Goal: Task Accomplishment & Management: Use online tool/utility

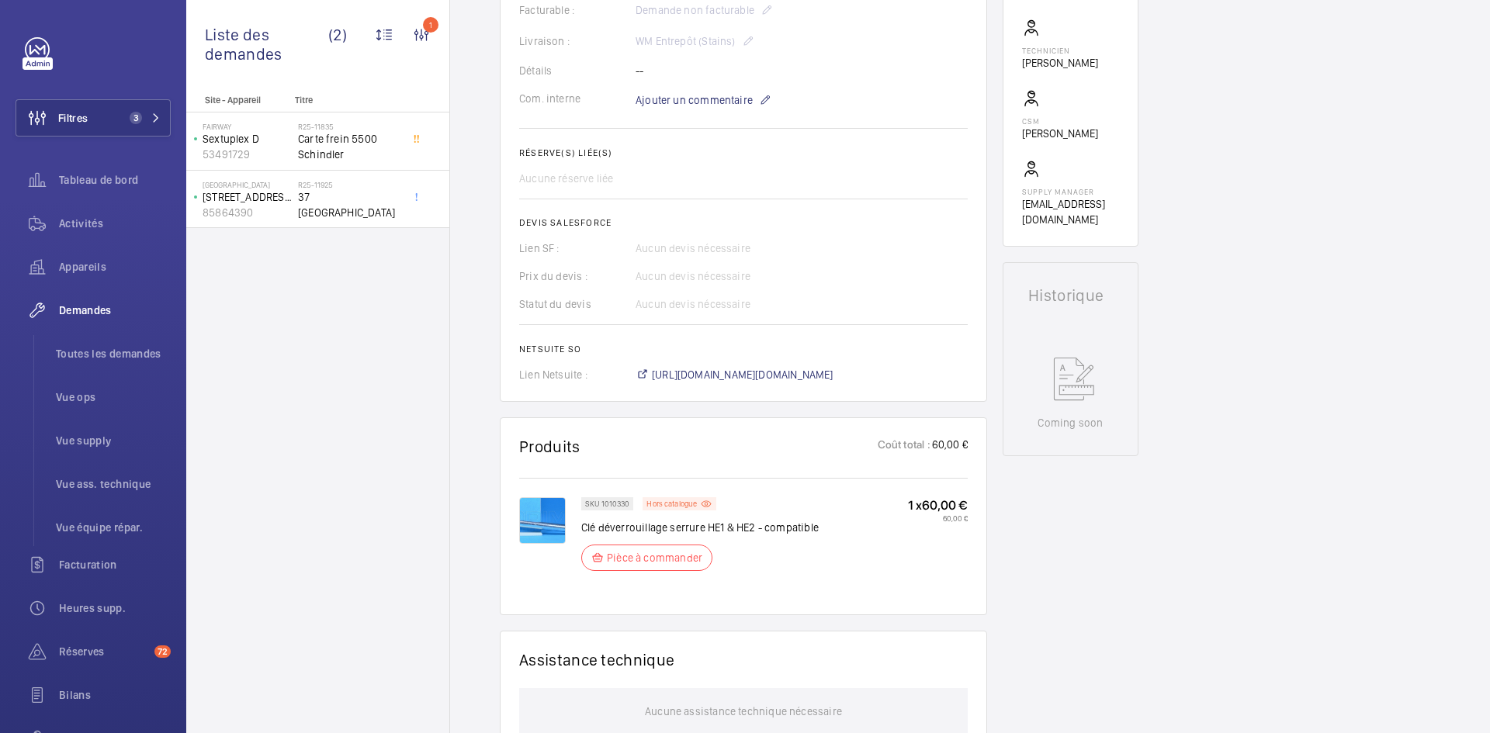
scroll to position [466, 0]
click at [802, 371] on span "[URL][DOMAIN_NAME][DOMAIN_NAME]" at bounding box center [743, 373] width 182 height 16
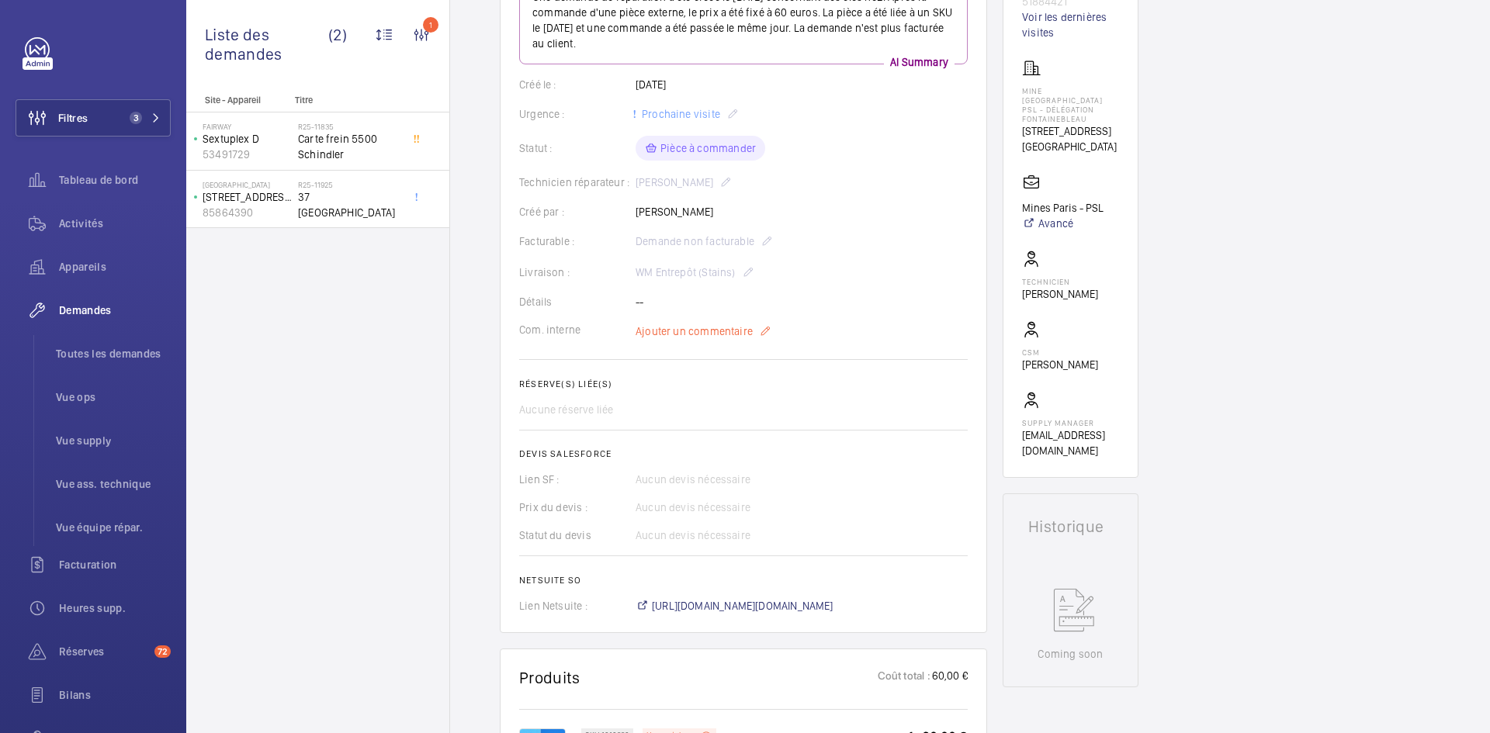
click at [703, 337] on span "Ajouter un commentaire" at bounding box center [694, 332] width 117 height 16
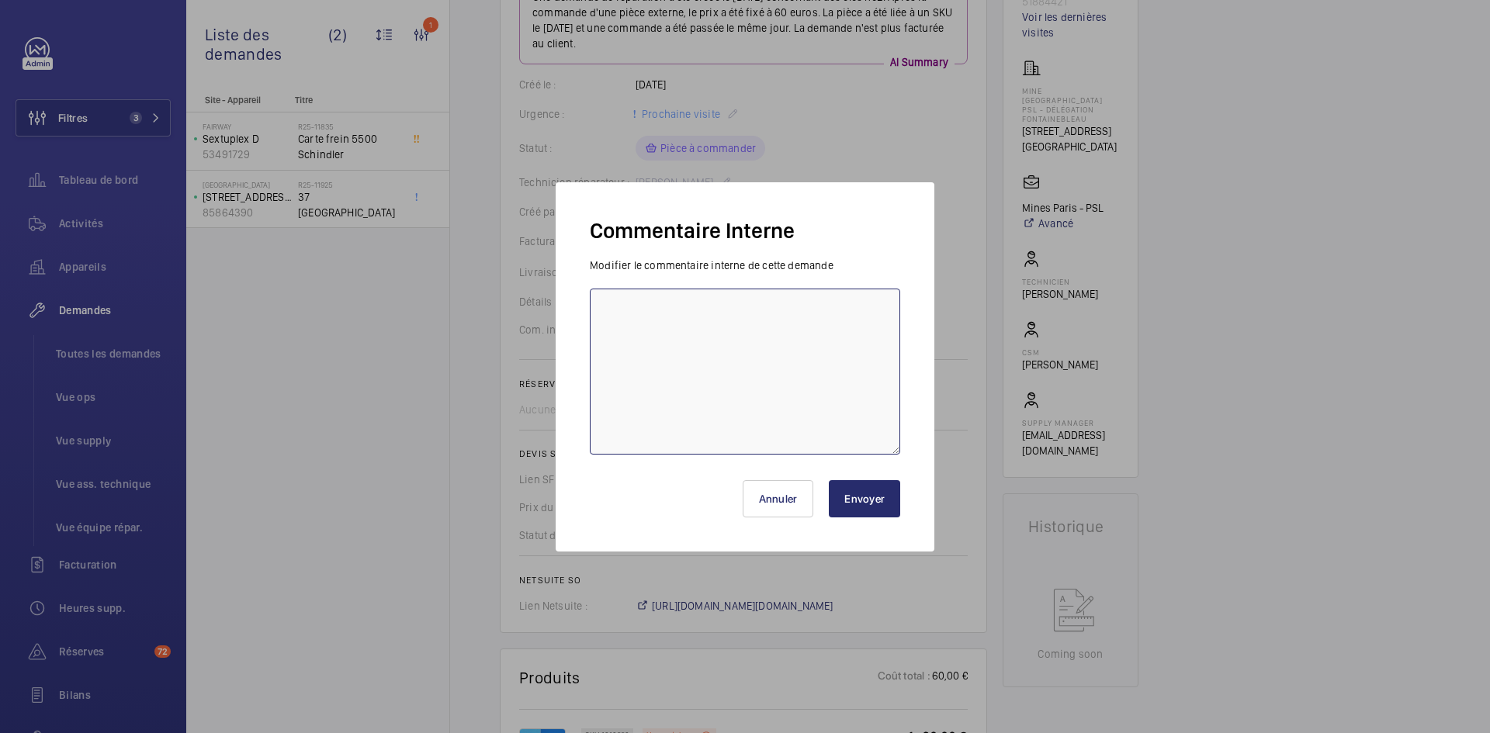
click at [660, 331] on textarea at bounding box center [745, 372] width 310 height 166
paste textarea "BY-23/09 commande effectuer chez le fournisseur [PERSON_NAME] via le site livra…"
type textarea "BY-23/09 commande effectuer chez le fournisseur Sodimas via le site livraison p…"
click at [879, 504] on button "Envoyer" at bounding box center [864, 498] width 71 height 37
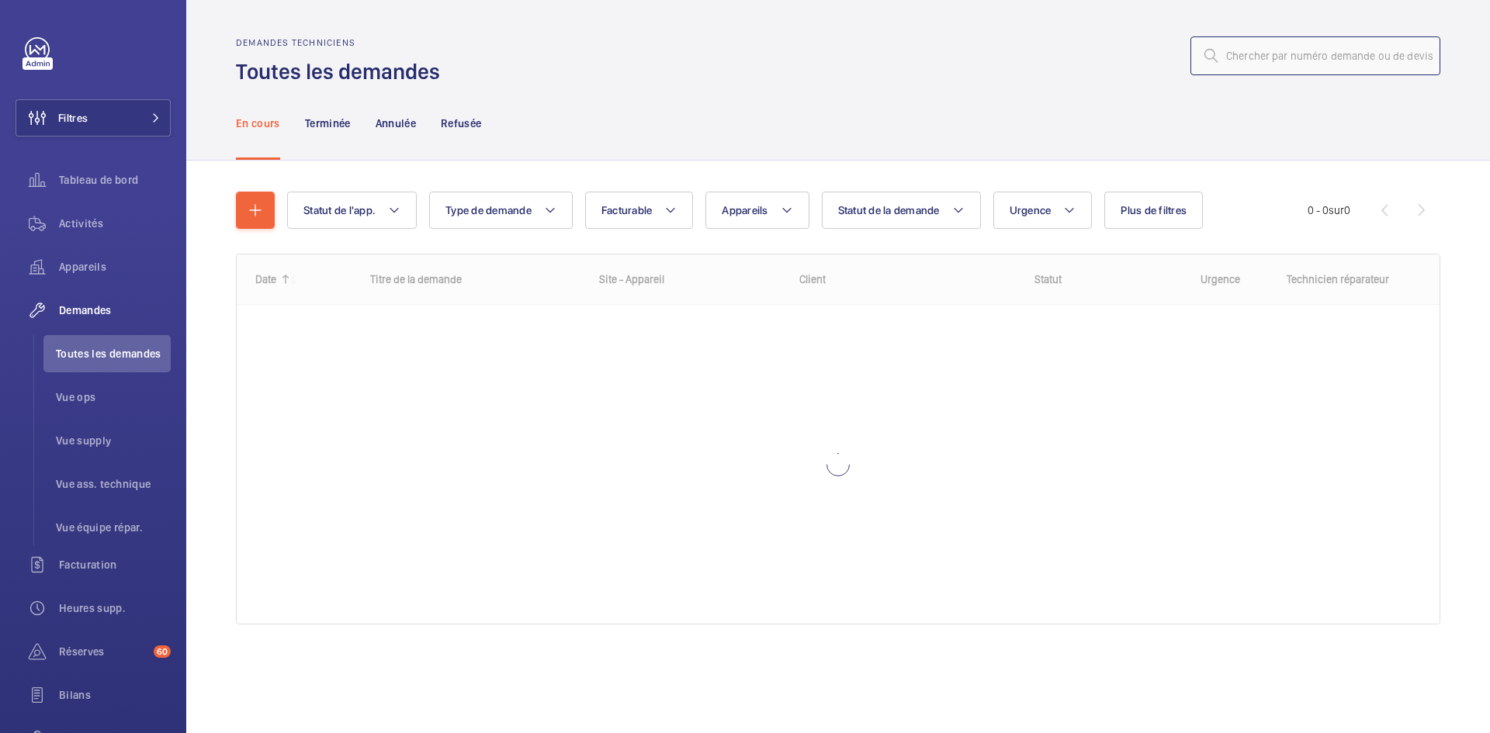
click at [1291, 67] on input "text" at bounding box center [1315, 55] width 250 height 39
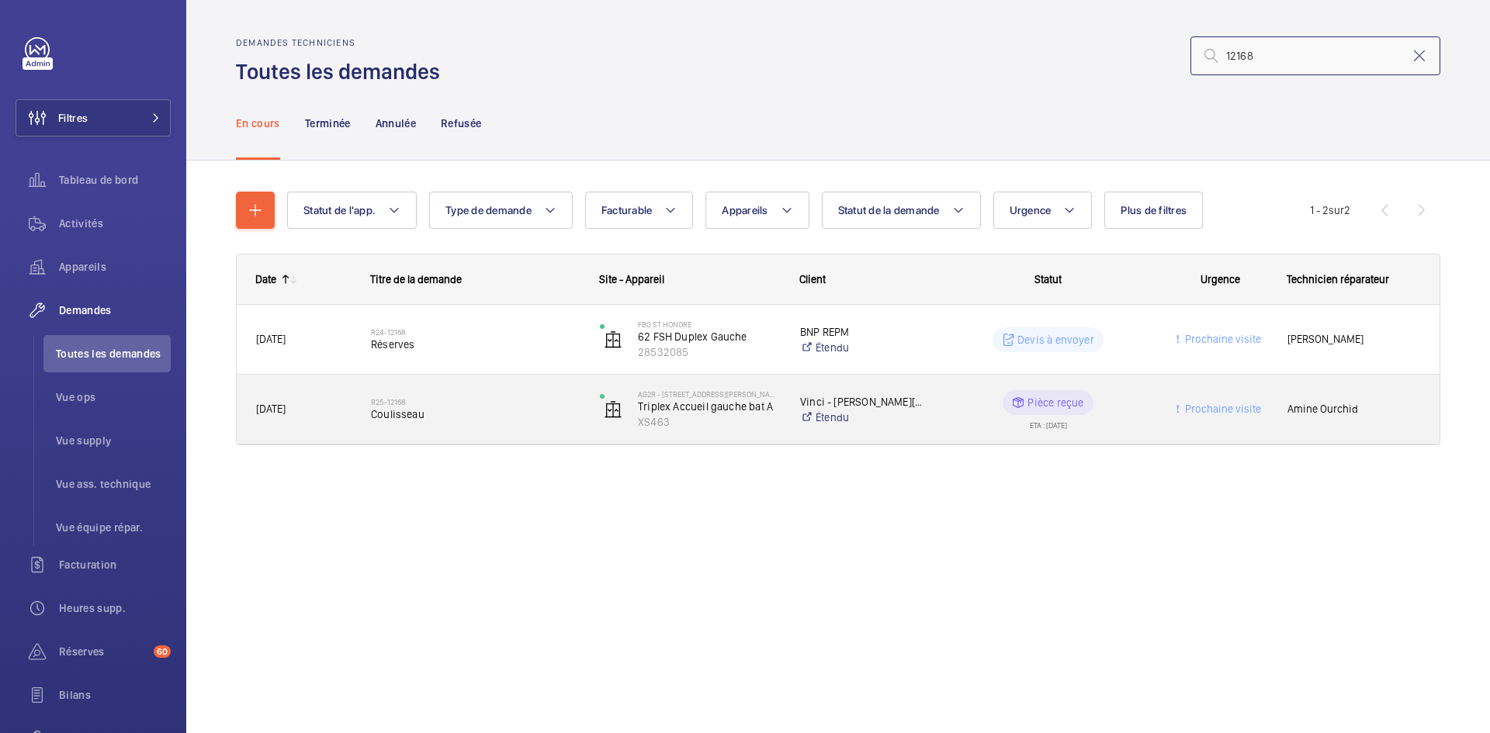
type input "12168"
click at [341, 397] on div "12/09/2025" at bounding box center [293, 409] width 113 height 49
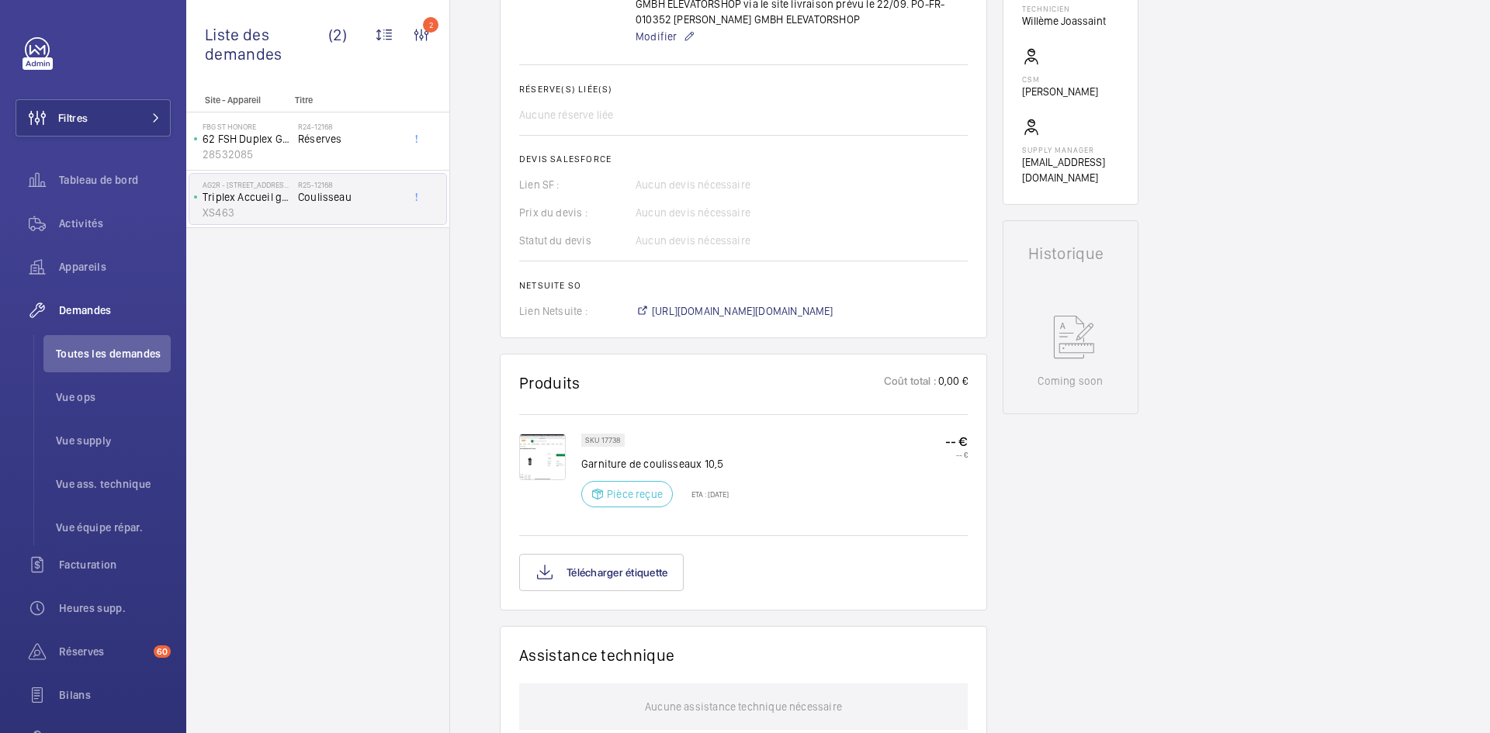
scroll to position [698, 0]
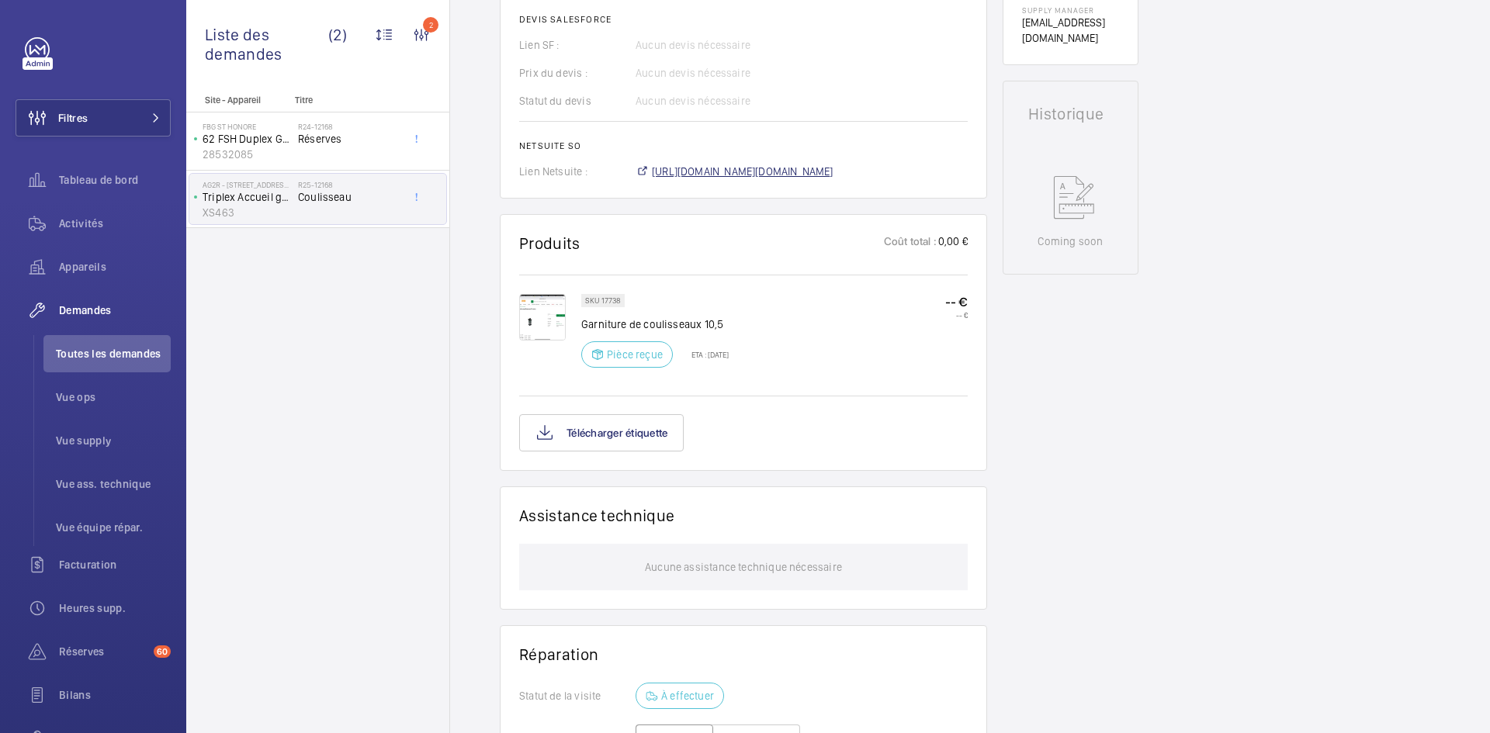
click at [833, 169] on span "https://6461500.app.netsuite.com/app/accounting/transactions/salesord.nl?id=300…" at bounding box center [743, 172] width 182 height 16
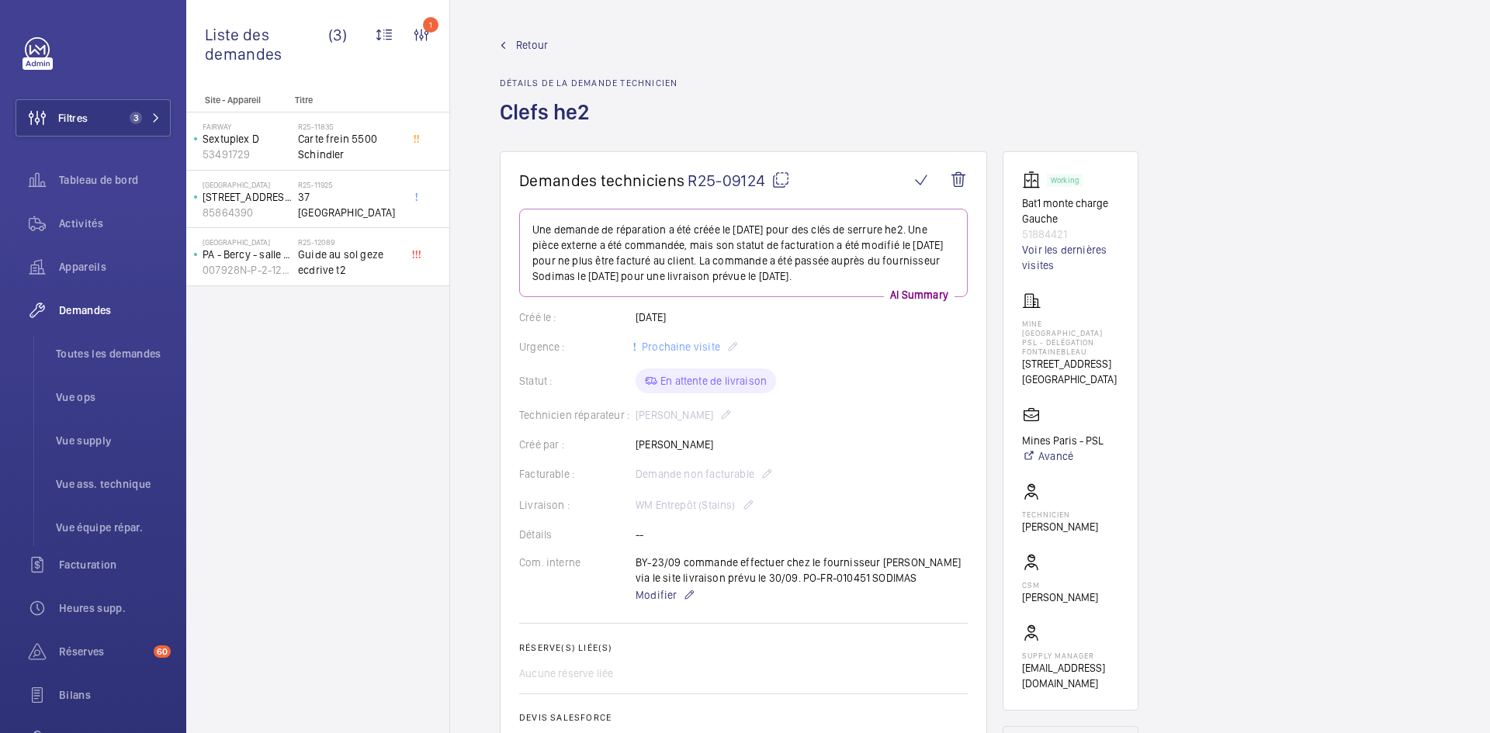
click at [526, 40] on span "Retour" at bounding box center [532, 45] width 32 height 16
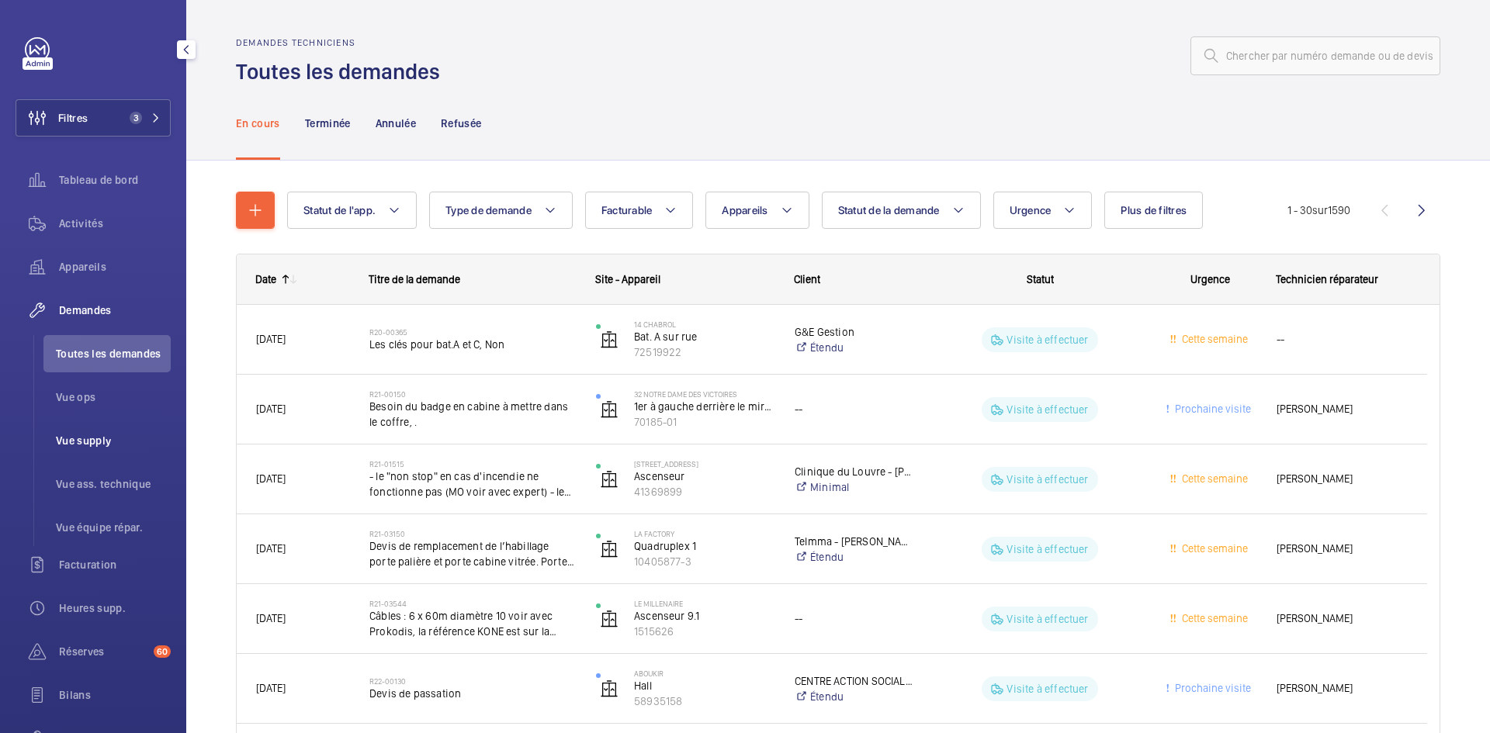
click at [88, 432] on li "Vue supply" at bounding box center [106, 440] width 127 height 37
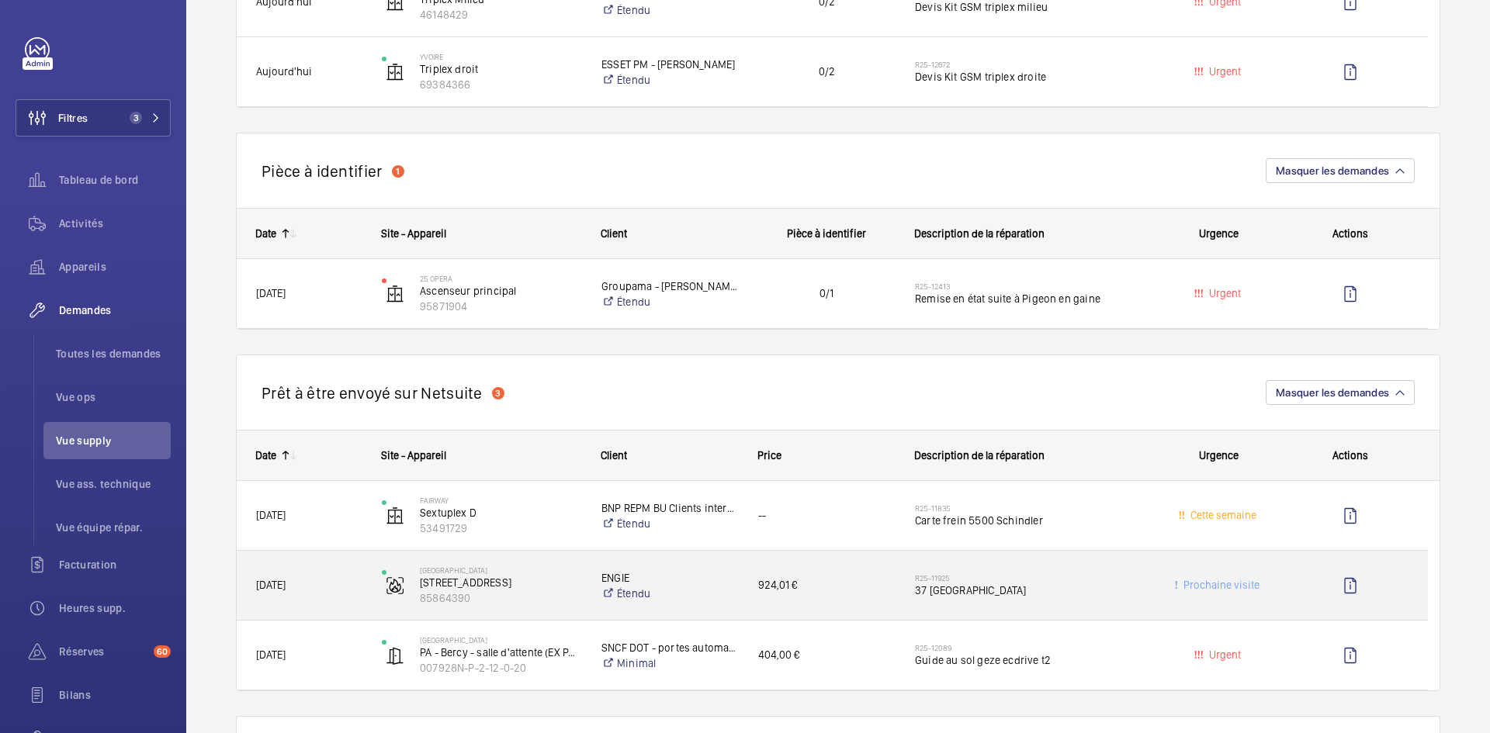
scroll to position [1086, 0]
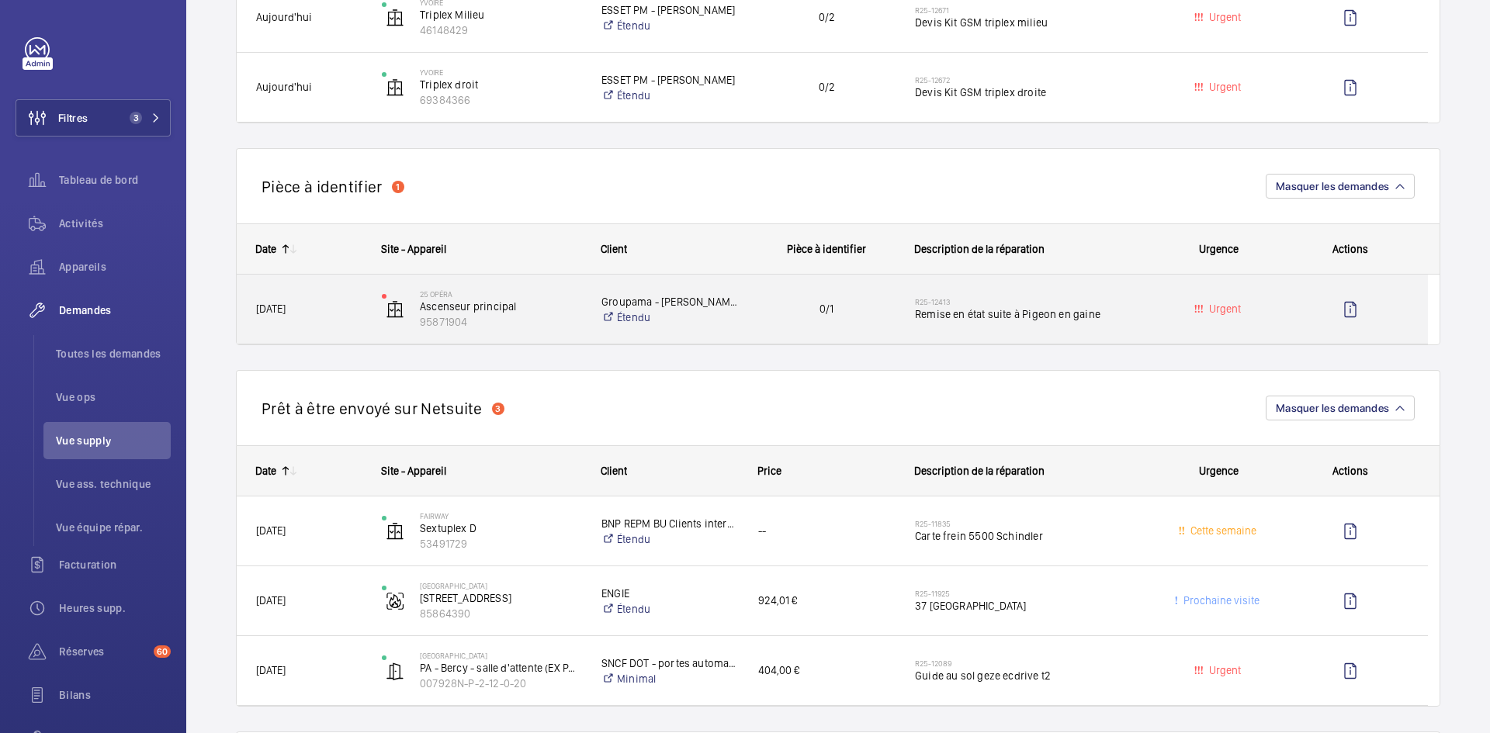
click at [328, 297] on div "18/09/2025" at bounding box center [299, 309] width 124 height 49
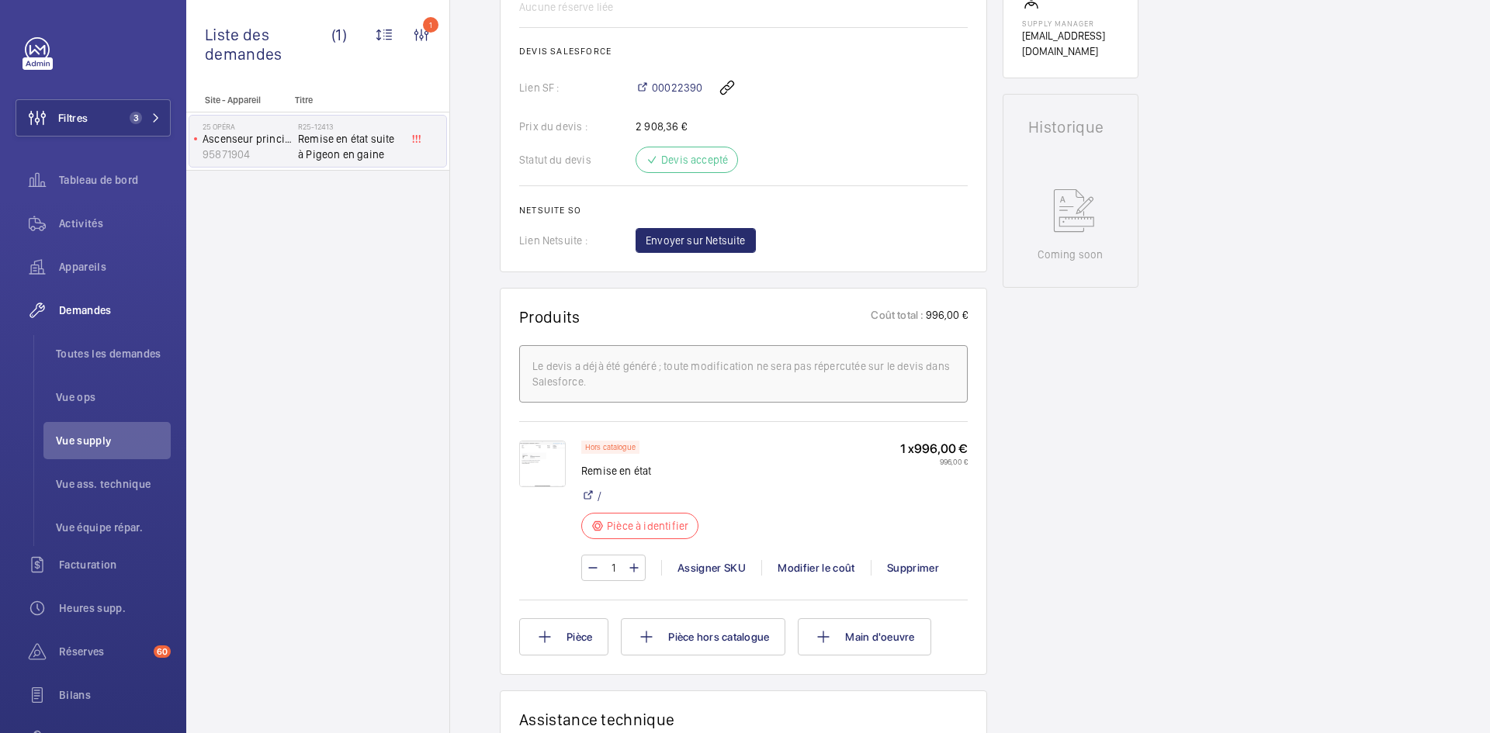
scroll to position [621, 0]
click at [538, 462] on img at bounding box center [542, 463] width 47 height 47
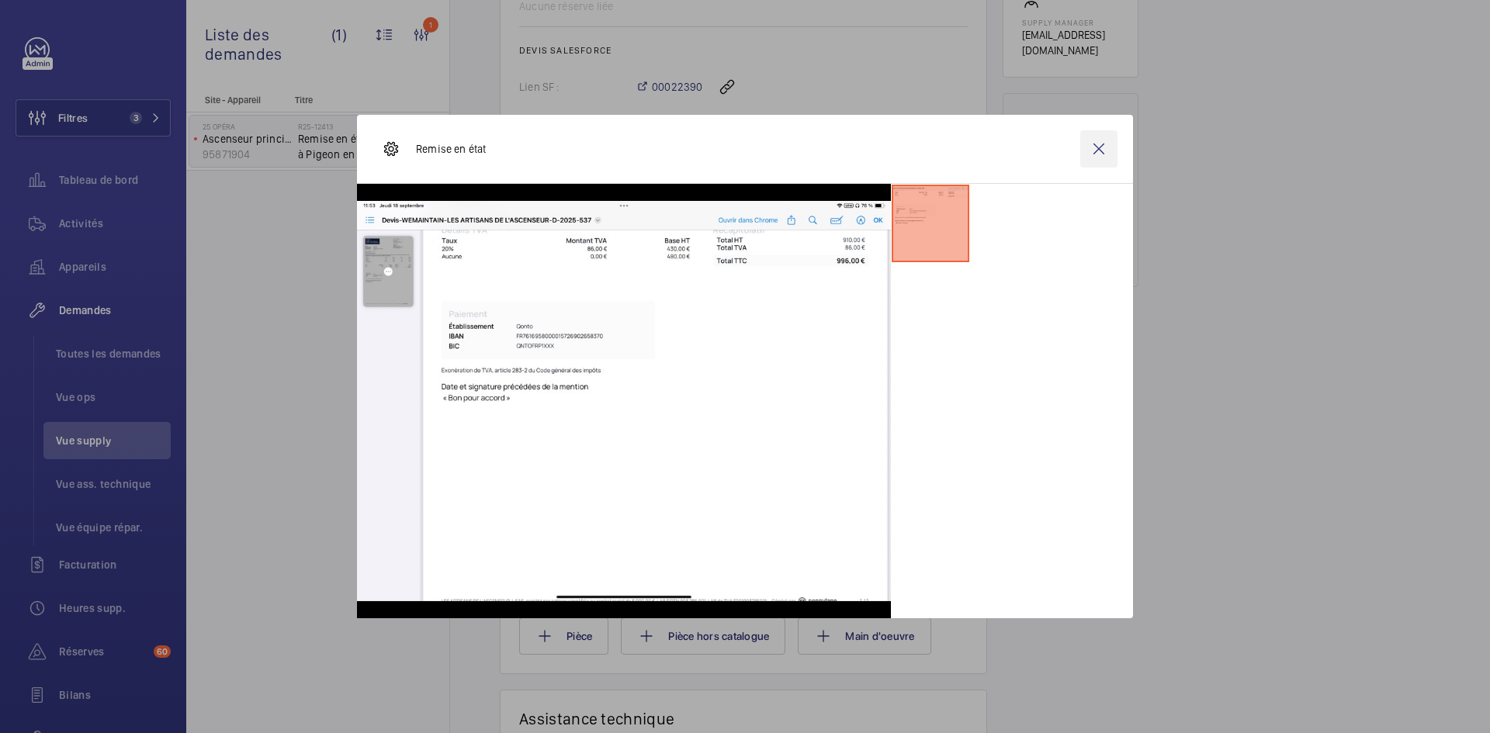
click at [1106, 146] on wm-front-icon-button at bounding box center [1098, 148] width 37 height 37
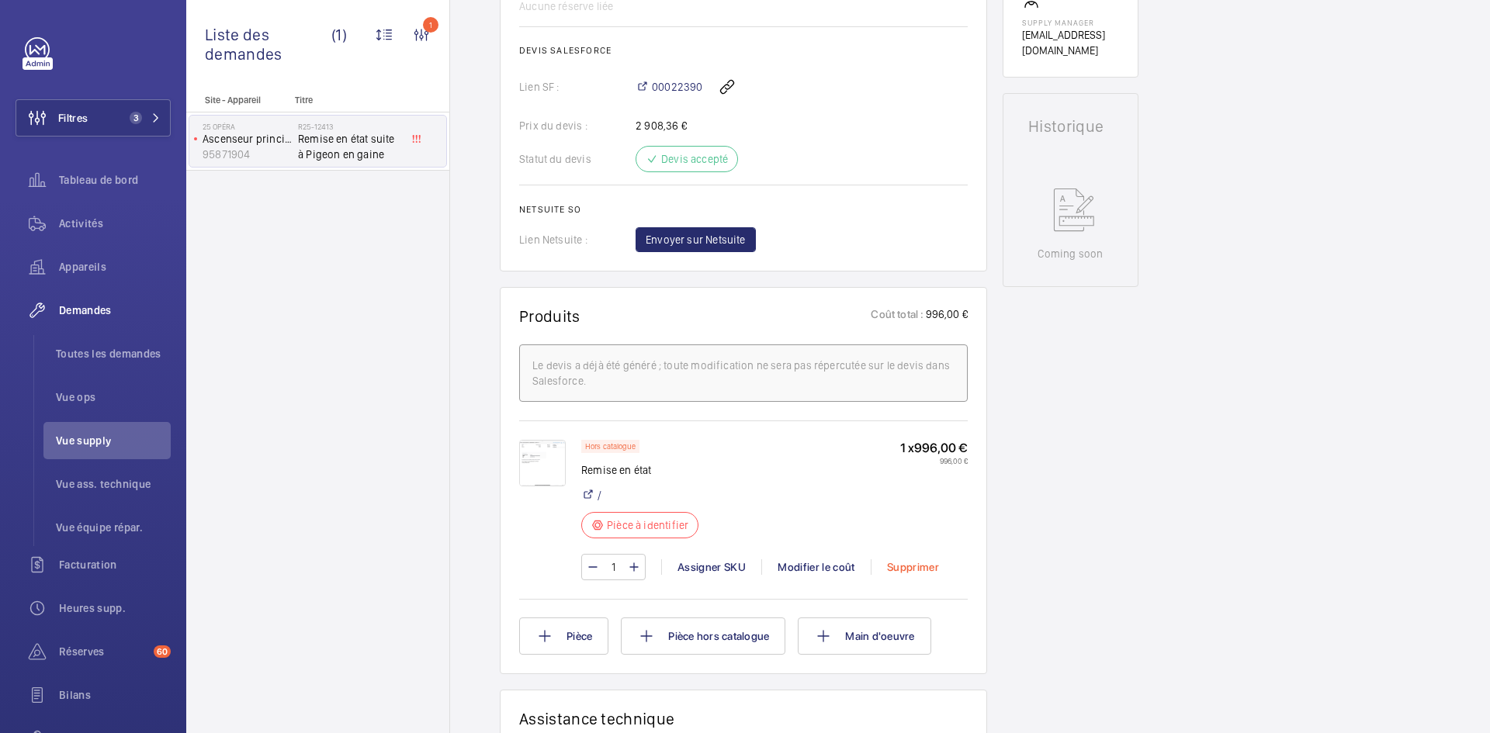
click at [927, 566] on div "Supprimer" at bounding box center [913, 567] width 84 height 16
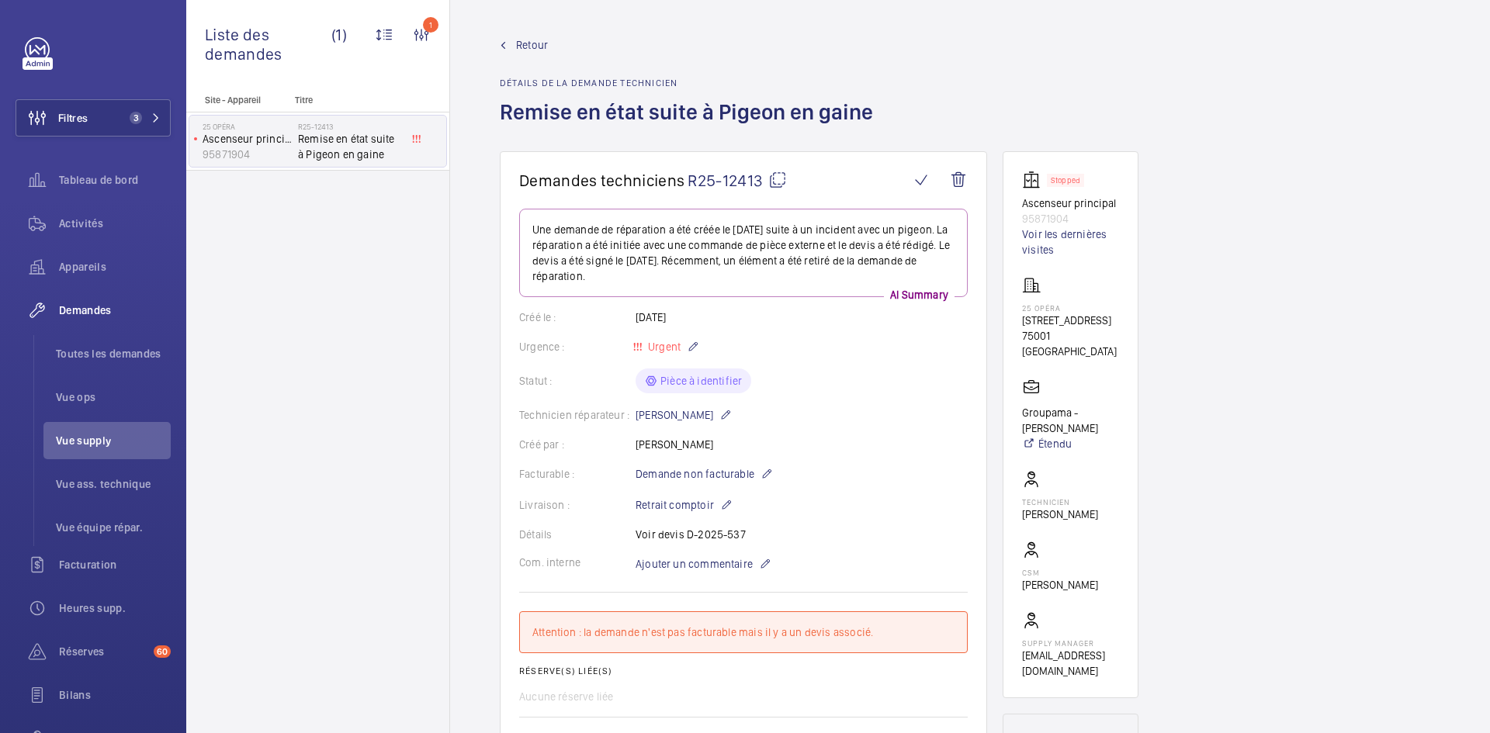
click at [537, 46] on span "Retour" at bounding box center [532, 45] width 32 height 16
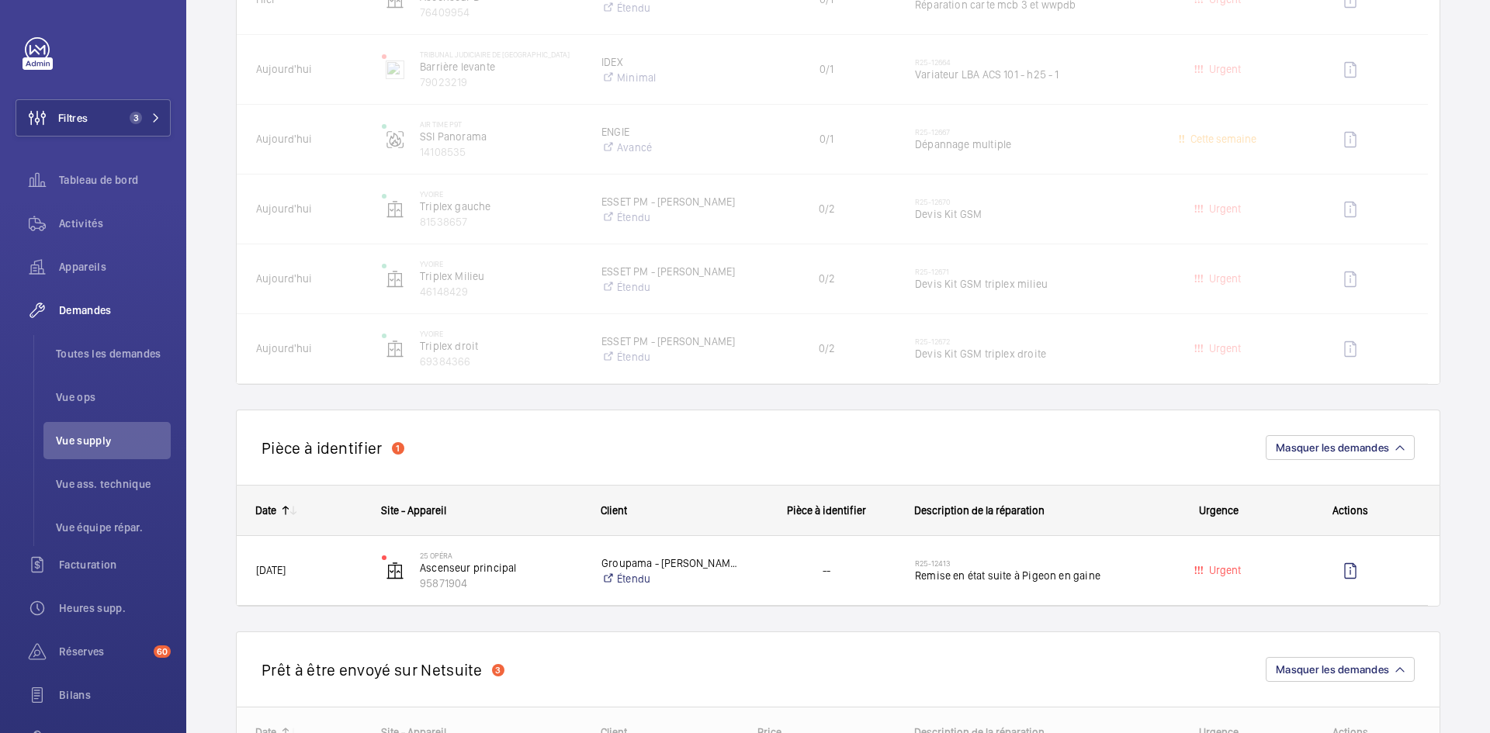
scroll to position [854, 0]
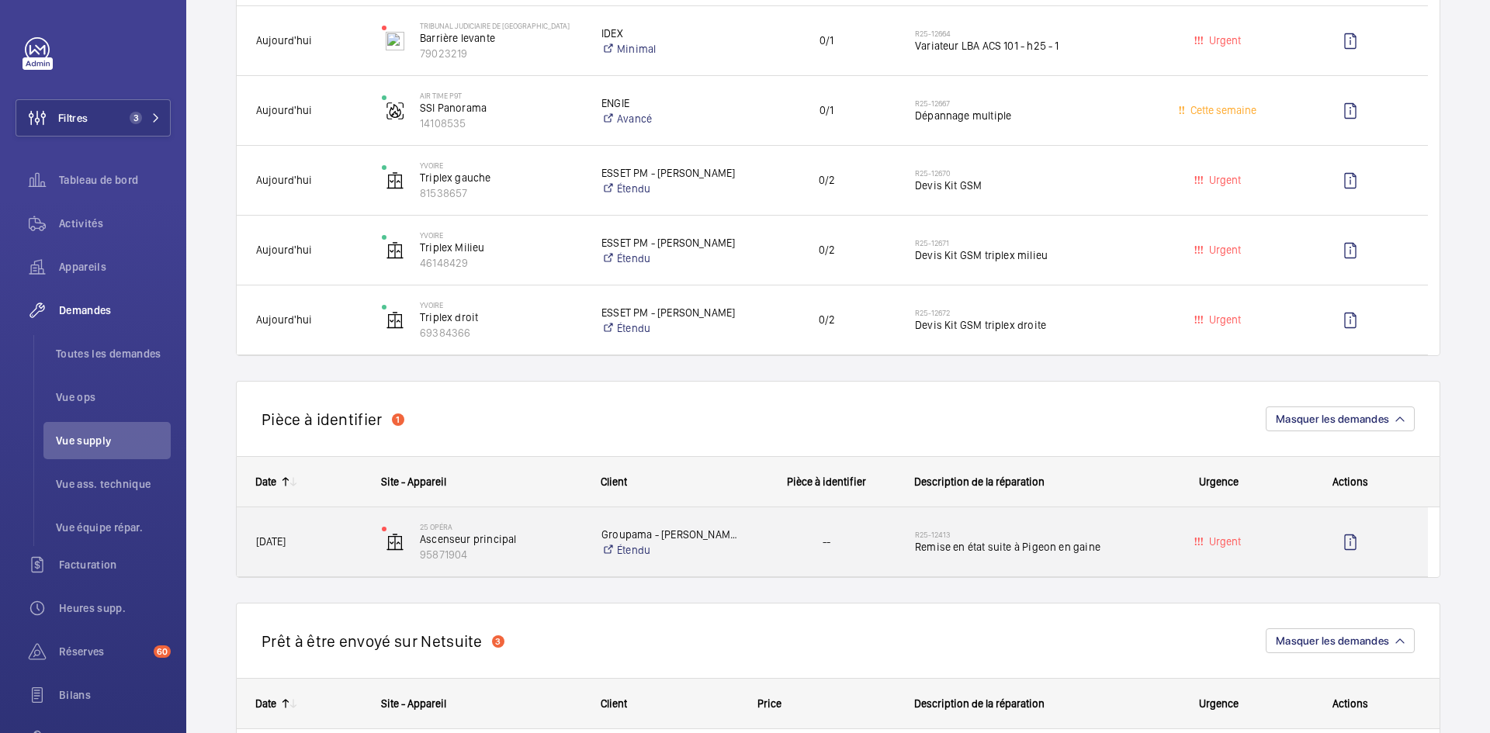
click at [338, 538] on span "18/09/2025" at bounding box center [309, 542] width 106 height 18
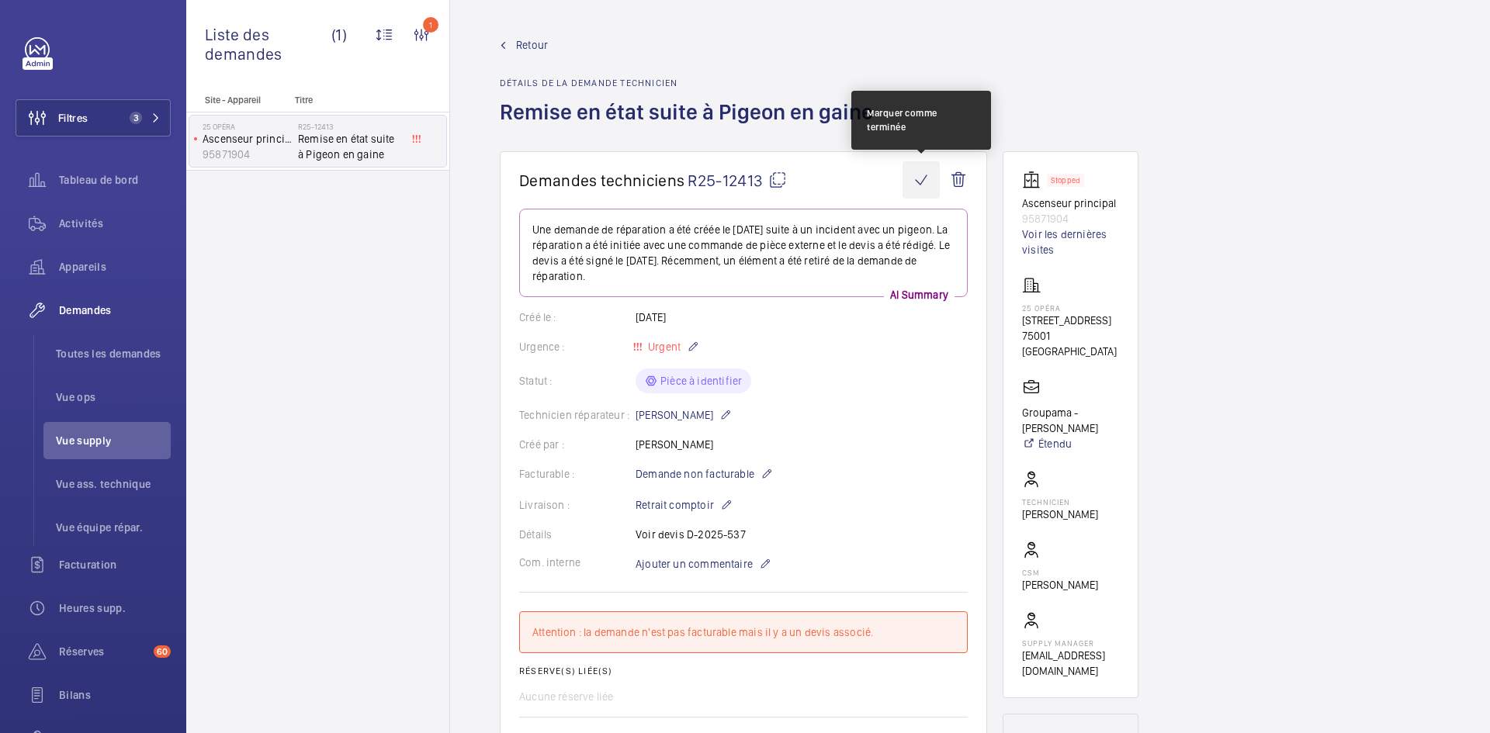
click at [921, 178] on wm-front-icon-button at bounding box center [920, 179] width 37 height 37
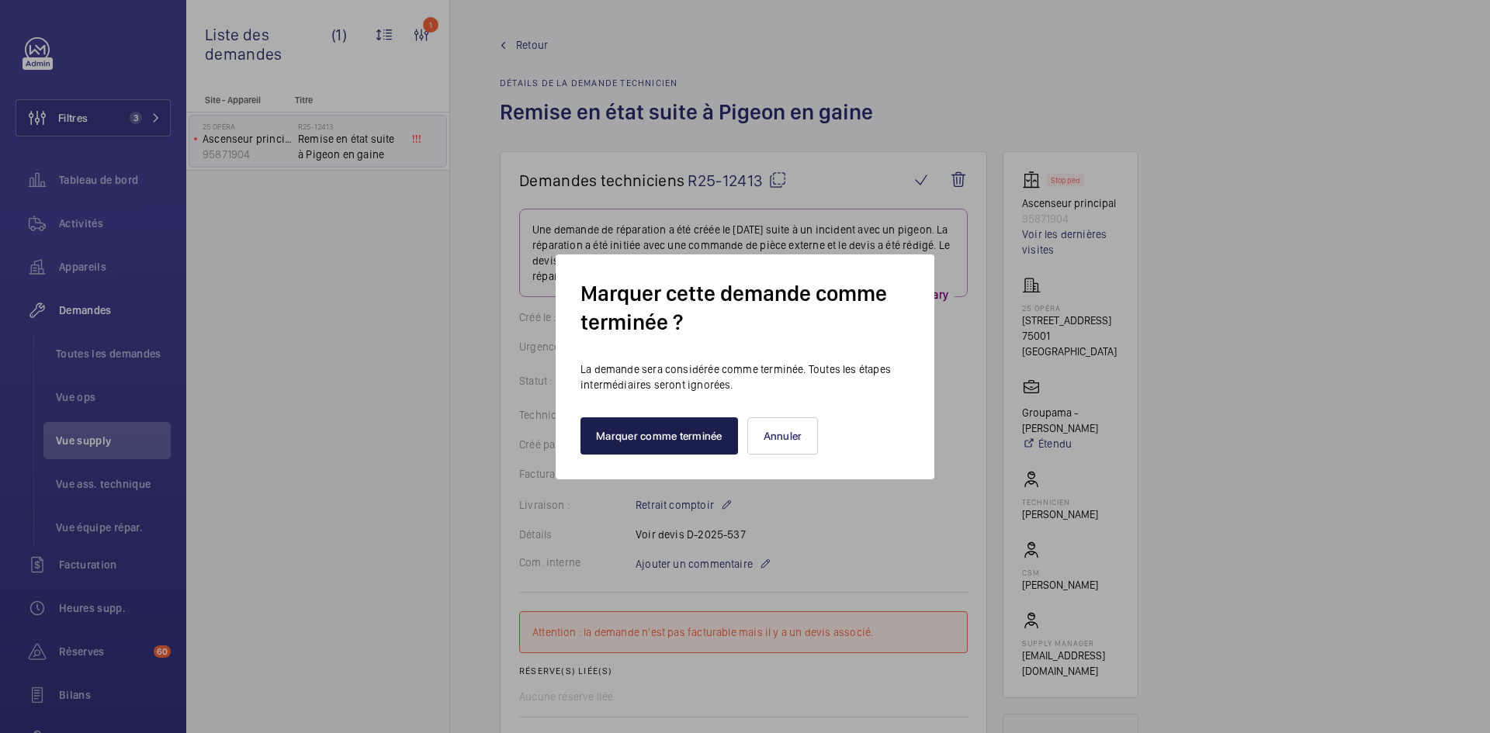
click at [637, 435] on button "Marquer comme terminée" at bounding box center [659, 435] width 158 height 37
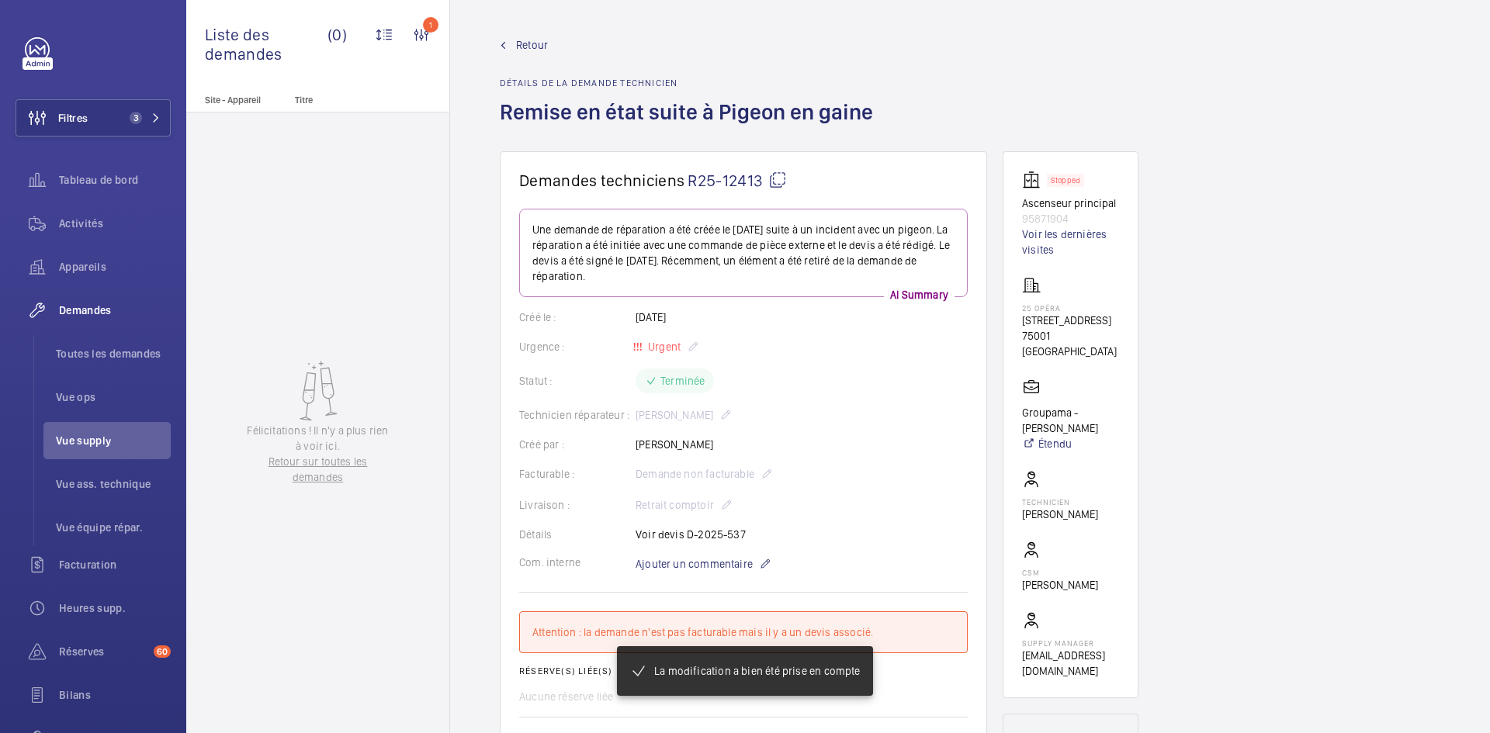
click at [528, 42] on span "Retour" at bounding box center [532, 45] width 32 height 16
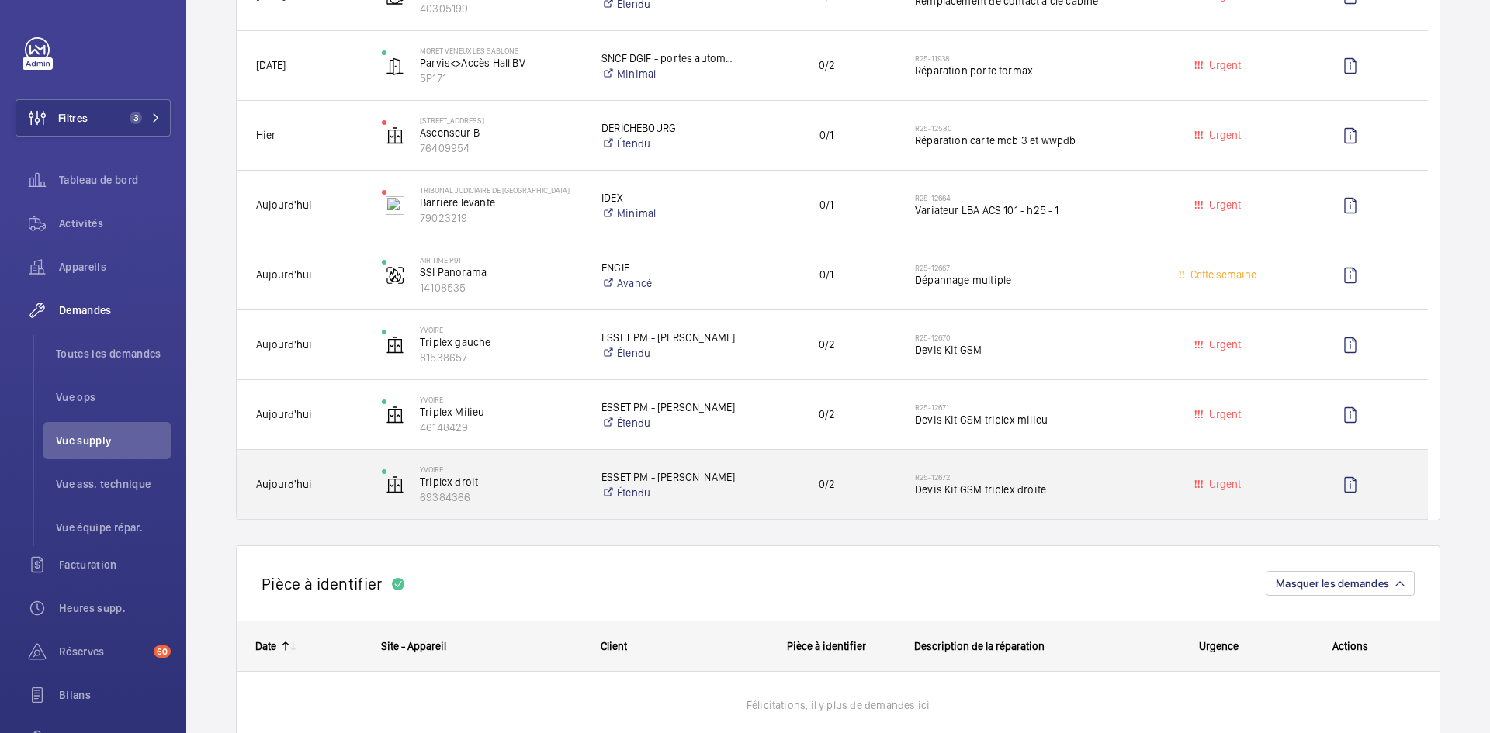
scroll to position [698, 0]
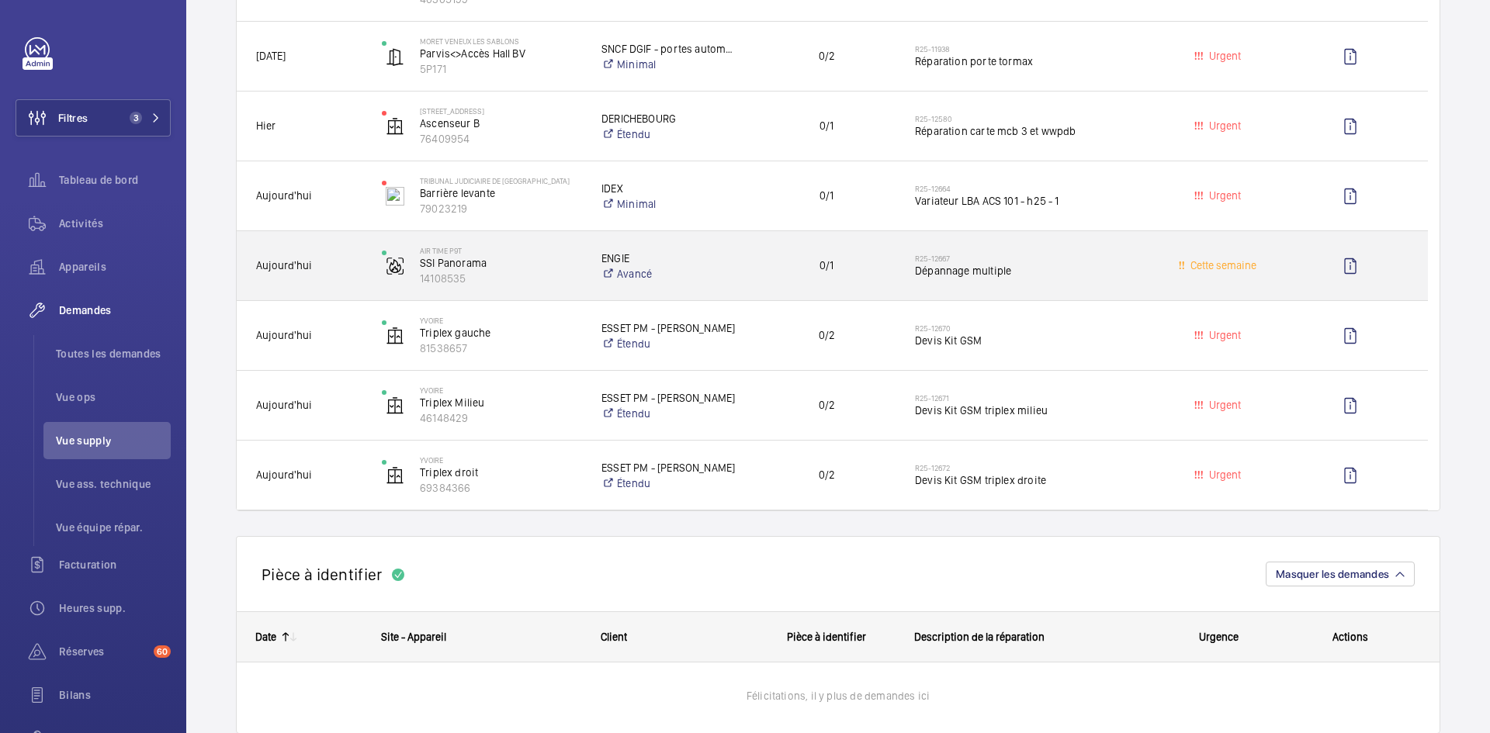
click at [344, 263] on span "Aujourd'hui" at bounding box center [309, 266] width 106 height 18
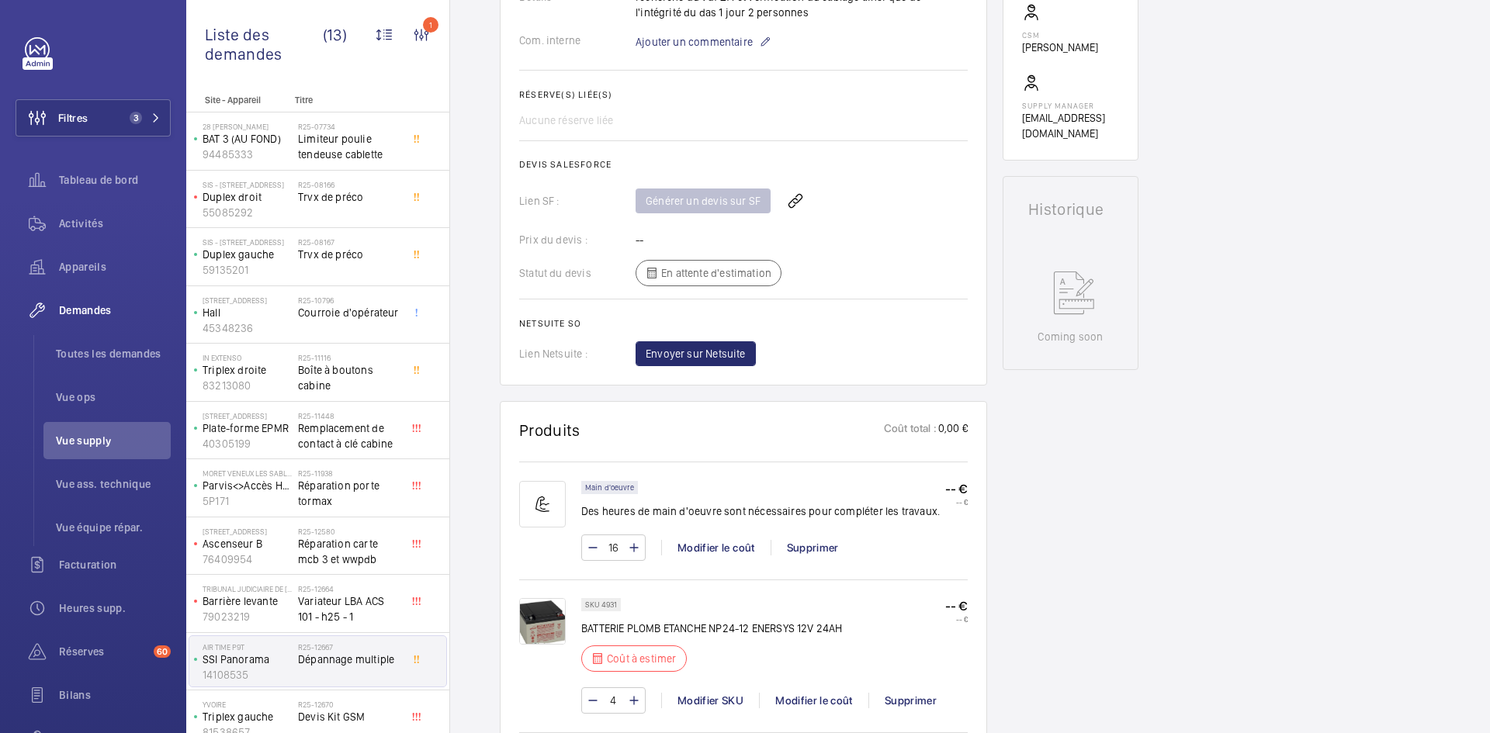
scroll to position [698, 0]
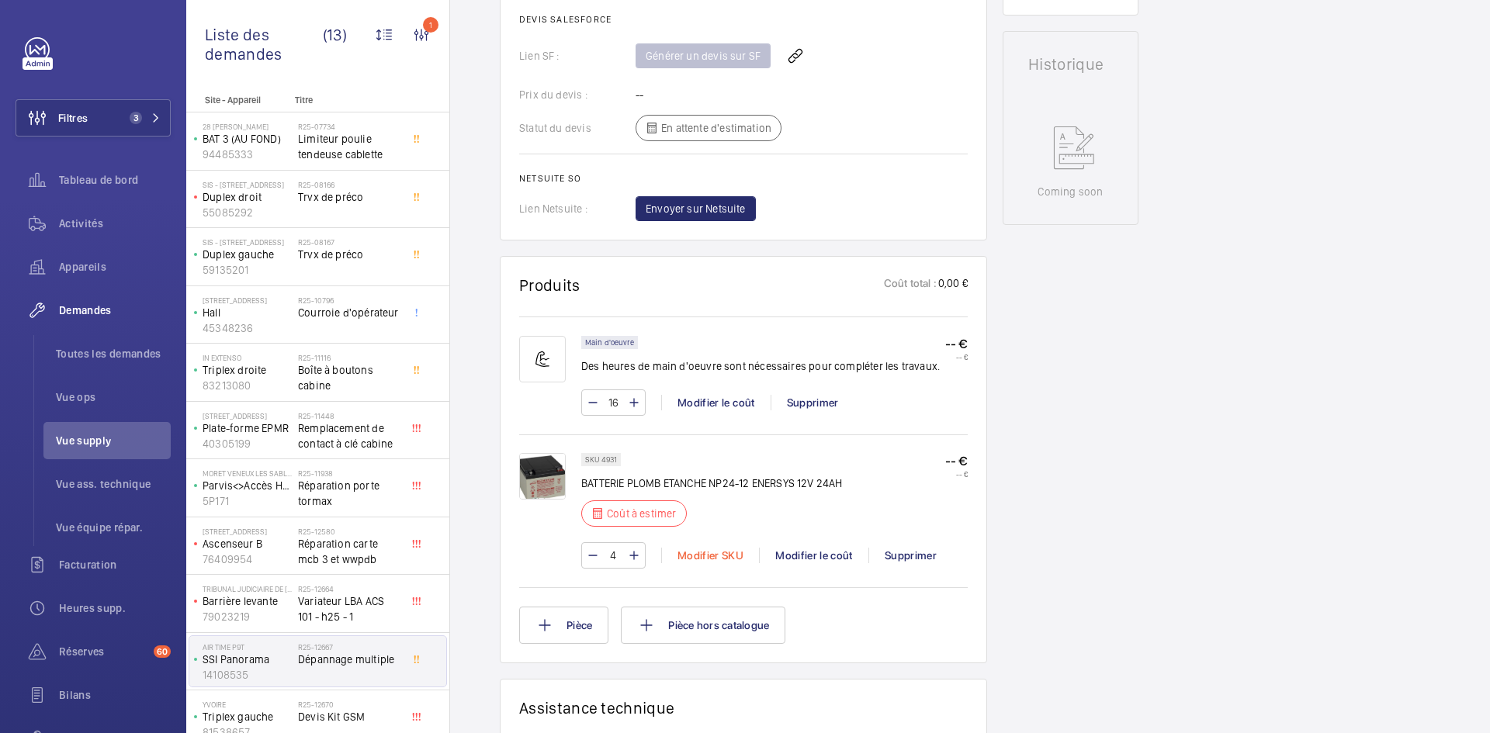
click at [701, 555] on div "Modifier SKU" at bounding box center [710, 556] width 98 height 16
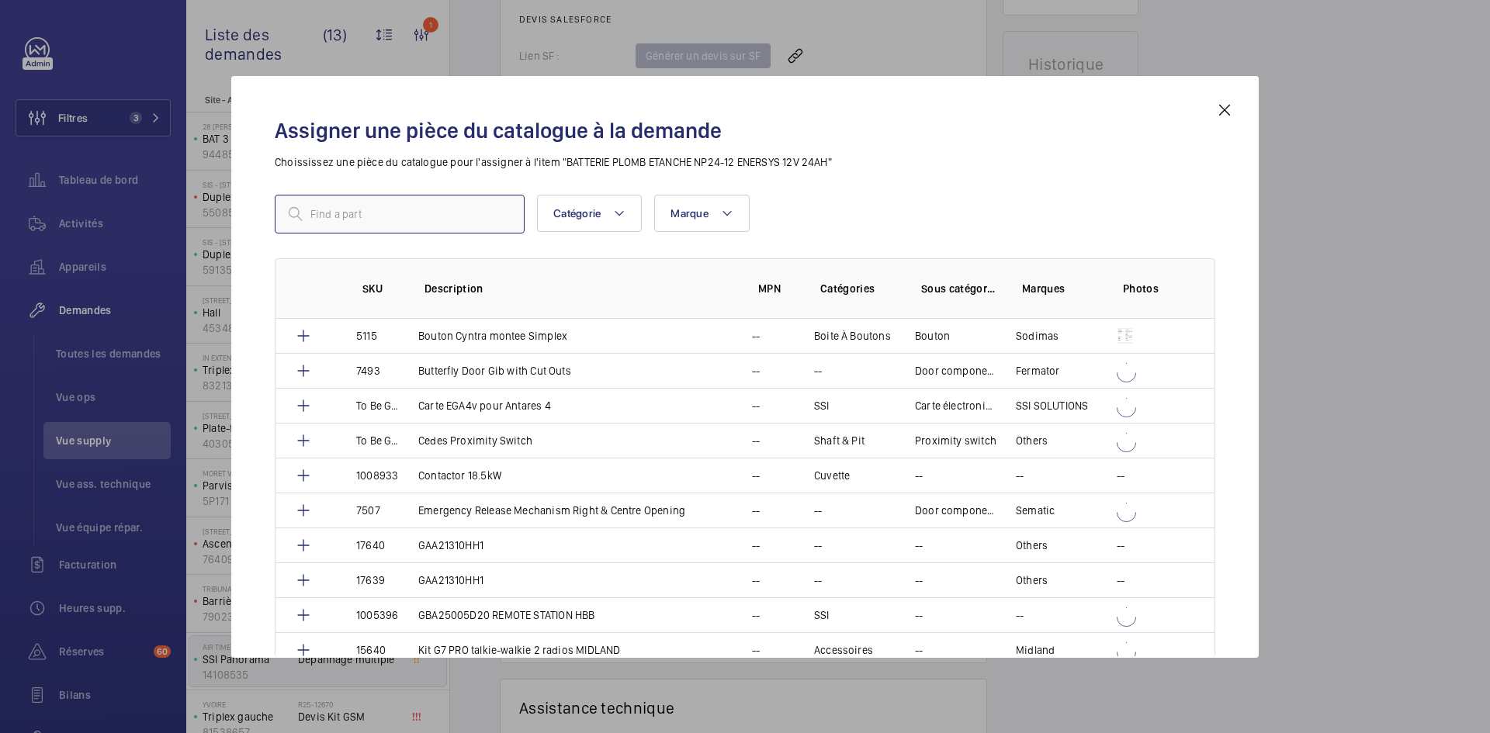
click at [452, 210] on input "text" at bounding box center [400, 214] width 250 height 39
paste input "1005442"
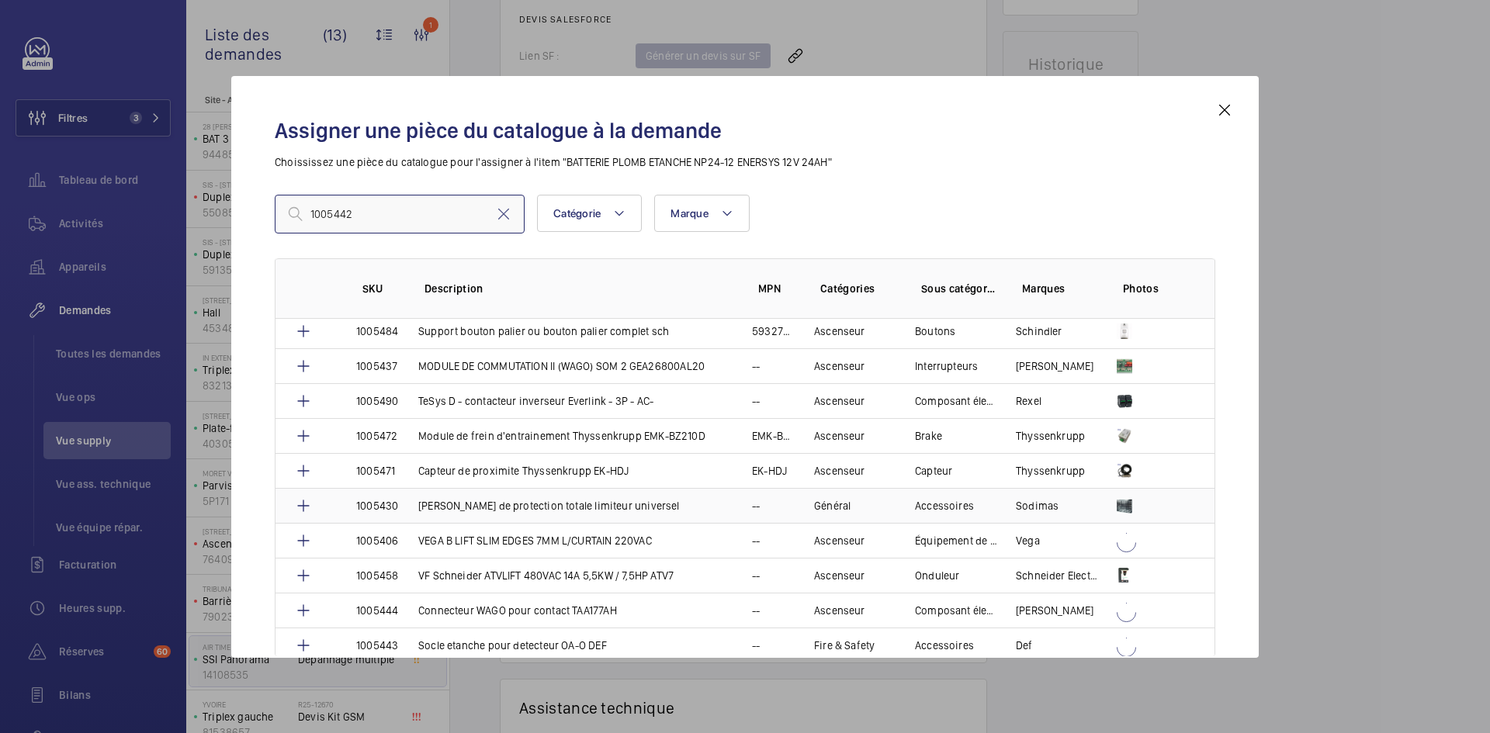
scroll to position [3182, 0]
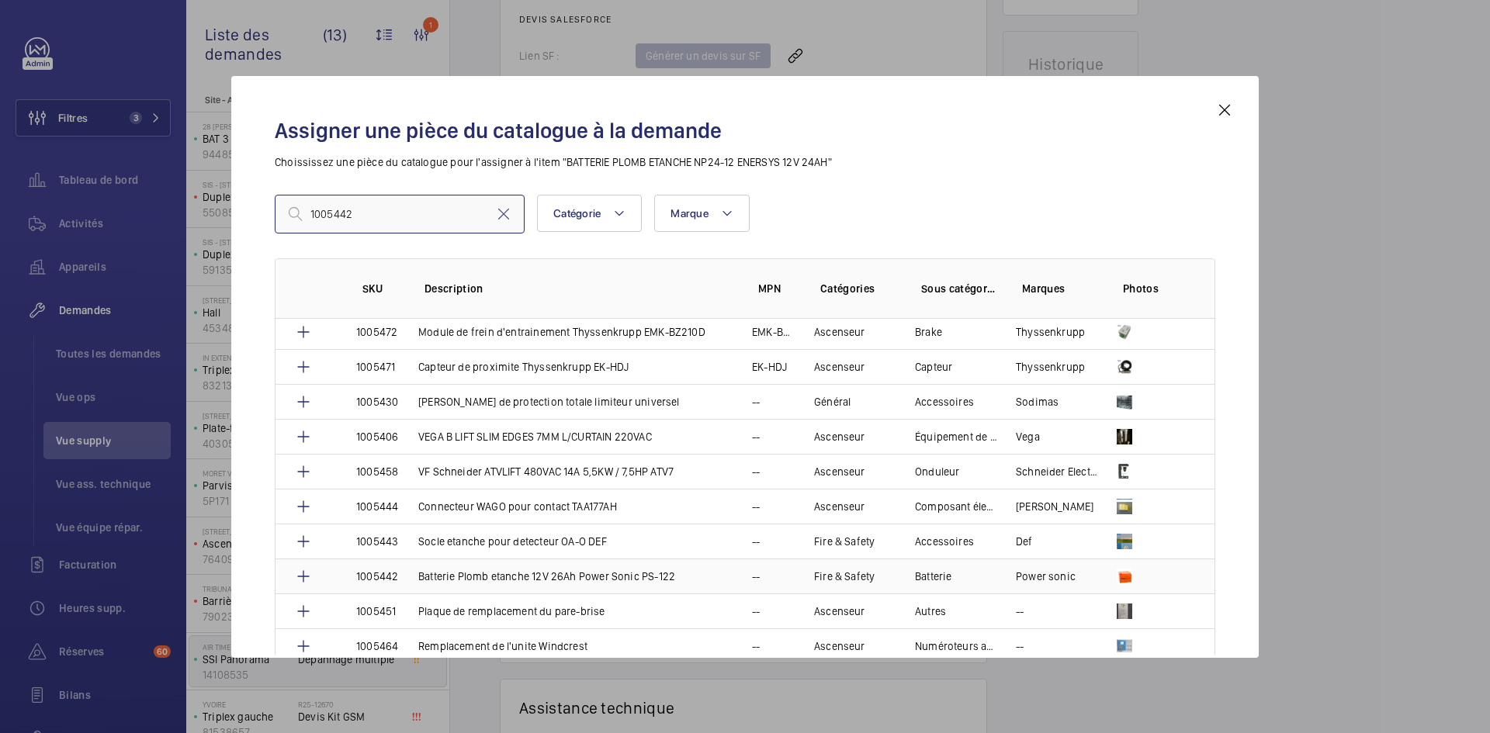
type input "1005442"
click at [381, 573] on p "1005442" at bounding box center [377, 577] width 42 height 16
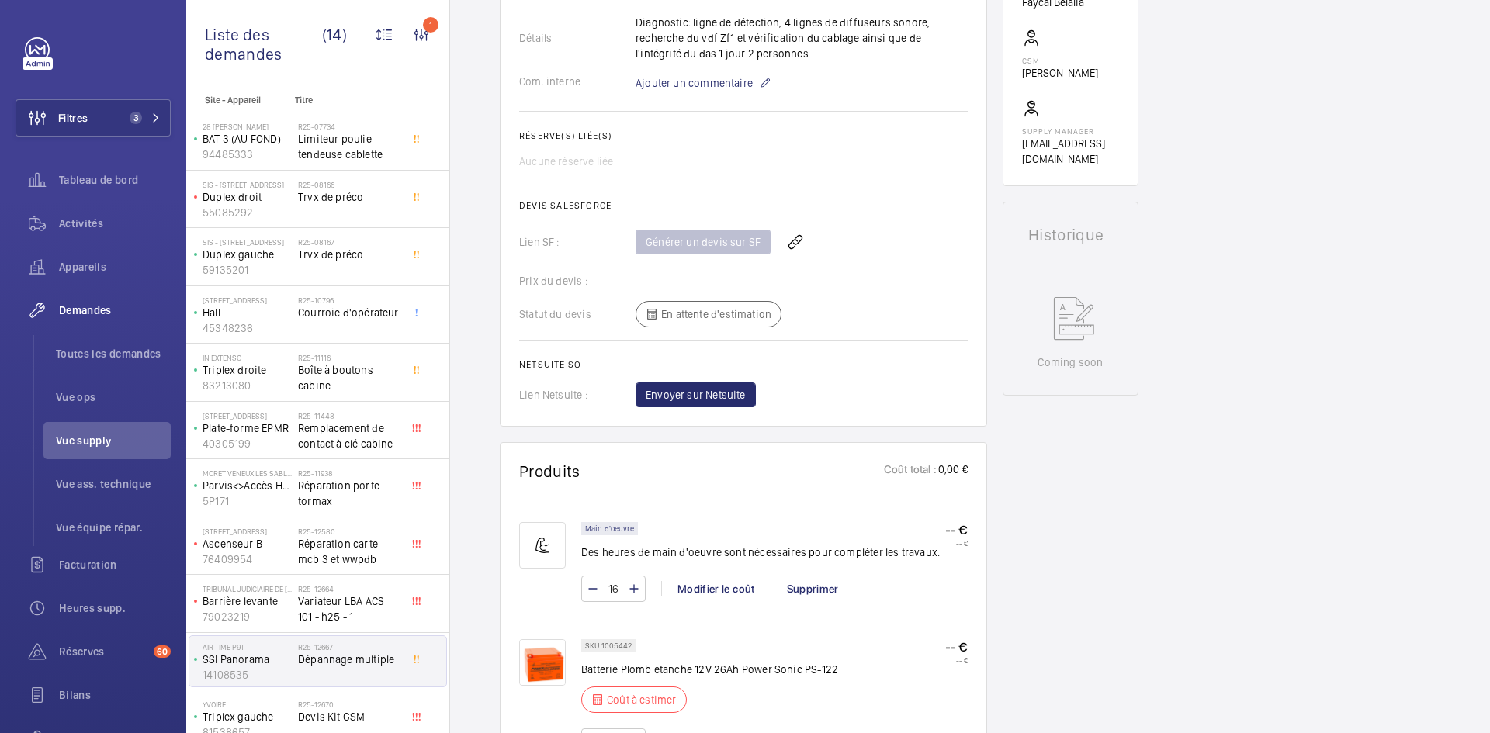
scroll to position [760, 0]
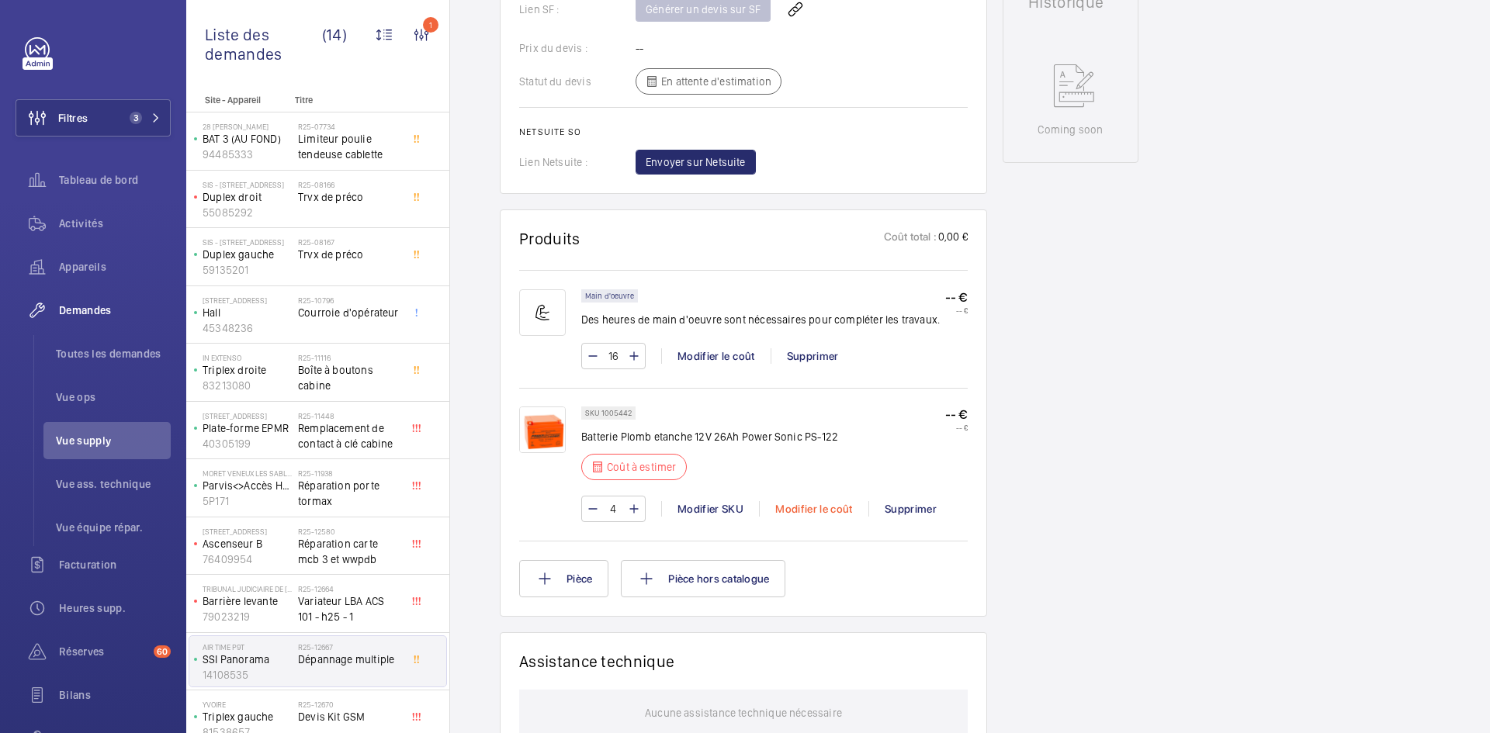
click at [830, 504] on div "Modifier le coût" at bounding box center [813, 509] width 109 height 16
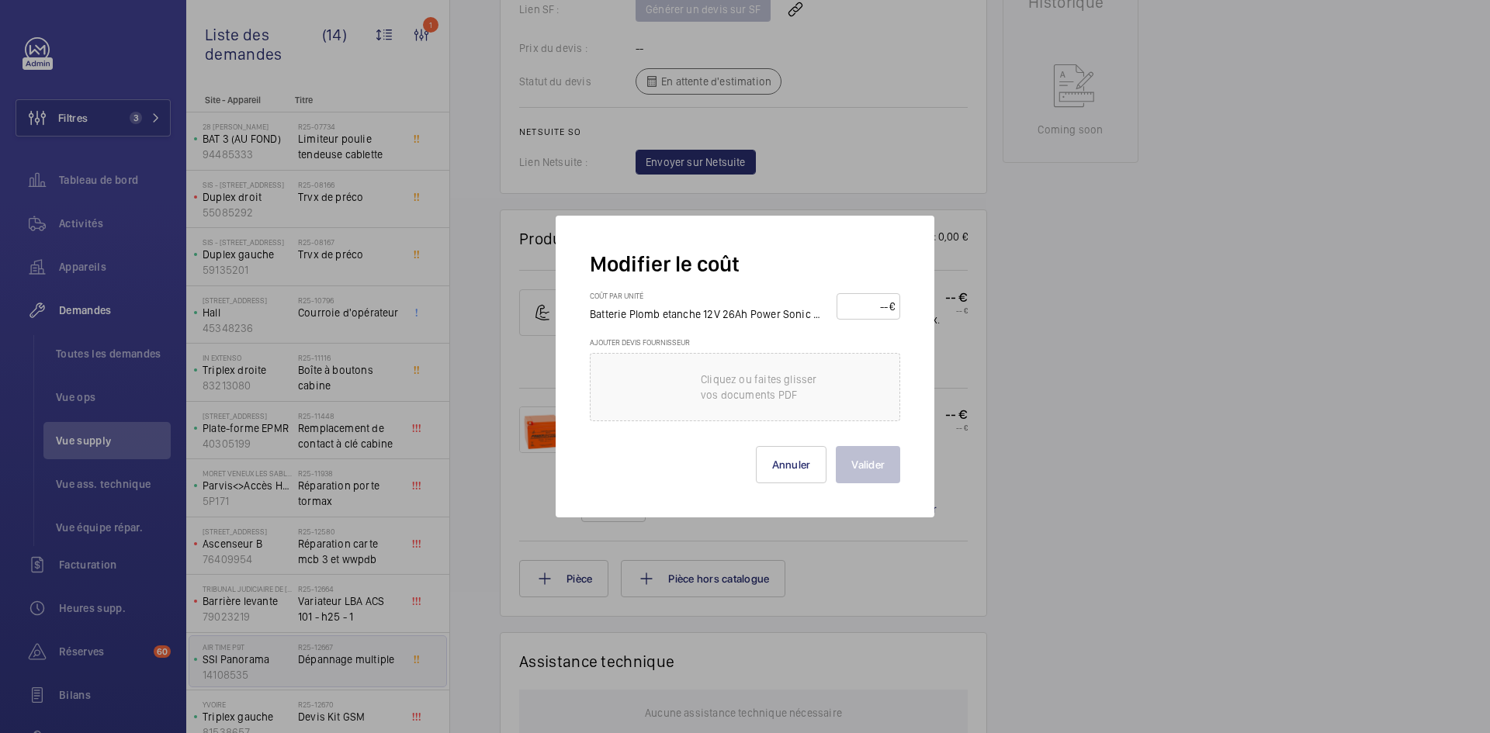
click at [864, 312] on input "number" at bounding box center [865, 306] width 47 height 25
type input "120"
click at [859, 463] on button "Valider" at bounding box center [868, 464] width 64 height 37
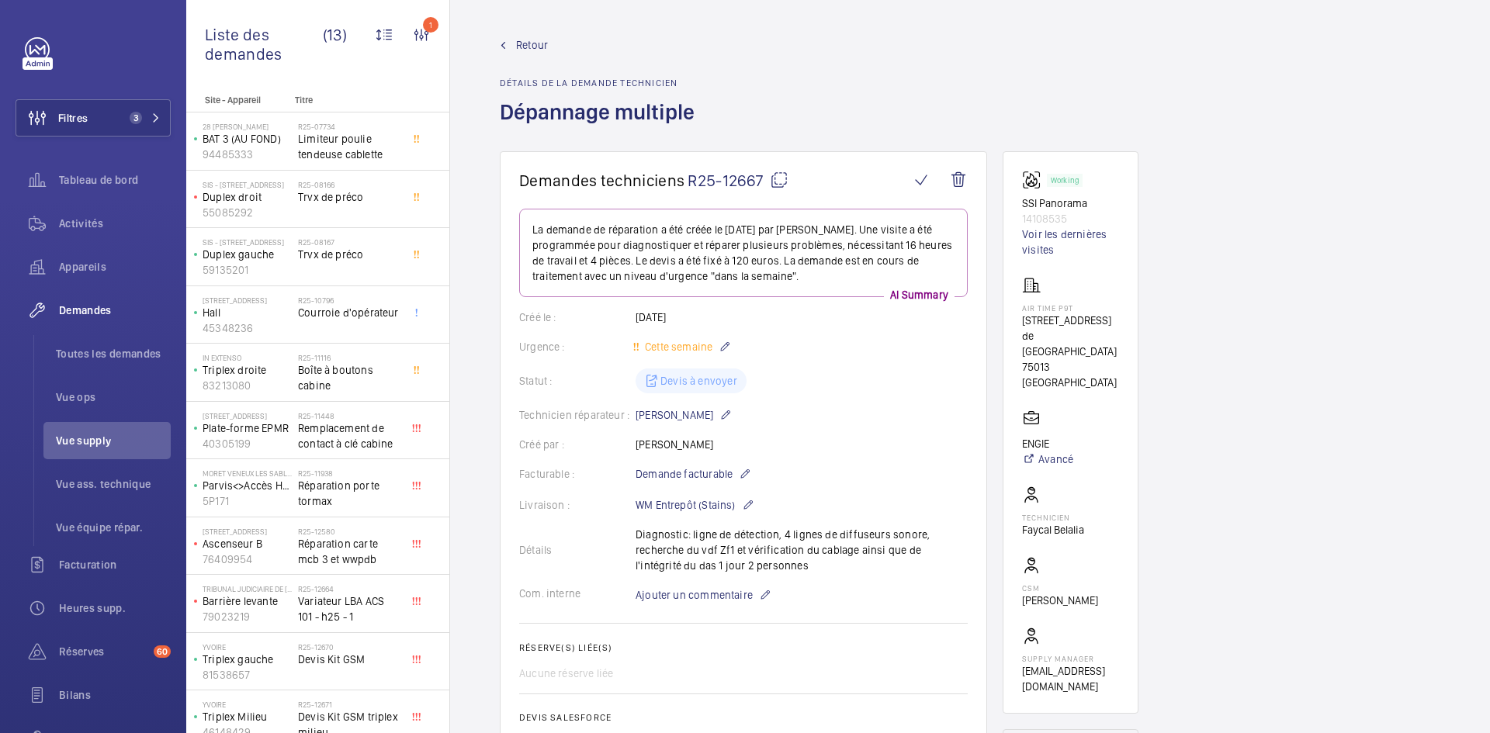
click at [535, 41] on span "Retour" at bounding box center [532, 45] width 32 height 16
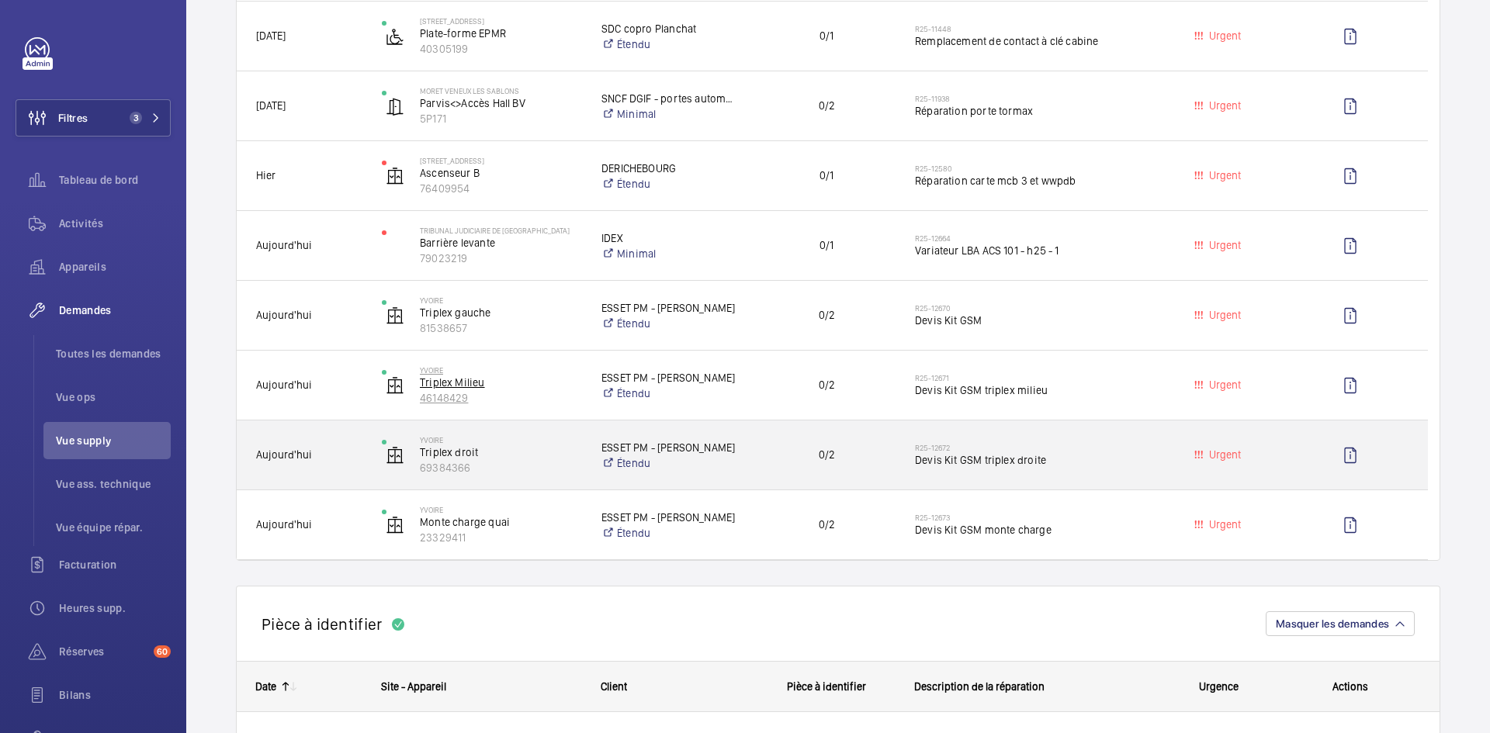
scroll to position [621, 0]
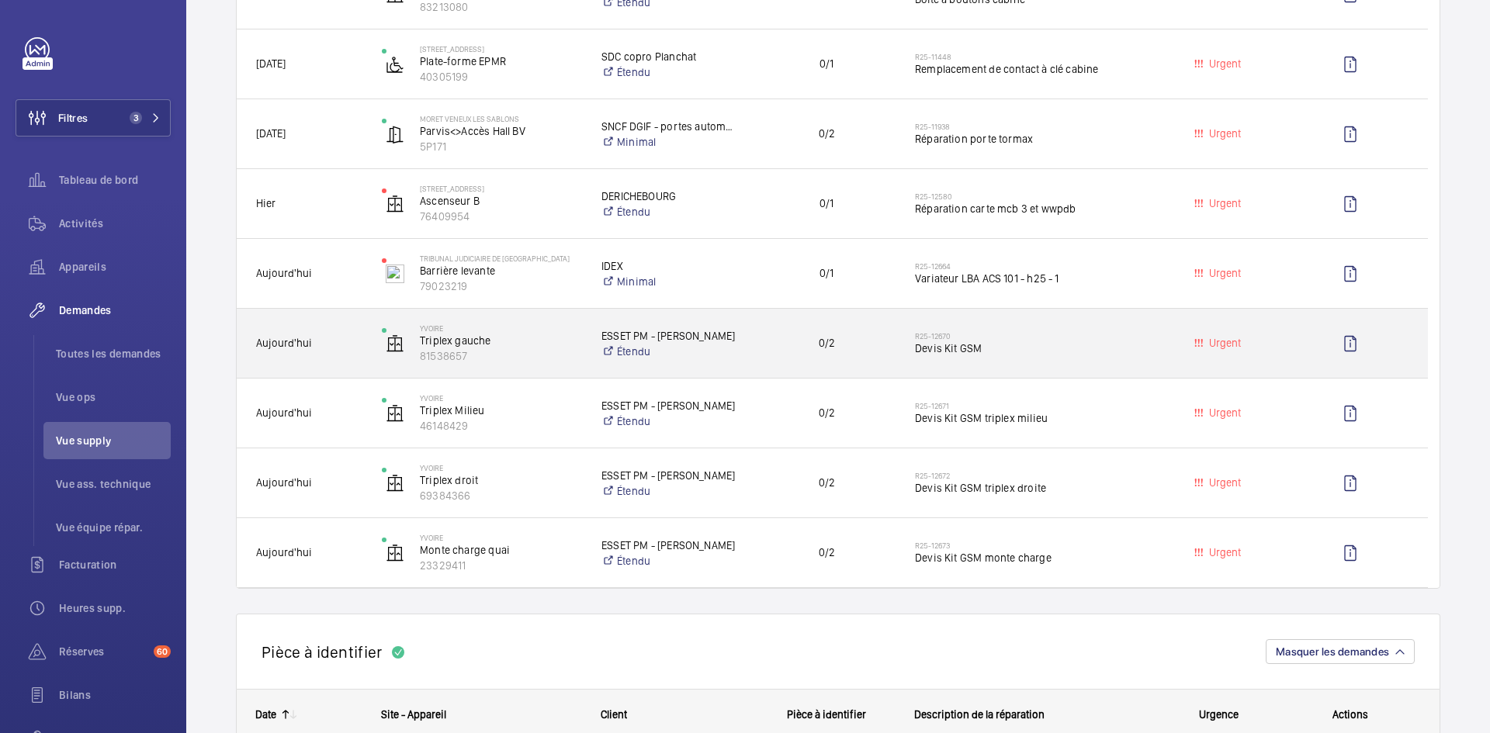
click at [369, 341] on div "YVOIRE Triplex gauche 81538657" at bounding box center [472, 344] width 218 height 64
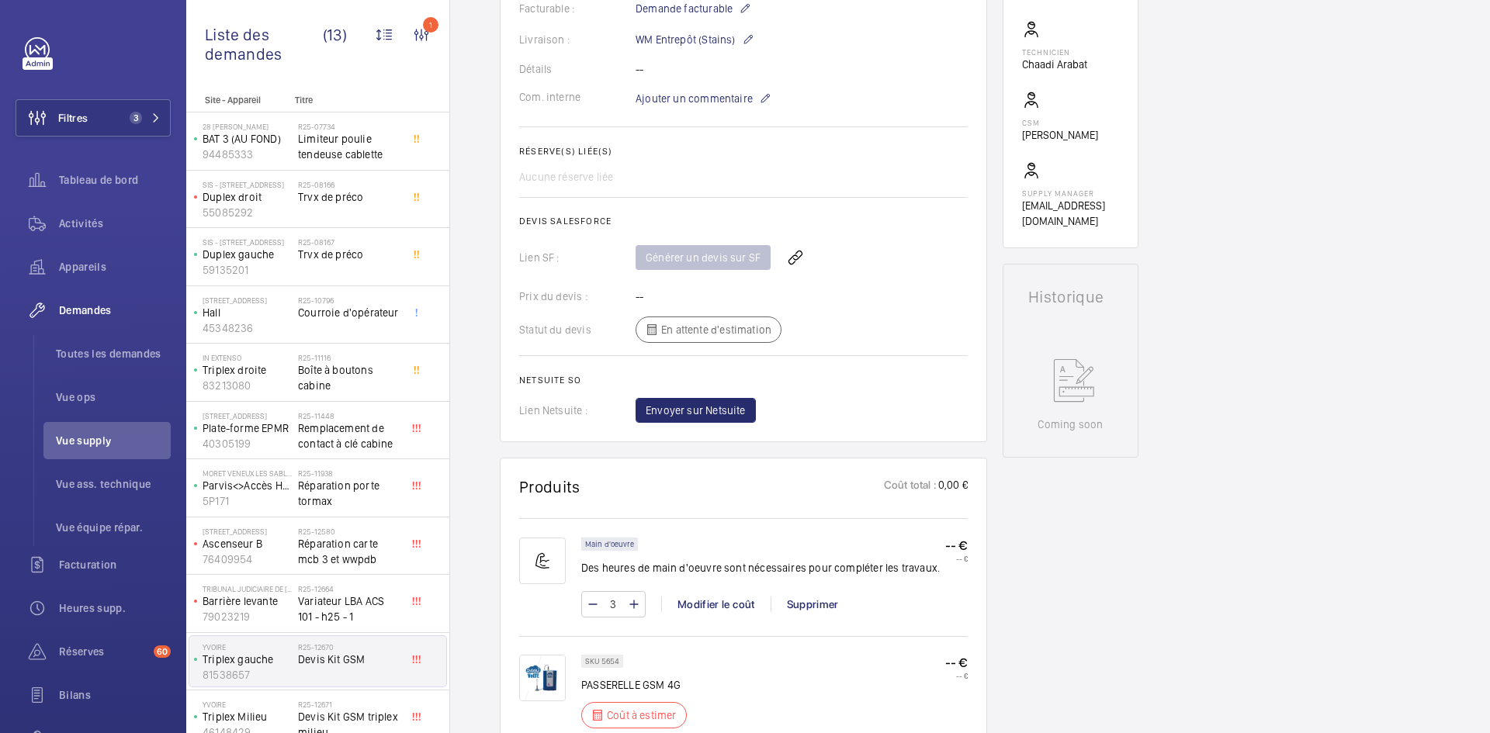
scroll to position [792, 0]
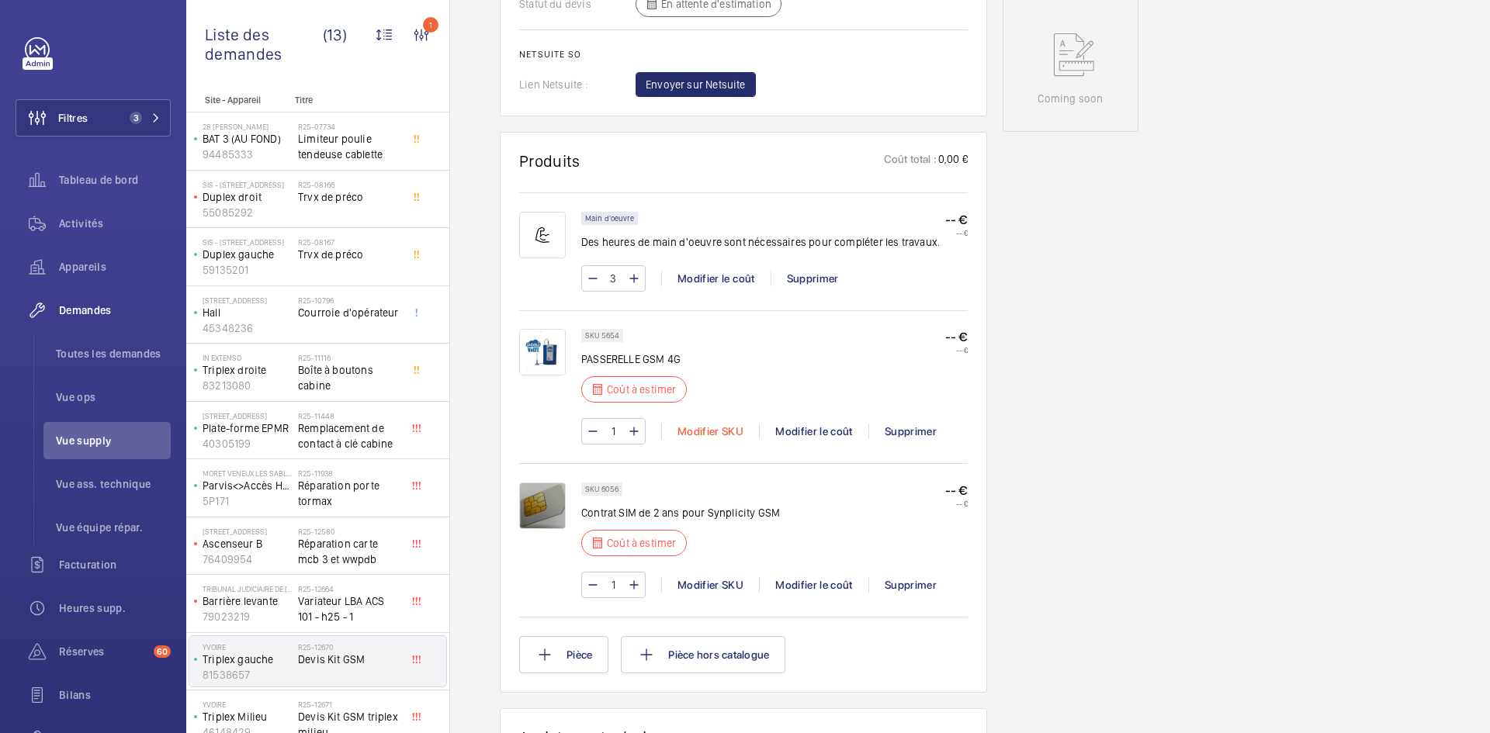
click at [704, 439] on div "Modifier SKU" at bounding box center [710, 432] width 98 height 16
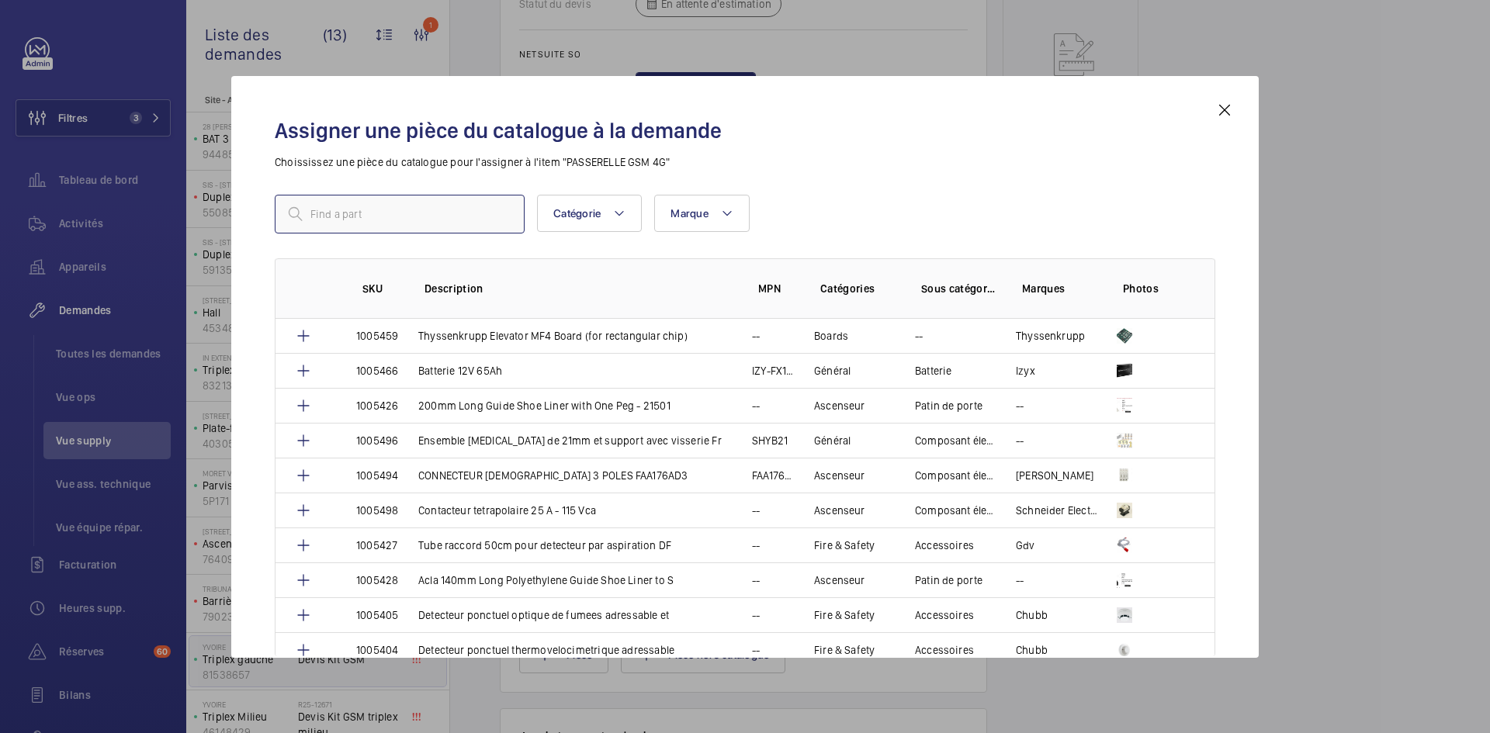
click at [436, 210] on input "text" at bounding box center [400, 214] width 250 height 39
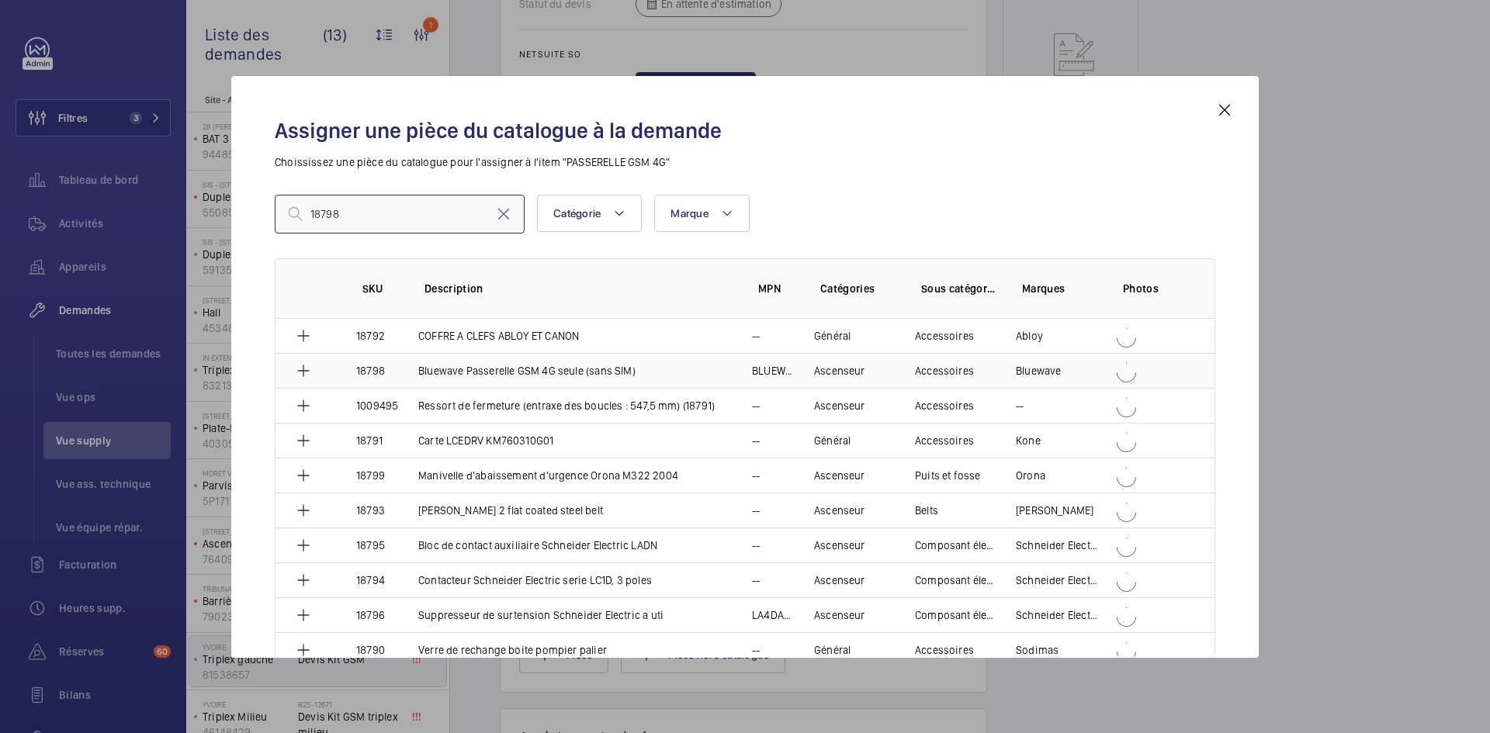
type input "18798"
click at [452, 365] on p "Bluewave Passerelle GSM 4G seule (sans SIM)" at bounding box center [526, 371] width 217 height 16
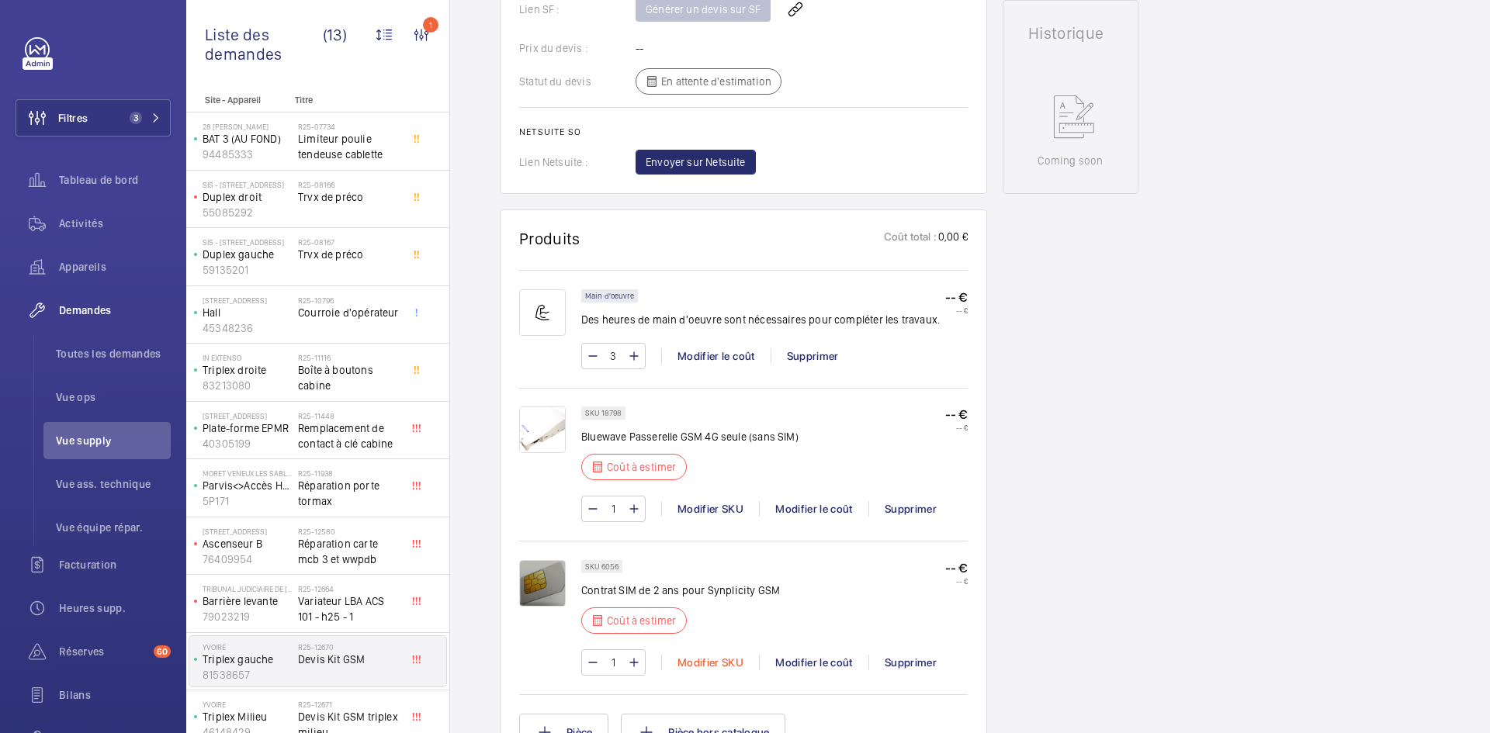
scroll to position [978, 0]
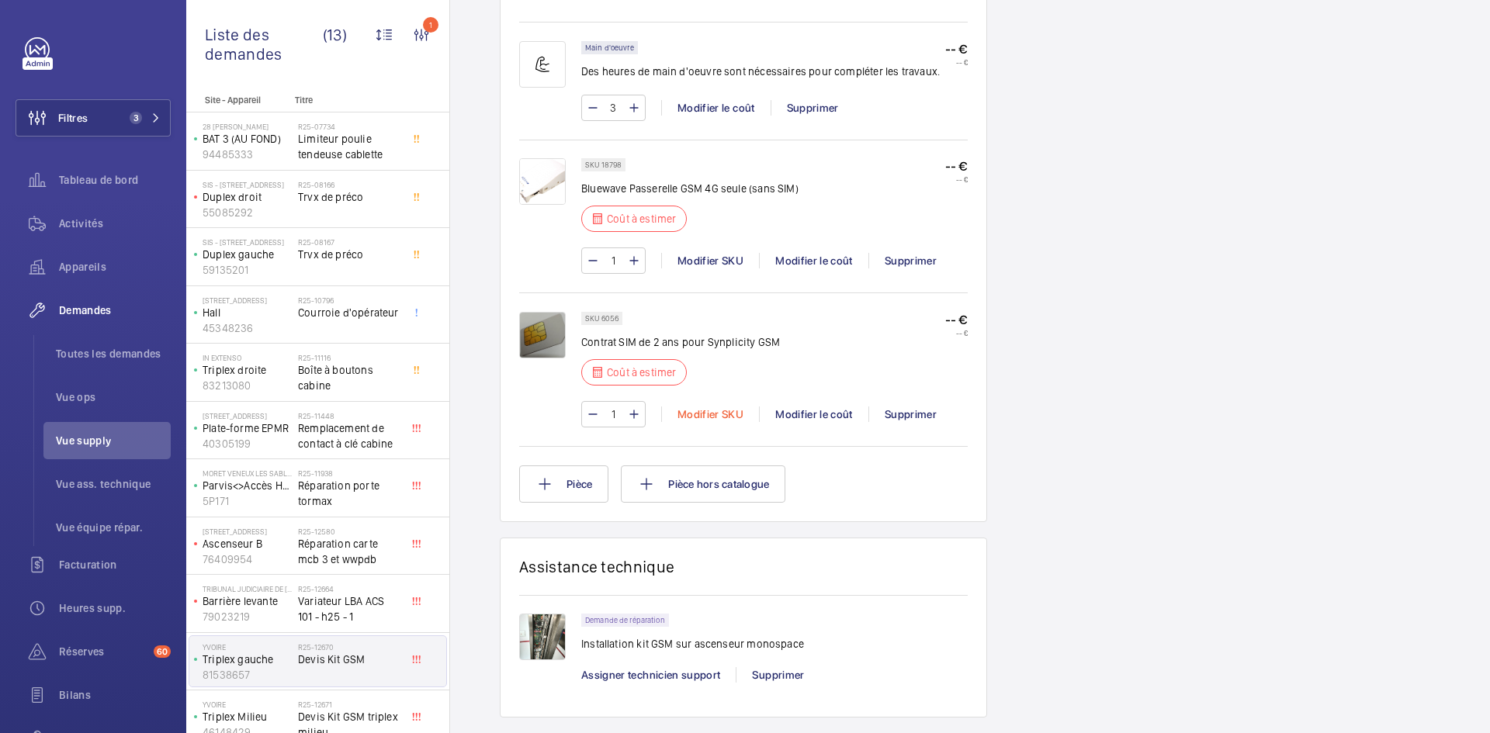
click at [720, 411] on div "Modifier SKU" at bounding box center [710, 415] width 98 height 16
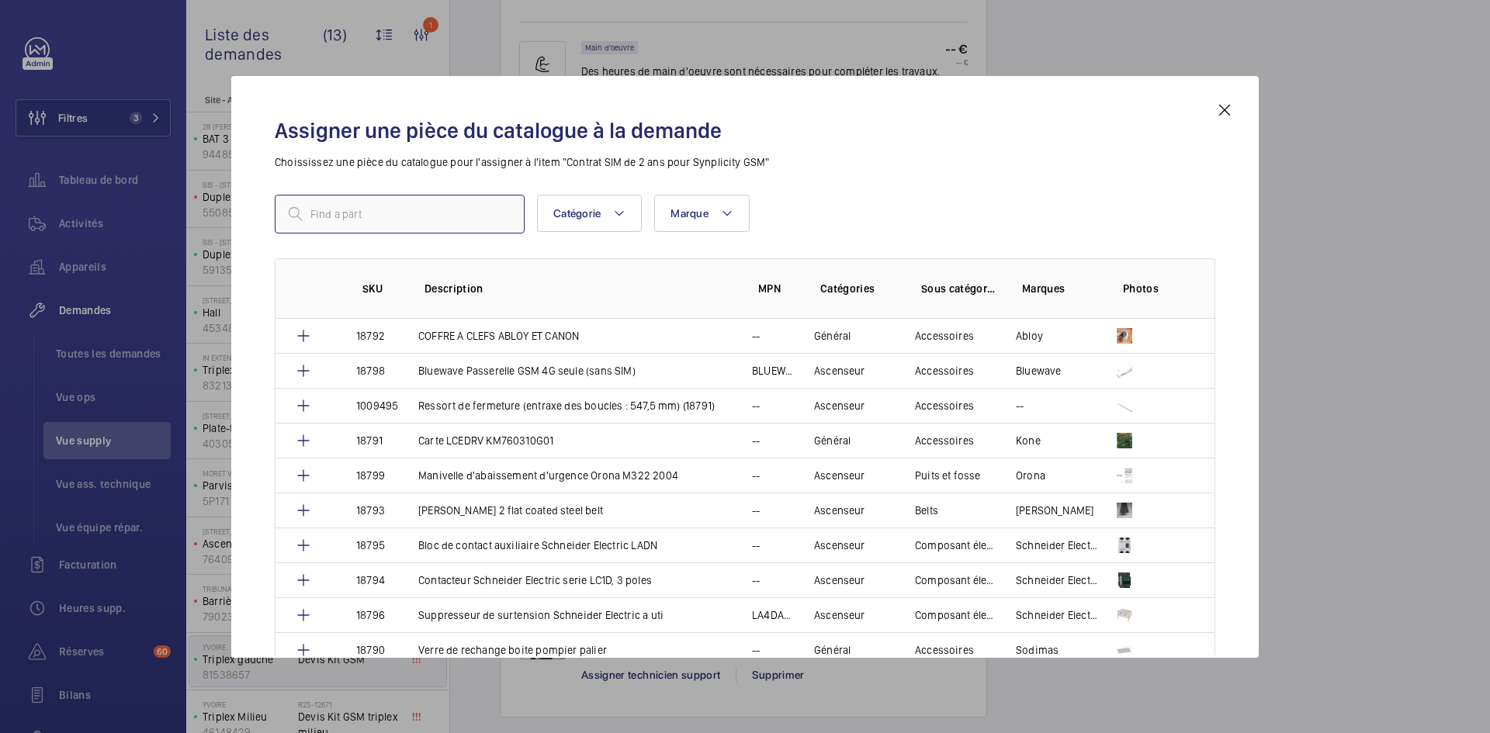
click at [410, 214] on input "text" at bounding box center [400, 214] width 250 height 39
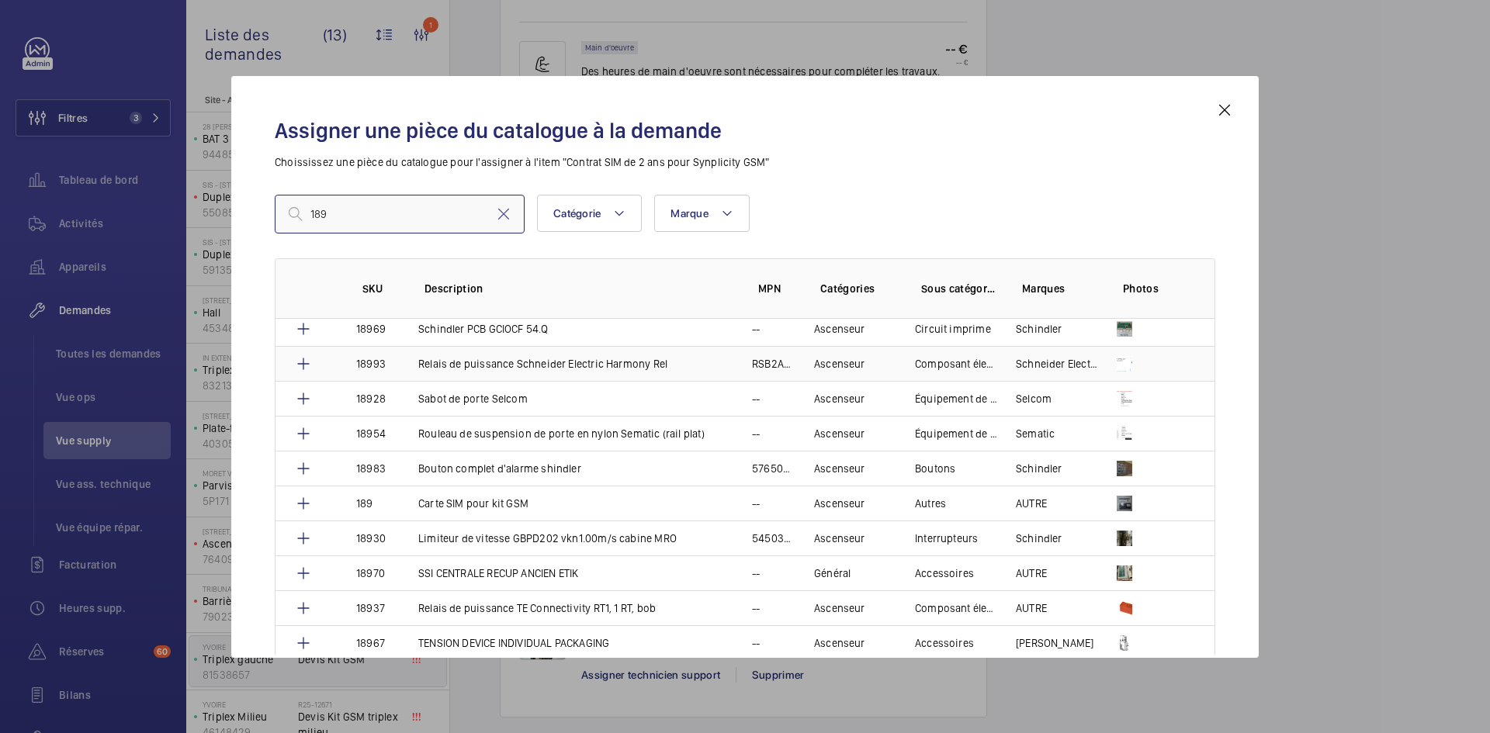
scroll to position [3104, 0]
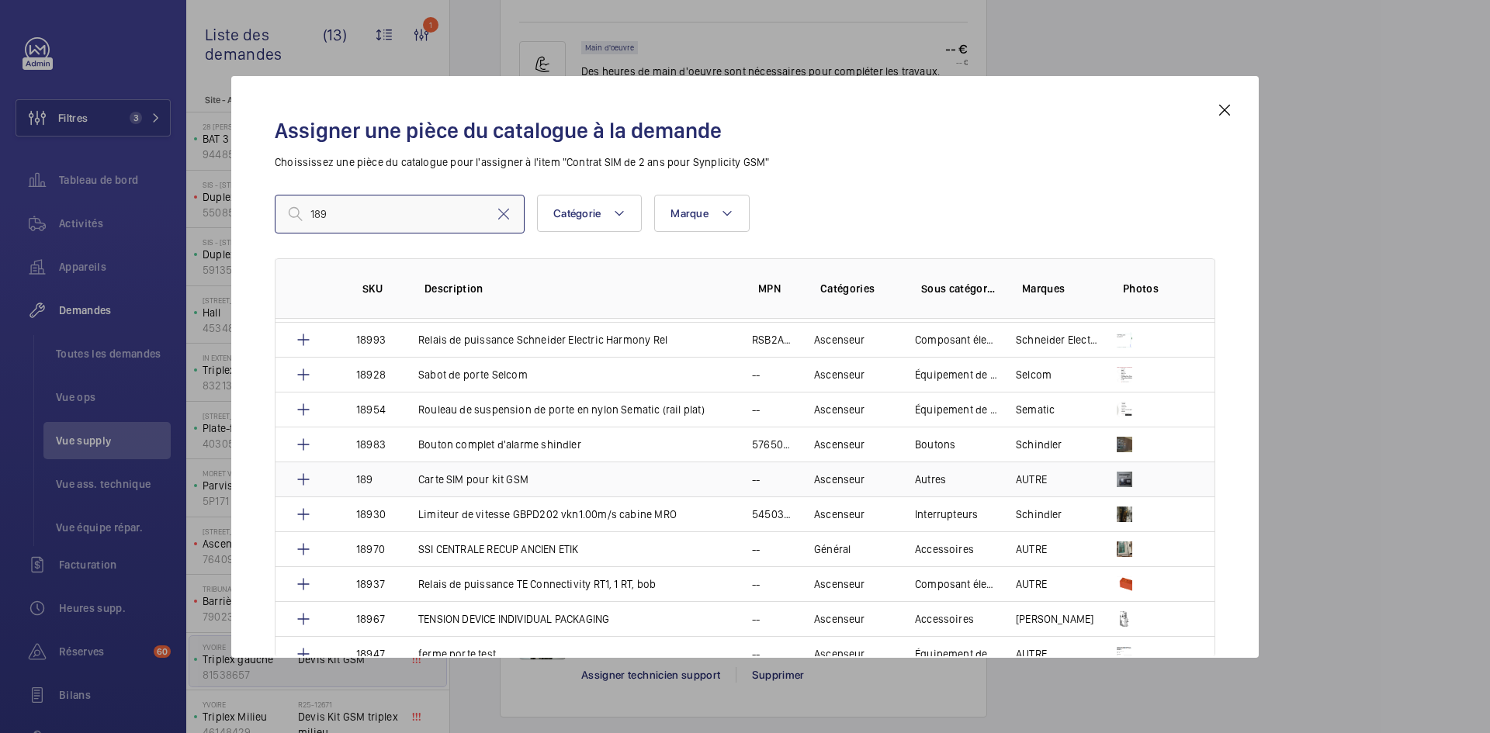
type input "189"
click at [377, 479] on td "189" at bounding box center [369, 479] width 62 height 35
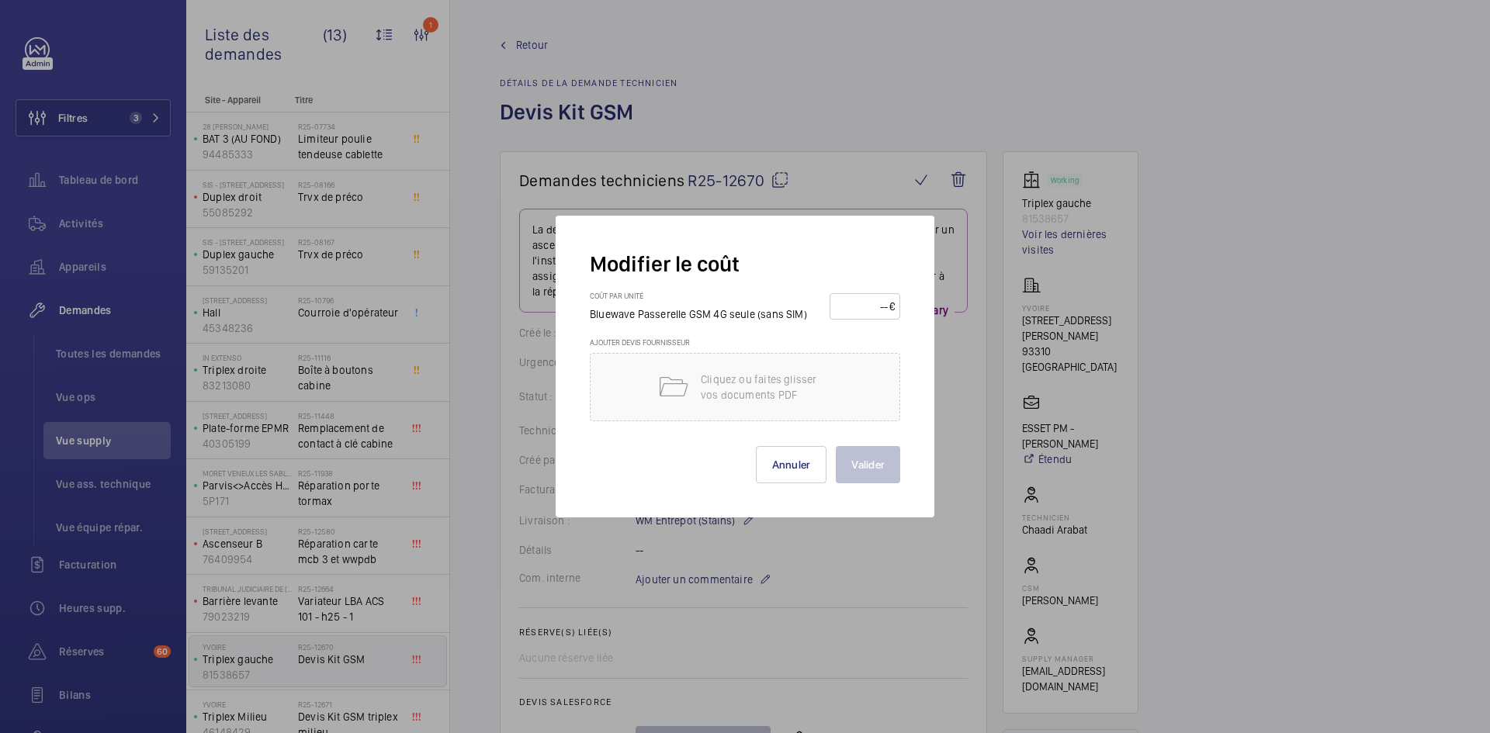
scroll to position [931, 0]
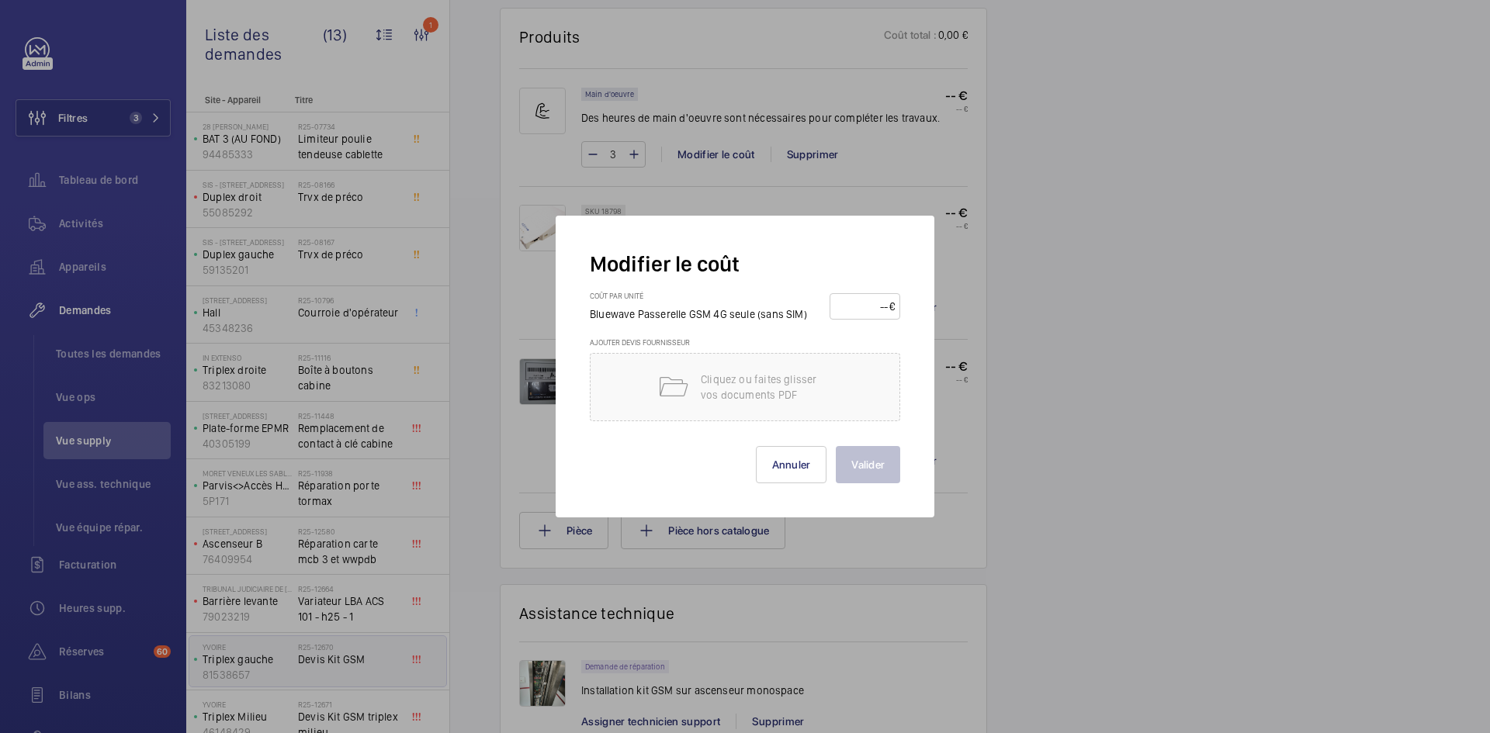
click at [844, 304] on input "number" at bounding box center [862, 306] width 54 height 25
type input "200"
click at [881, 455] on button "Valider" at bounding box center [868, 464] width 64 height 37
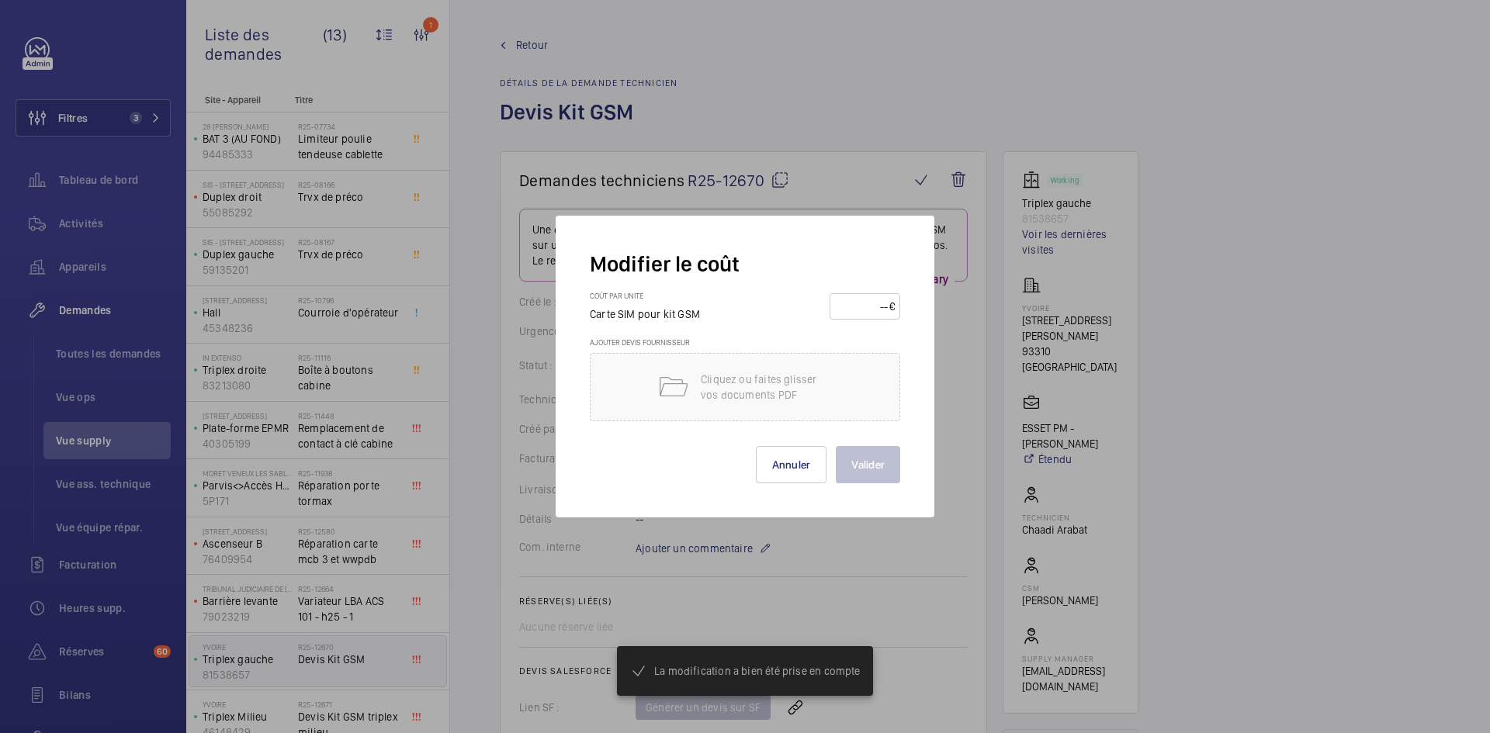
scroll to position [1055, 0]
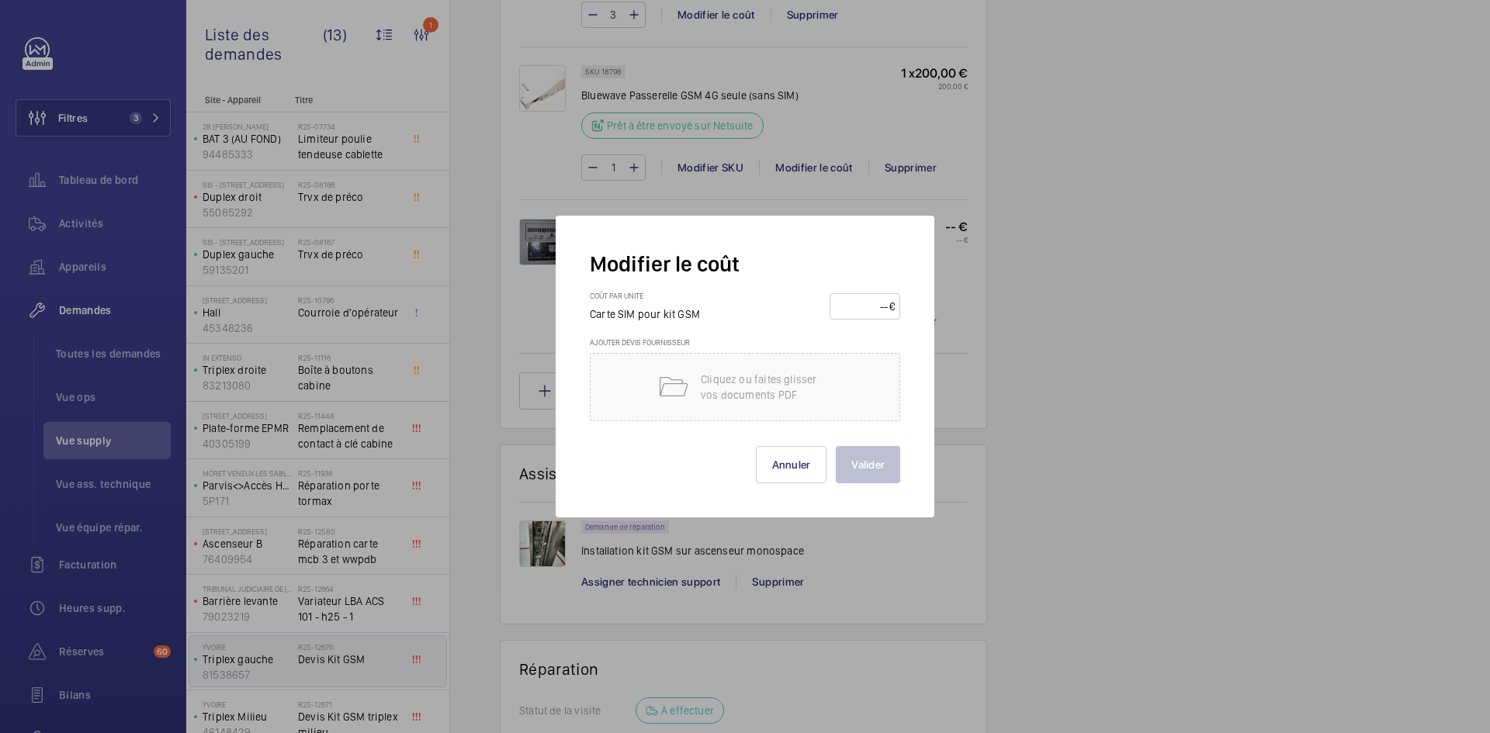
click at [874, 309] on input "number" at bounding box center [862, 306] width 54 height 25
type input "15"
click at [873, 459] on button "Valider" at bounding box center [868, 464] width 64 height 37
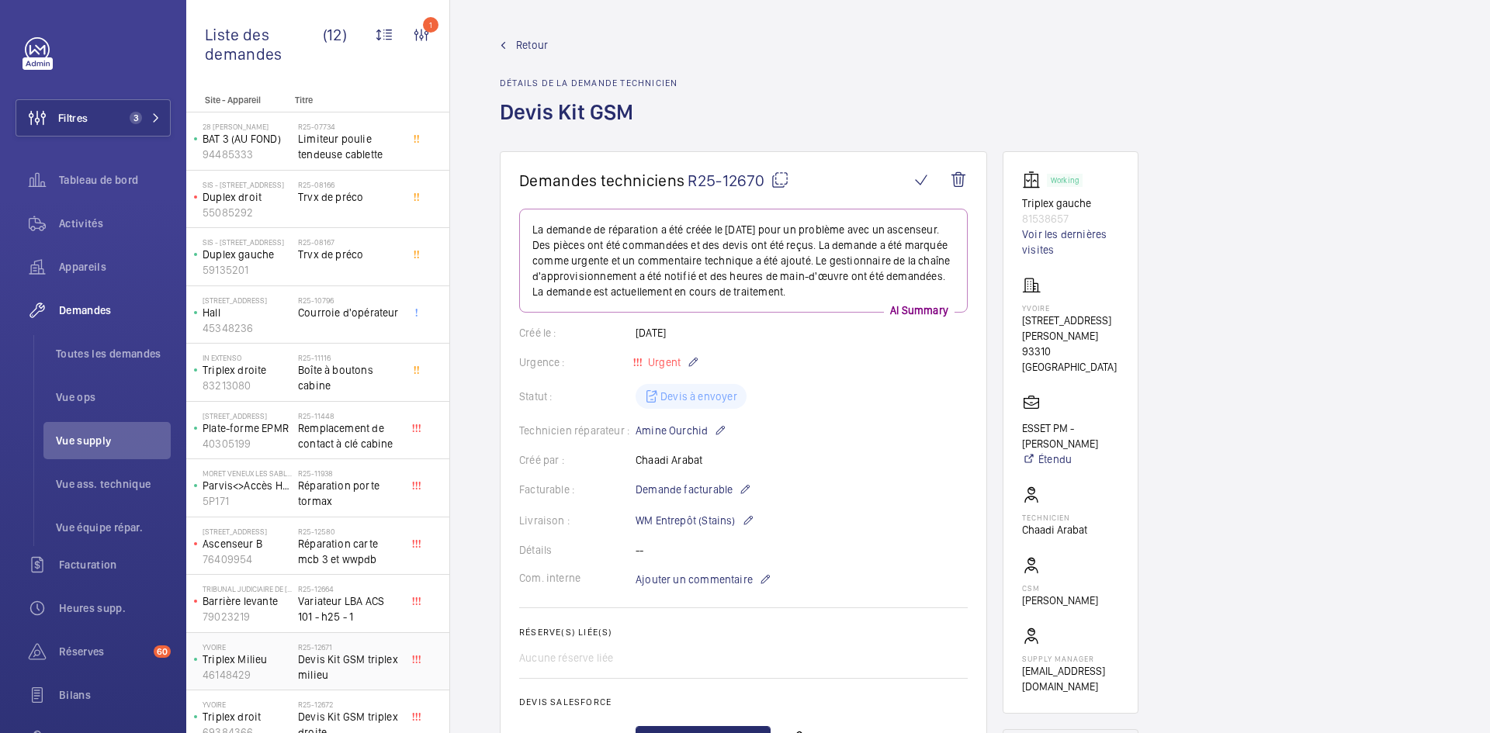
scroll to position [73, 0]
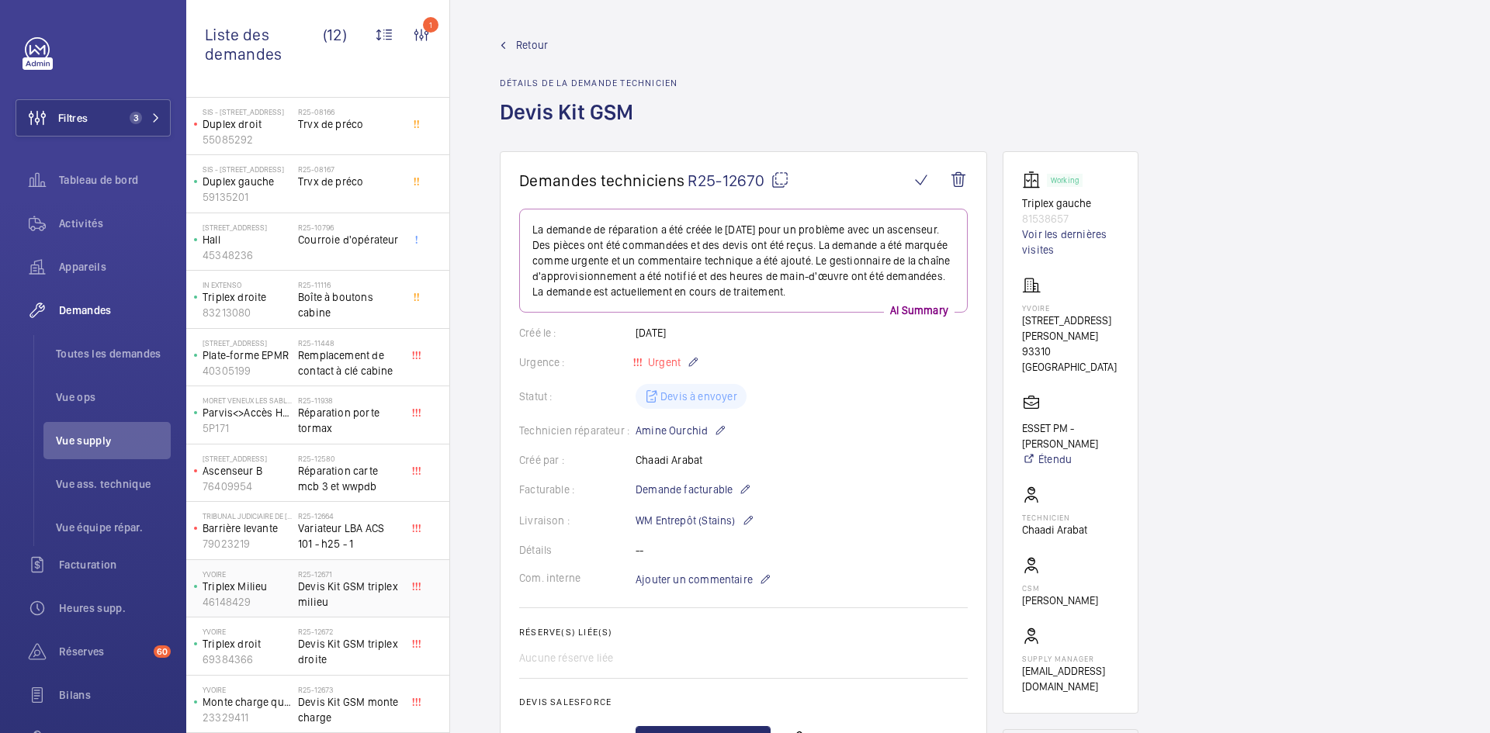
click at [284, 581] on p "Triplex Milieu" at bounding box center [247, 587] width 89 height 16
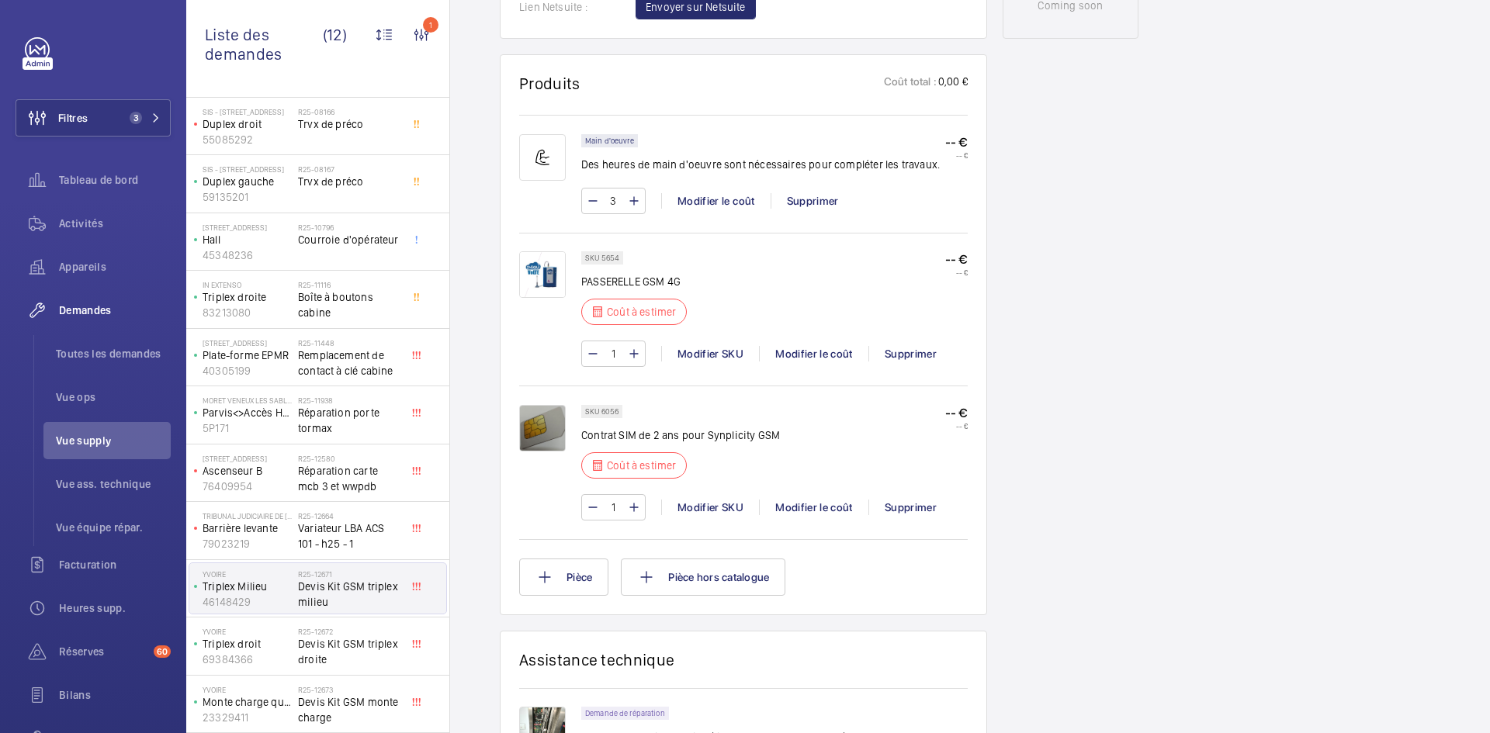
scroll to position [900, 0]
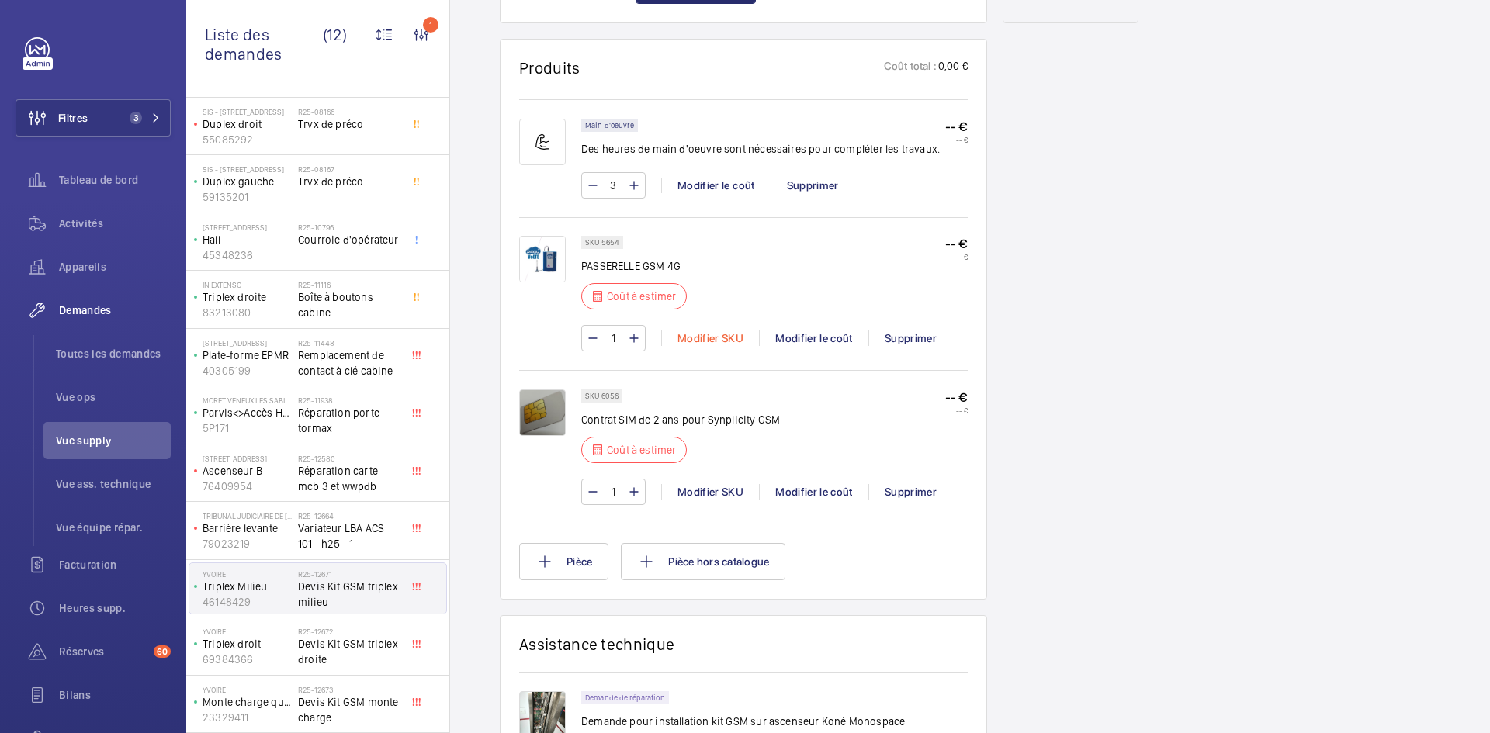
click at [719, 338] on div "Modifier SKU" at bounding box center [710, 339] width 98 height 16
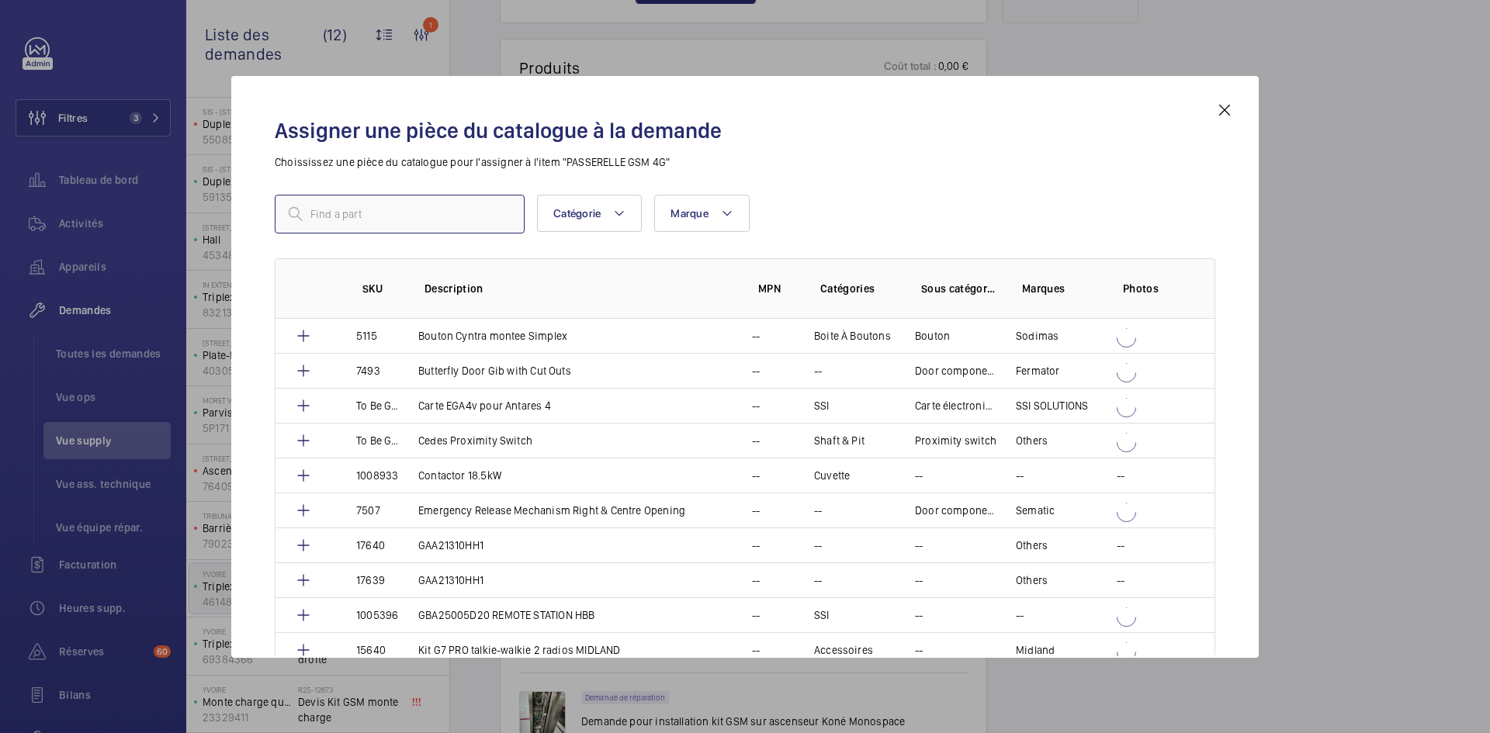
click at [403, 214] on input "text" at bounding box center [400, 214] width 250 height 39
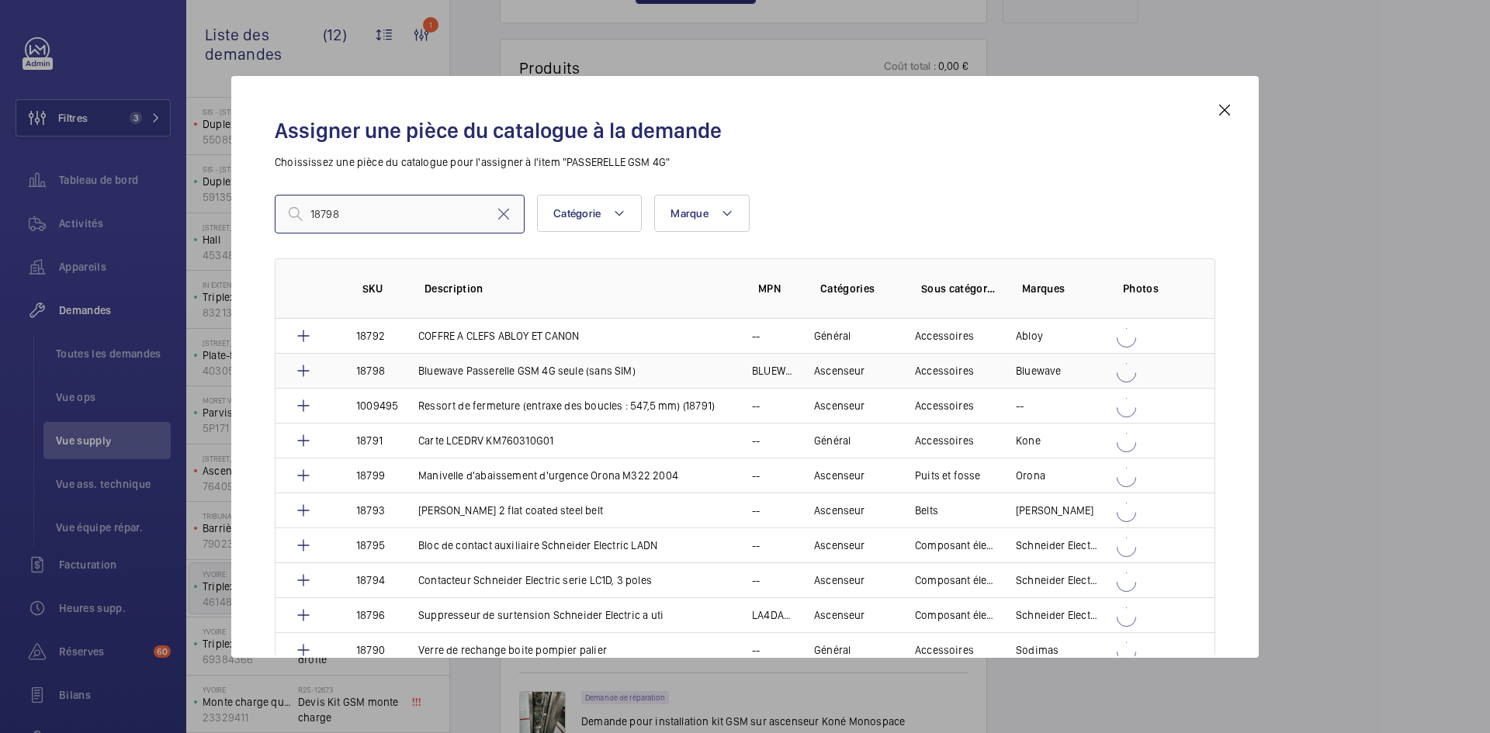
type input "18798"
click at [408, 371] on td "Bluewave Passerelle GSM 4G seule (sans SIM)" at bounding box center [567, 370] width 334 height 35
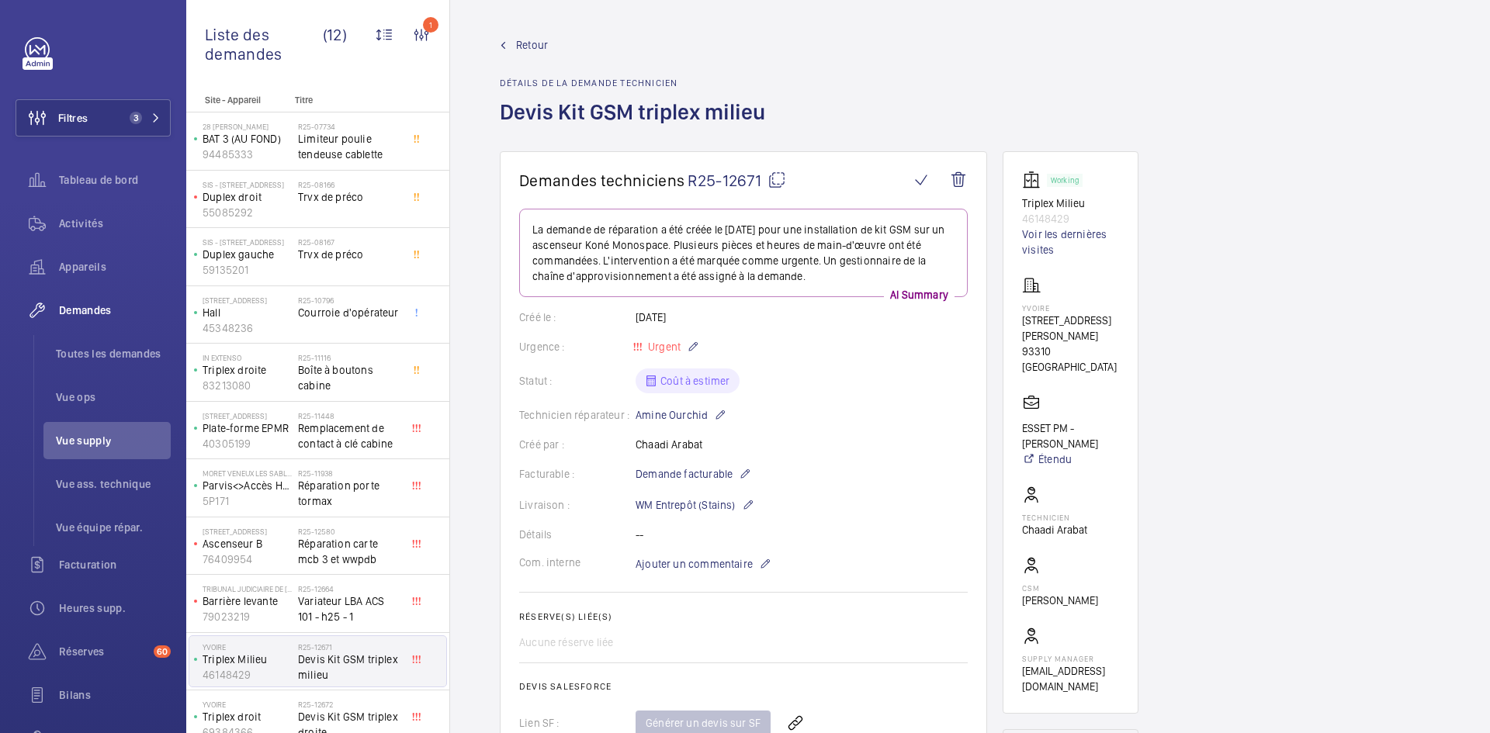
scroll to position [854, 0]
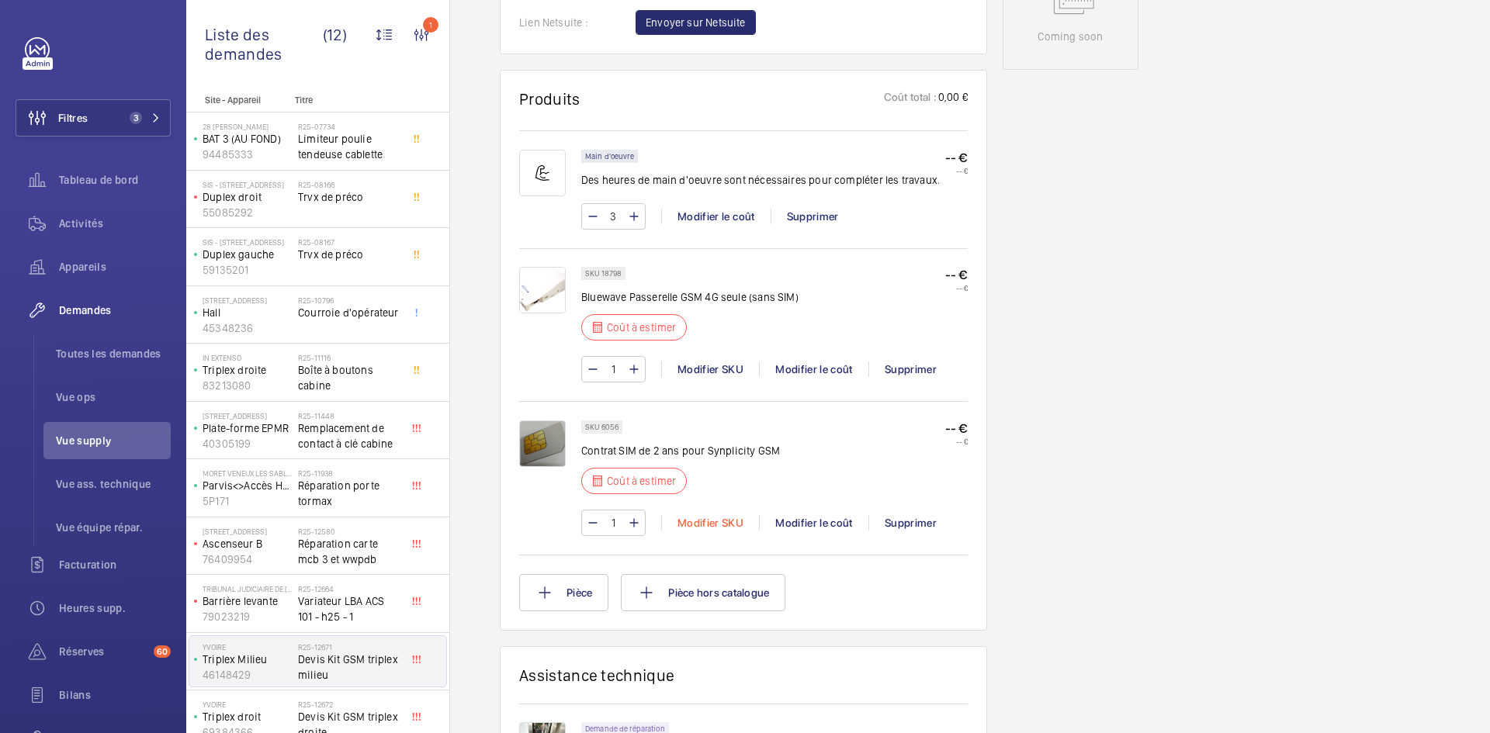
click at [715, 519] on div "Modifier SKU" at bounding box center [710, 523] width 98 height 16
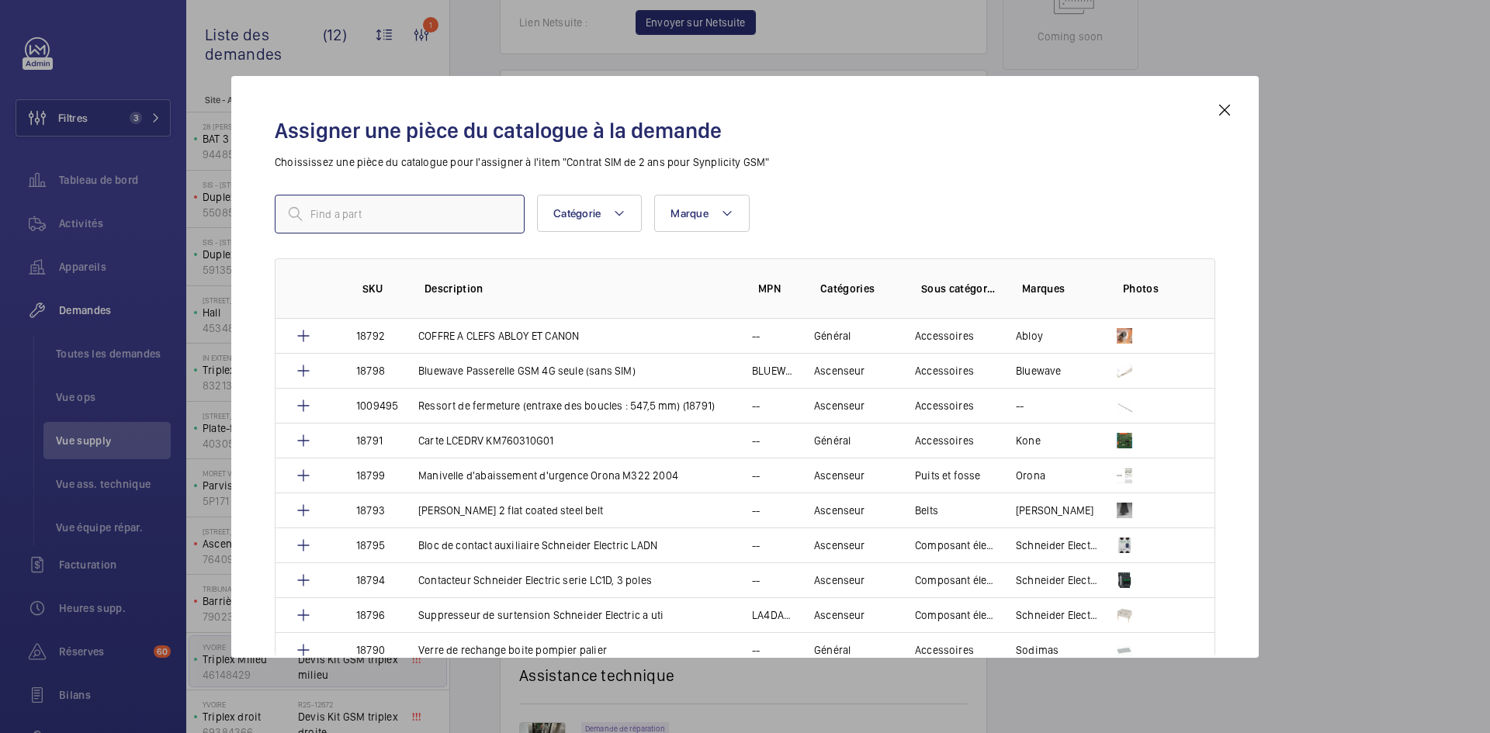
click at [391, 213] on input "text" at bounding box center [400, 214] width 250 height 39
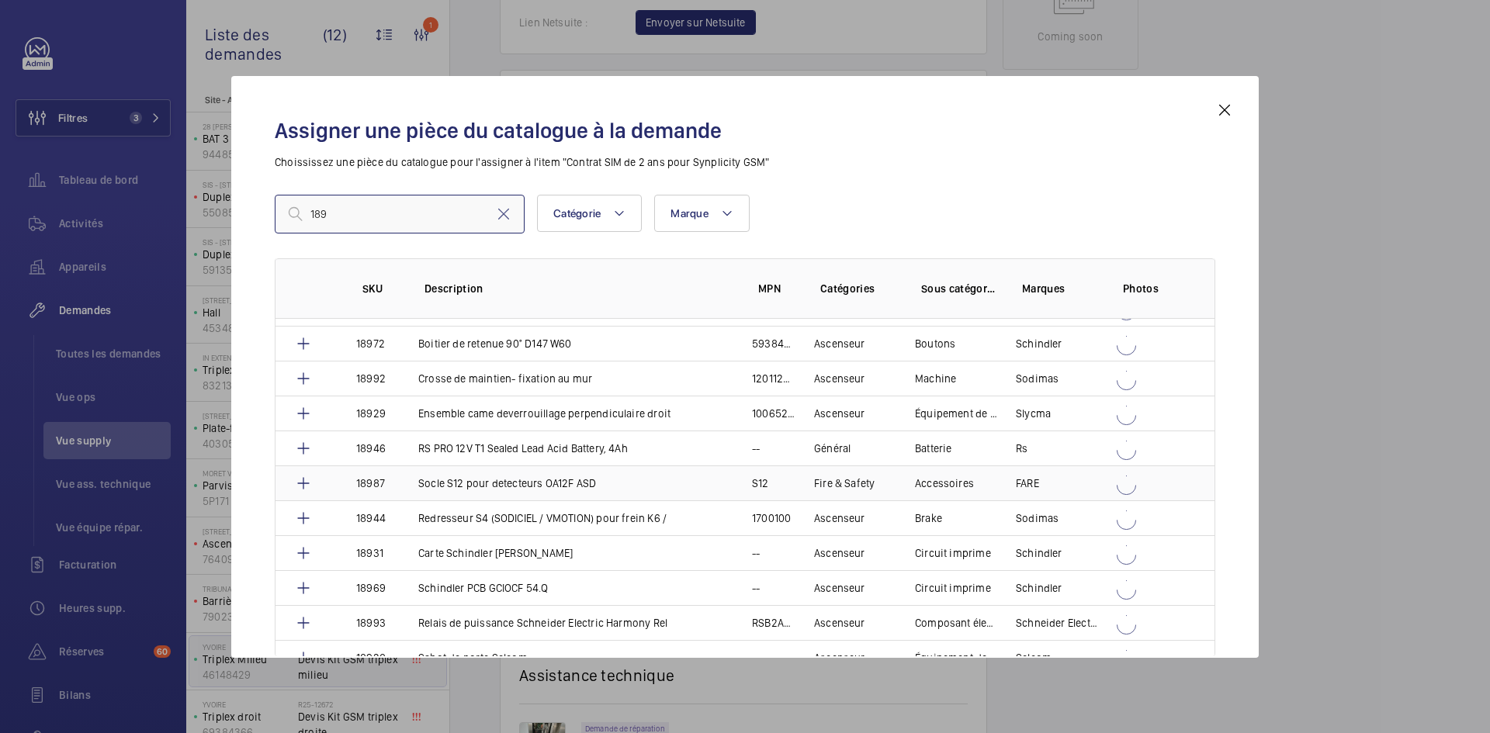
scroll to position [3054, 0]
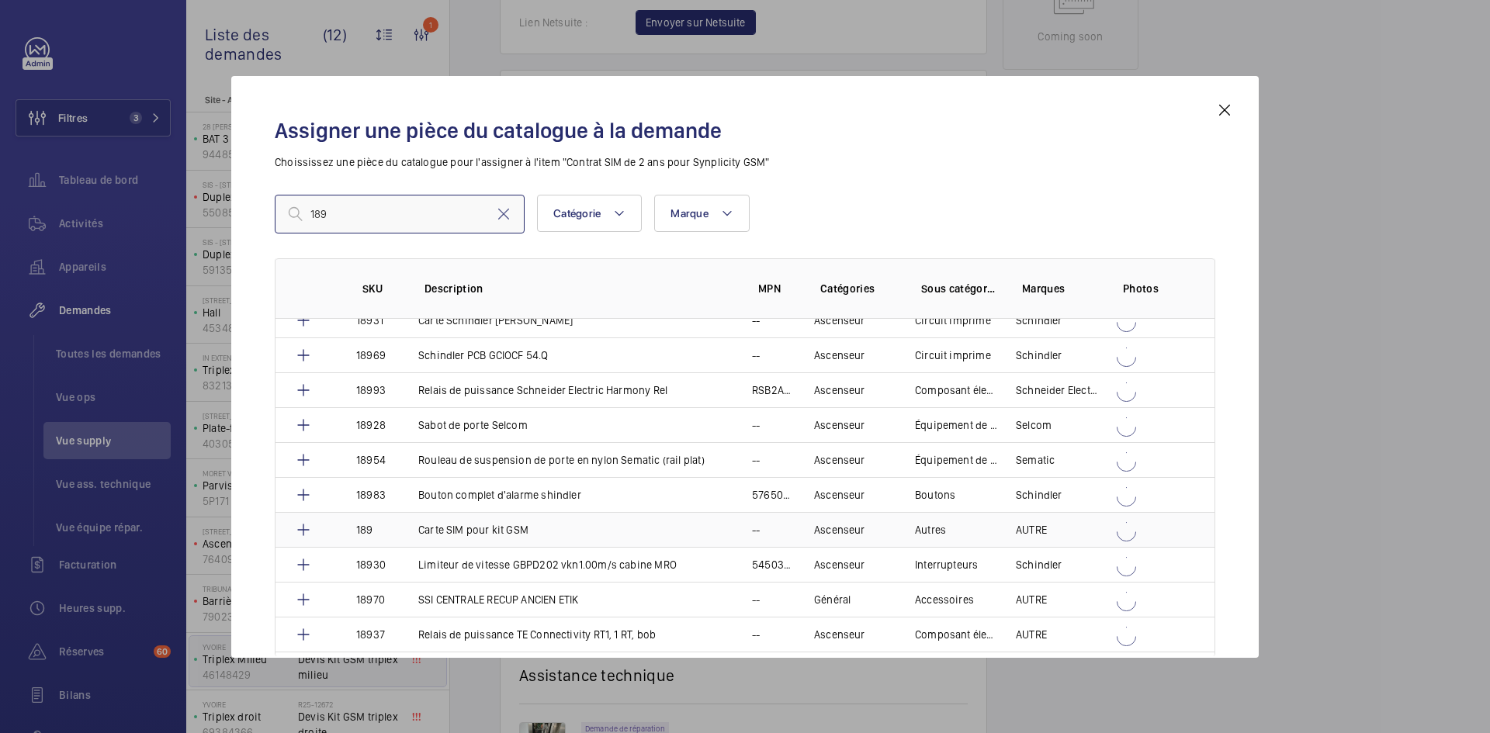
type input "189"
click at [390, 525] on td "189" at bounding box center [369, 529] width 62 height 35
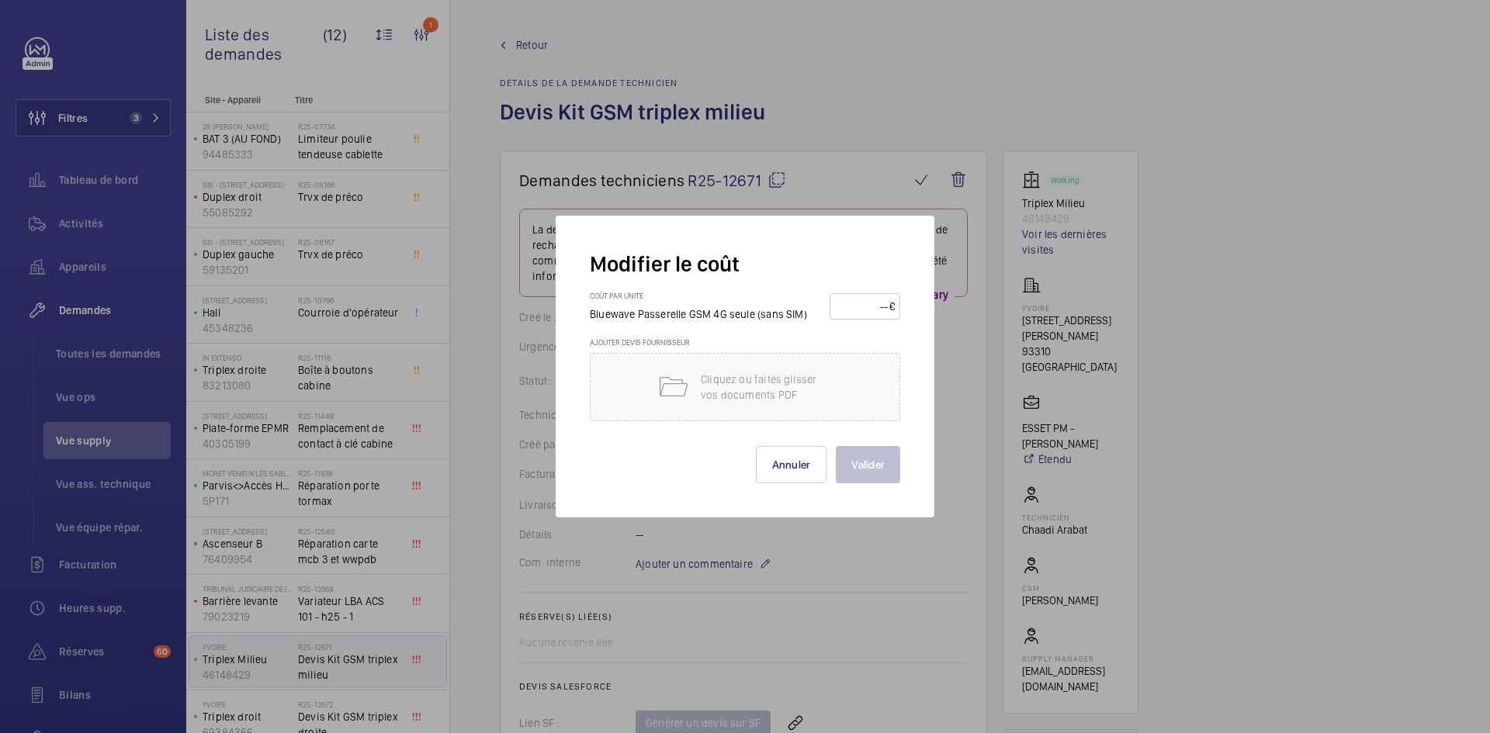
scroll to position [931, 0]
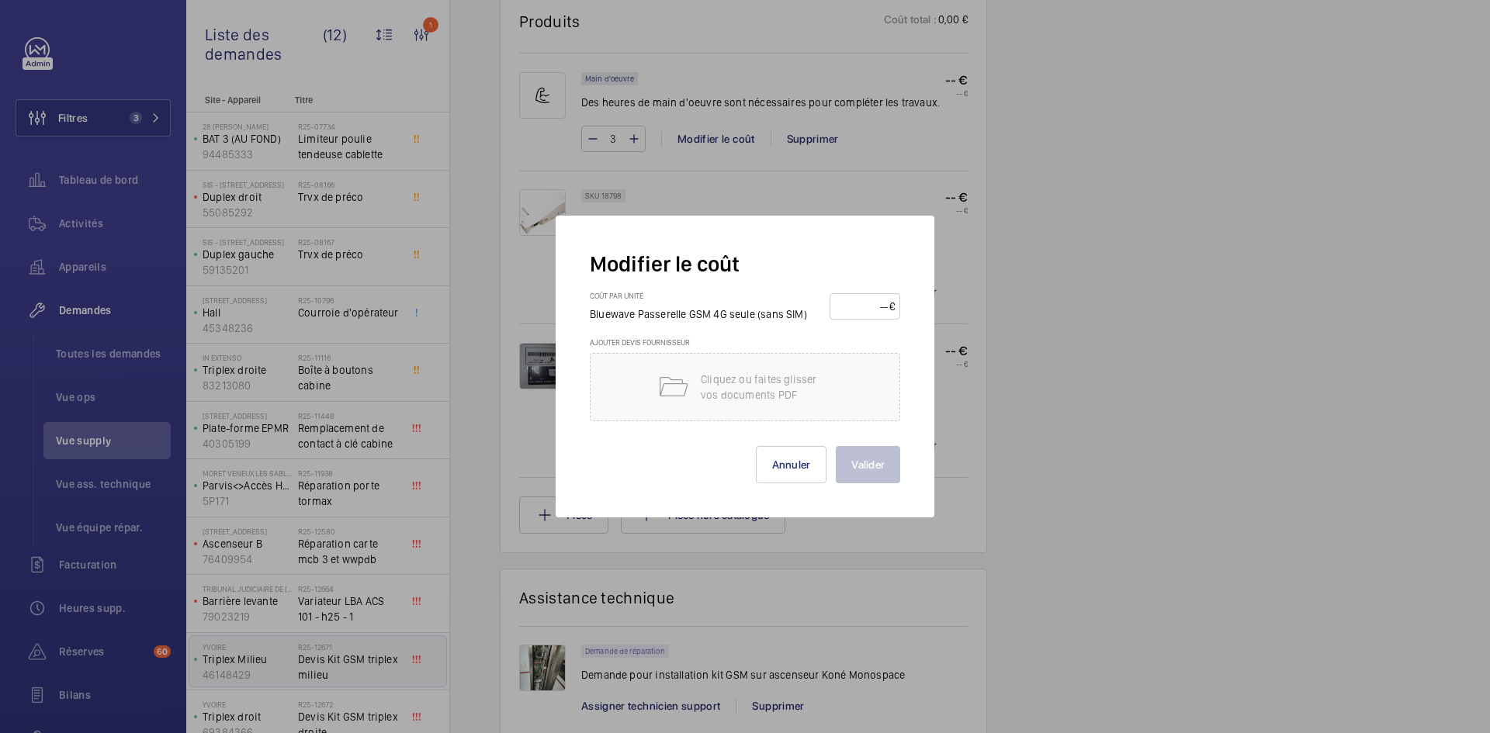
click at [851, 314] on input "number" at bounding box center [862, 306] width 54 height 25
type input "200"
click at [875, 459] on button "Valider" at bounding box center [868, 464] width 64 height 37
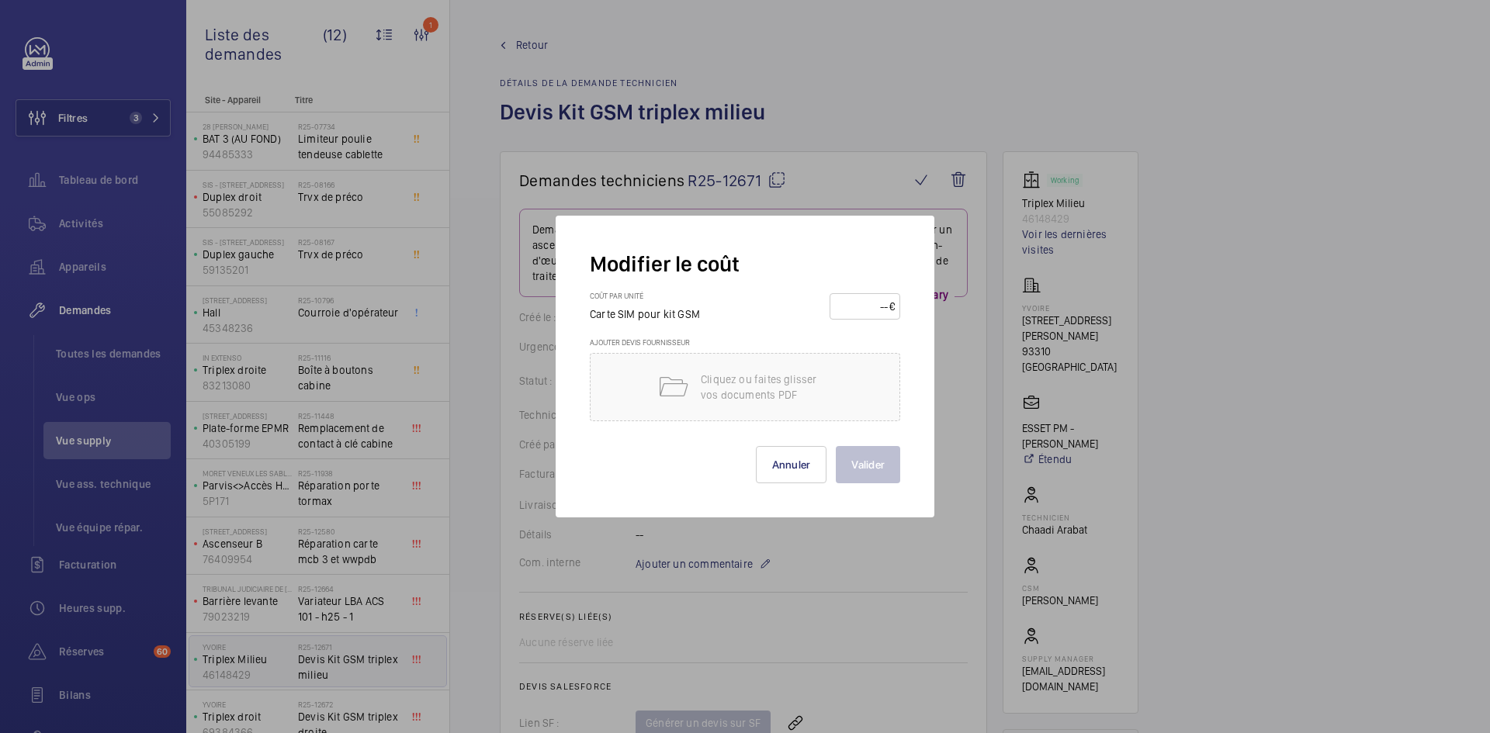
scroll to position [1009, 0]
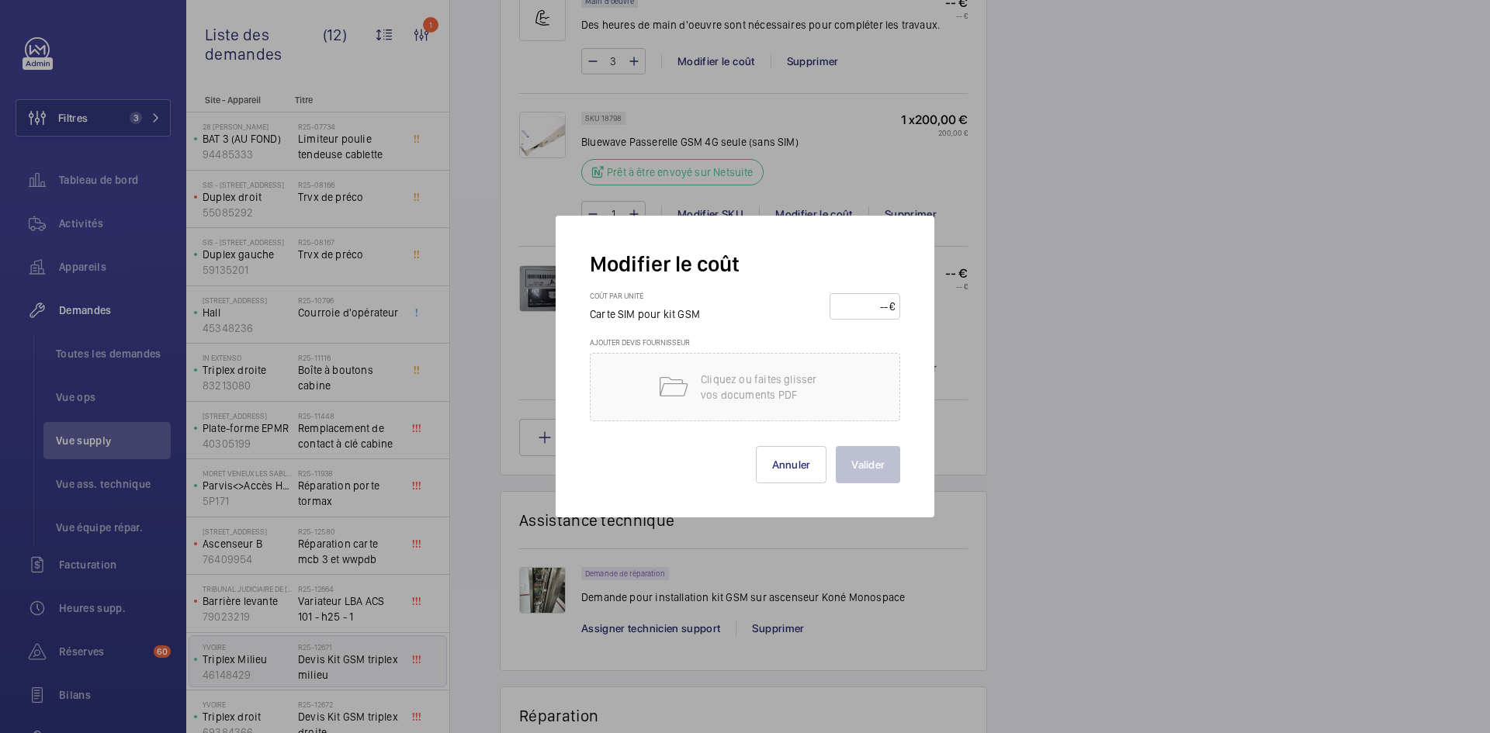
click at [864, 304] on input "number" at bounding box center [862, 306] width 54 height 25
type input "15"
click at [882, 469] on button "Valider" at bounding box center [868, 464] width 64 height 37
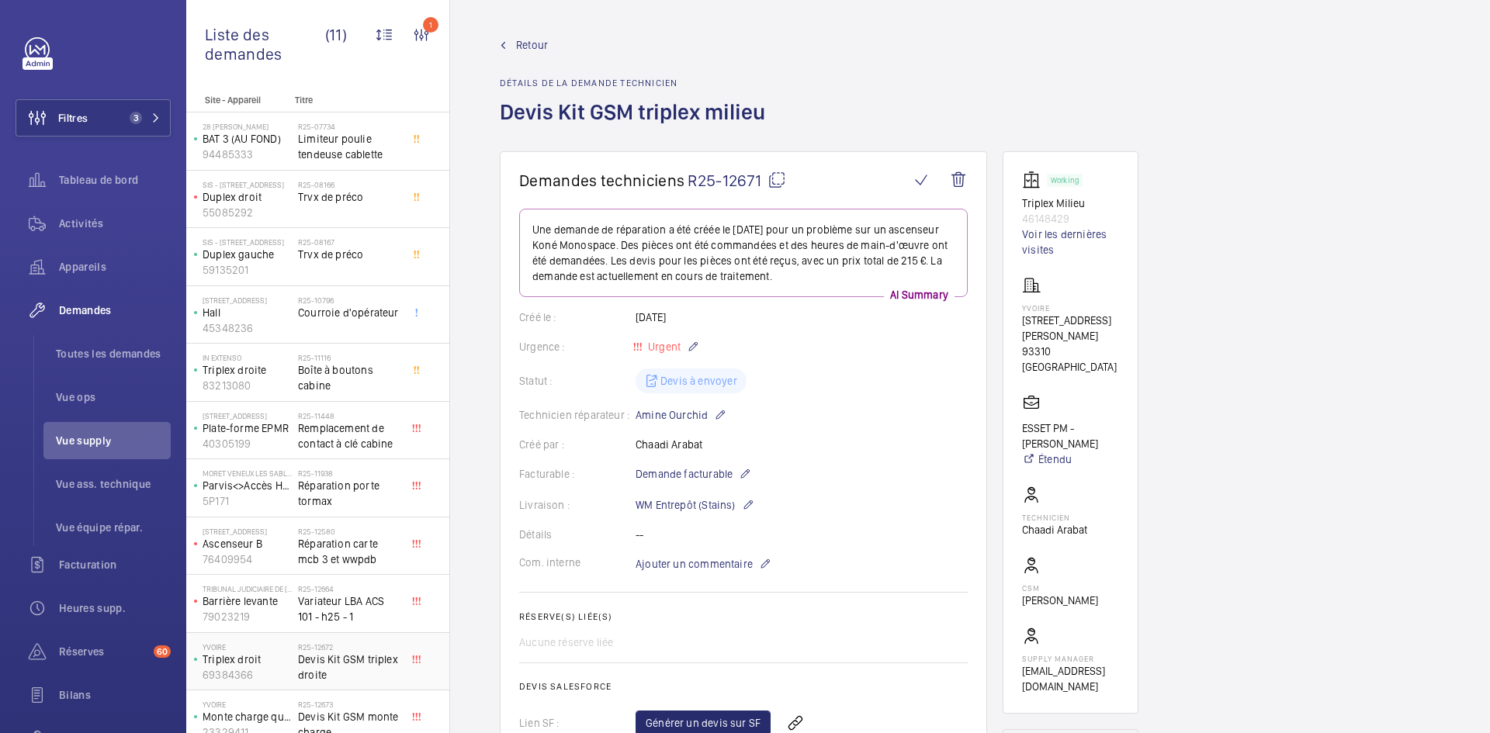
click at [278, 652] on p "Triplex droit" at bounding box center [247, 660] width 89 height 16
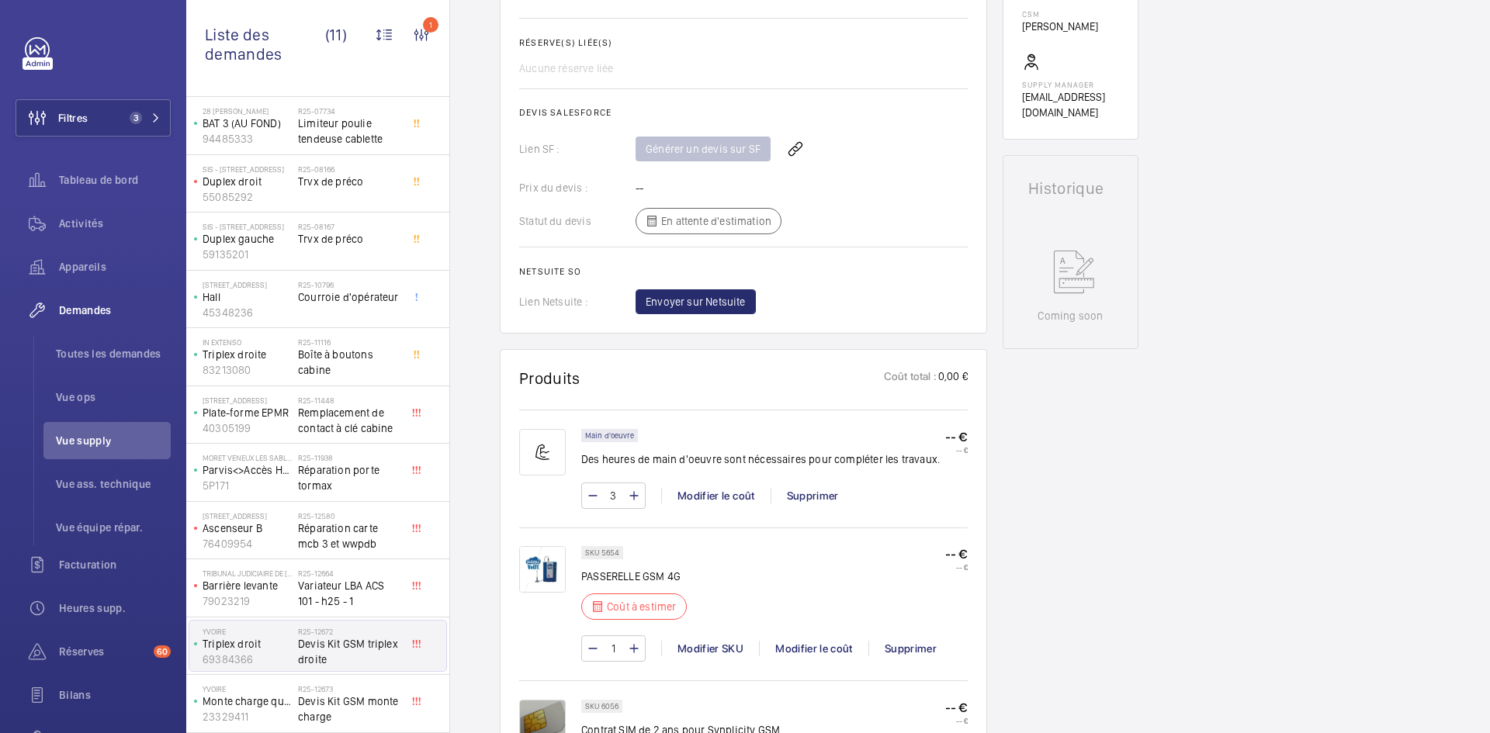
scroll to position [776, 0]
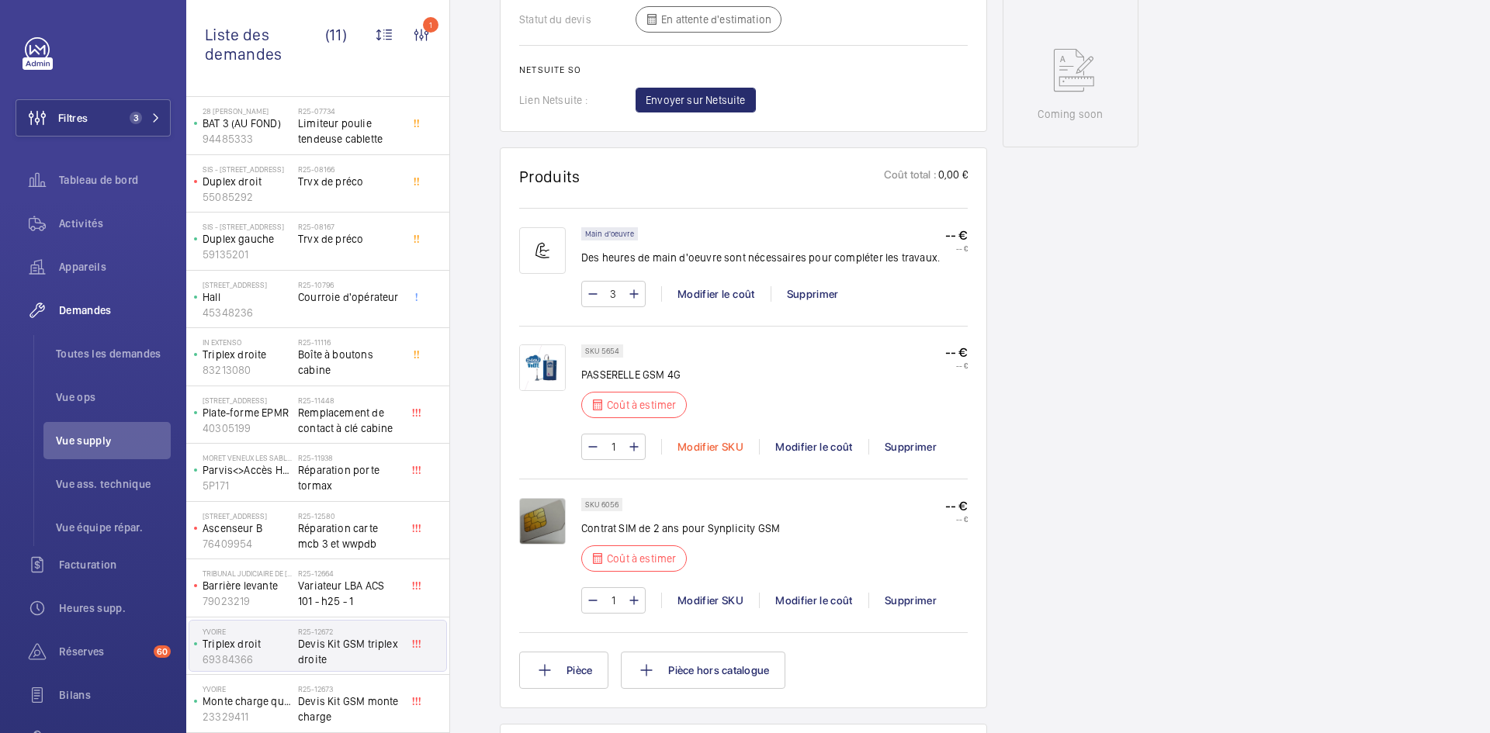
click at [717, 442] on div "Modifier SKU" at bounding box center [710, 447] width 98 height 16
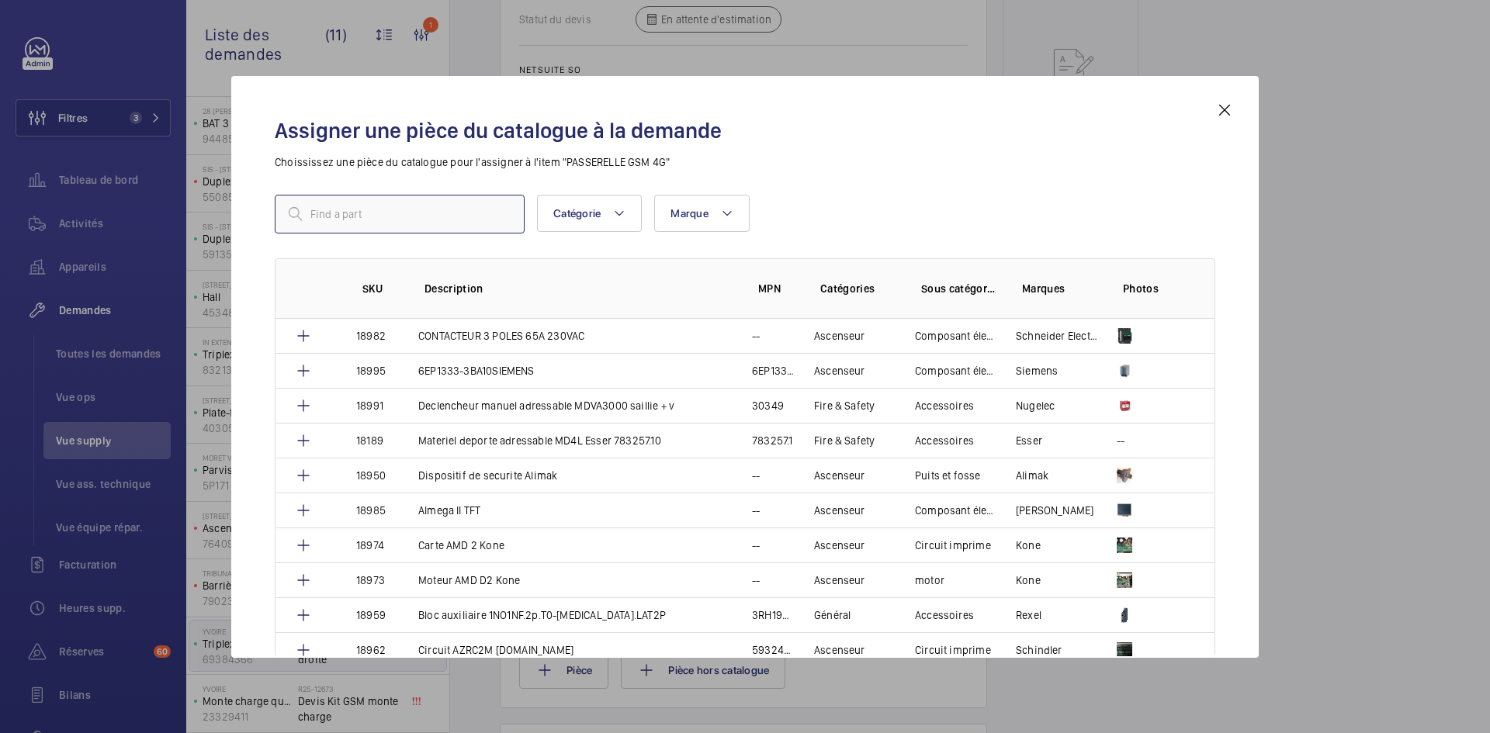
click at [444, 207] on input "text" at bounding box center [400, 214] width 250 height 39
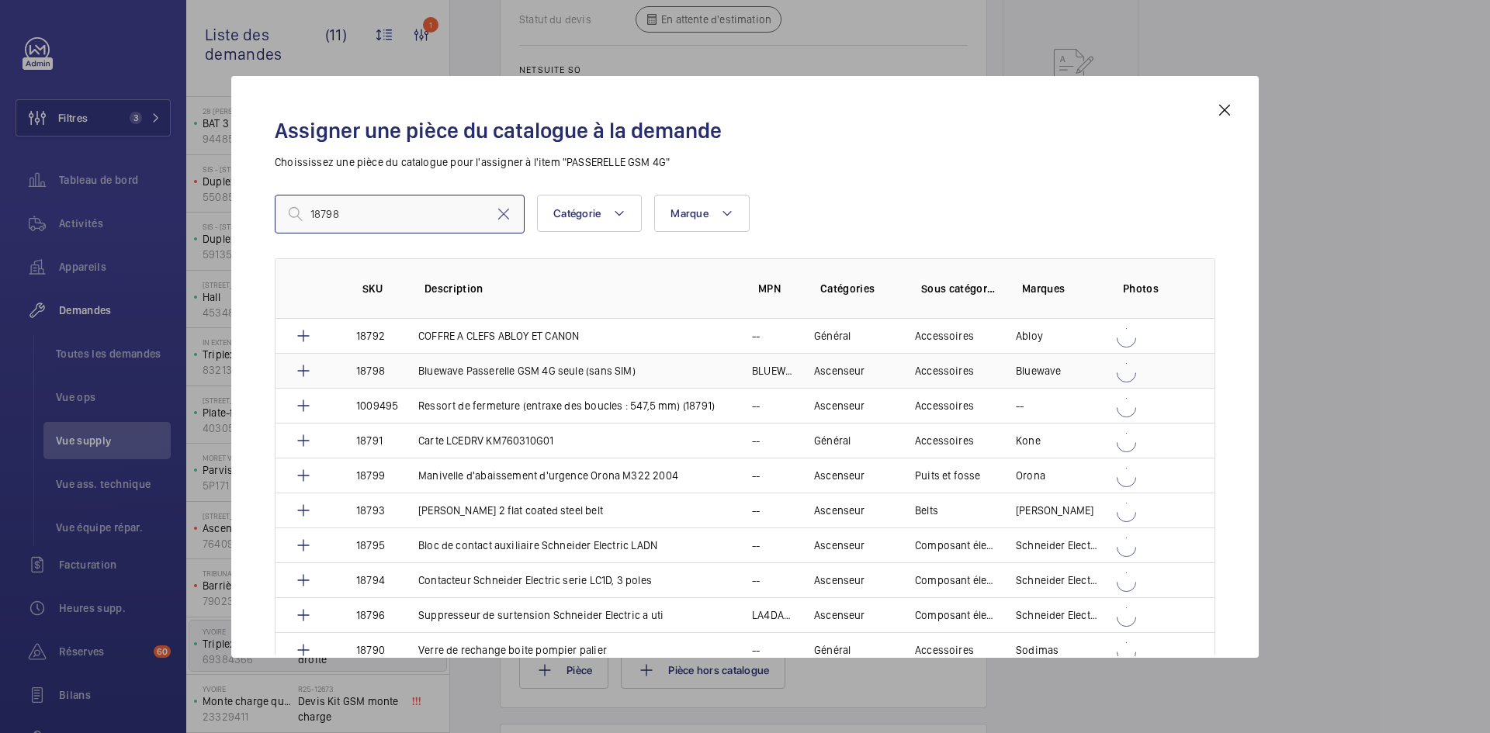
type input "18798"
click at [411, 369] on td "Bluewave Passerelle GSM 4G seule (sans SIM)" at bounding box center [567, 370] width 334 height 35
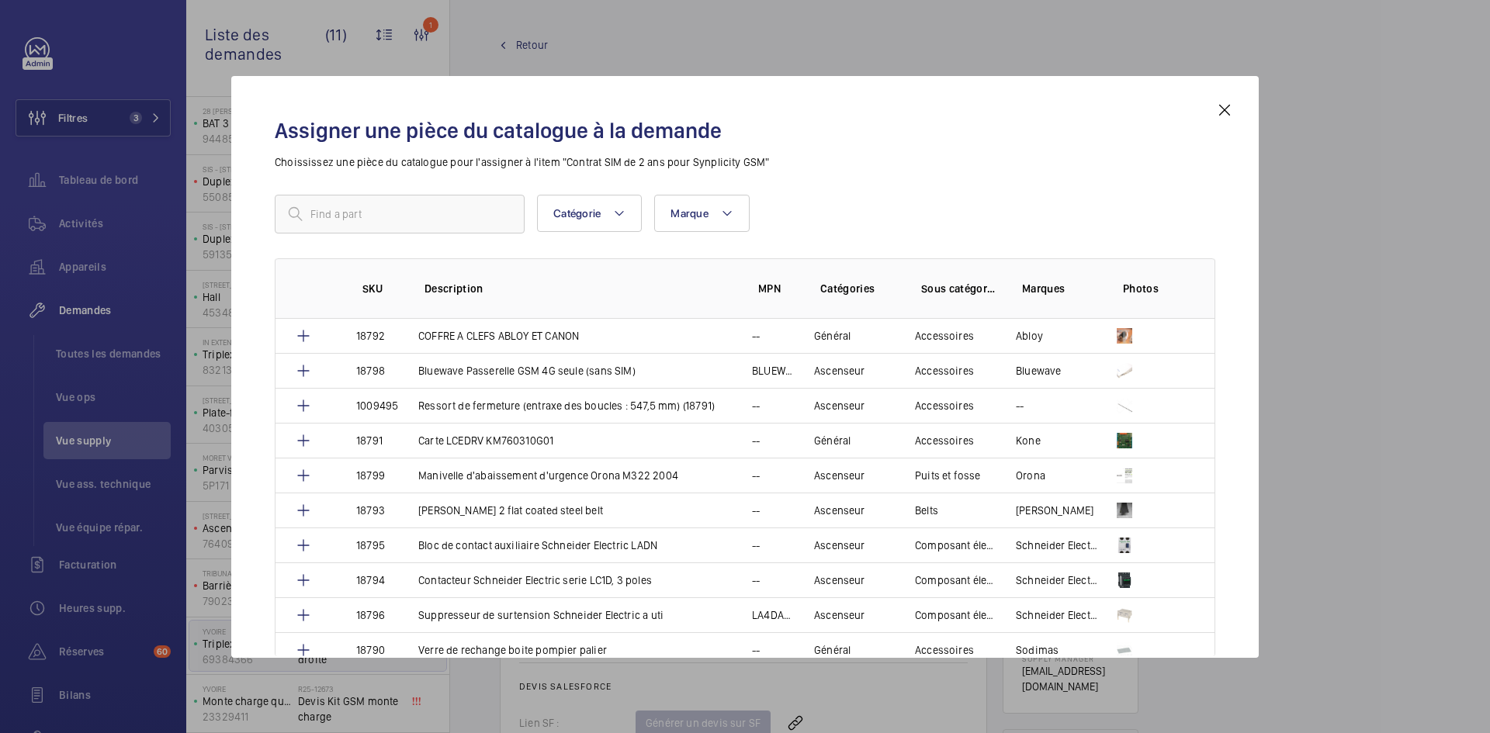
scroll to position [854, 0]
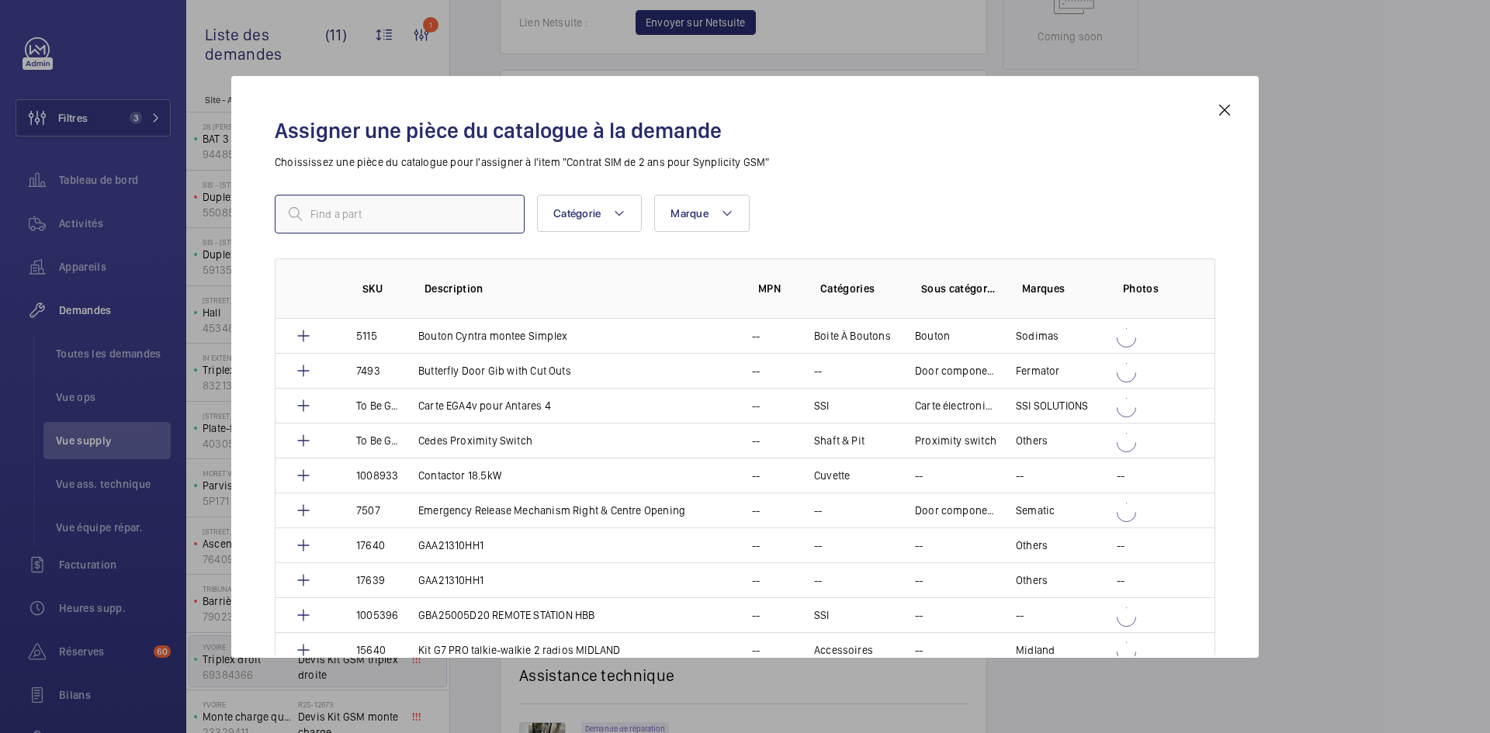
click at [430, 217] on input "text" at bounding box center [400, 214] width 250 height 39
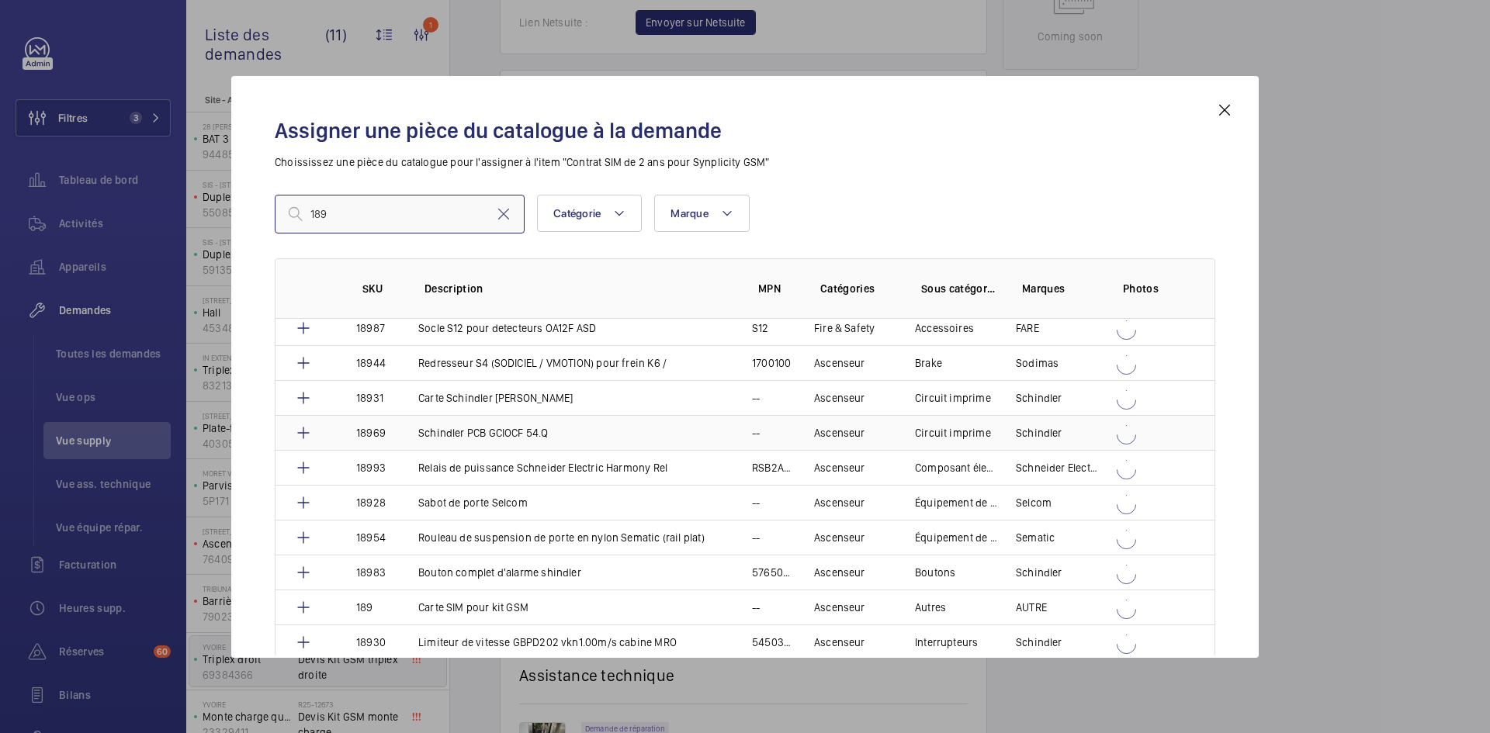
scroll to position [3054, 0]
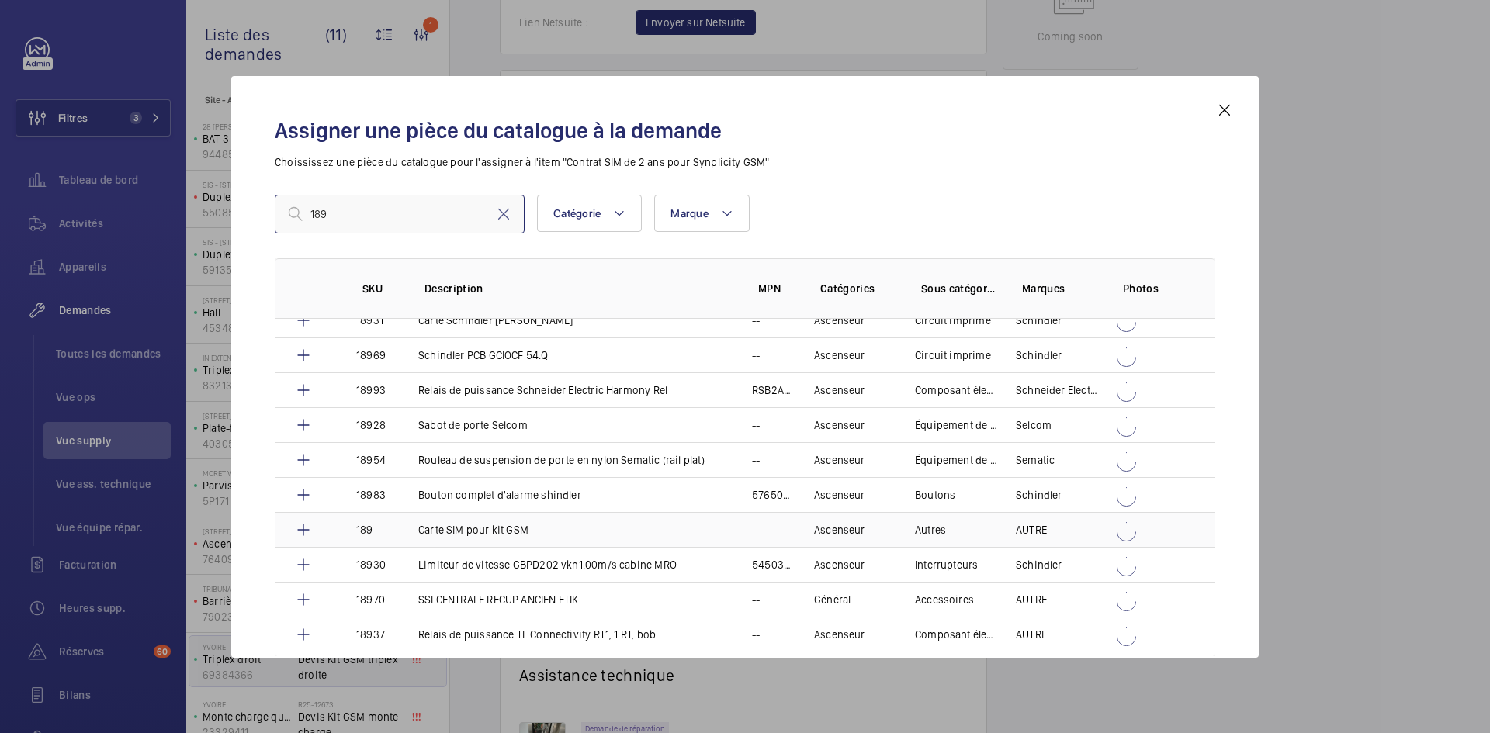
type input "189"
click at [404, 525] on td "Carte SIM pour kit GSM" at bounding box center [567, 529] width 334 height 35
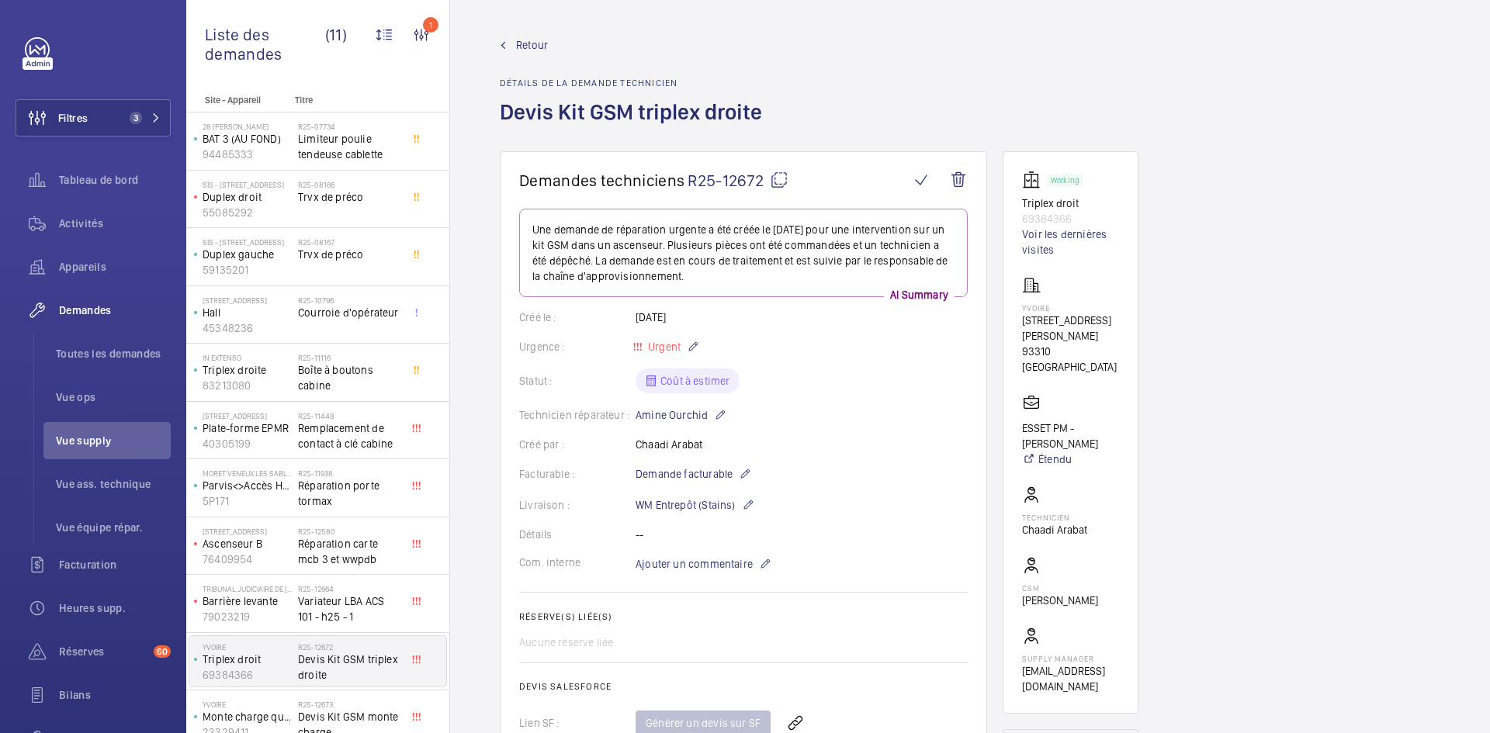
scroll to position [854, 0]
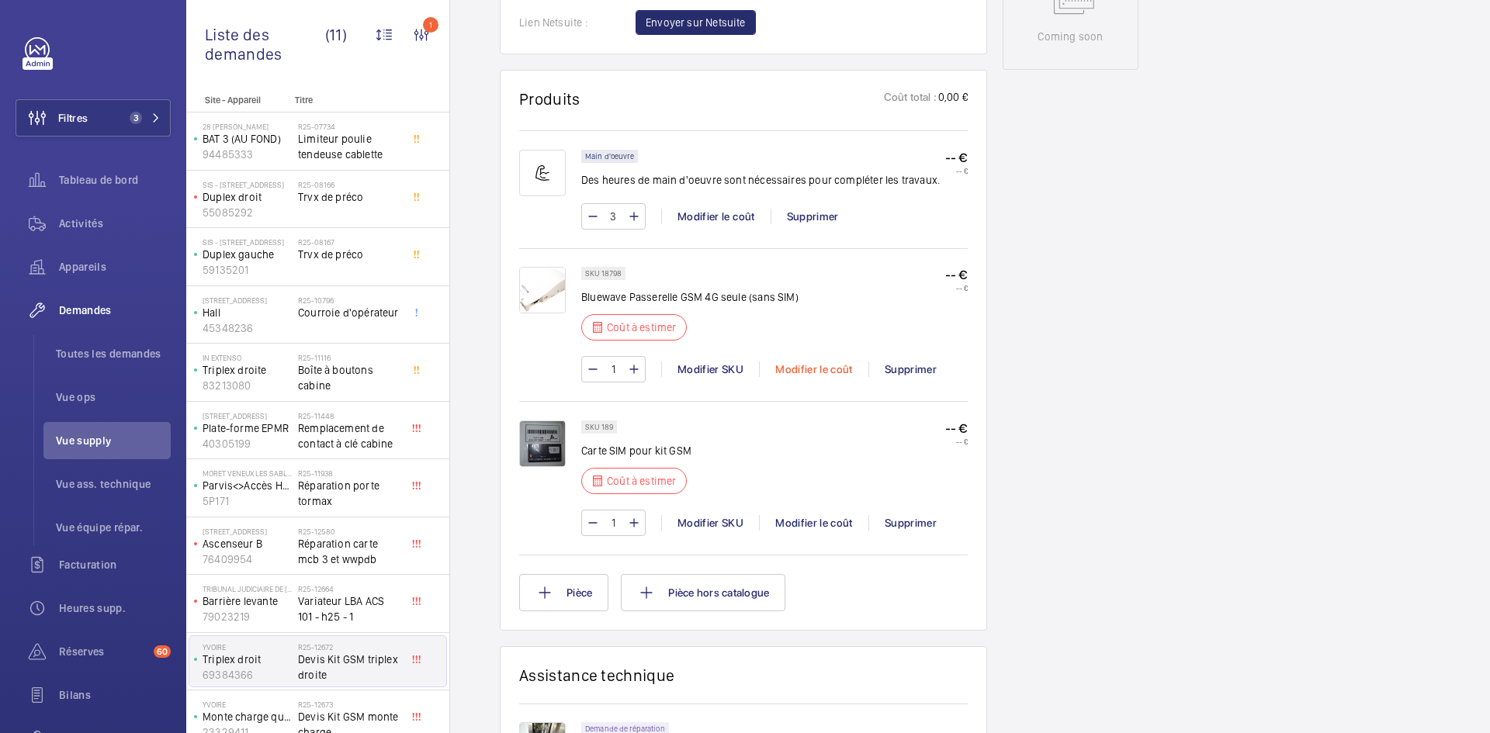
click at [810, 367] on div "Modifier le coût" at bounding box center [813, 370] width 109 height 16
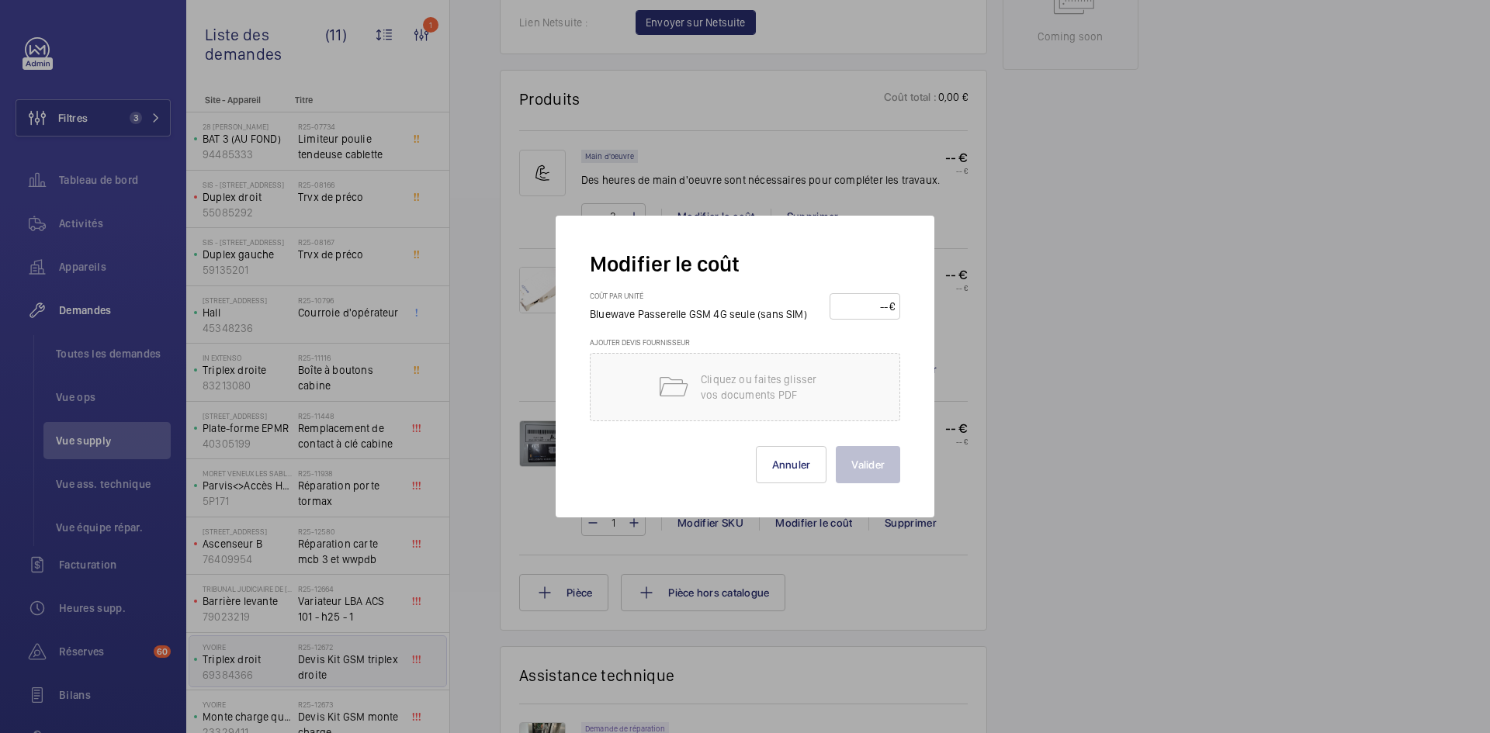
click at [851, 306] on input "number" at bounding box center [862, 306] width 54 height 25
type input "200"
click at [870, 464] on button "Valider" at bounding box center [868, 464] width 64 height 37
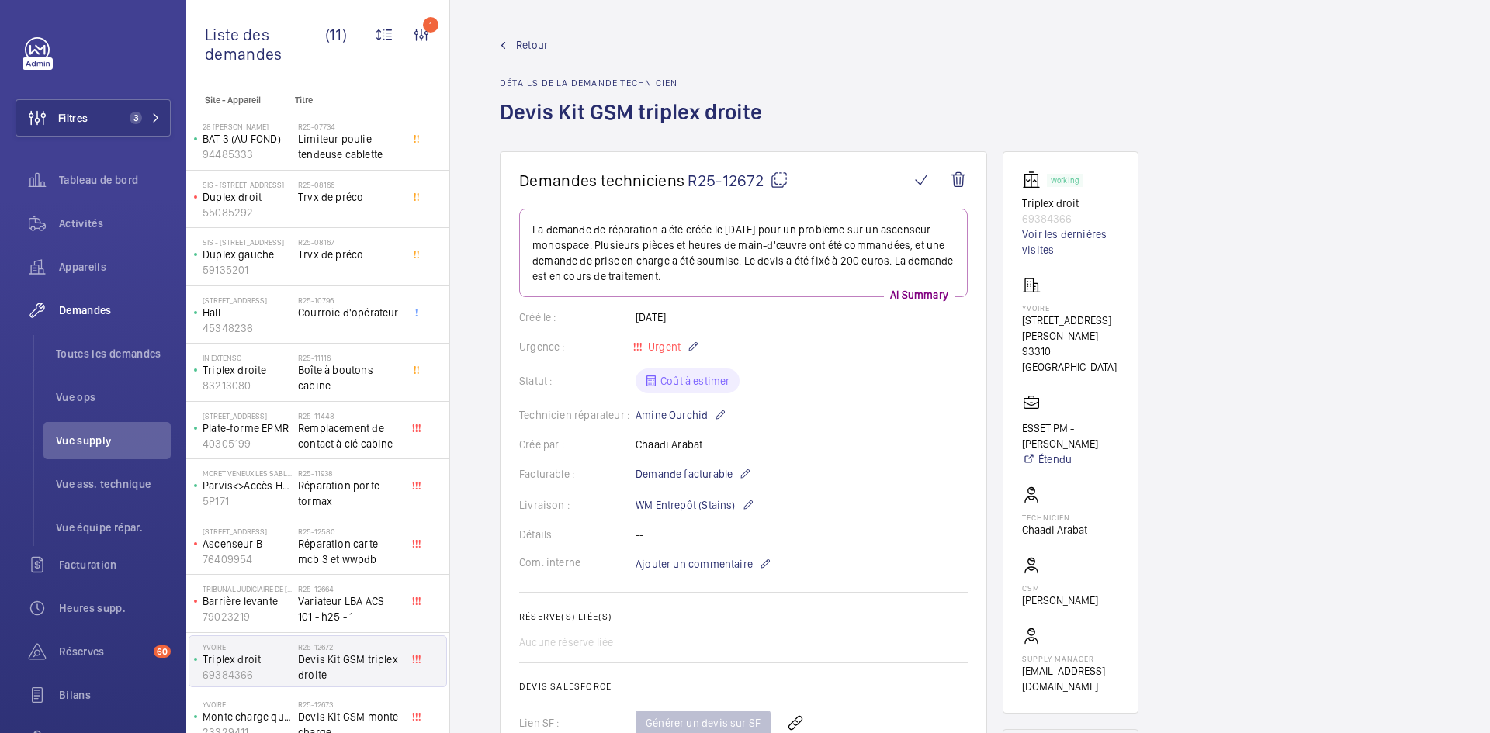
scroll to position [776, 0]
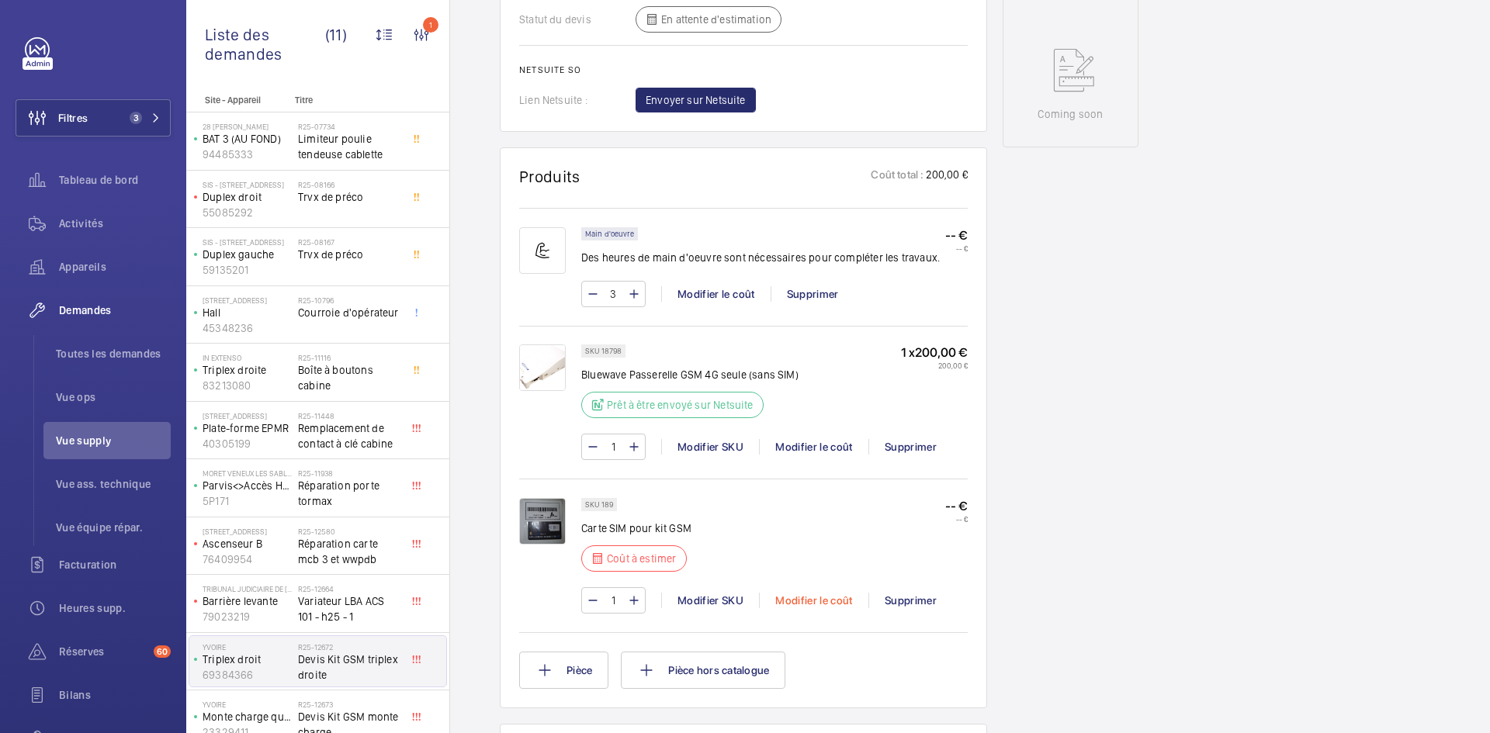
click at [816, 598] on div "Modifier le coût" at bounding box center [813, 601] width 109 height 16
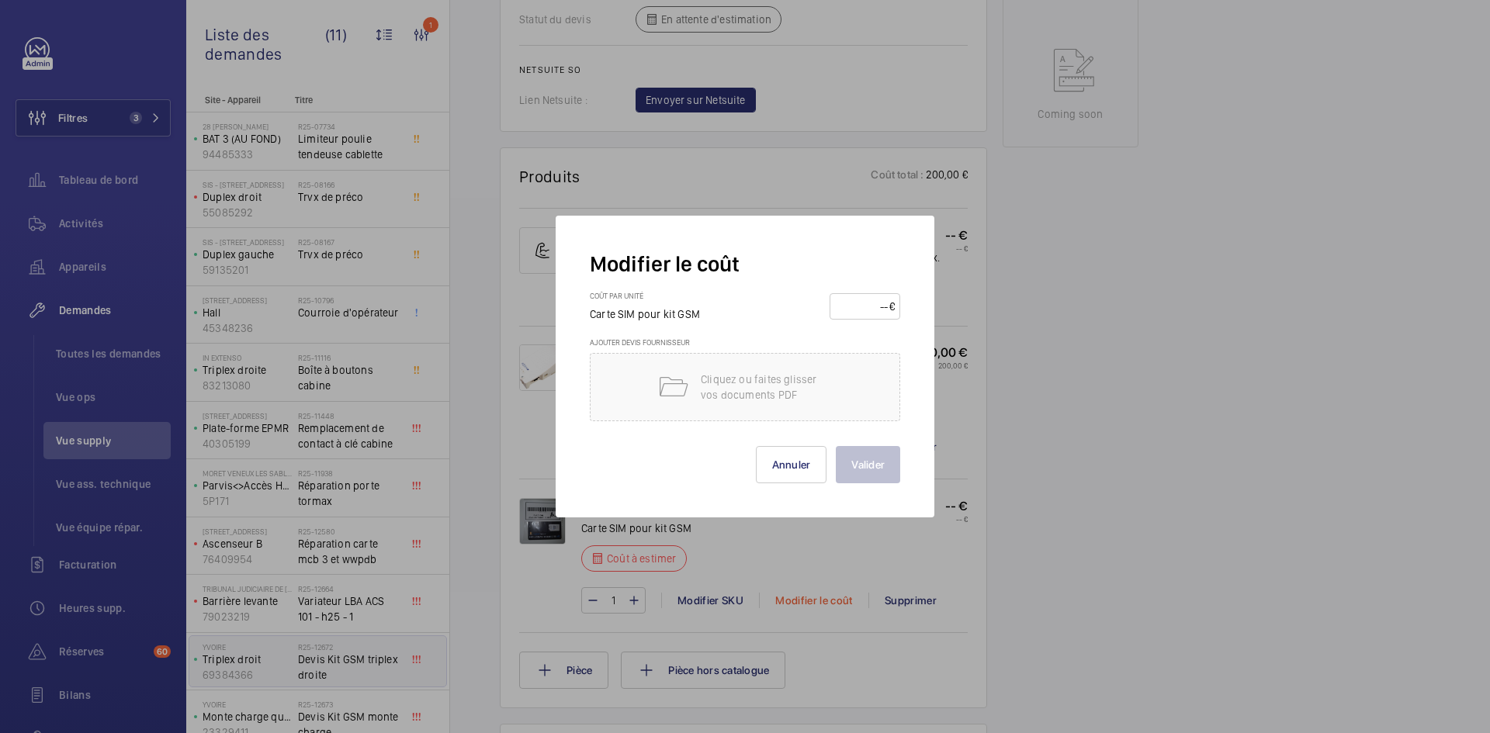
click at [815, 605] on div at bounding box center [745, 366] width 1490 height 733
click at [808, 601] on div "Modifier le coût" at bounding box center [813, 601] width 109 height 16
click at [854, 498] on div "SKU 189 Carte SIM pour kit GSM Coût à estimer -- € -- €" at bounding box center [774, 539] width 386 height 83
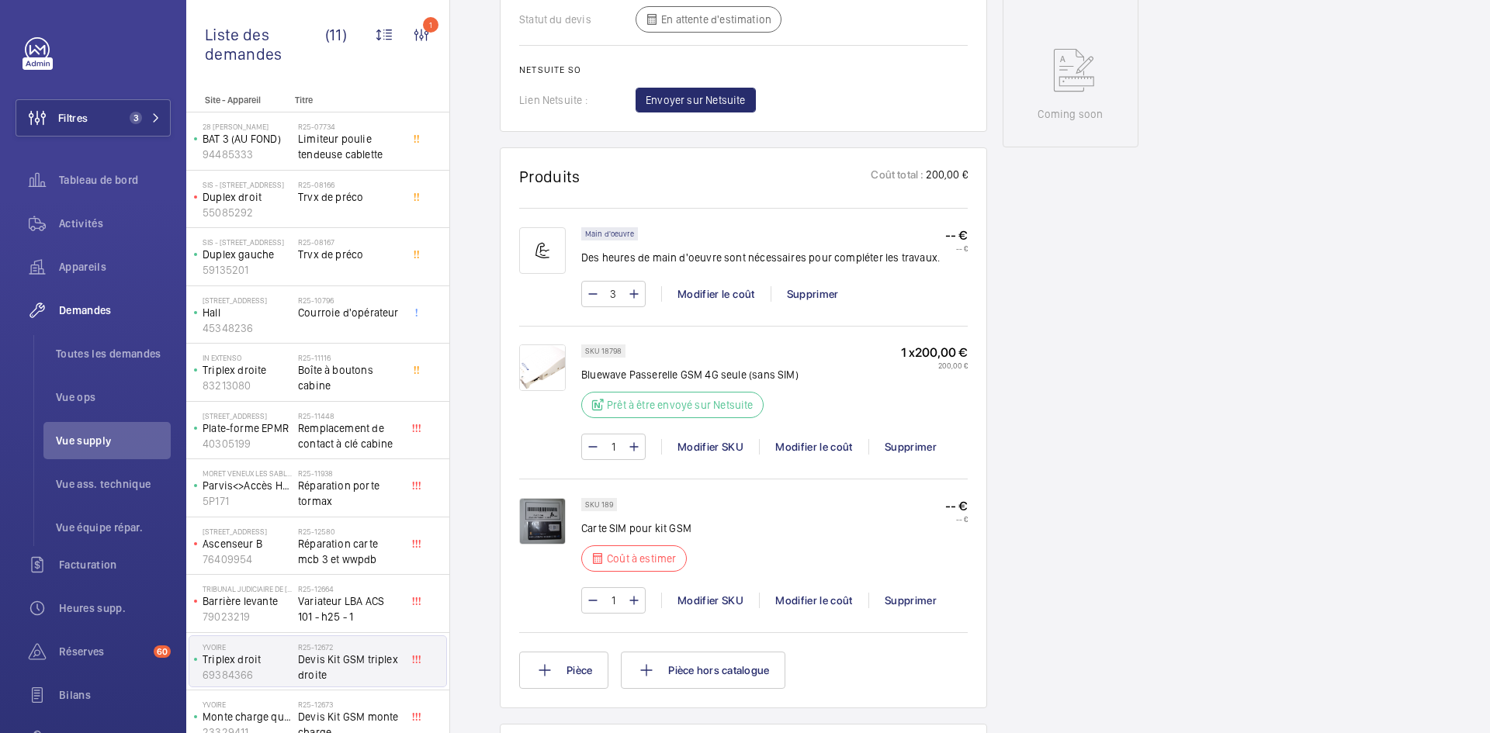
click at [854, 498] on div "SKU 189 Carte SIM pour kit GSM Coût à estimer -- € -- €" at bounding box center [774, 539] width 386 height 83
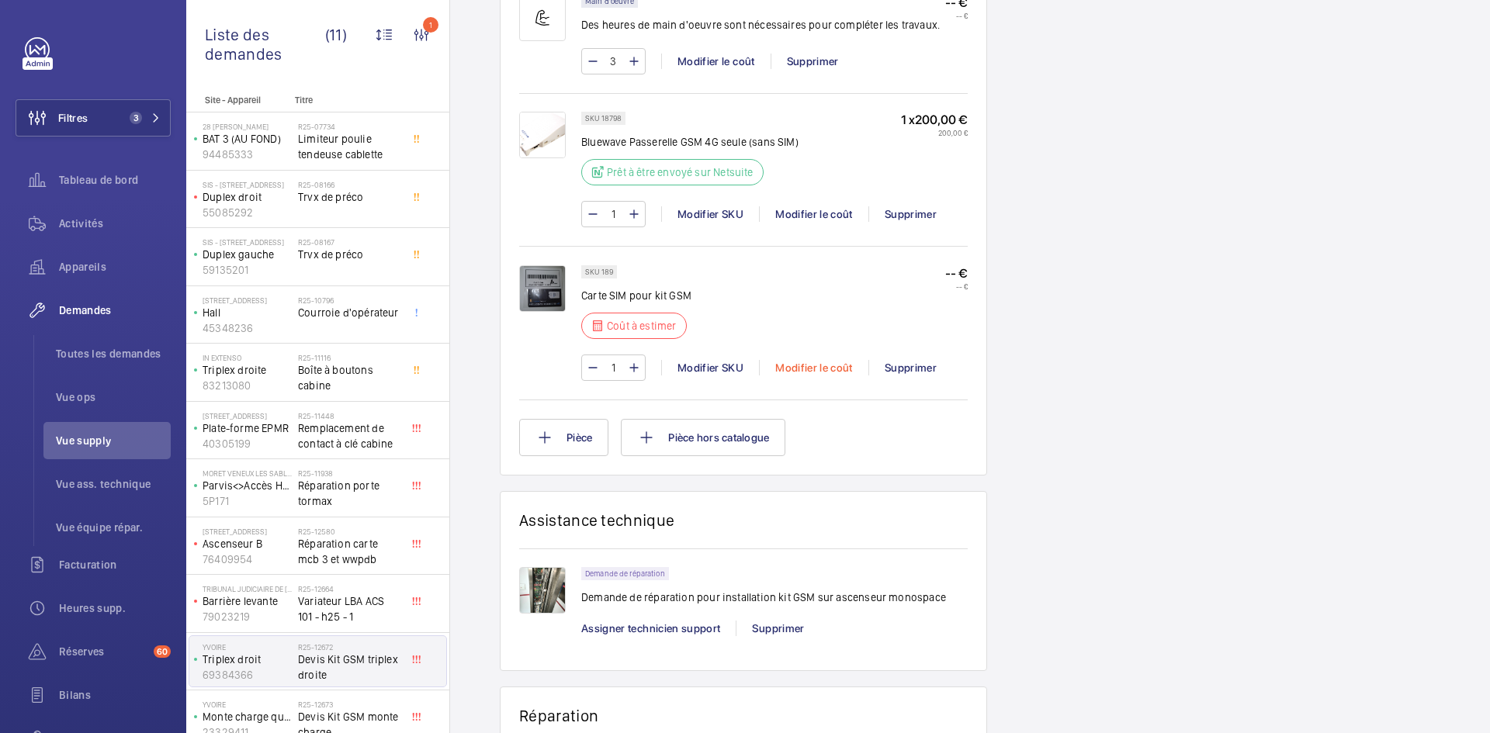
click at [829, 363] on div "Modifier le coût" at bounding box center [813, 368] width 109 height 16
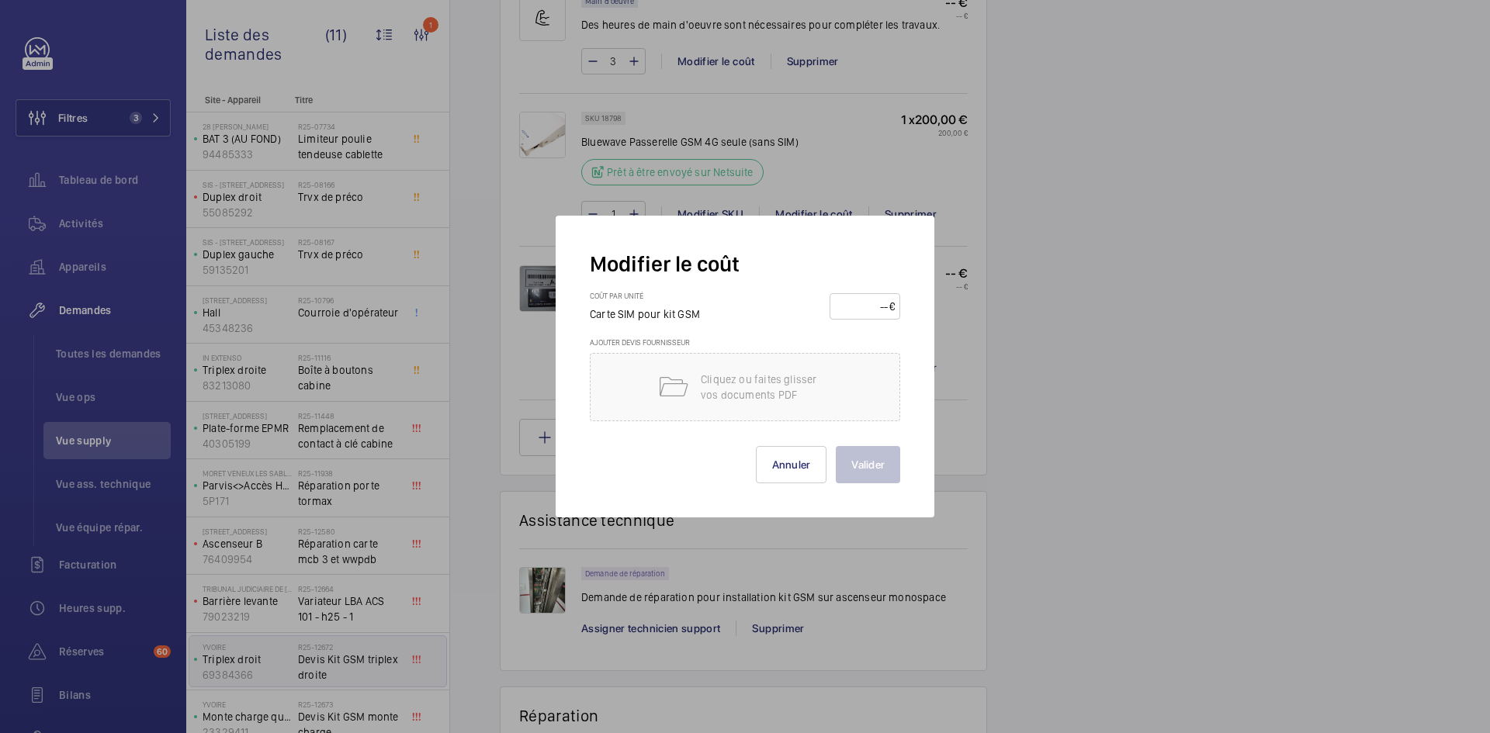
click at [861, 308] on input "number" at bounding box center [862, 306] width 54 height 25
type input "15"
click at [871, 470] on button "Valider" at bounding box center [868, 464] width 64 height 37
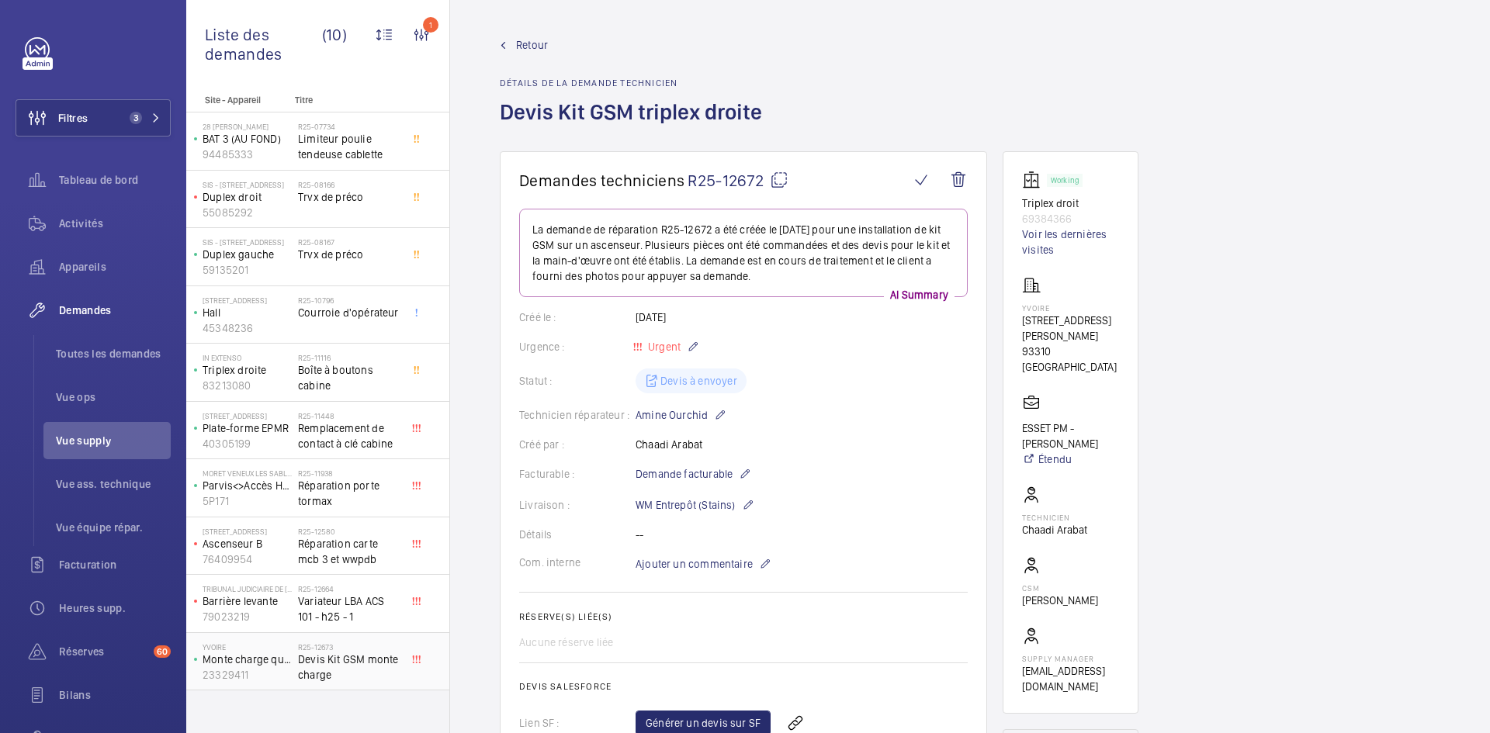
click at [262, 658] on p "Monte charge quai" at bounding box center [247, 660] width 89 height 16
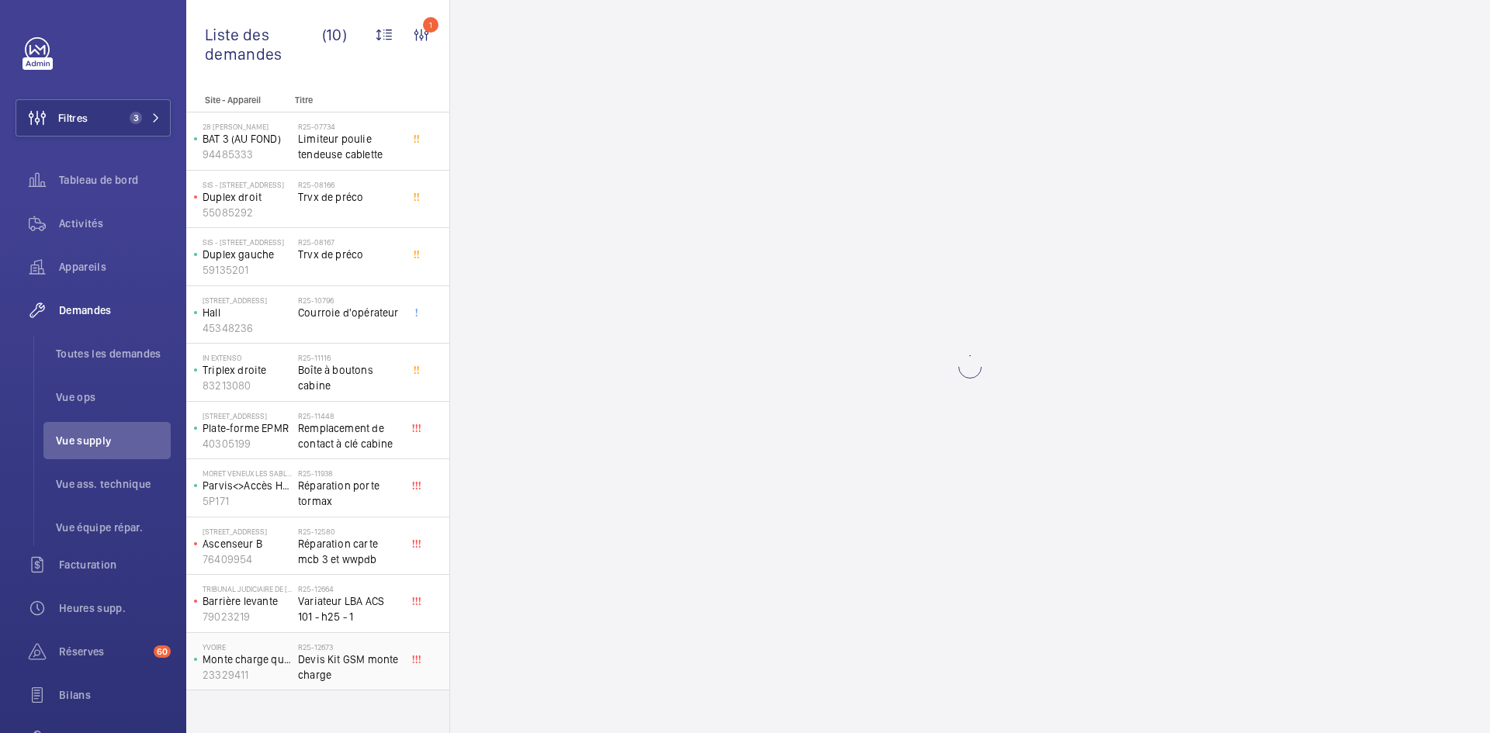
click at [255, 666] on p "Monte charge quai" at bounding box center [247, 660] width 89 height 16
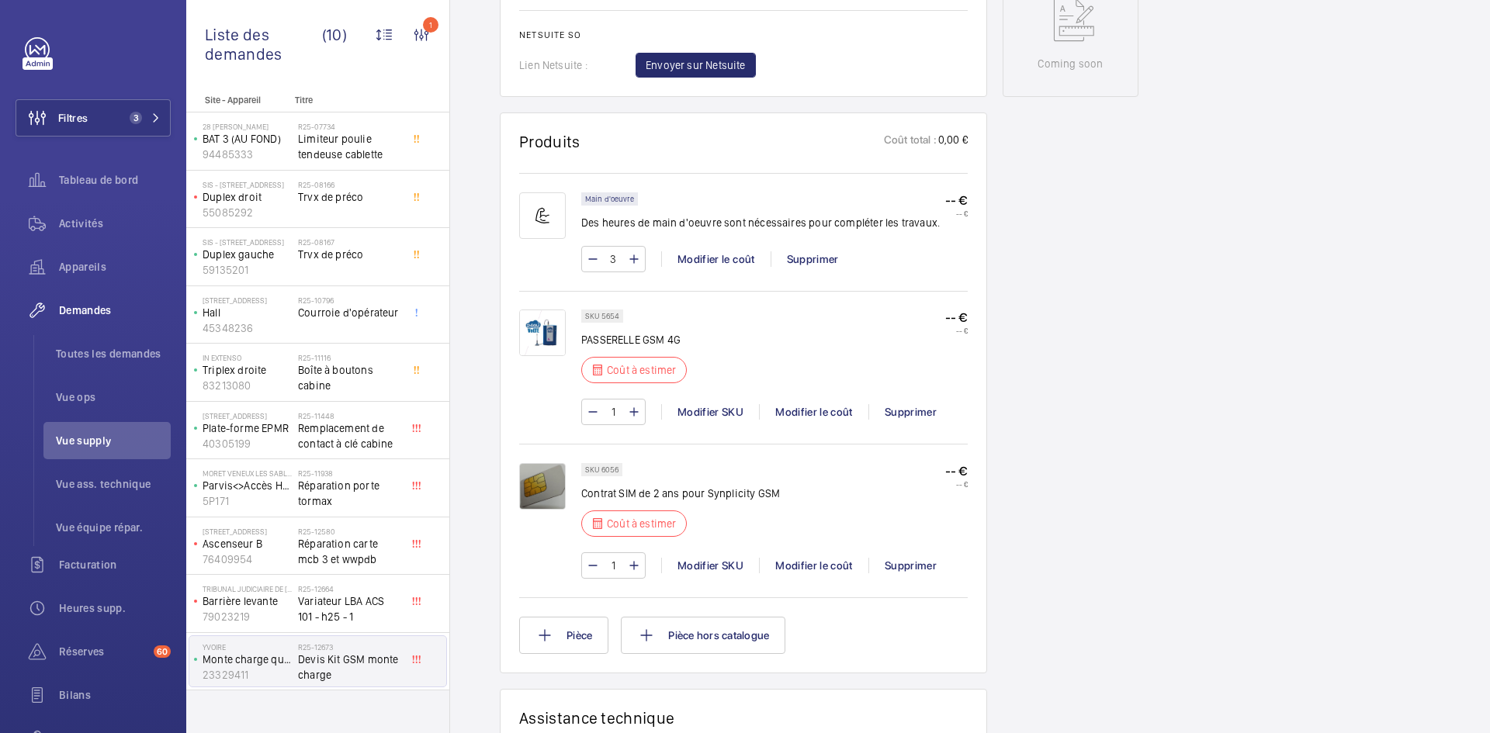
scroll to position [854, 0]
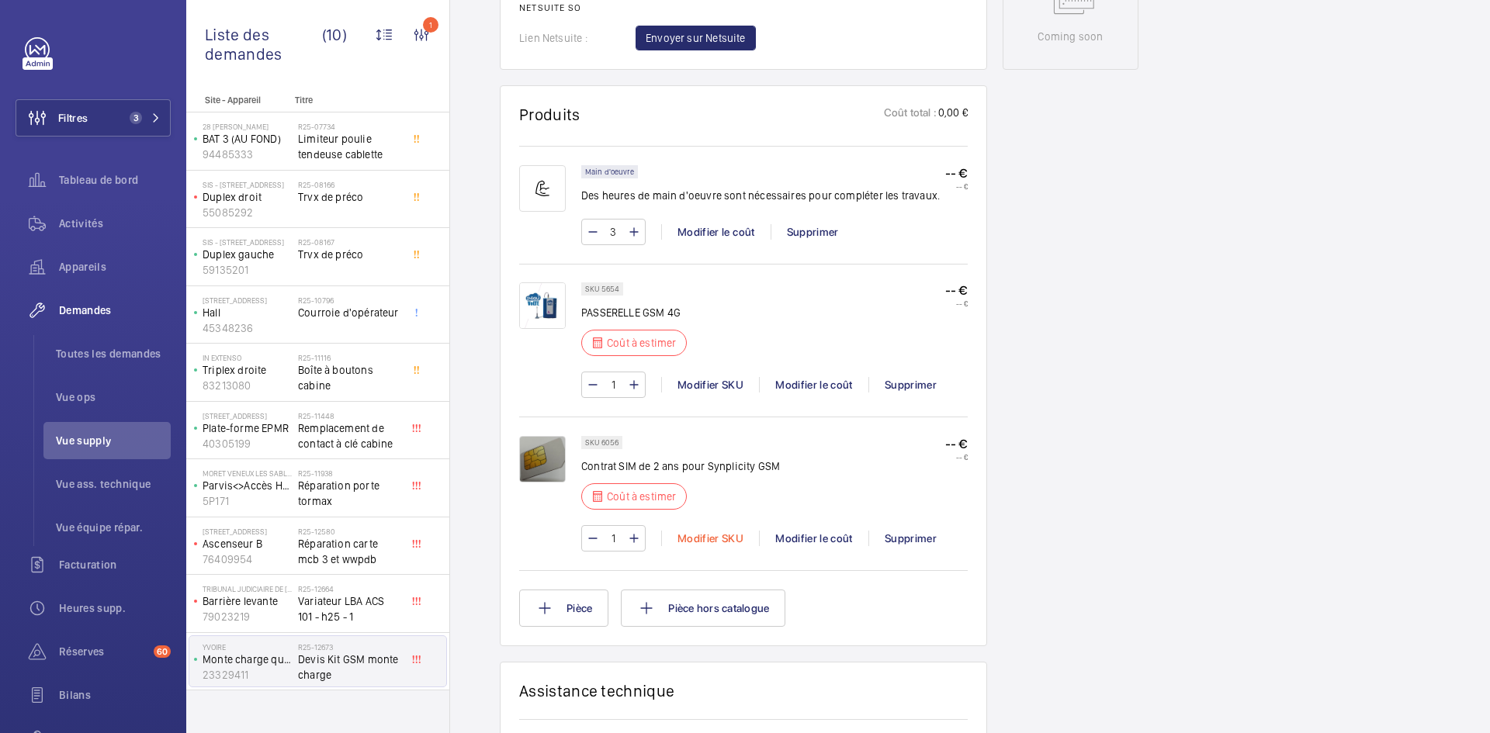
click at [713, 540] on div "Modifier SKU" at bounding box center [710, 539] width 98 height 16
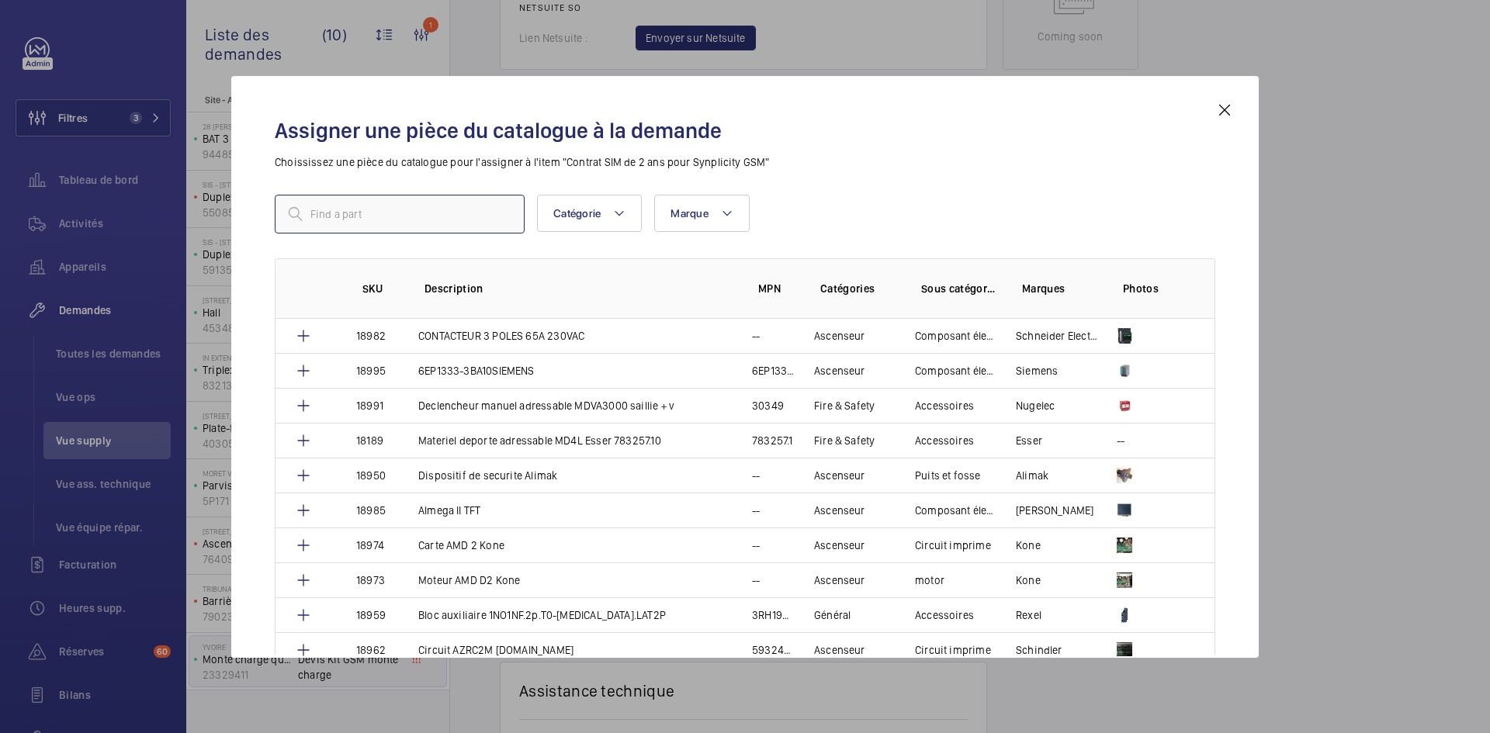
click at [366, 206] on input "text" at bounding box center [400, 214] width 250 height 39
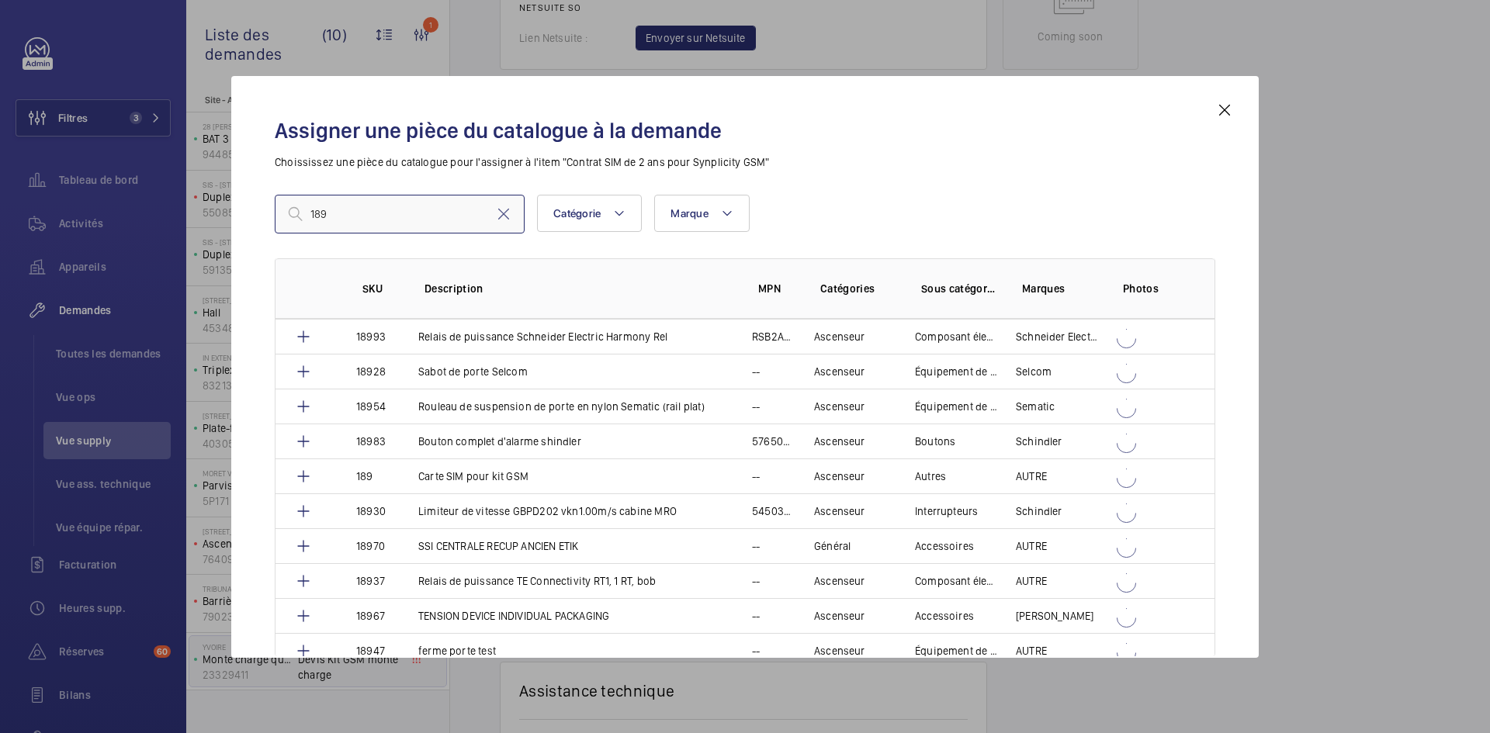
scroll to position [3131, 0]
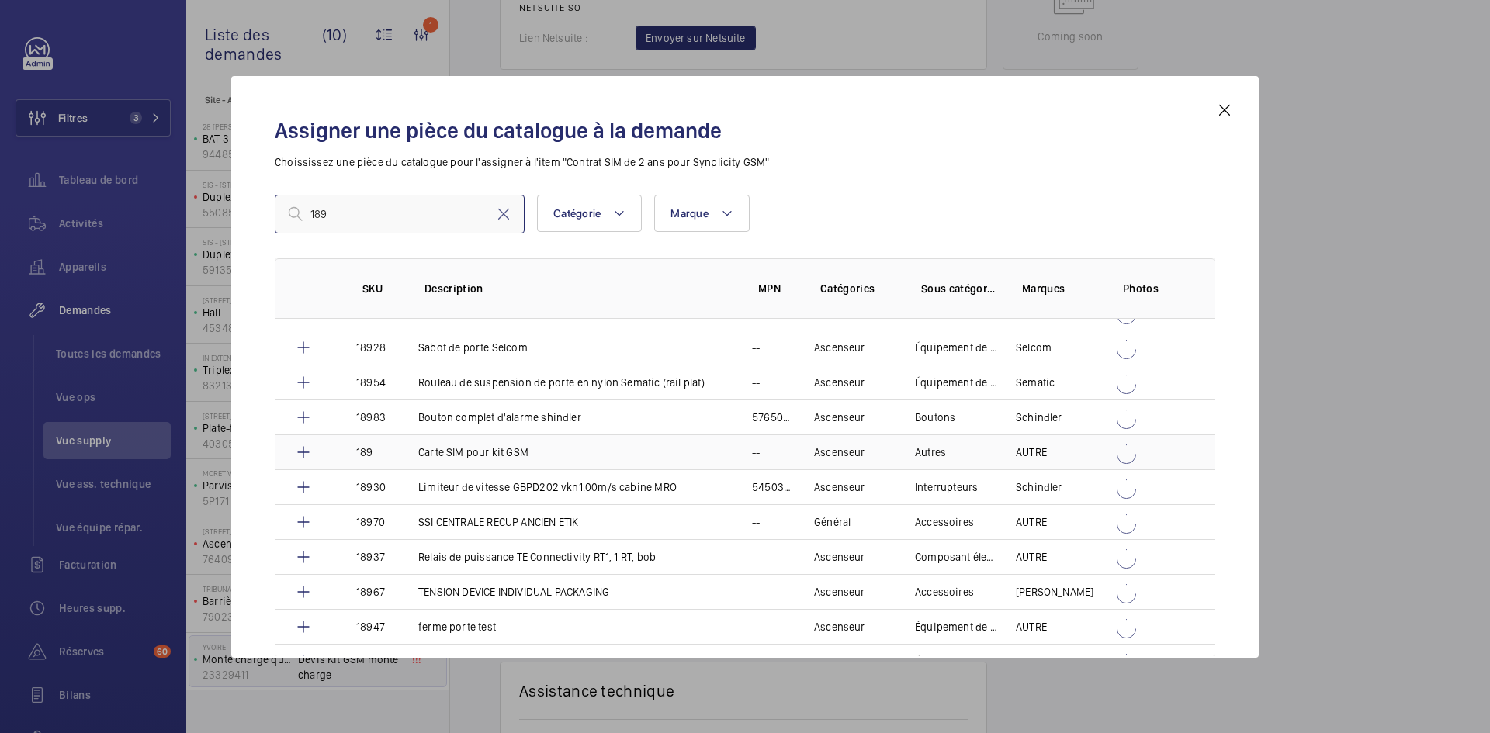
type input "189"
click at [400, 449] on td "Carte SIM pour kit GSM" at bounding box center [567, 452] width 334 height 35
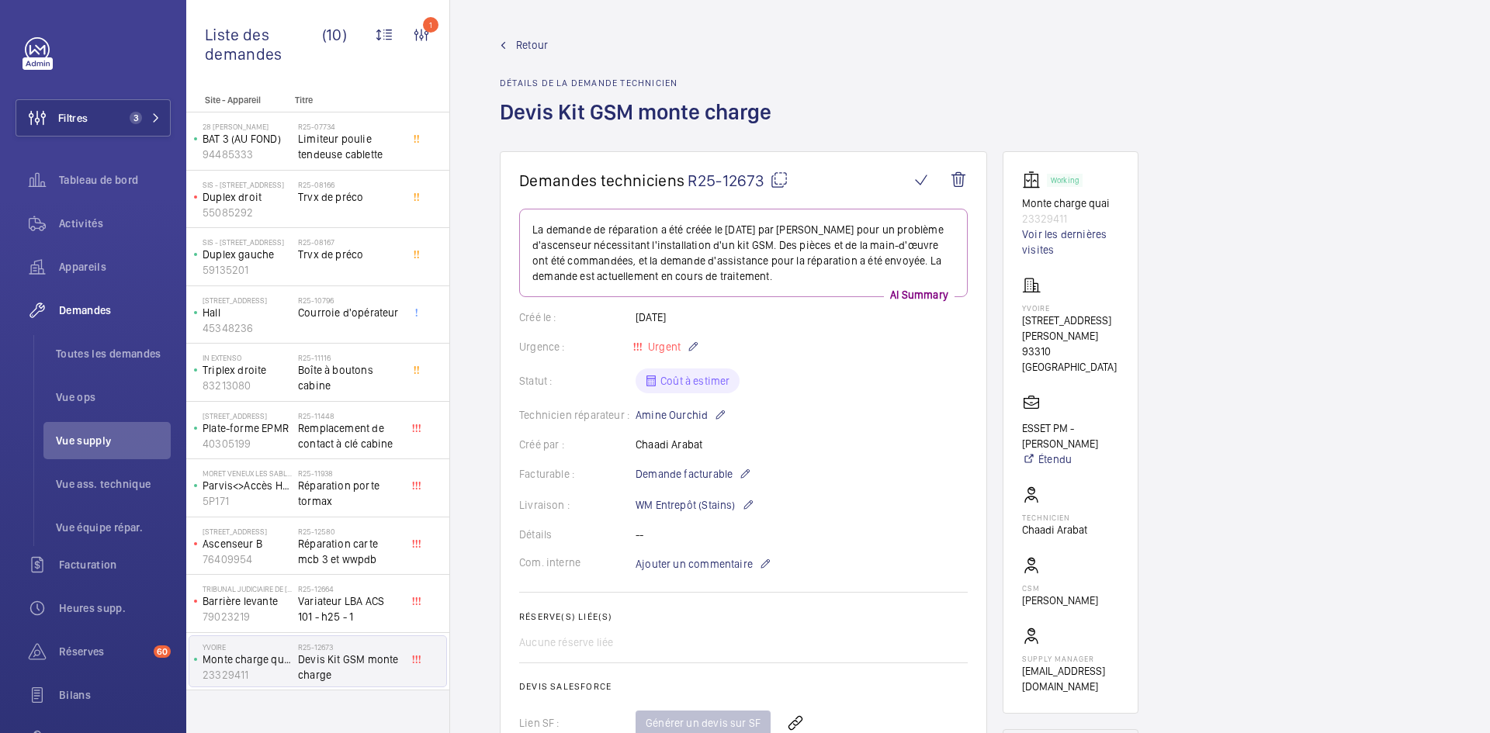
click at [712, 291] on div "La demande de réparation a été créée le 23 septembre 2025 par Chaadi Arabat pou…" at bounding box center [743, 253] width 449 height 88
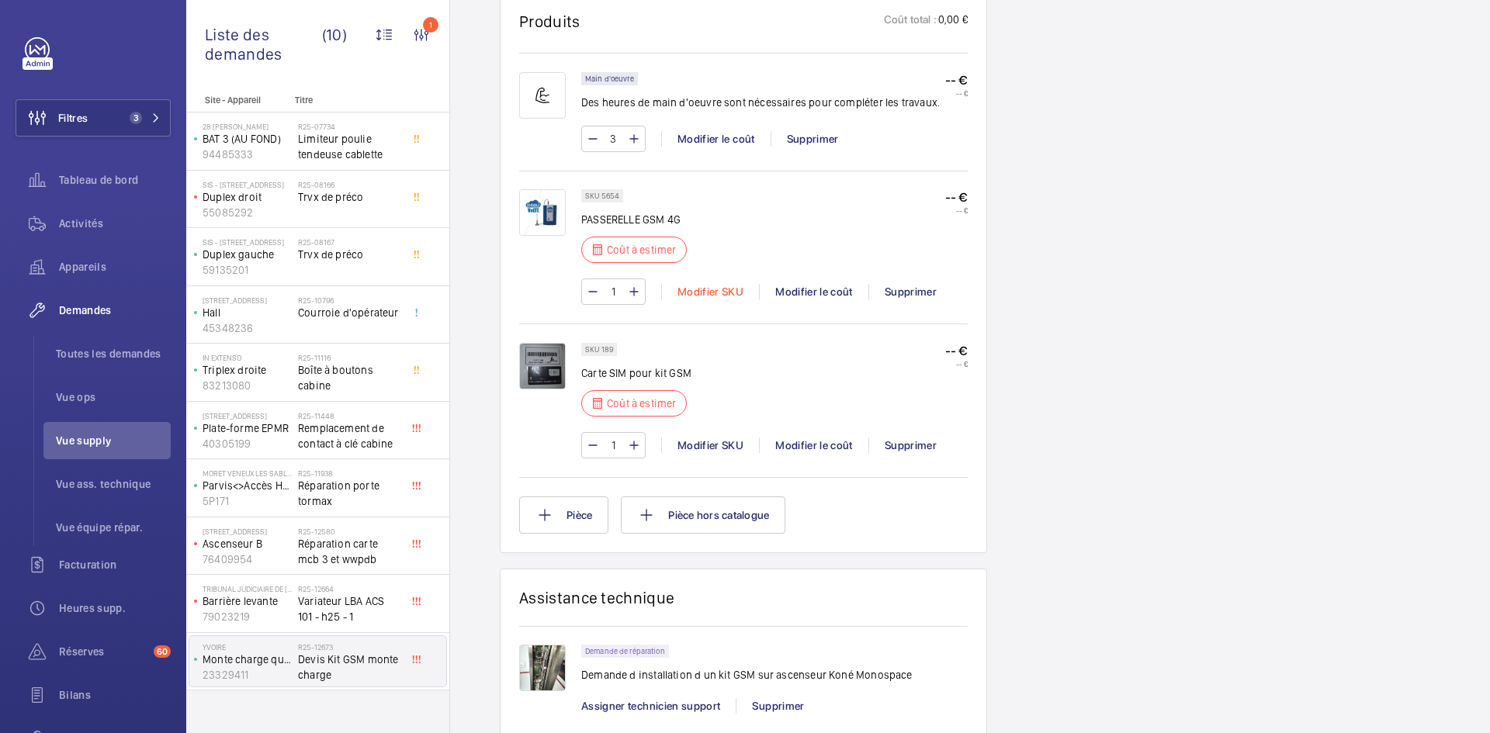
click at [712, 291] on div "Modifier SKU" at bounding box center [710, 292] width 98 height 16
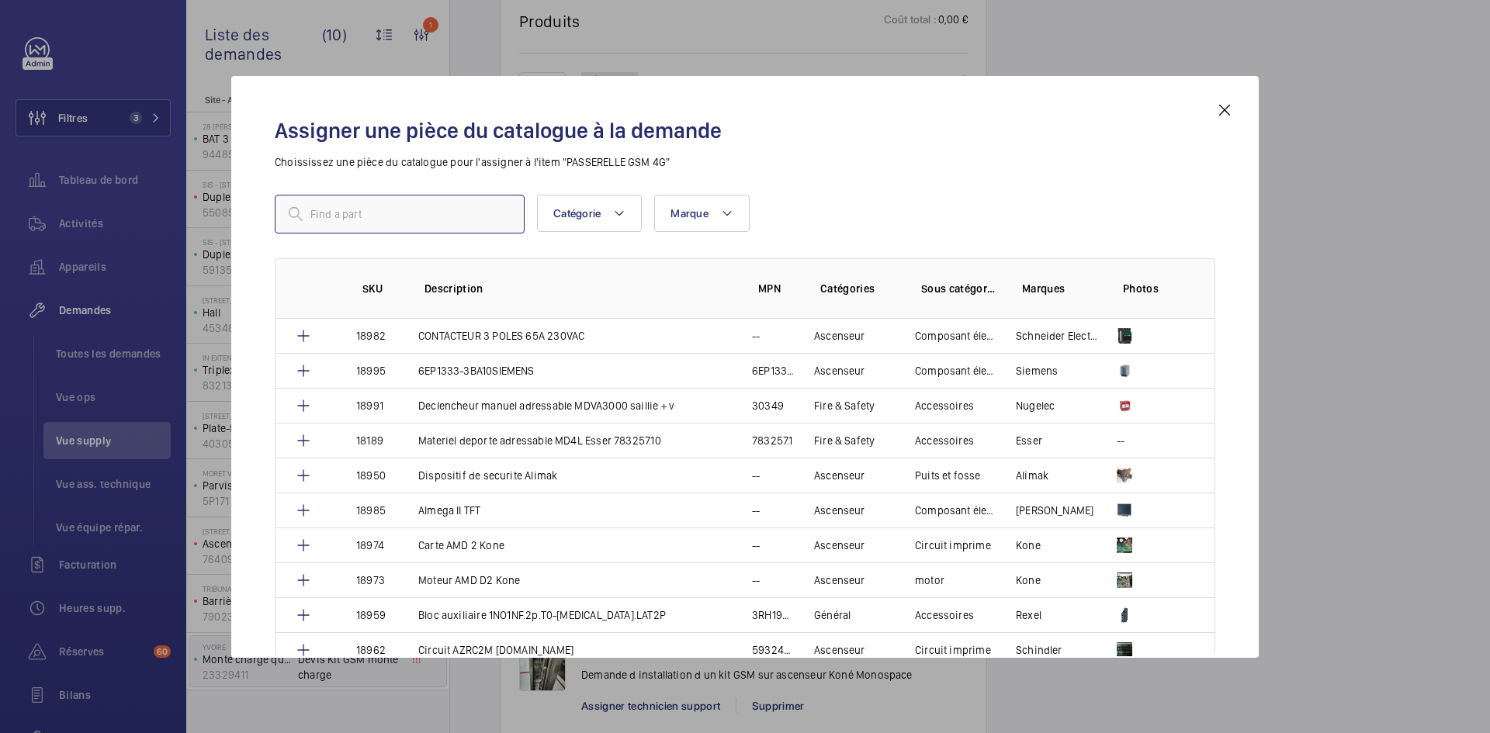
click at [459, 210] on input "text" at bounding box center [400, 214] width 250 height 39
type input "18798"
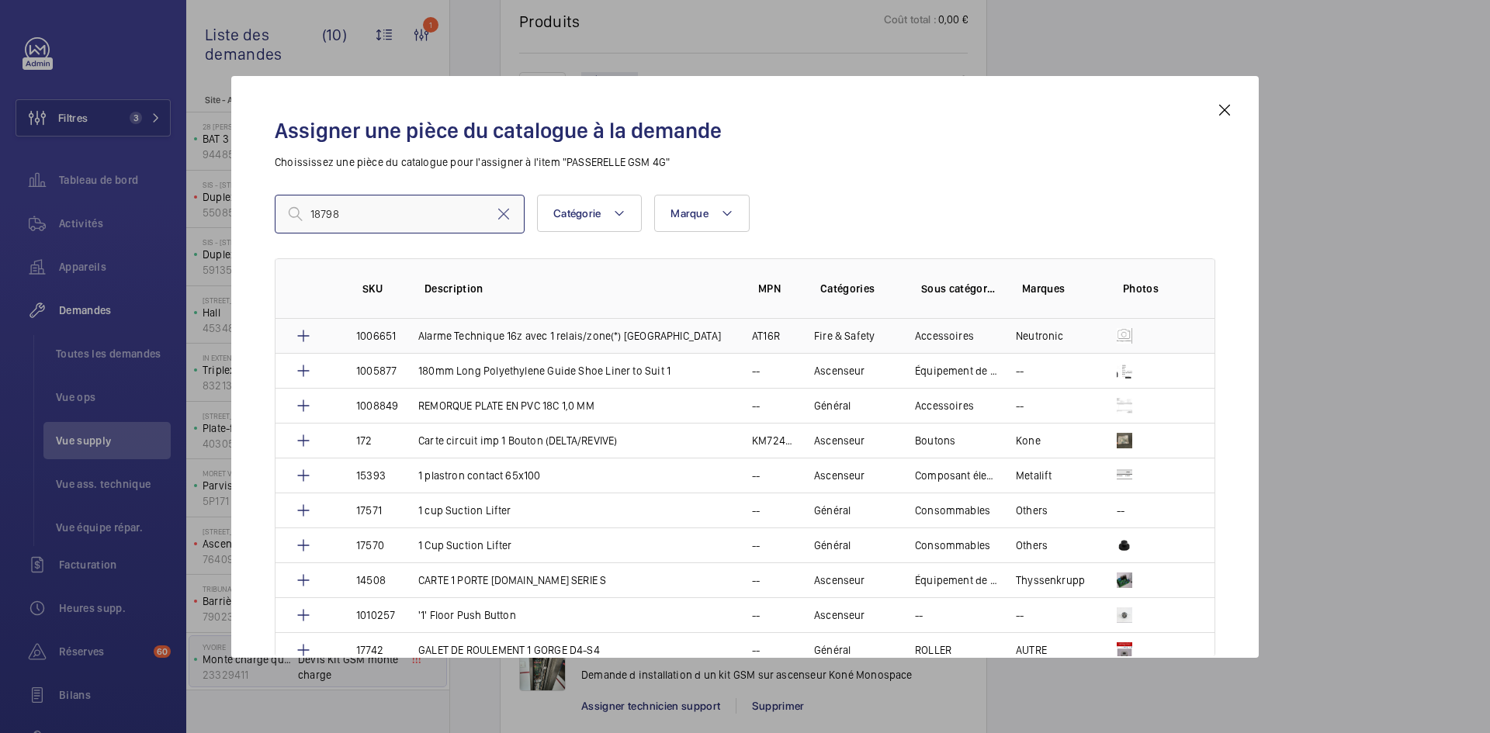
scroll to position [827, 0]
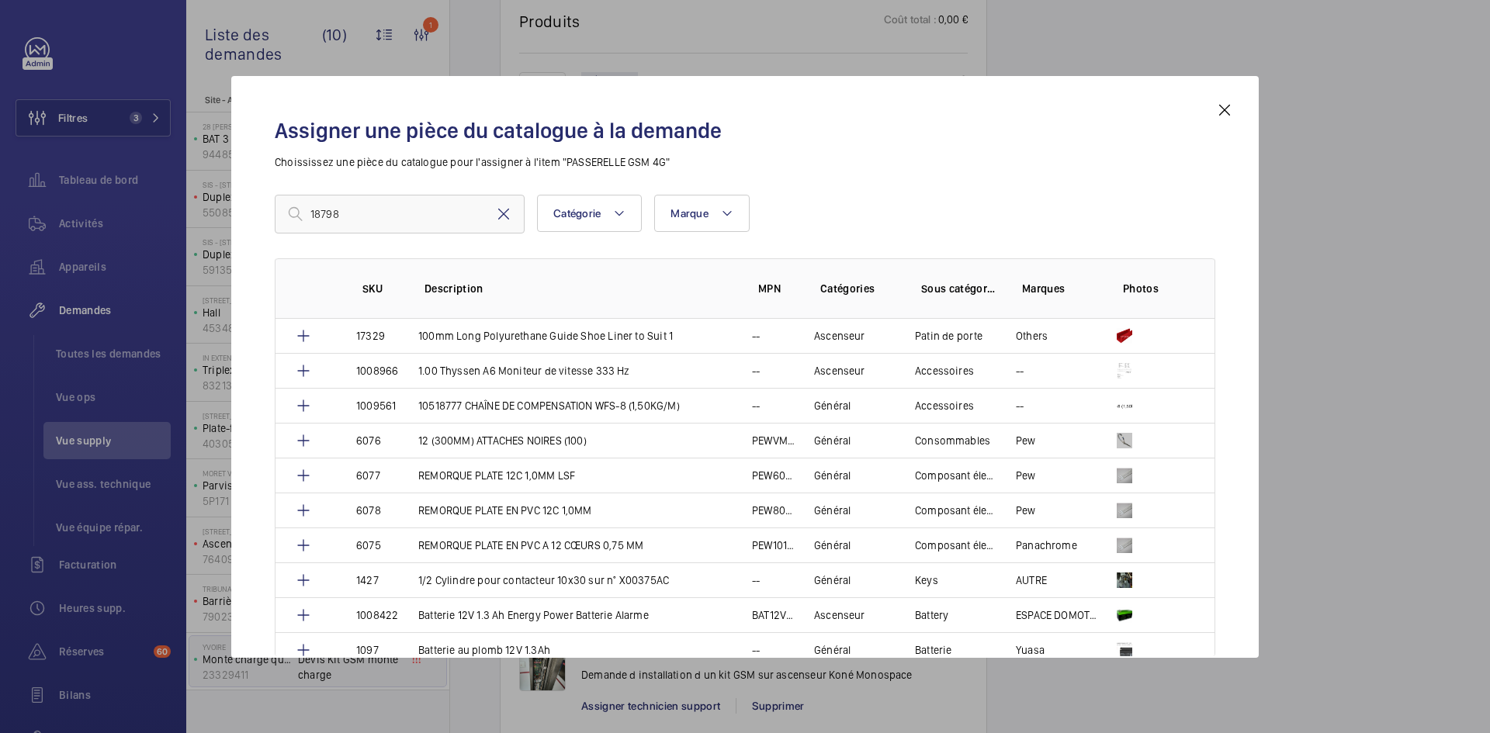
type input "18798"
click at [503, 211] on mat-icon at bounding box center [503, 214] width 19 height 19
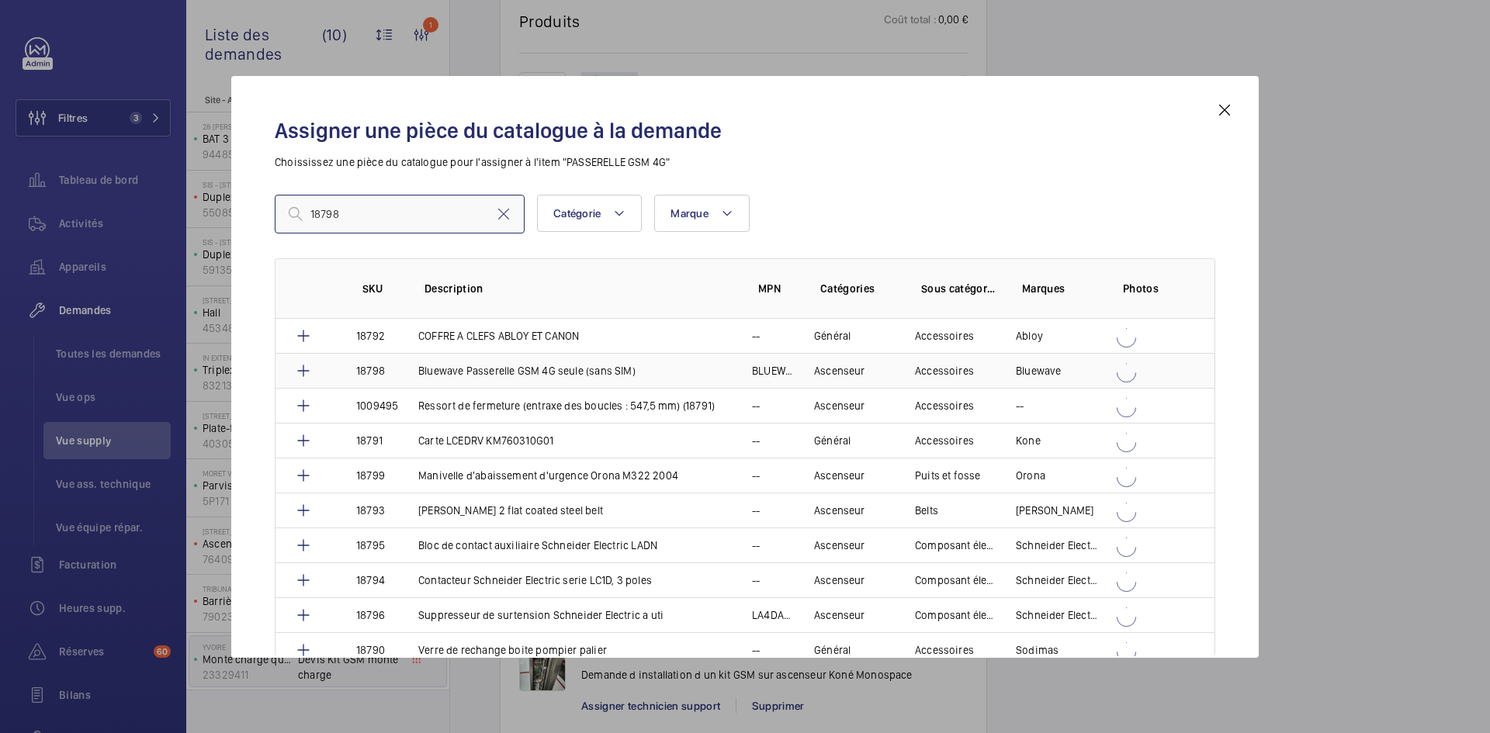
type input "18798"
click at [453, 367] on p "Bluewave Passerelle GSM 4G seule (sans SIM)" at bounding box center [526, 371] width 217 height 16
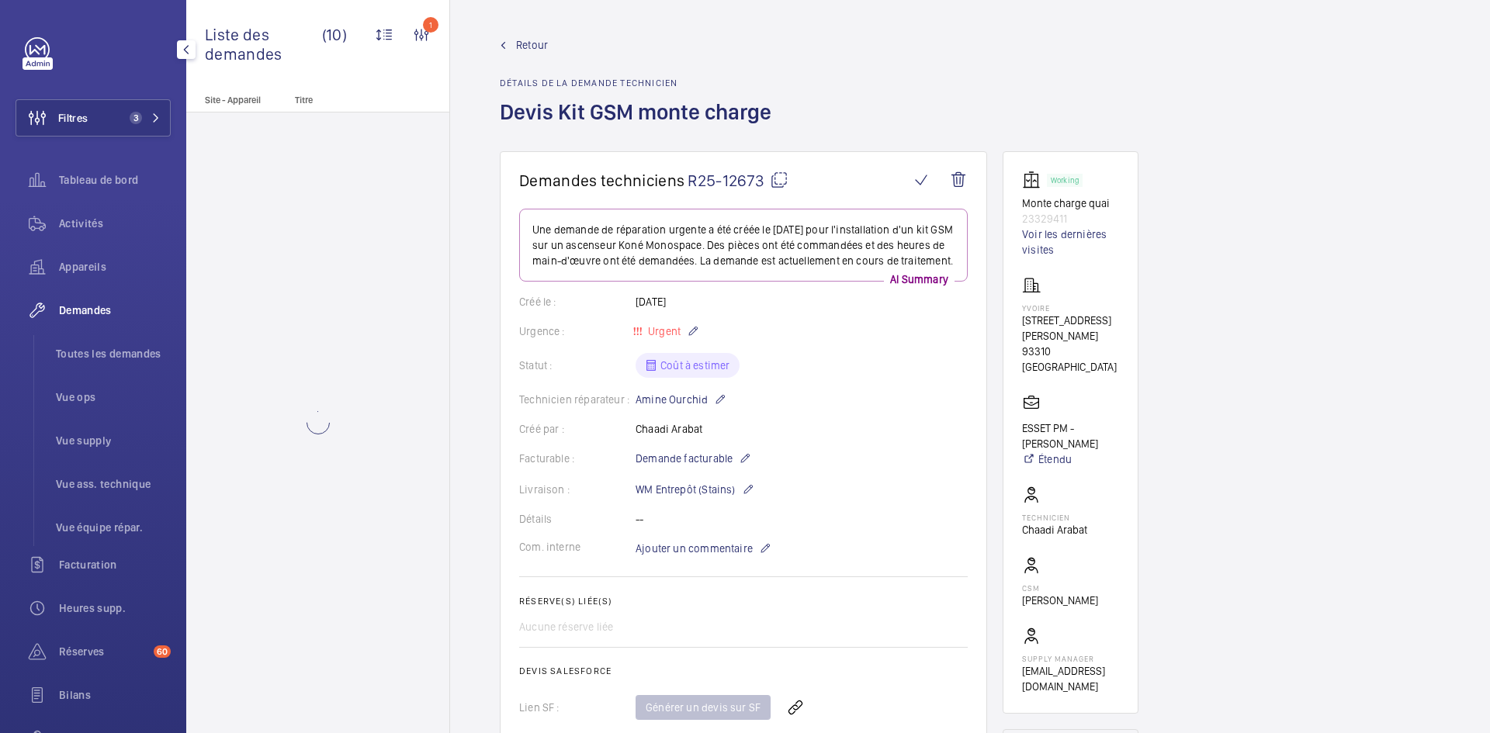
click at [816, 437] on div "Créé par : Chaadi Arabat" at bounding box center [743, 429] width 449 height 16
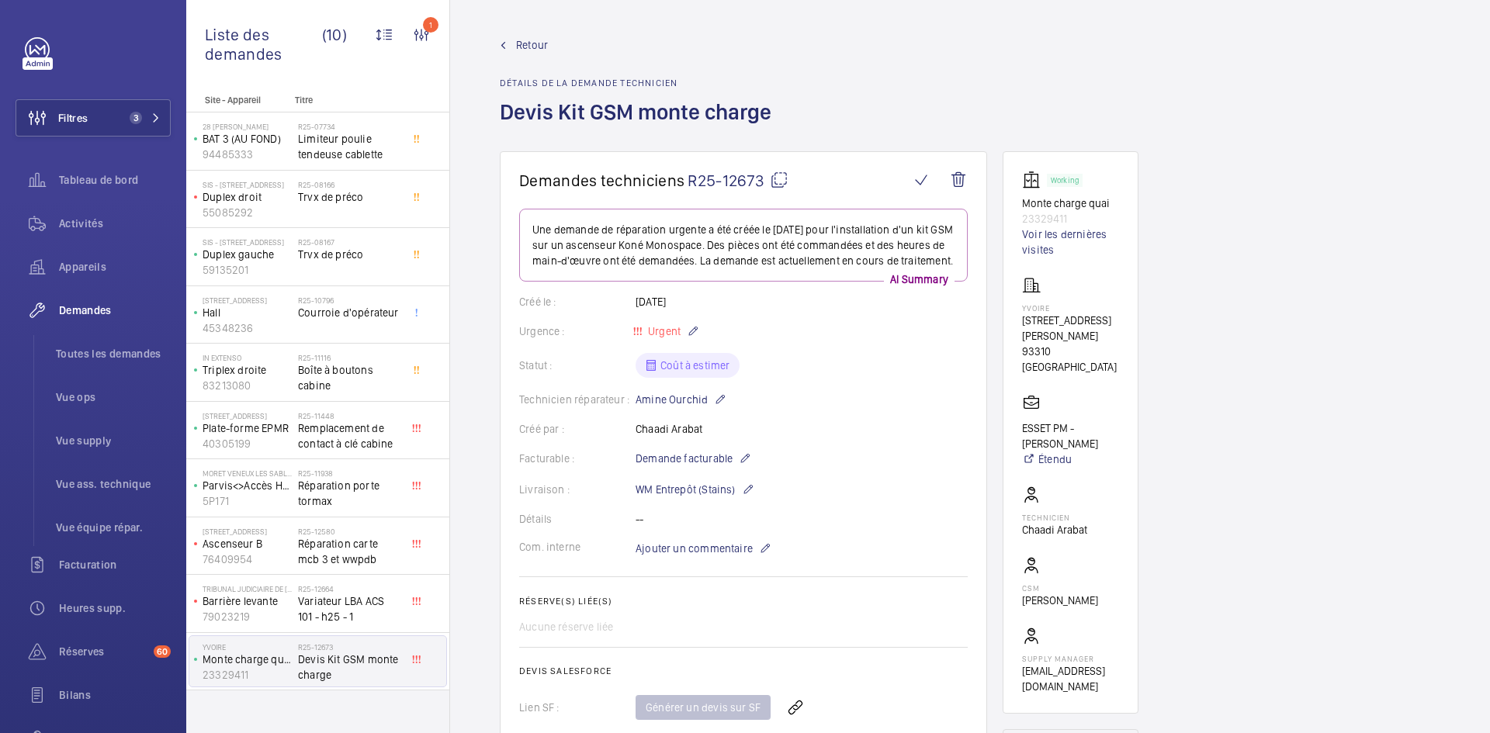
scroll to position [776, 0]
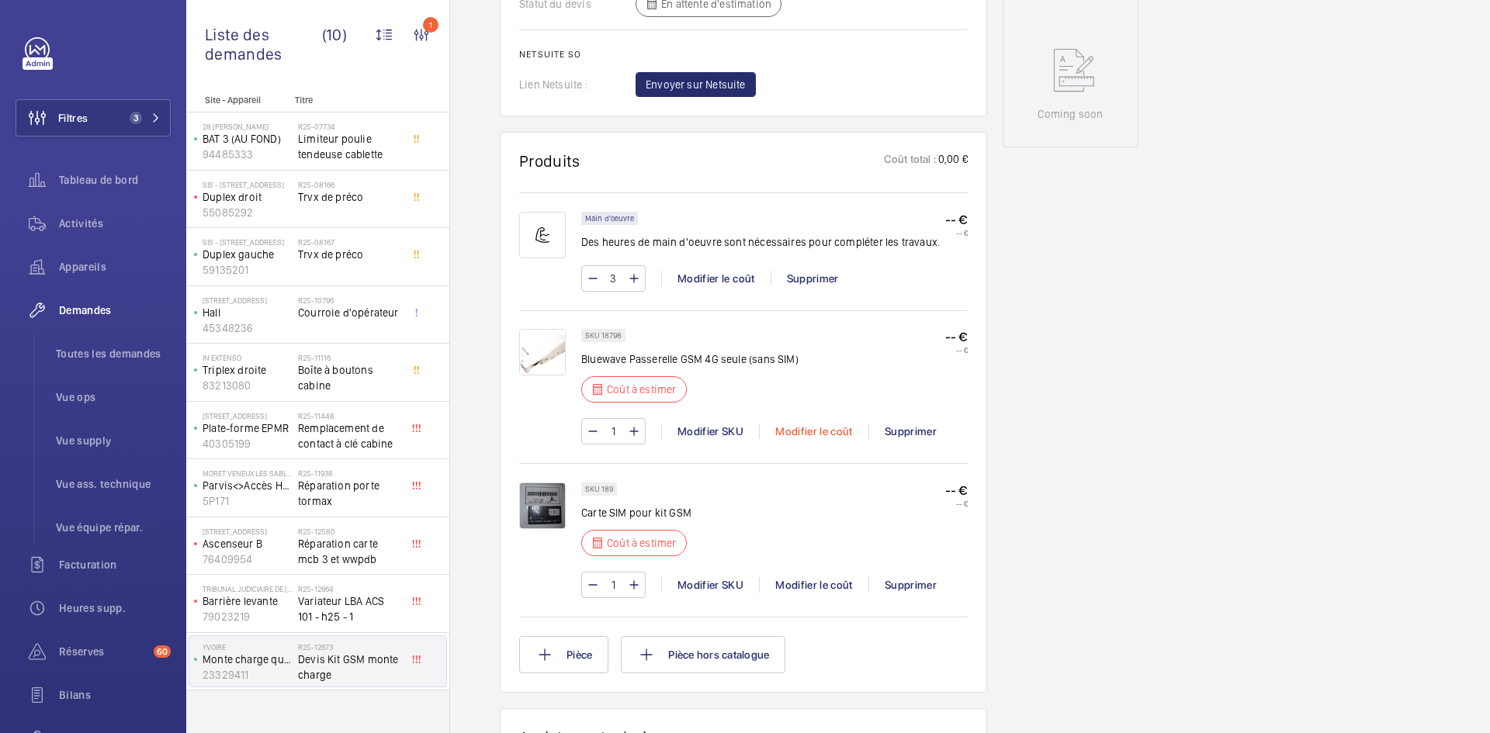
click at [807, 439] on div "Modifier le coût" at bounding box center [813, 432] width 109 height 16
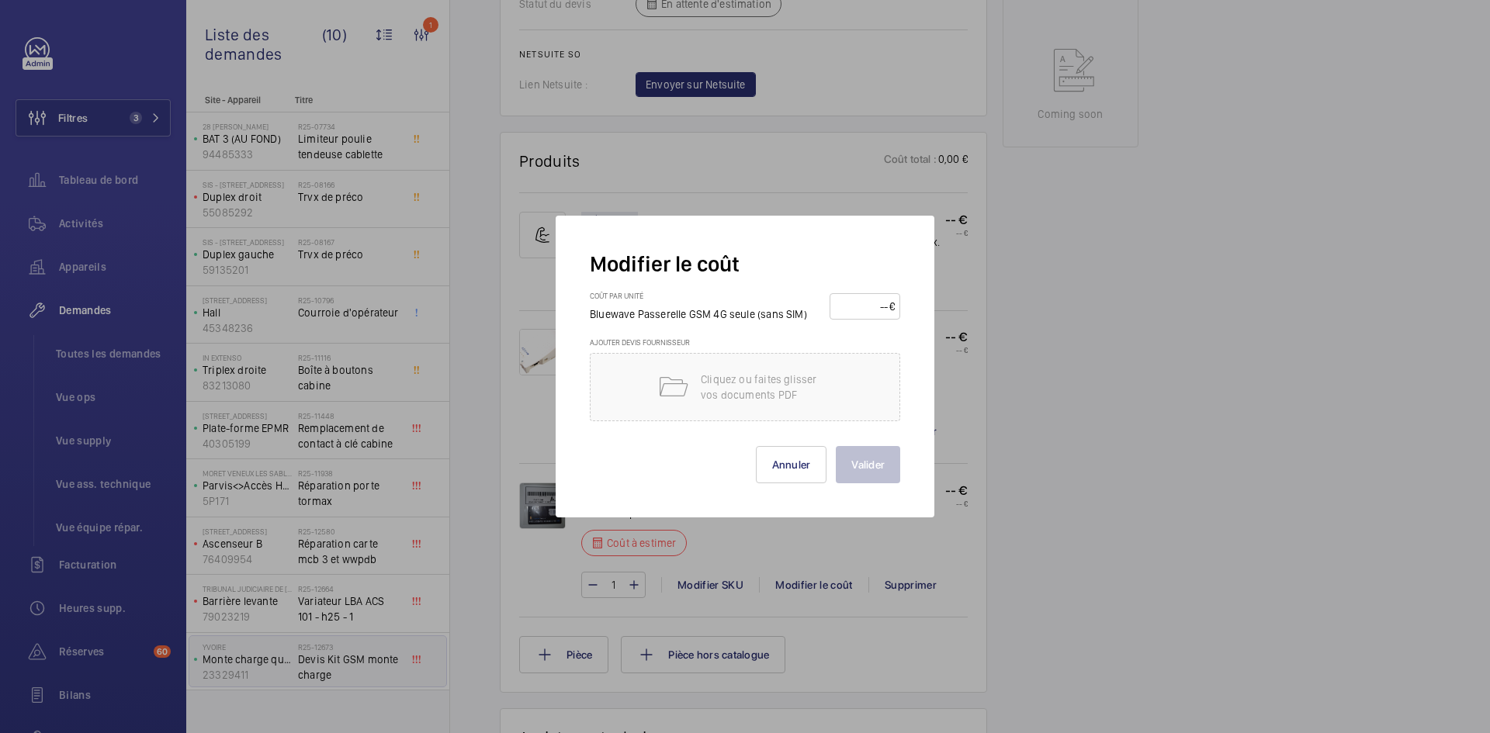
click at [849, 302] on input "number" at bounding box center [862, 306] width 54 height 25
type input "200"
click at [891, 457] on button "Valider" at bounding box center [868, 464] width 64 height 37
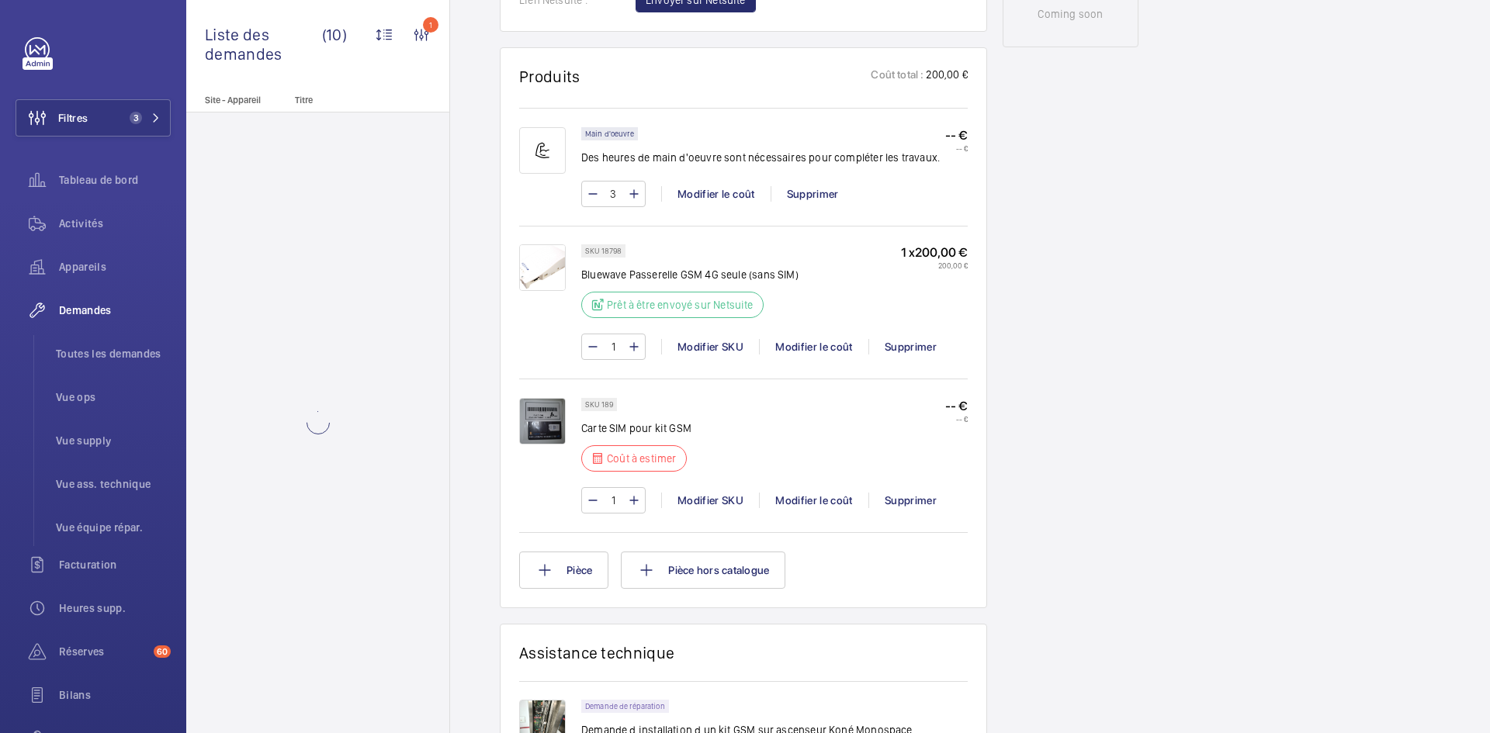
scroll to position [1009, 0]
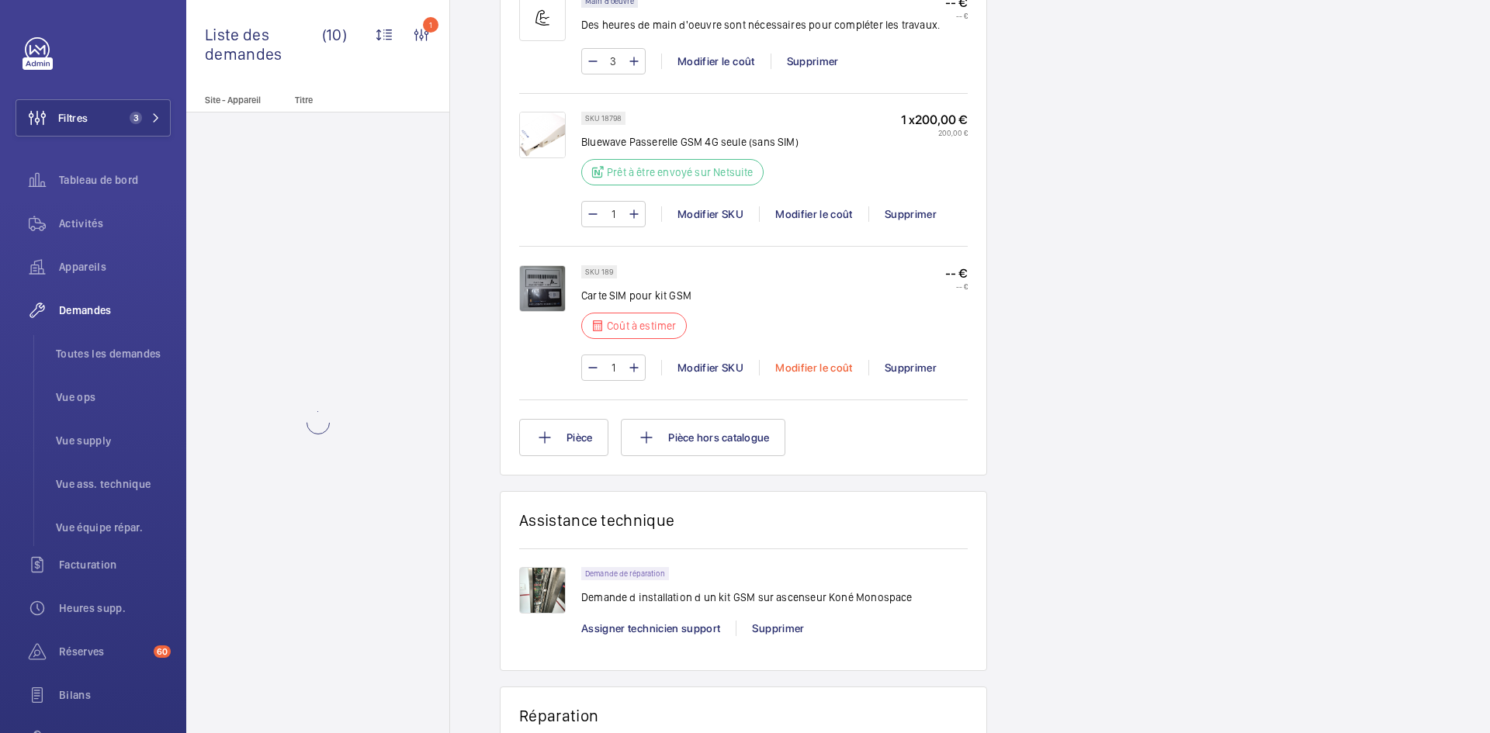
click at [815, 365] on div "Modifier le coût" at bounding box center [813, 368] width 109 height 16
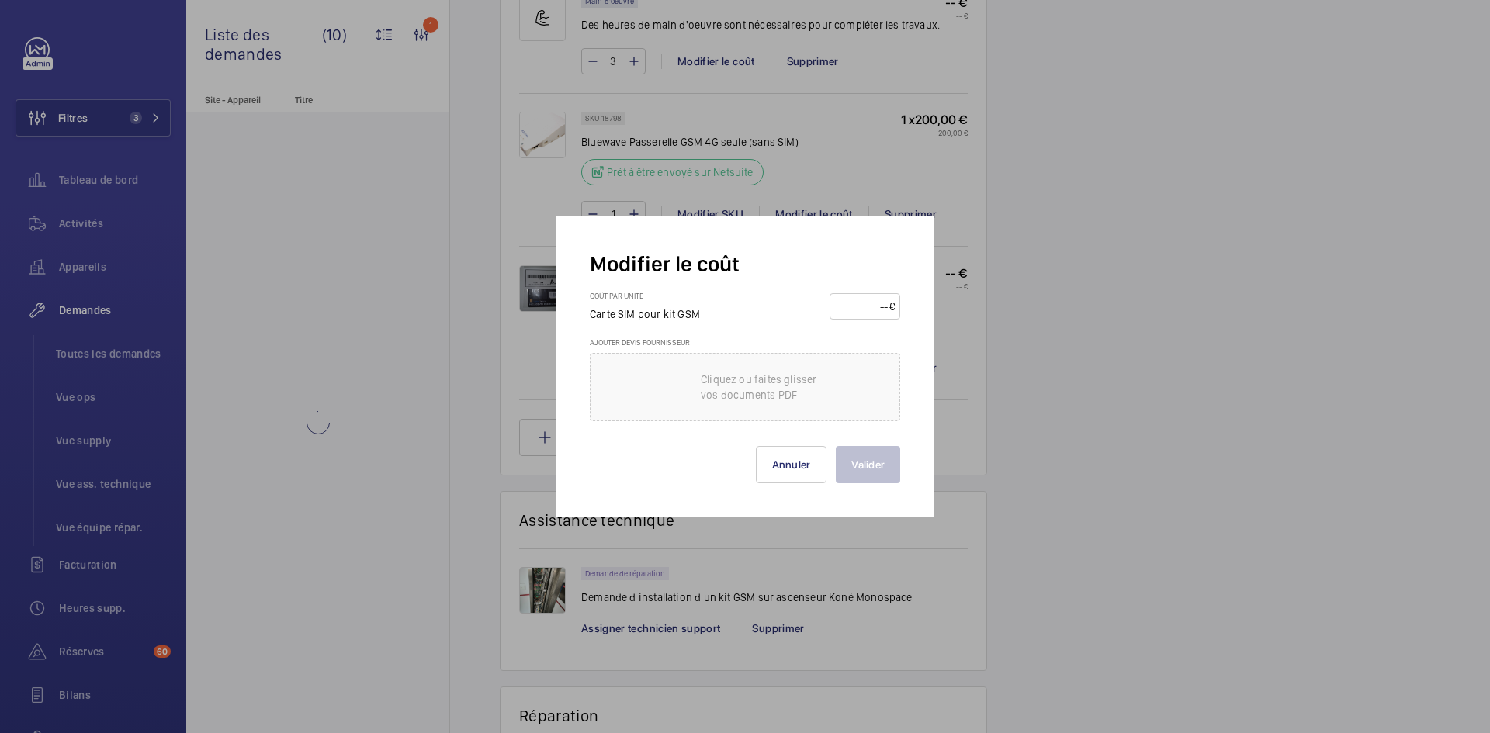
click at [871, 307] on input "number" at bounding box center [862, 306] width 54 height 25
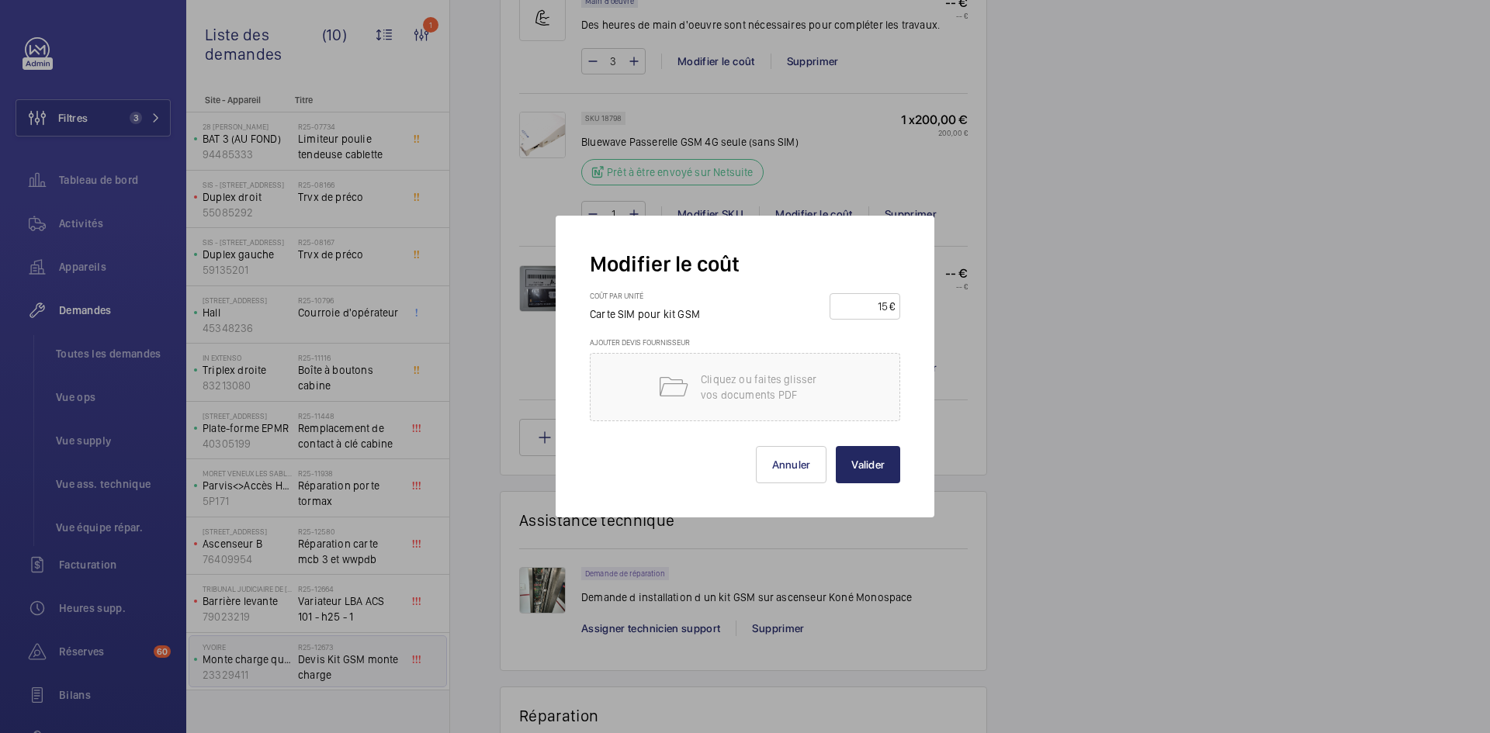
type input "15"
click at [881, 462] on button "Valider" at bounding box center [868, 464] width 64 height 37
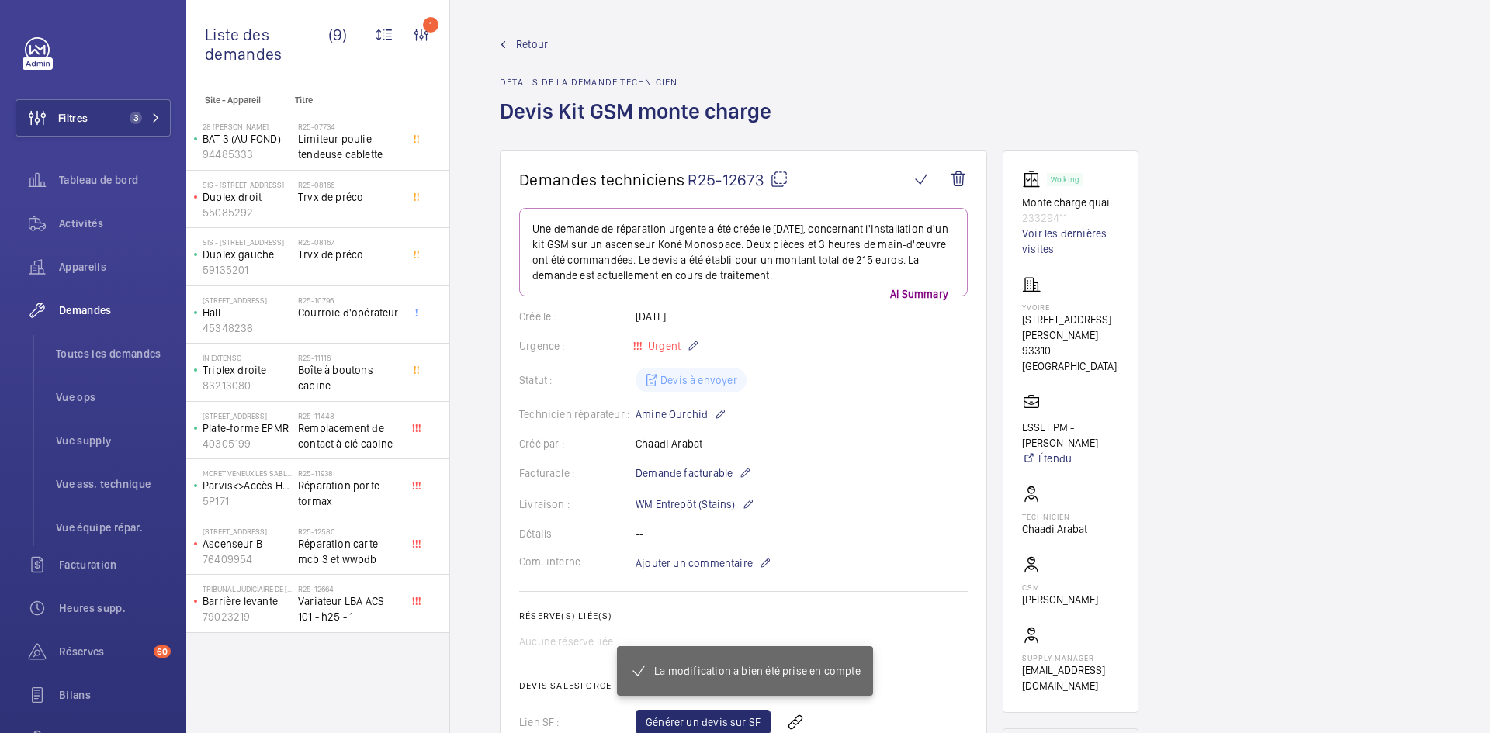
scroll to position [0, 0]
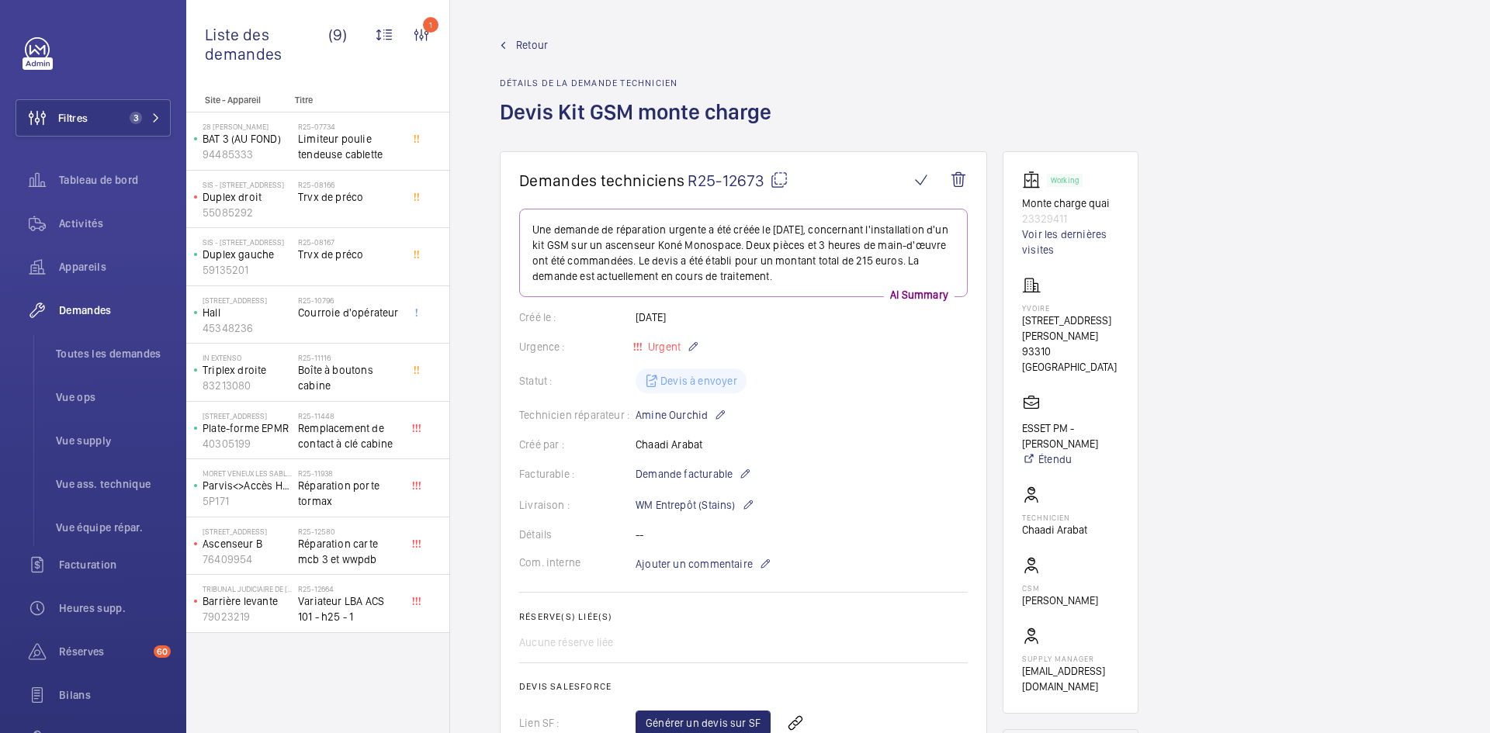
click at [535, 40] on span "Retour" at bounding box center [532, 45] width 32 height 16
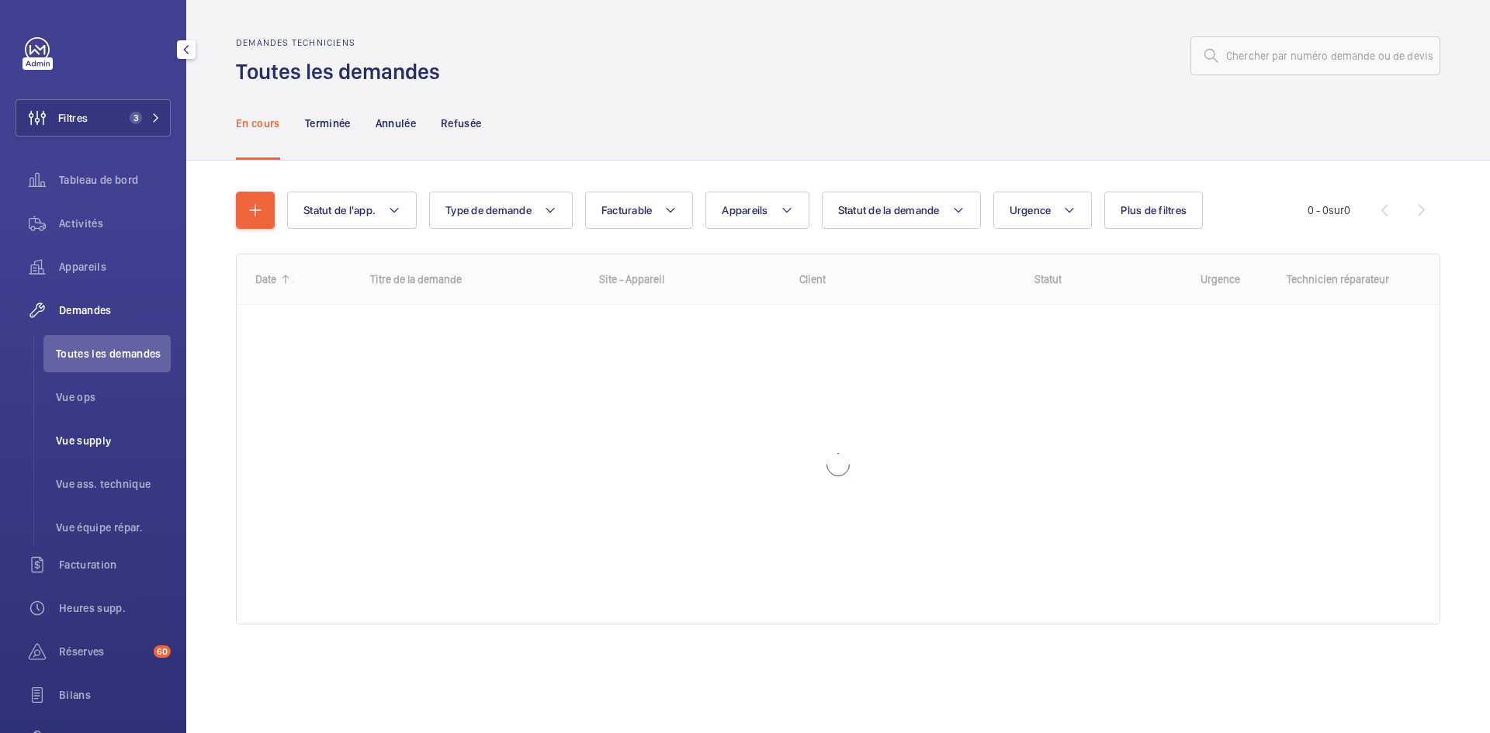
click at [90, 437] on span "Vue supply" at bounding box center [113, 441] width 115 height 16
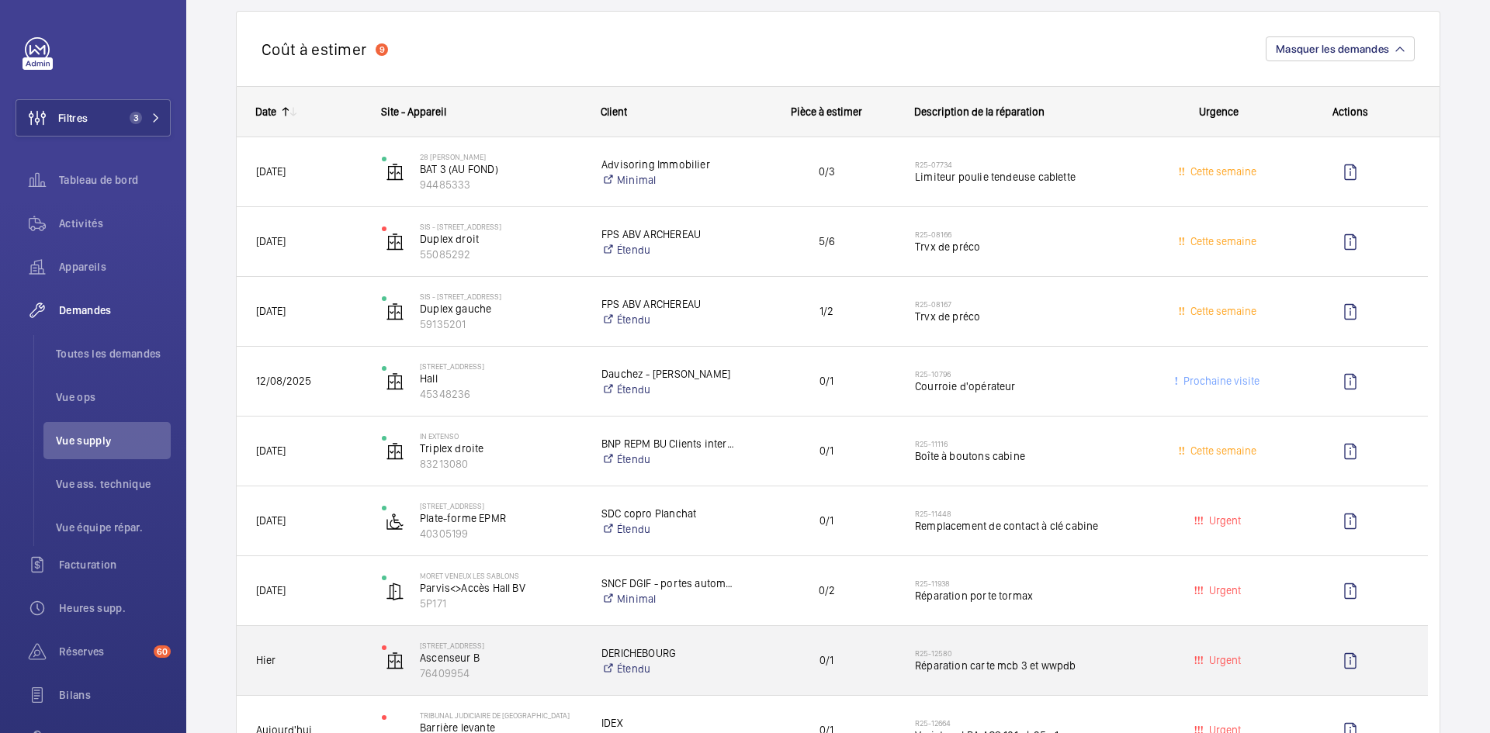
scroll to position [388, 0]
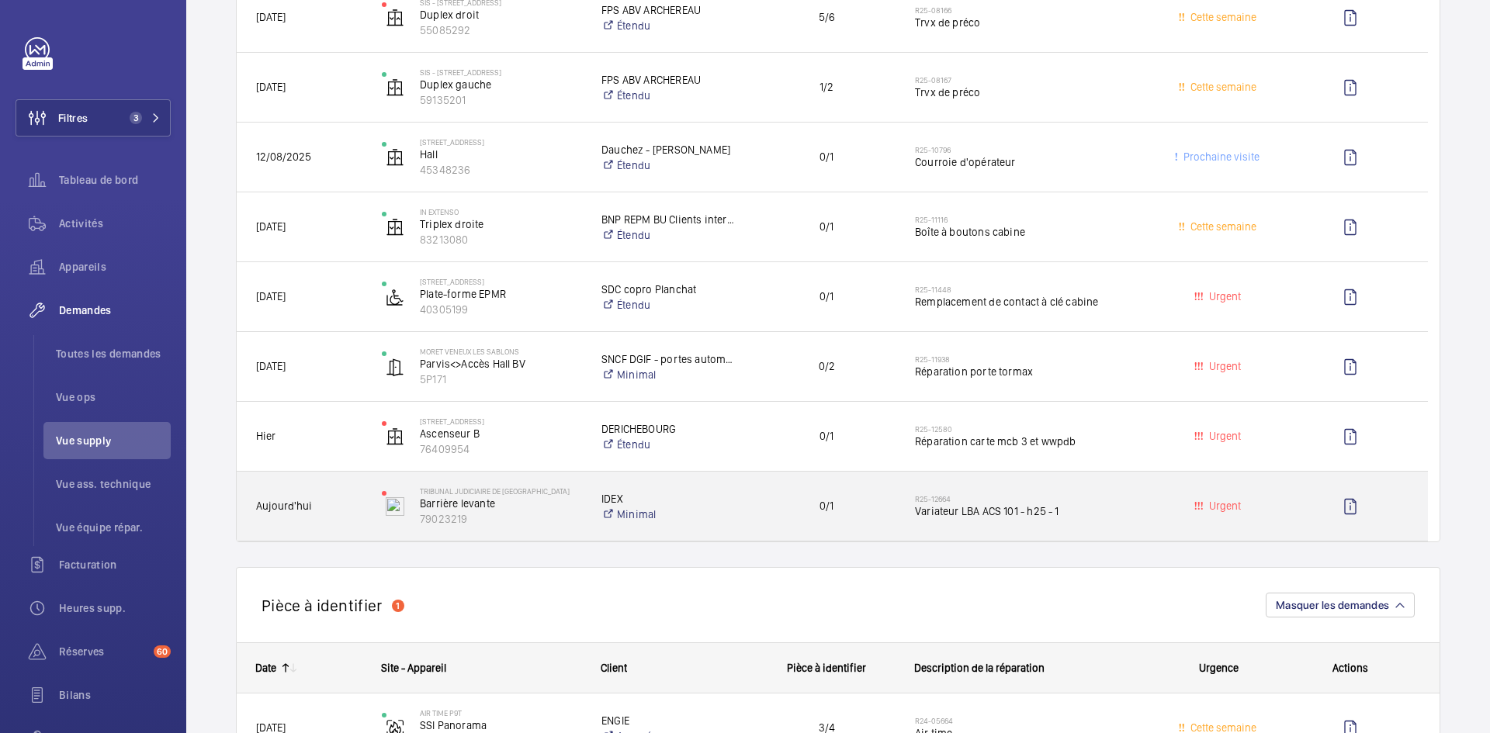
click at [355, 502] on span "Aujourd'hui" at bounding box center [309, 506] width 106 height 18
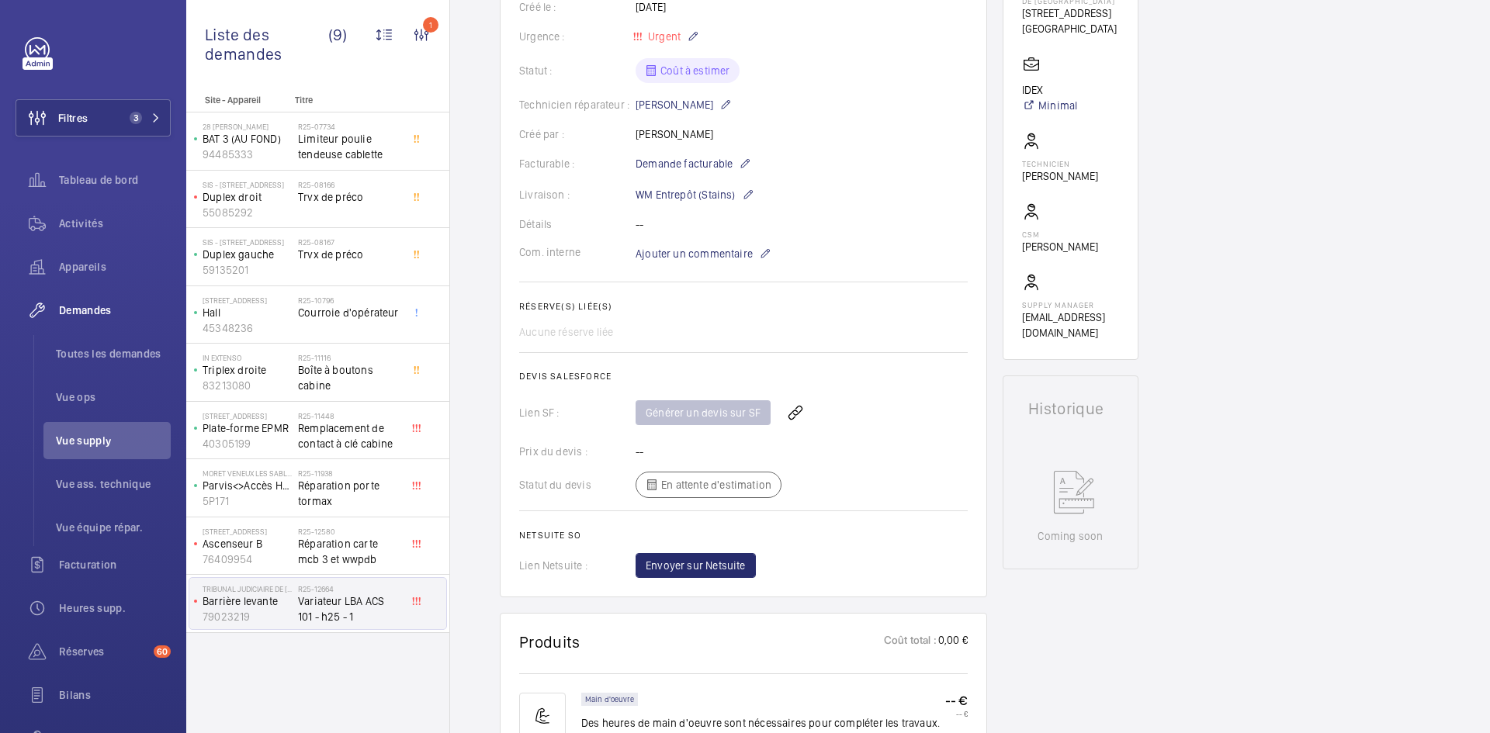
scroll to position [621, 0]
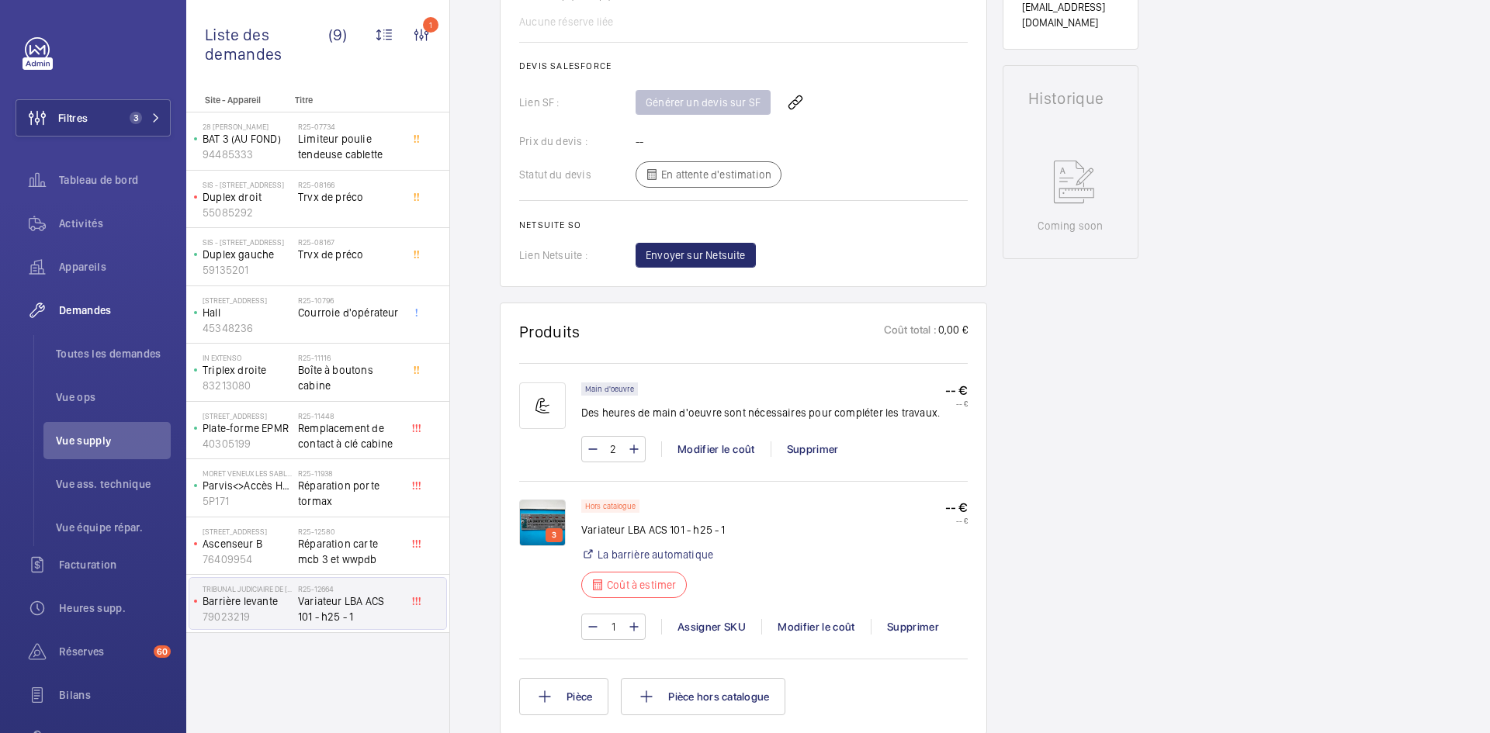
click at [542, 520] on img at bounding box center [542, 523] width 47 height 47
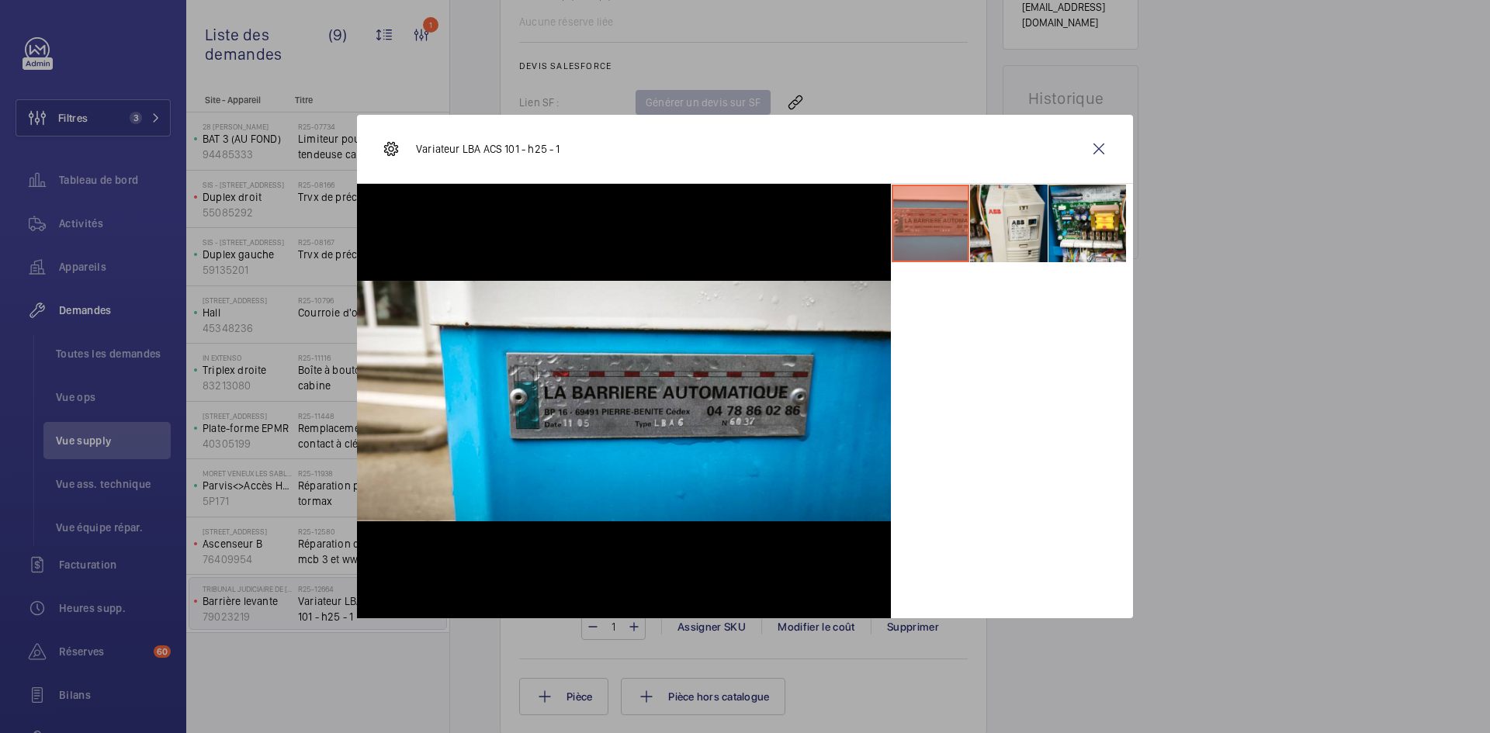
click at [1030, 210] on li at bounding box center [1009, 224] width 78 height 78
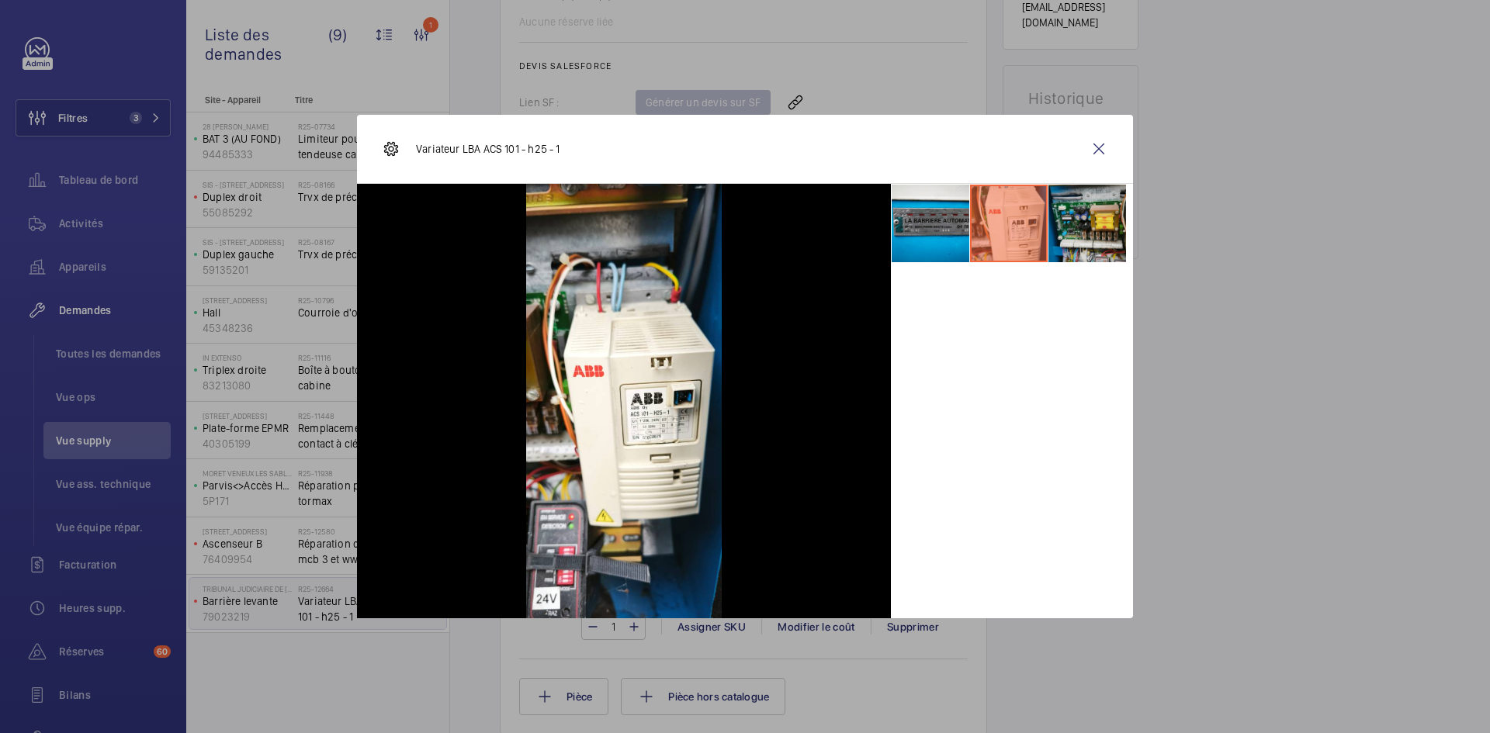
click at [1064, 208] on li at bounding box center [1087, 224] width 78 height 78
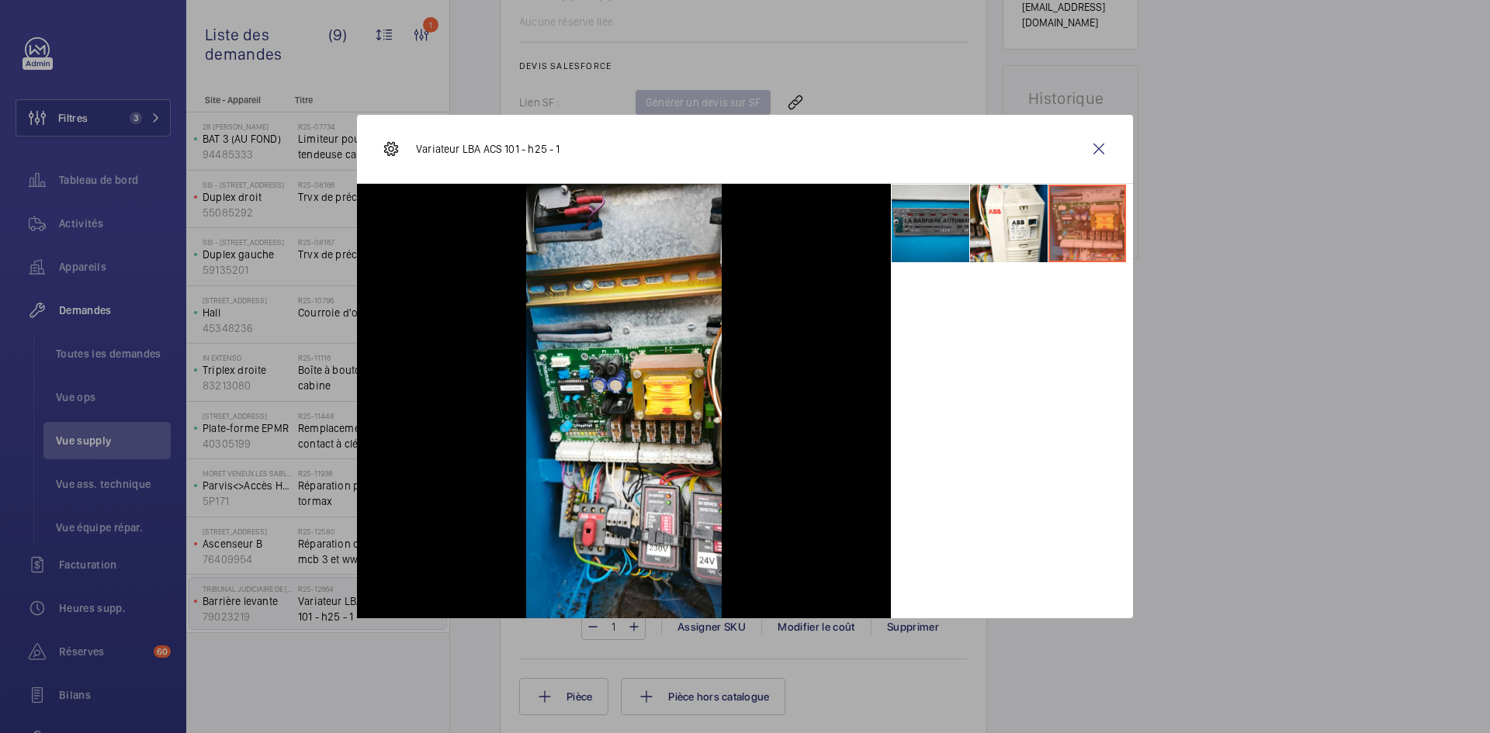
click at [938, 215] on li at bounding box center [931, 224] width 78 height 78
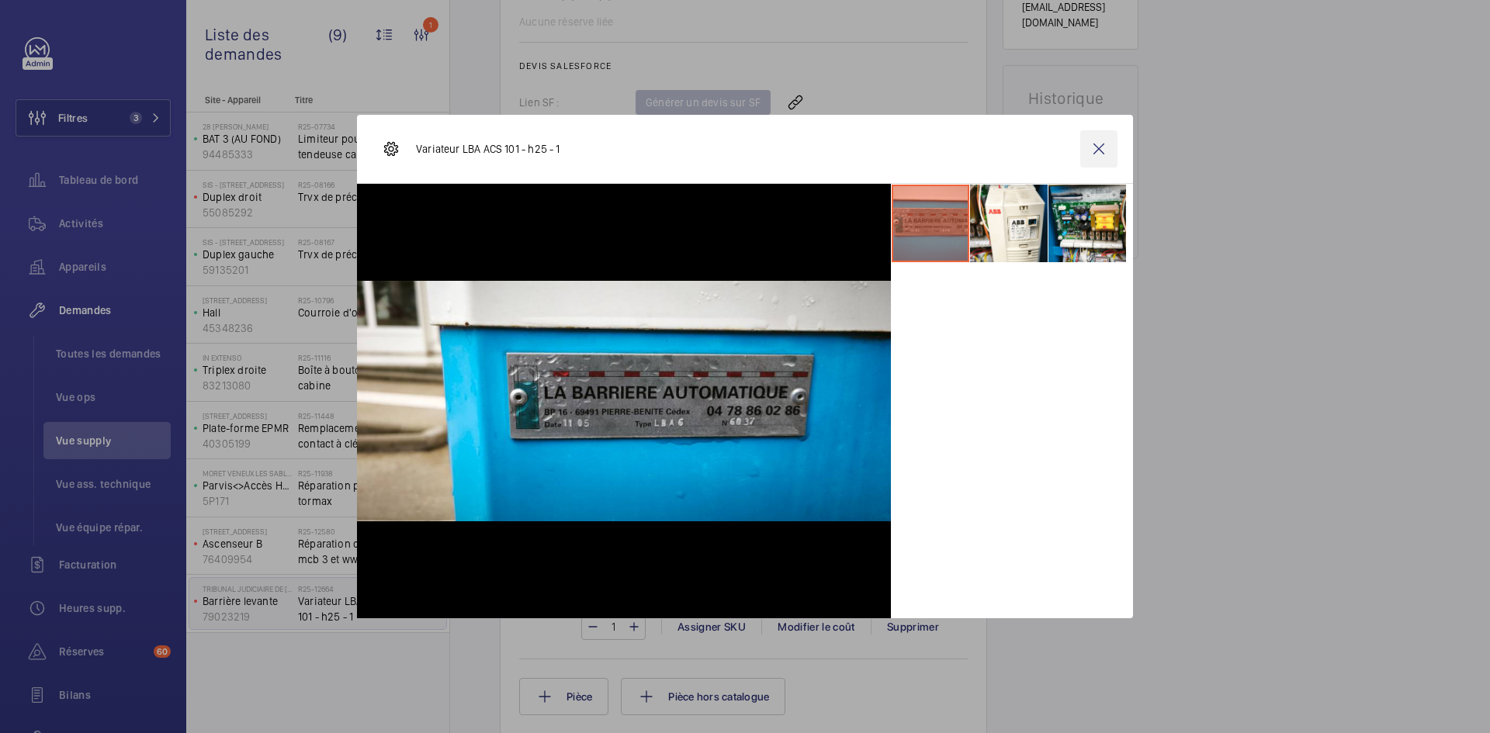
click at [1101, 143] on wm-front-icon-button at bounding box center [1098, 148] width 37 height 37
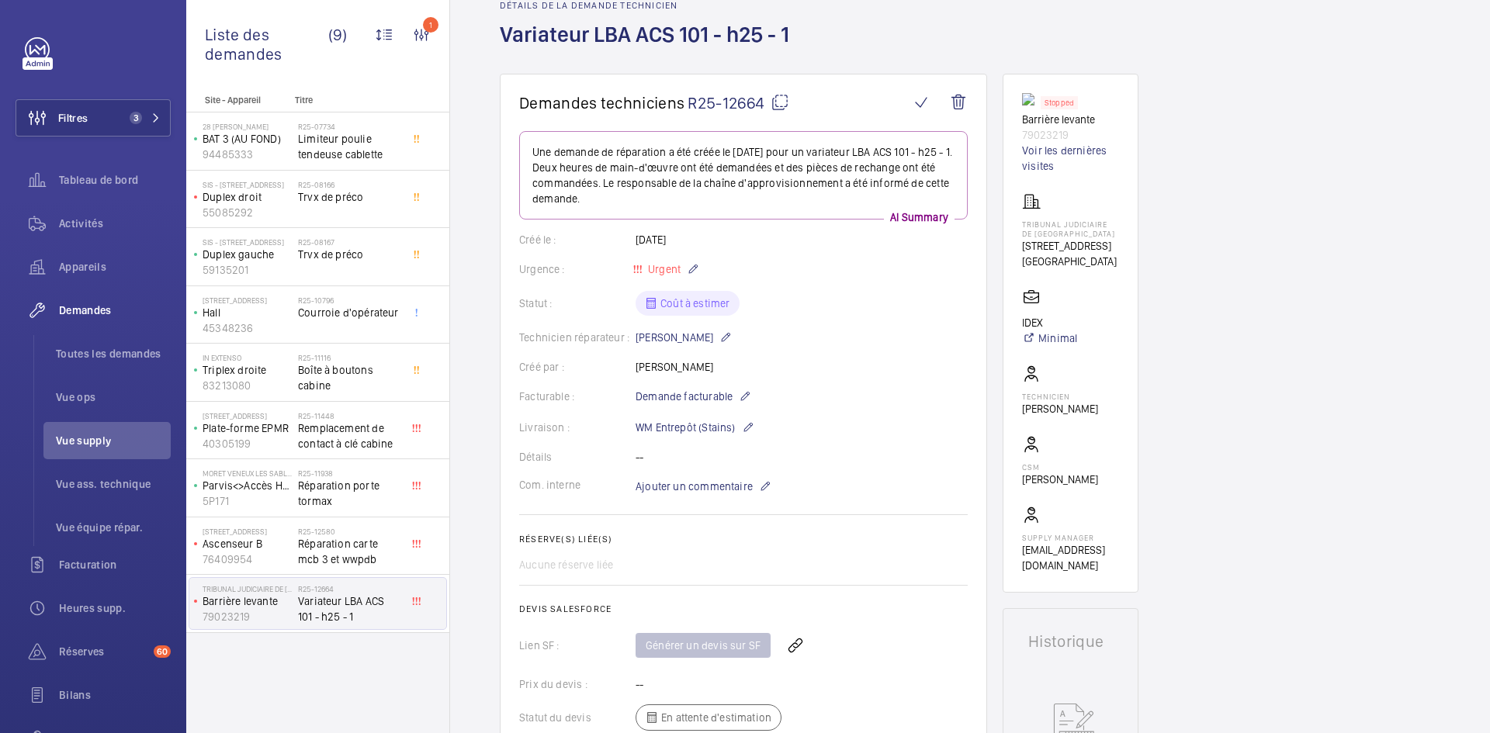
scroll to position [0, 0]
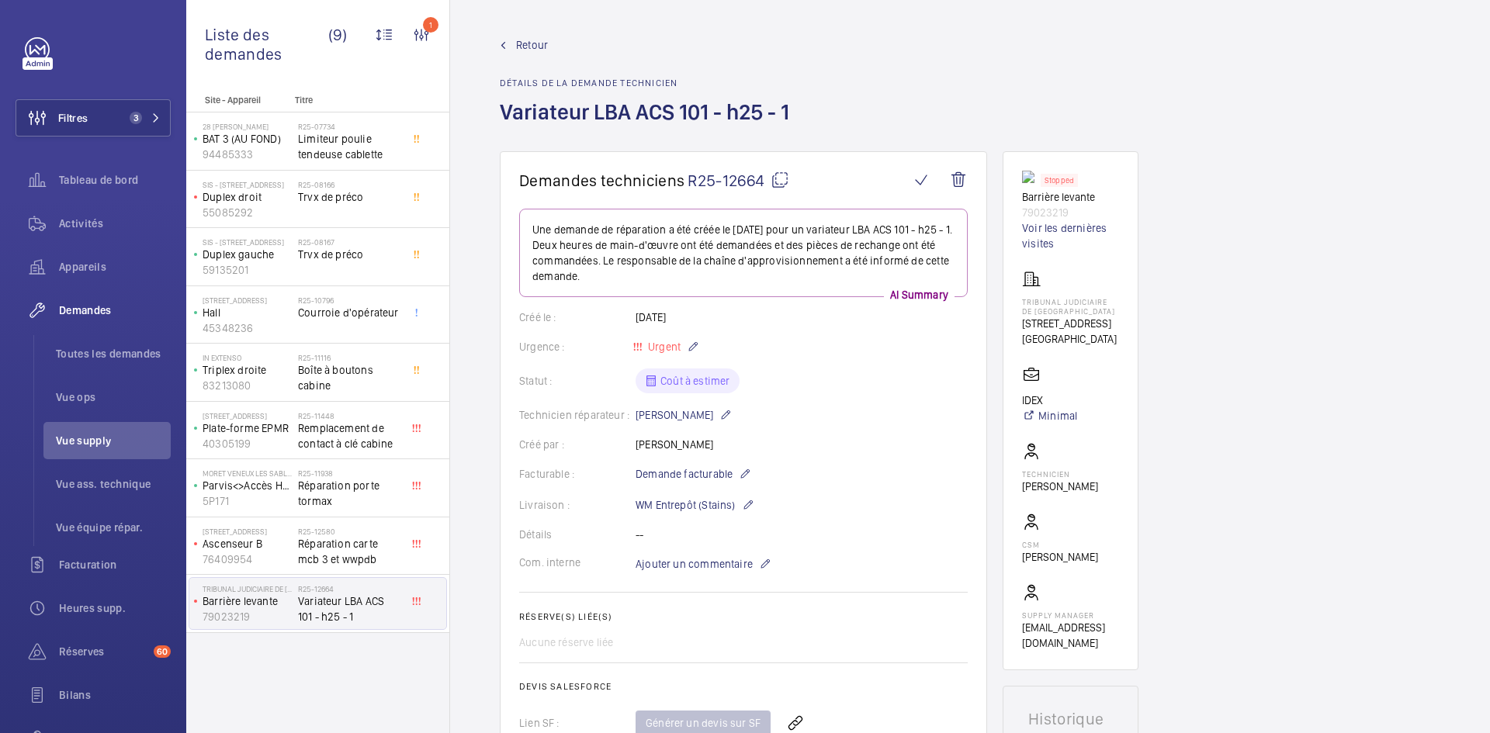
click at [525, 40] on span "Retour" at bounding box center [532, 45] width 32 height 16
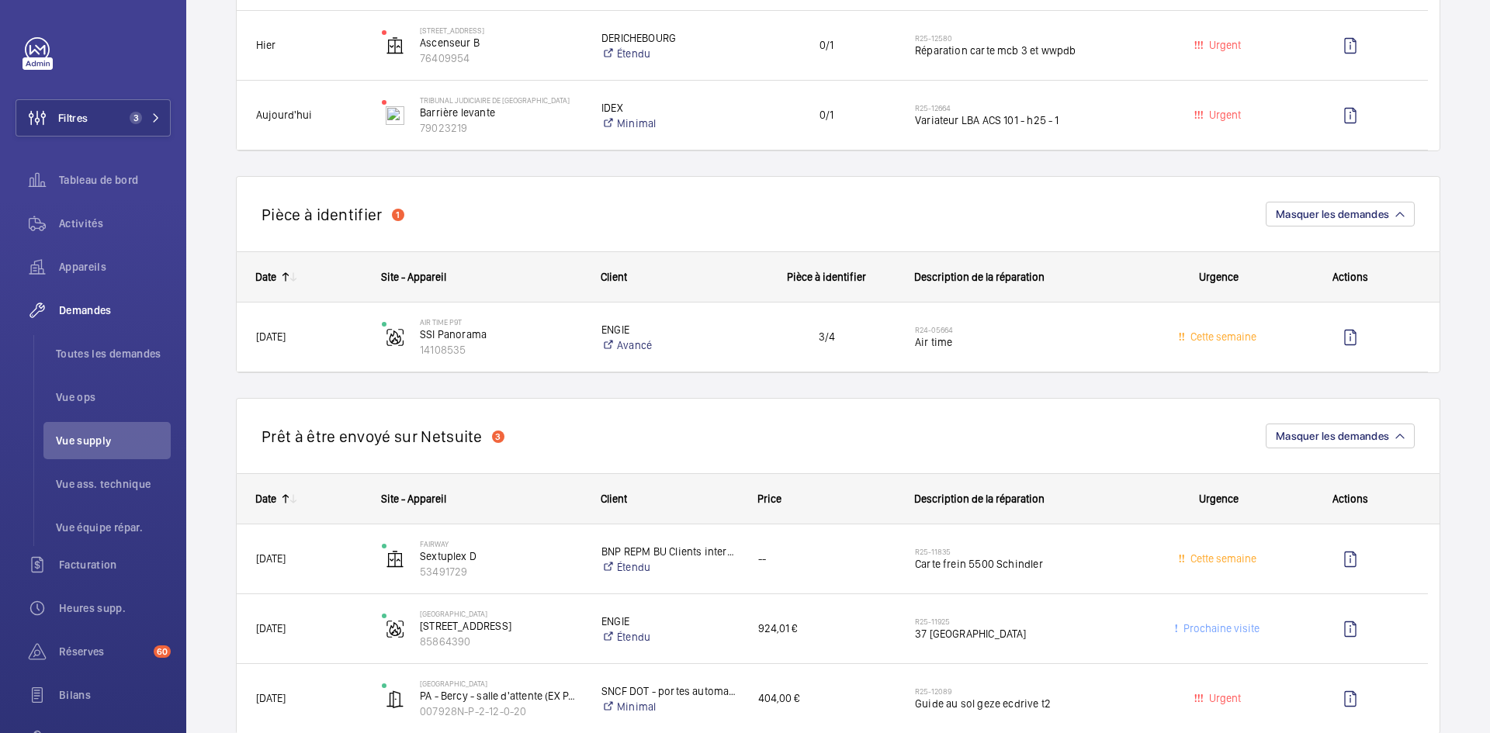
scroll to position [854, 0]
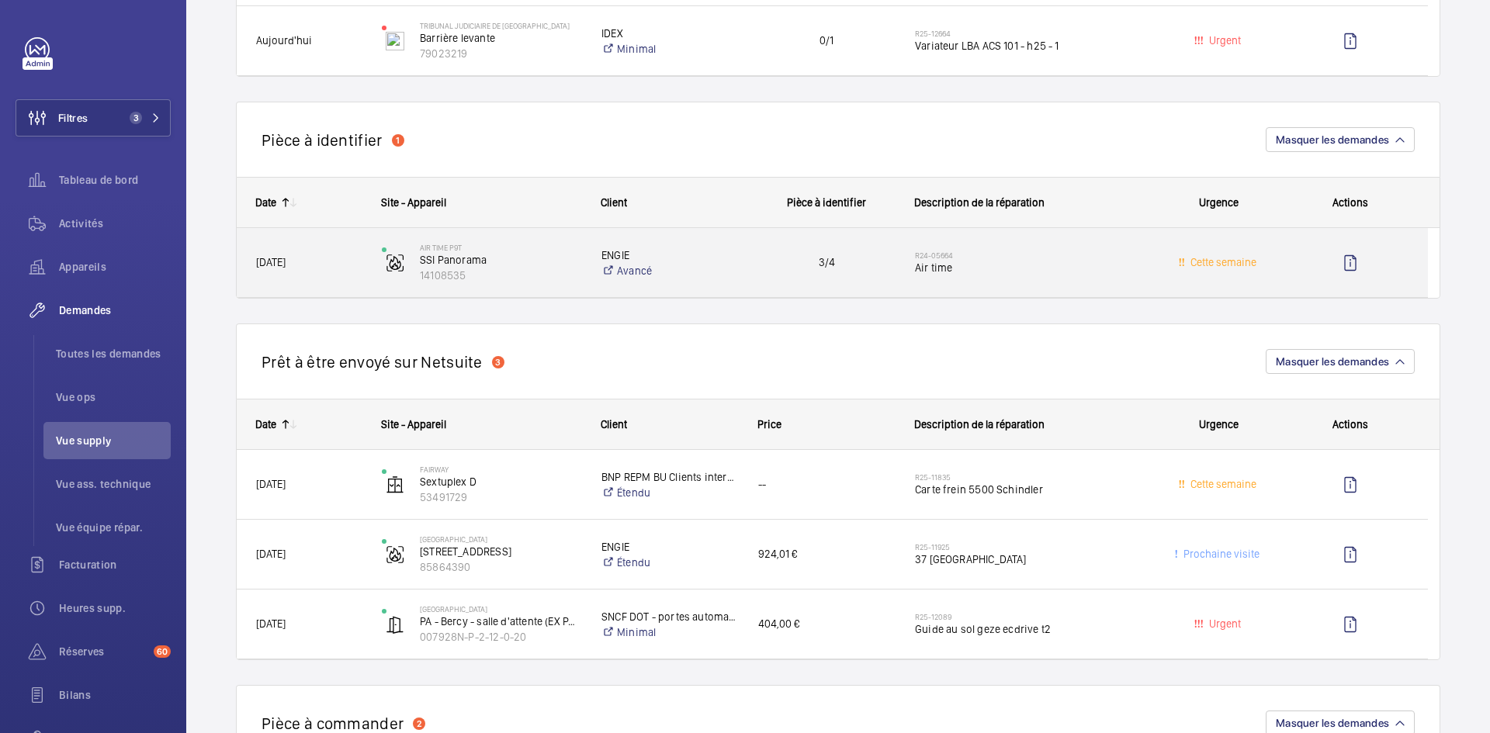
click at [340, 259] on span "[DATE]" at bounding box center [309, 263] width 106 height 18
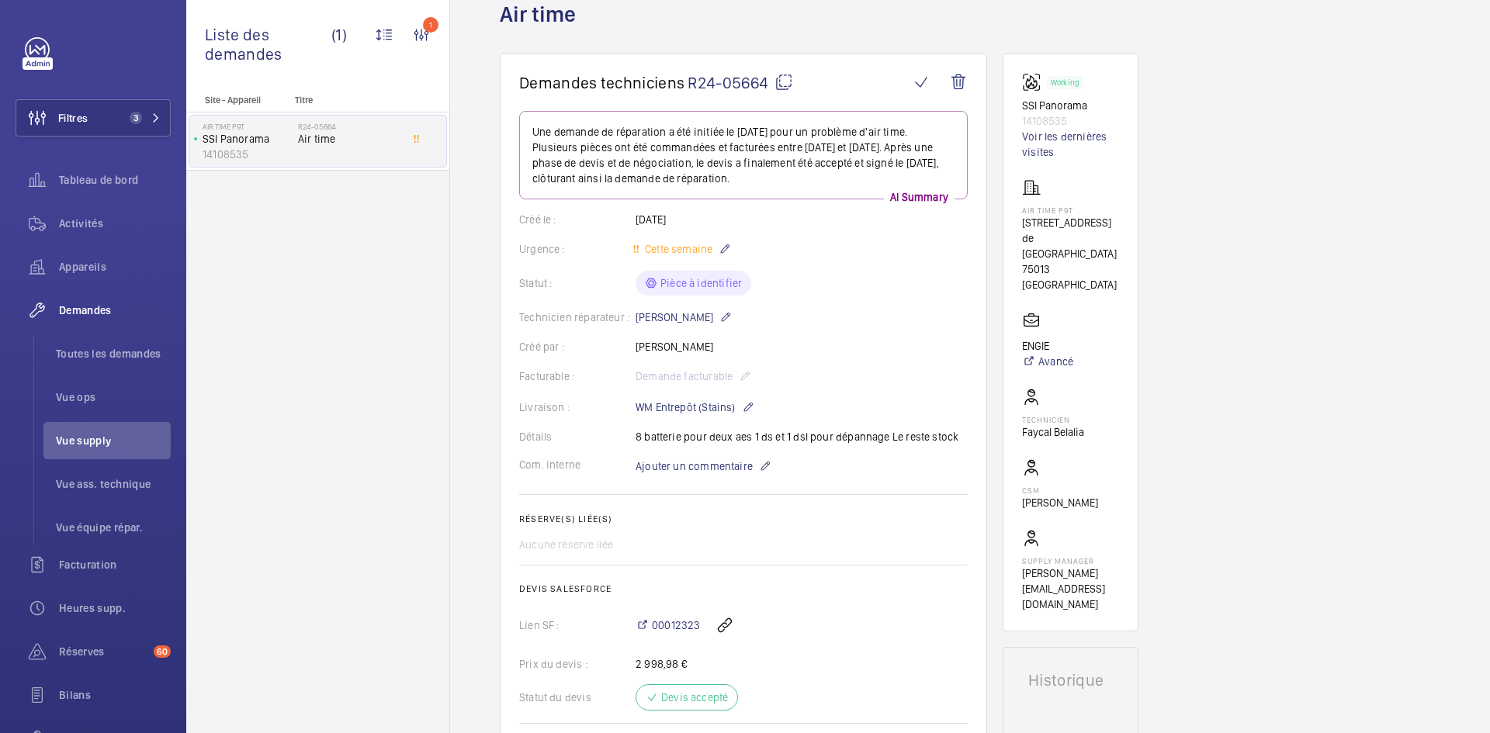
scroll to position [78, 0]
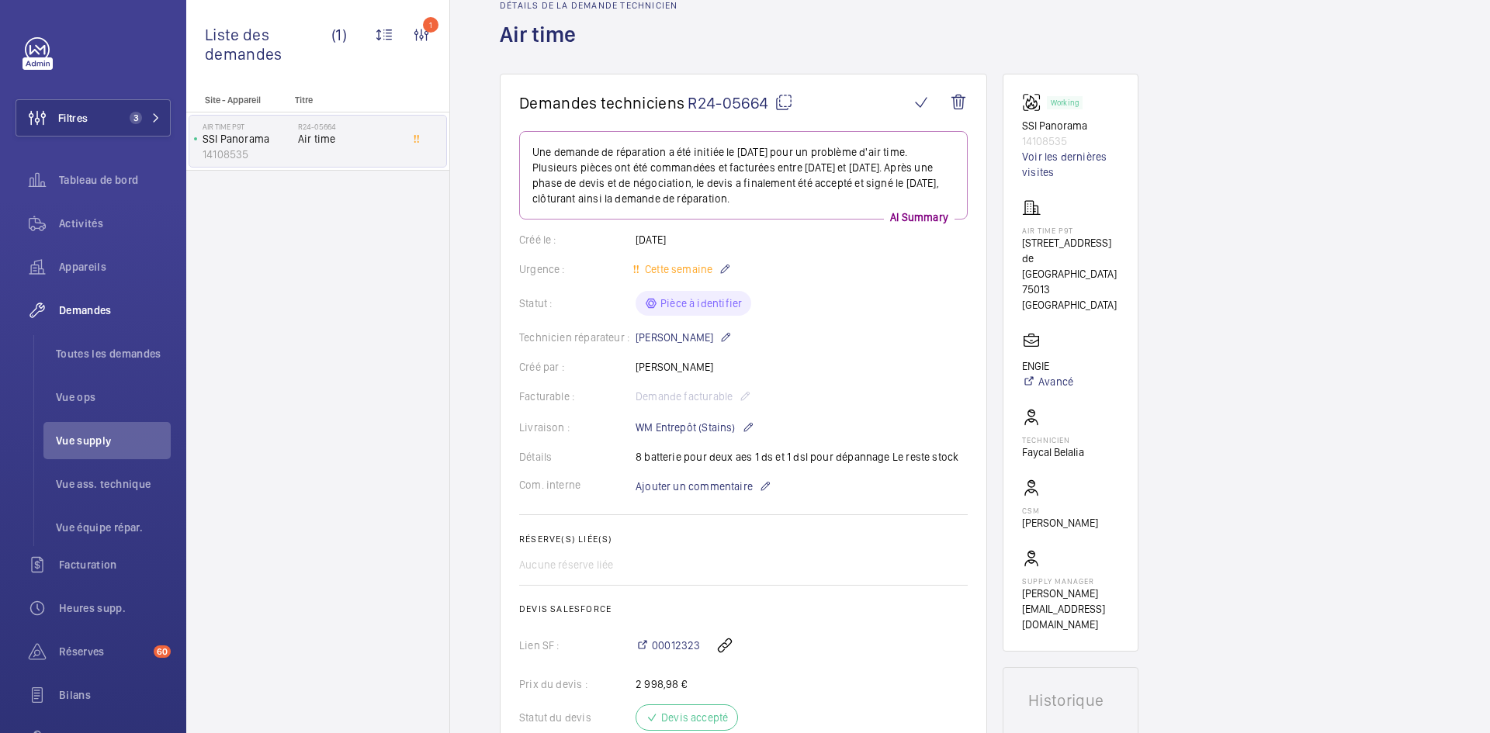
click at [785, 101] on mat-icon at bounding box center [783, 102] width 19 height 19
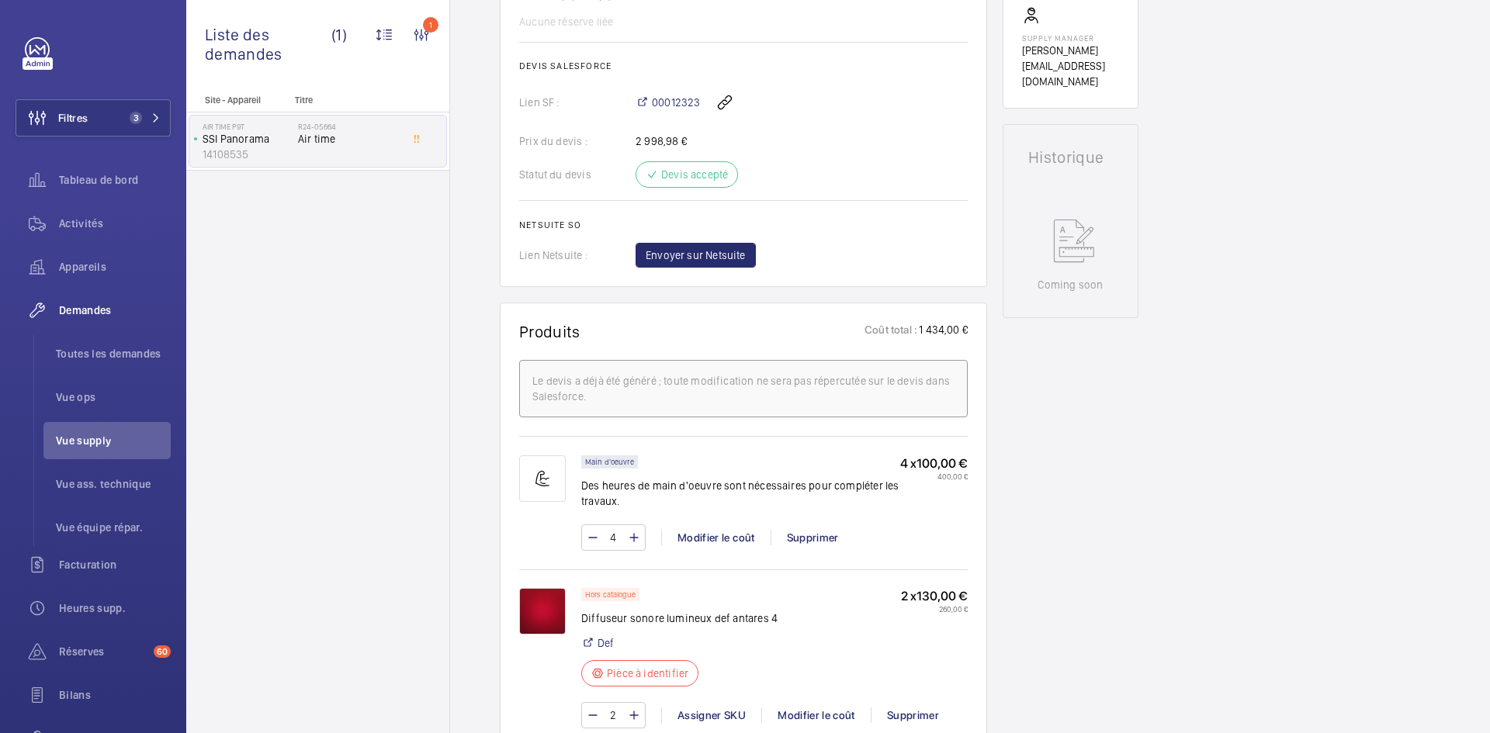
scroll to position [854, 0]
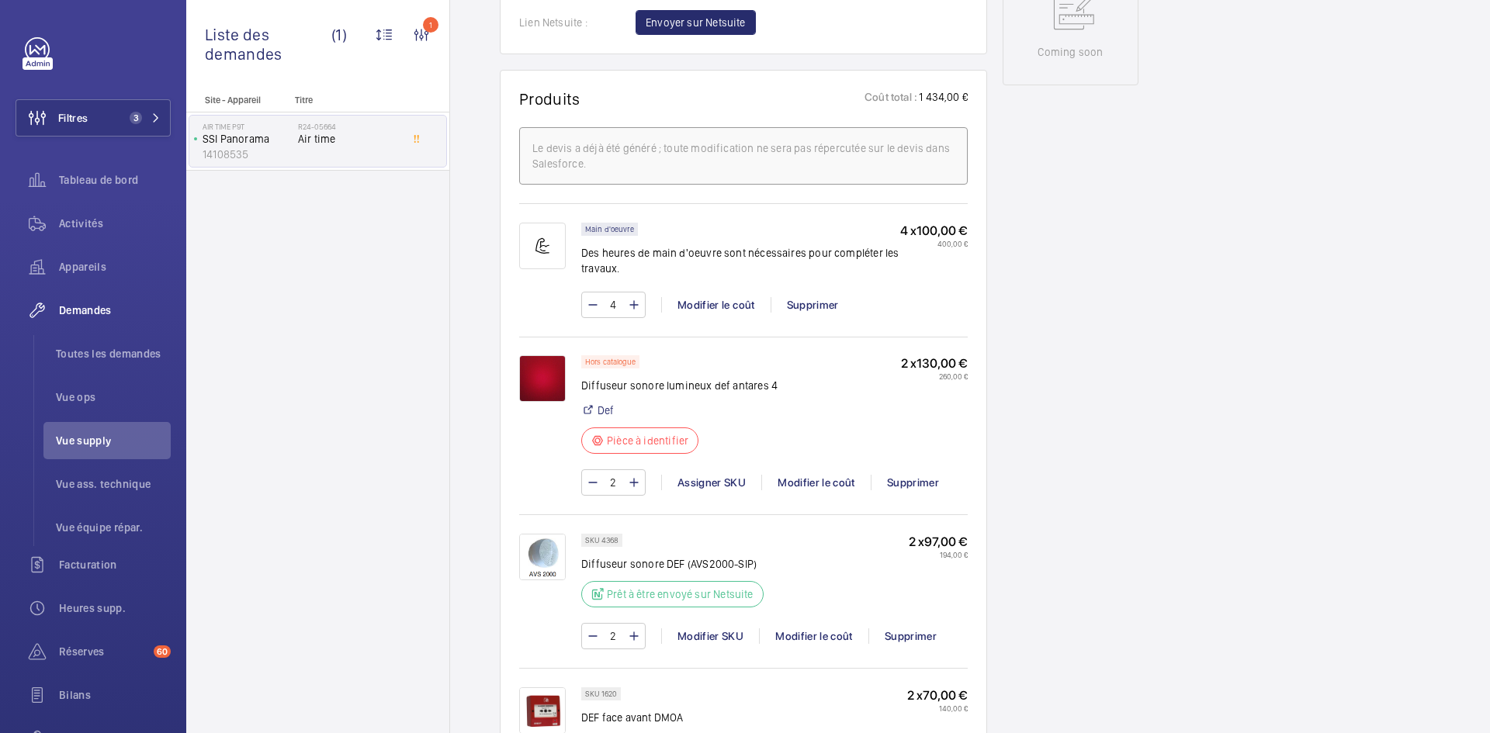
click at [543, 370] on img at bounding box center [542, 378] width 47 height 47
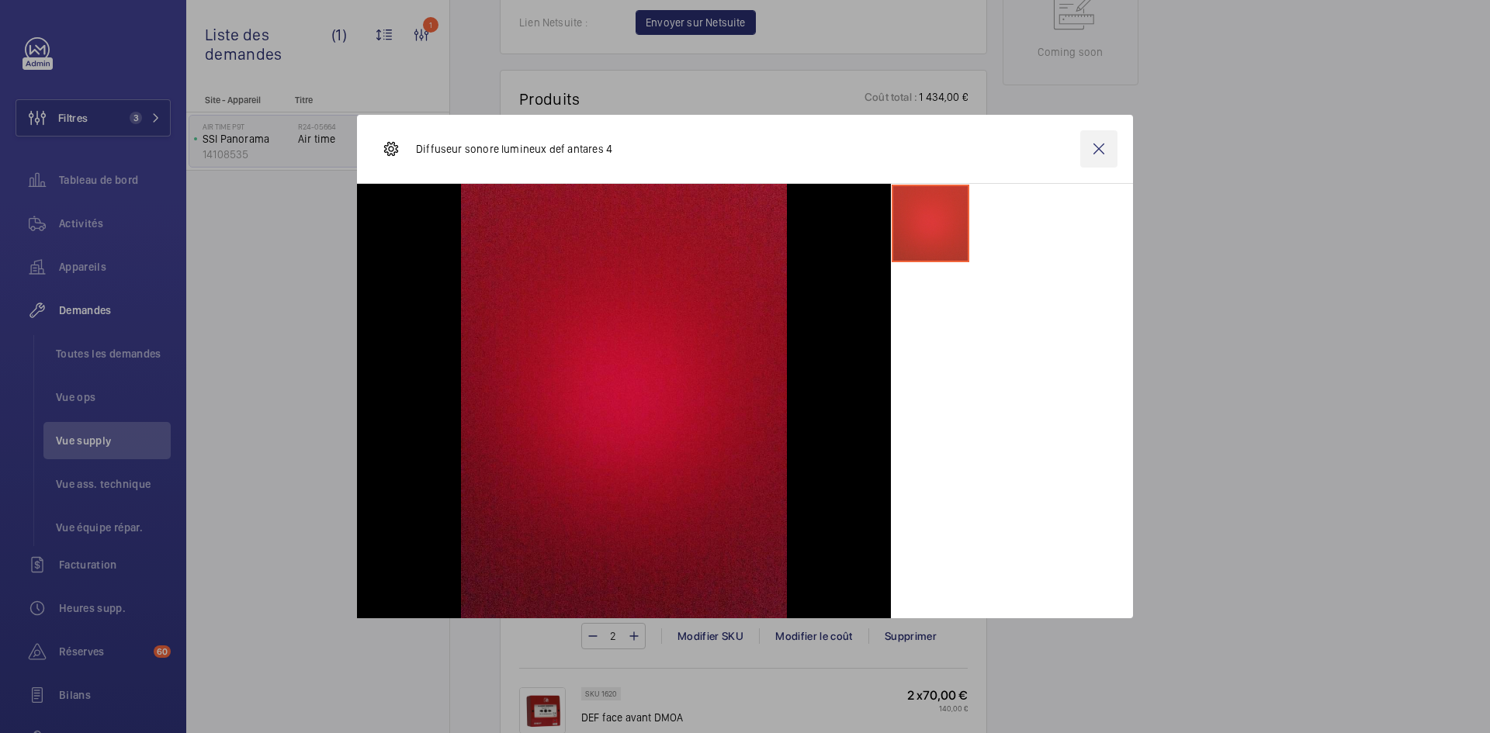
click at [1088, 152] on wm-front-icon-button at bounding box center [1098, 148] width 37 height 37
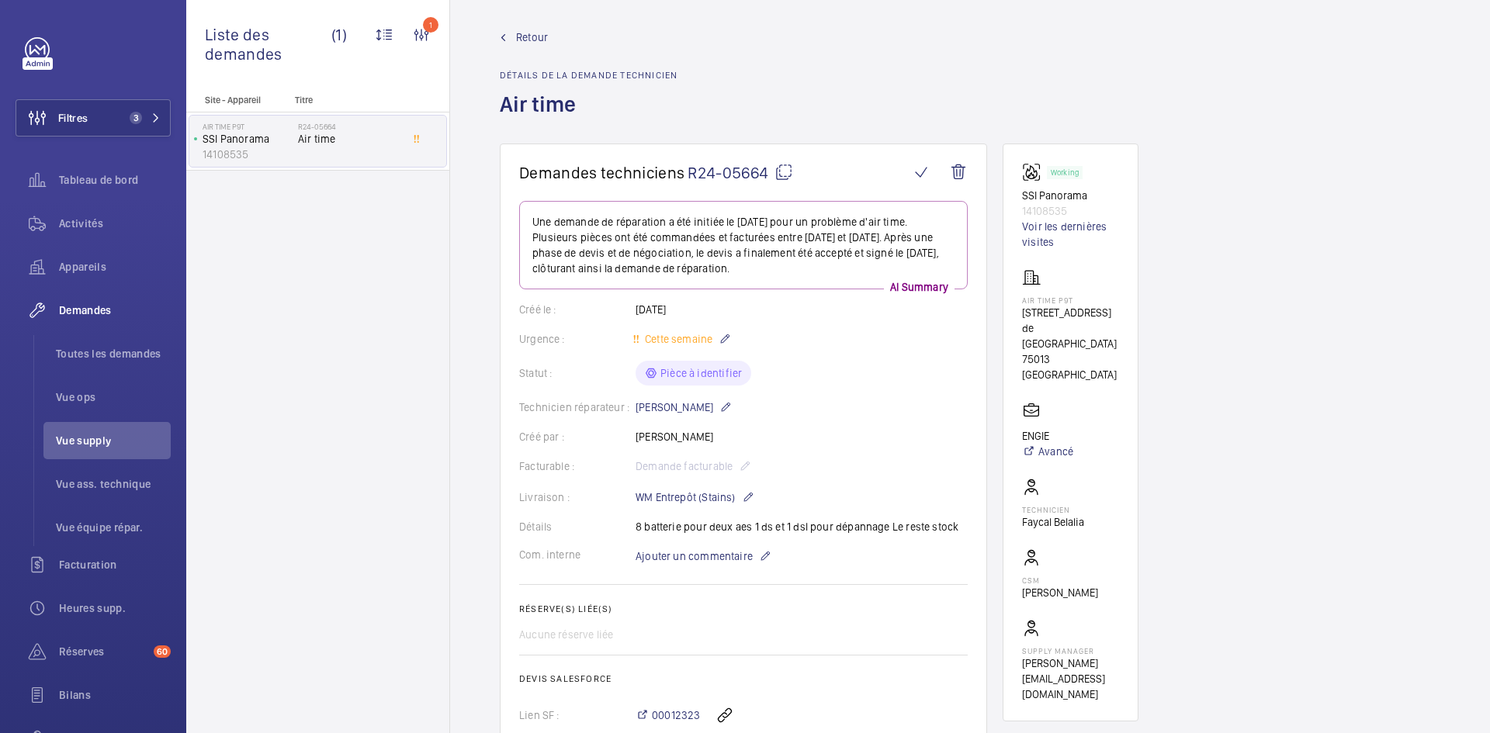
scroll to position [0, 0]
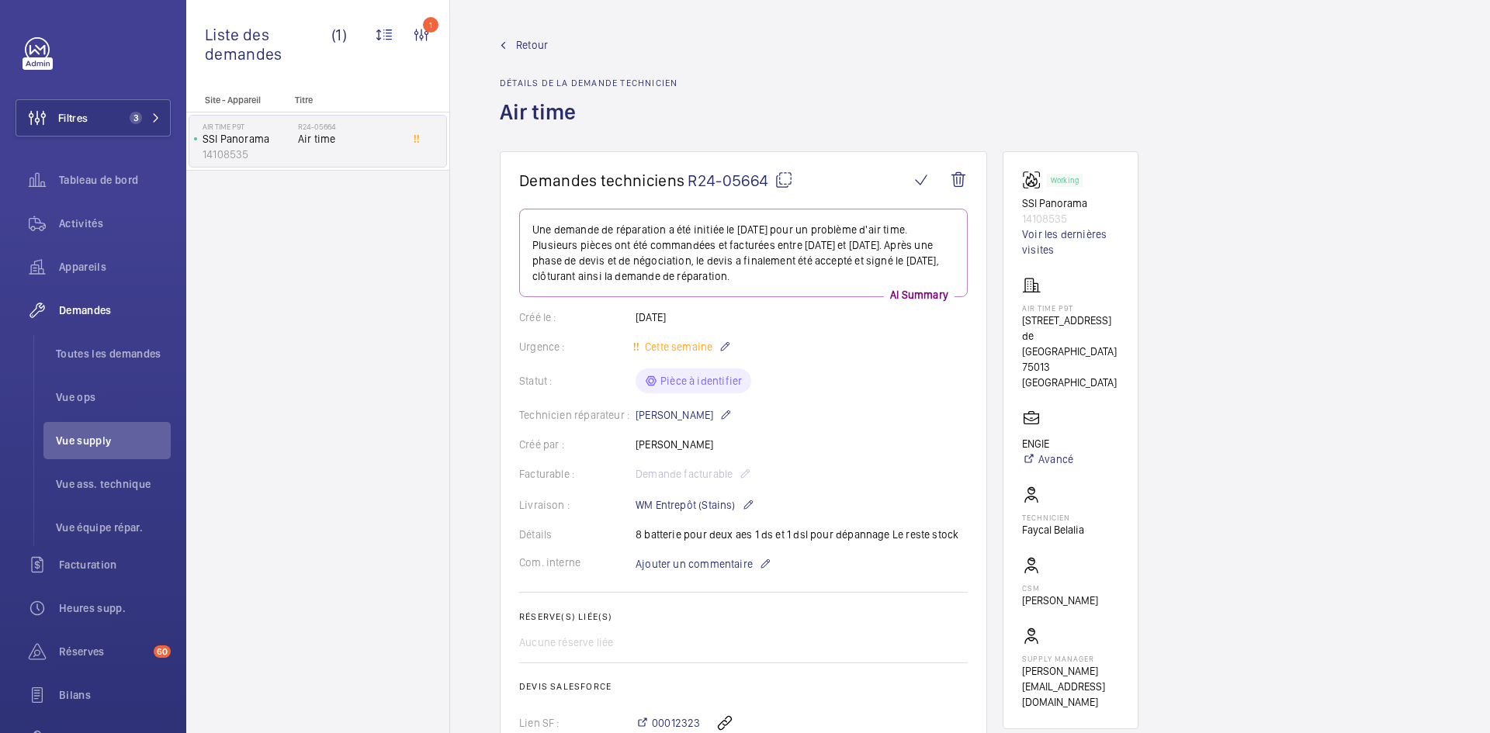
click at [525, 43] on span "Retour" at bounding box center [532, 45] width 32 height 16
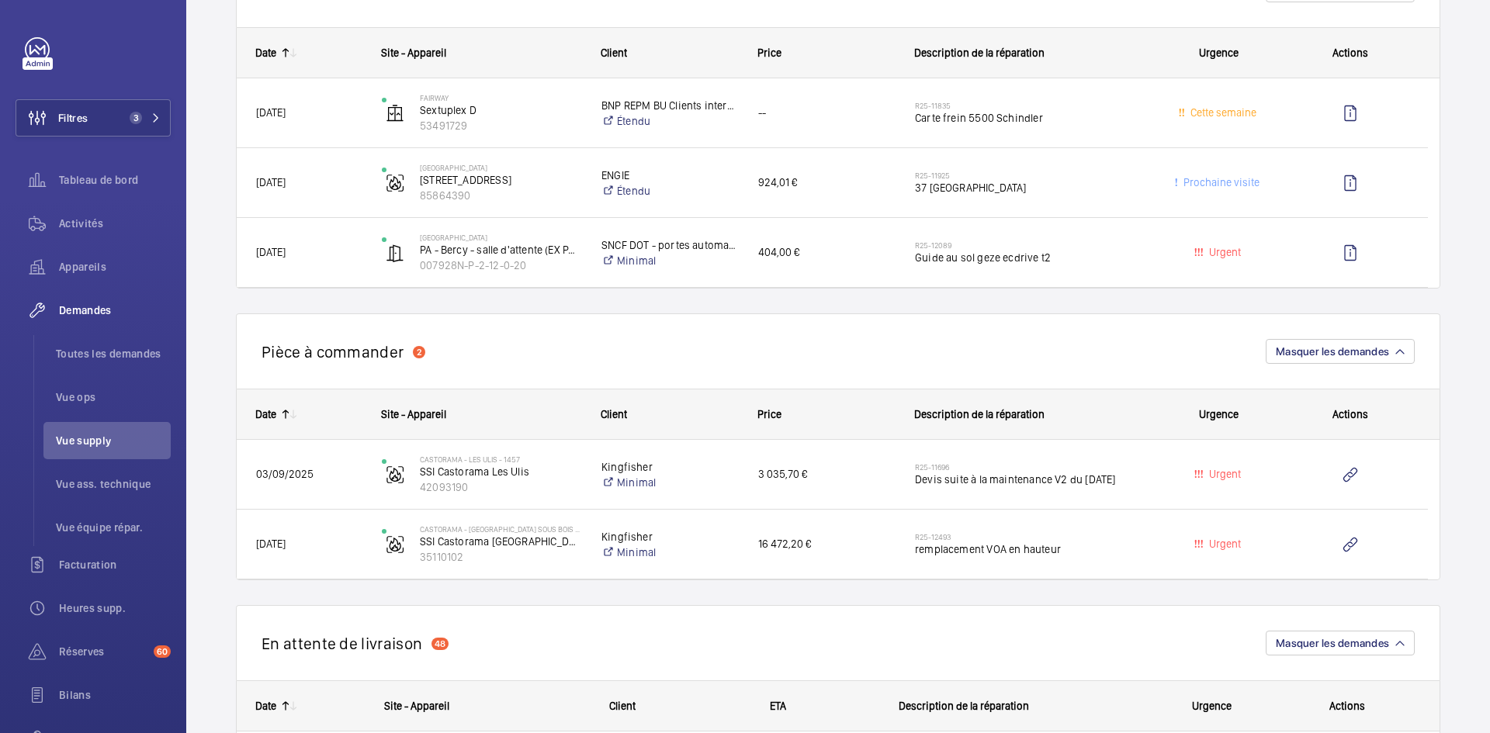
scroll to position [1242, 0]
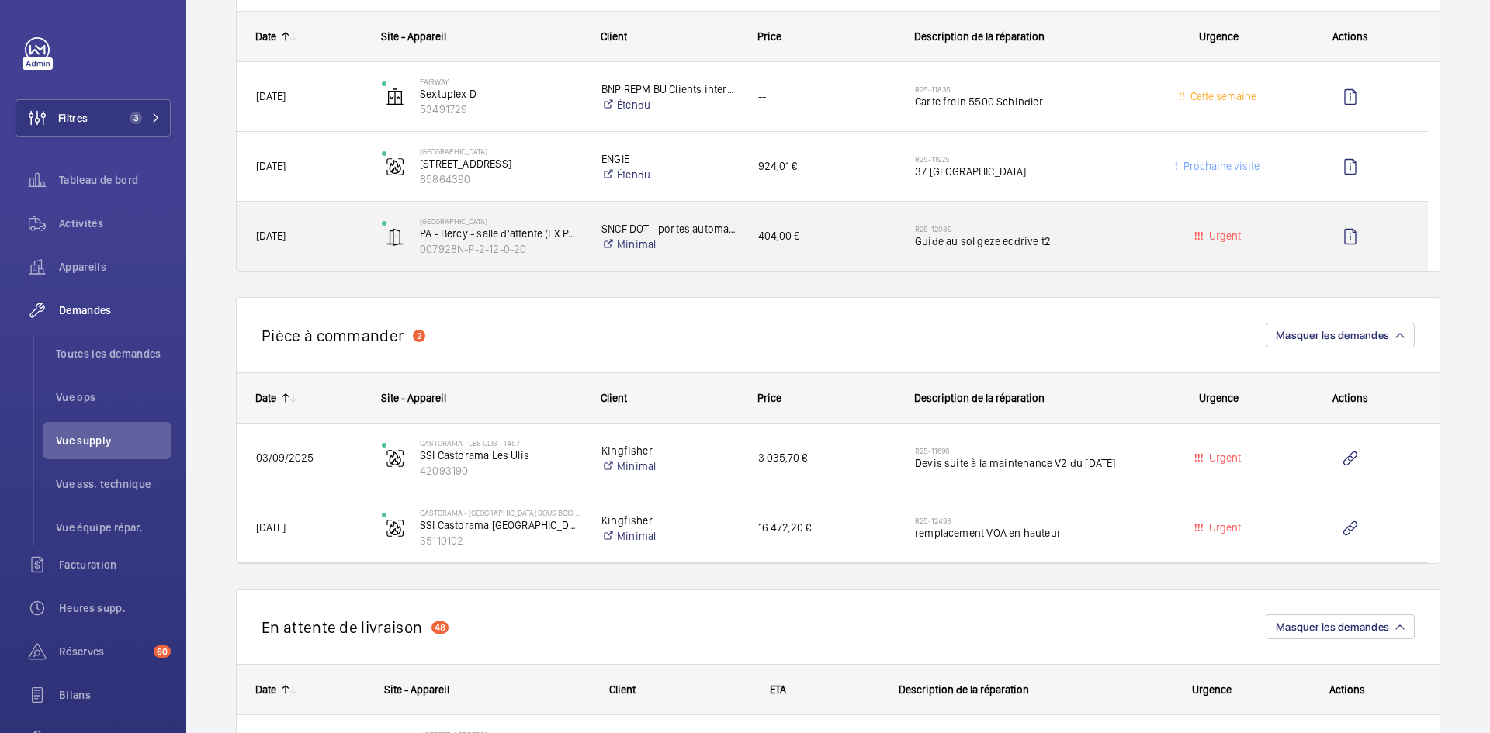
click at [352, 241] on span "[DATE]" at bounding box center [309, 236] width 106 height 18
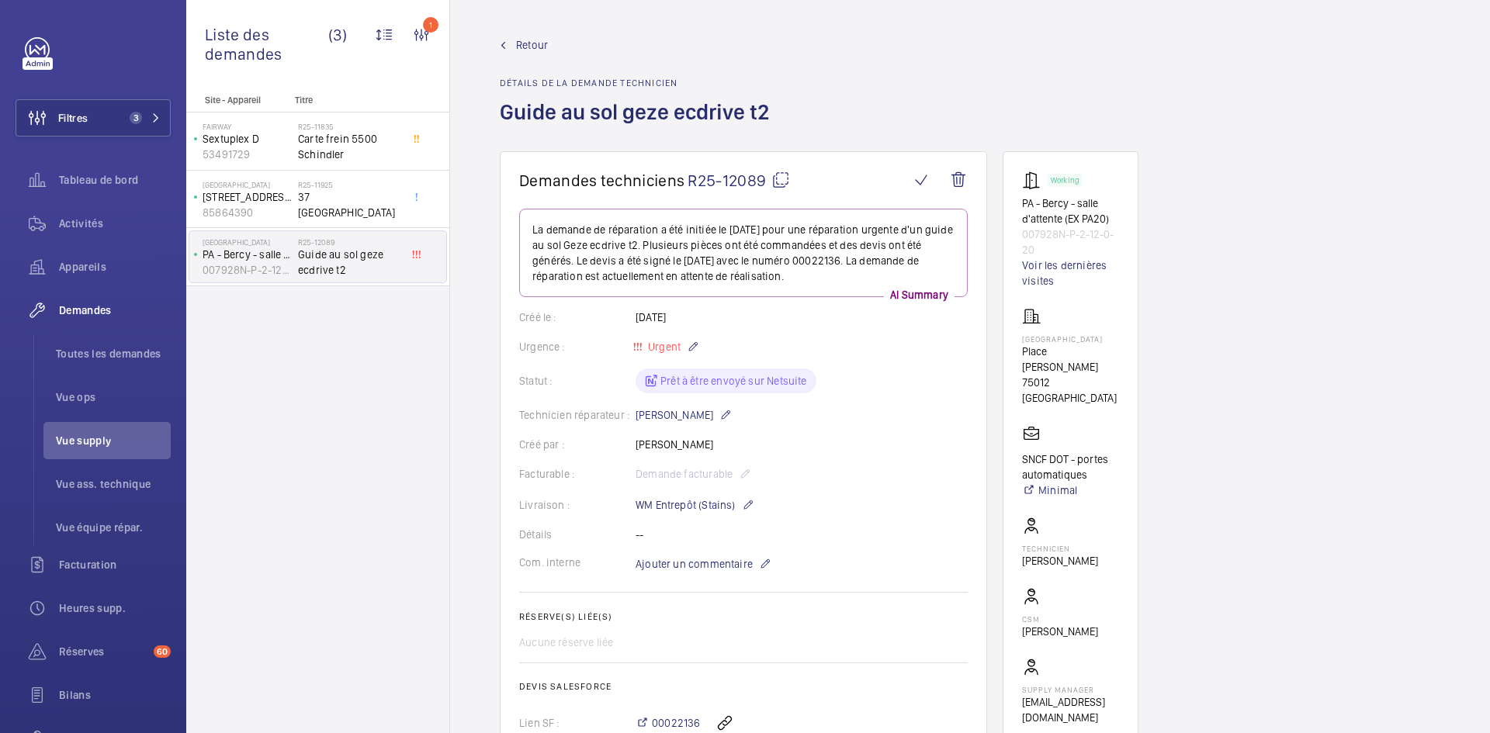
click at [528, 44] on span "Retour" at bounding box center [532, 45] width 32 height 16
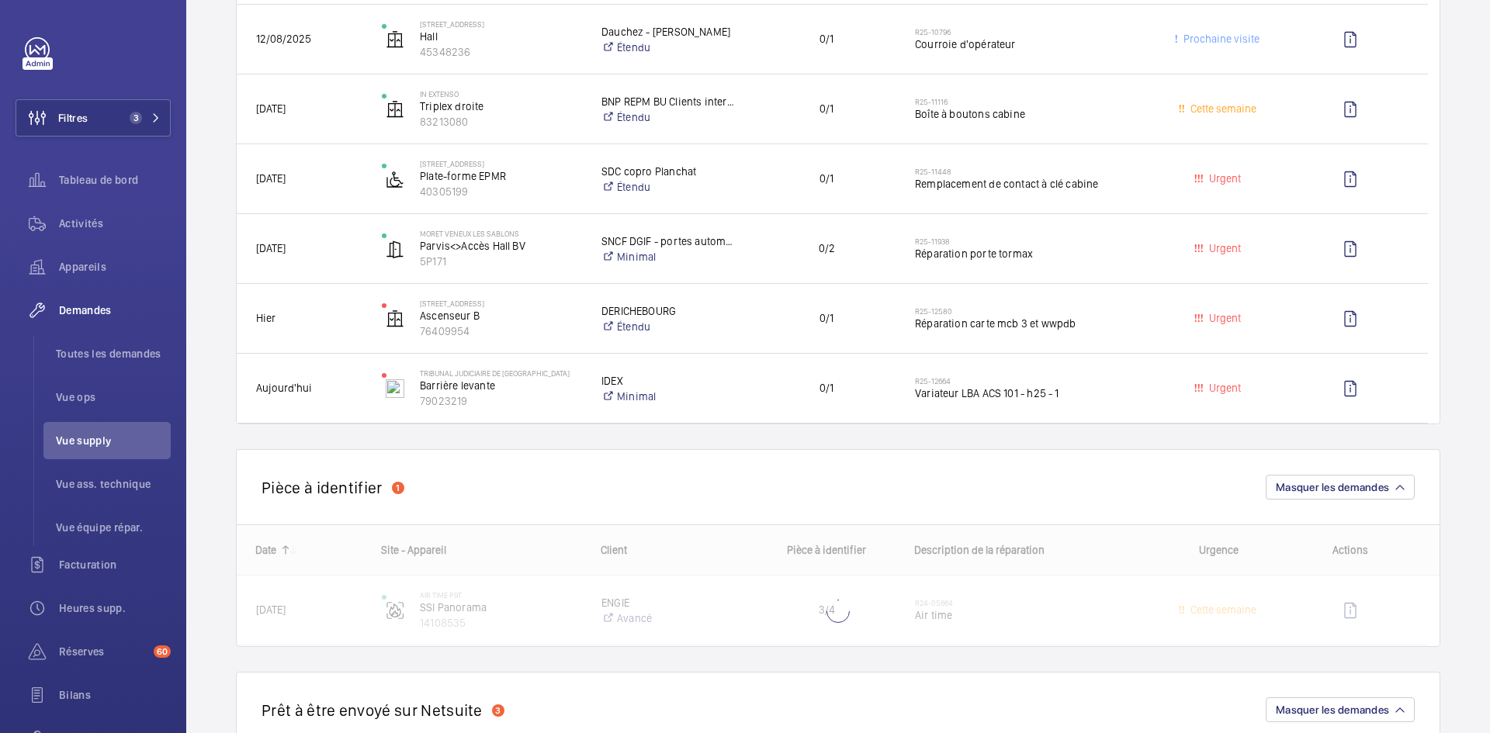
scroll to position [698, 0]
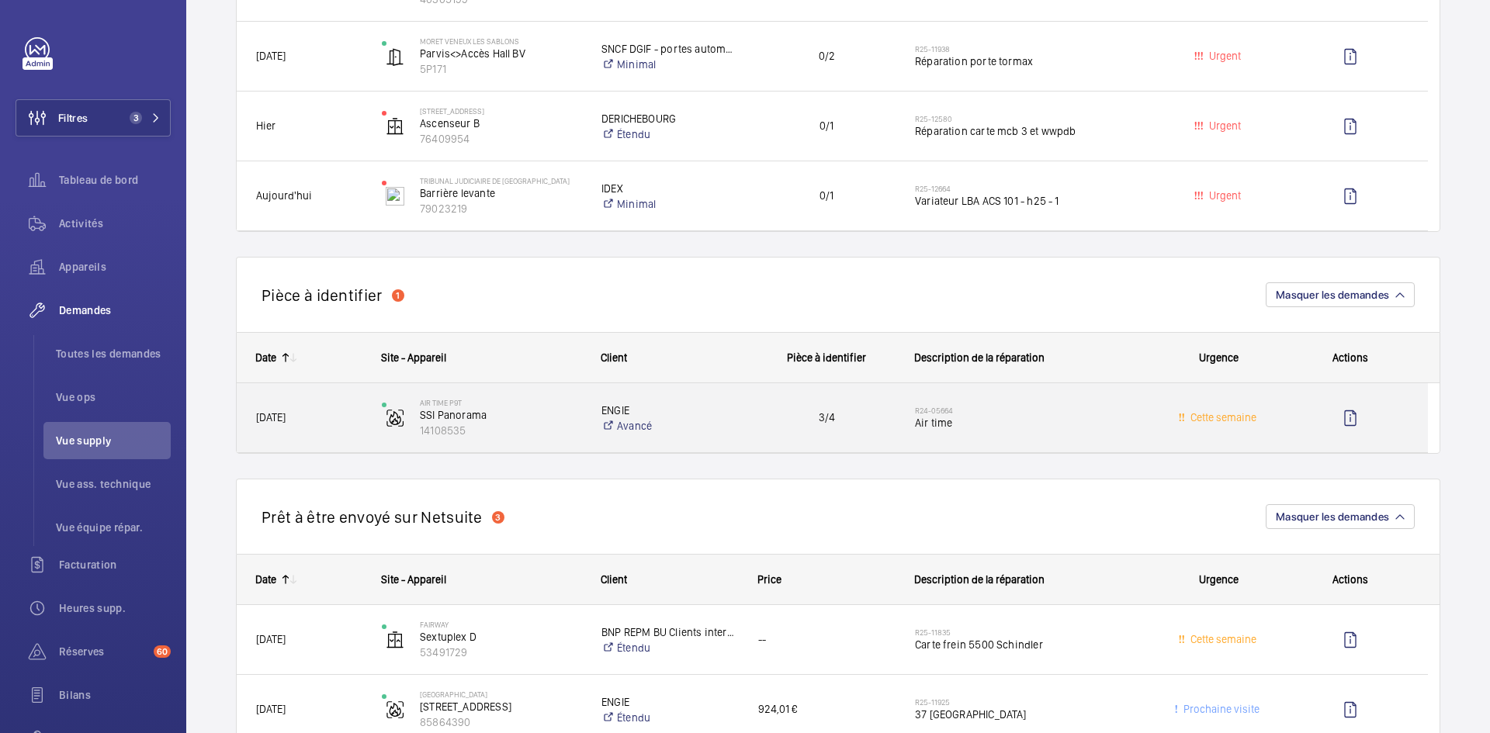
click at [331, 417] on span "[DATE]" at bounding box center [309, 418] width 106 height 18
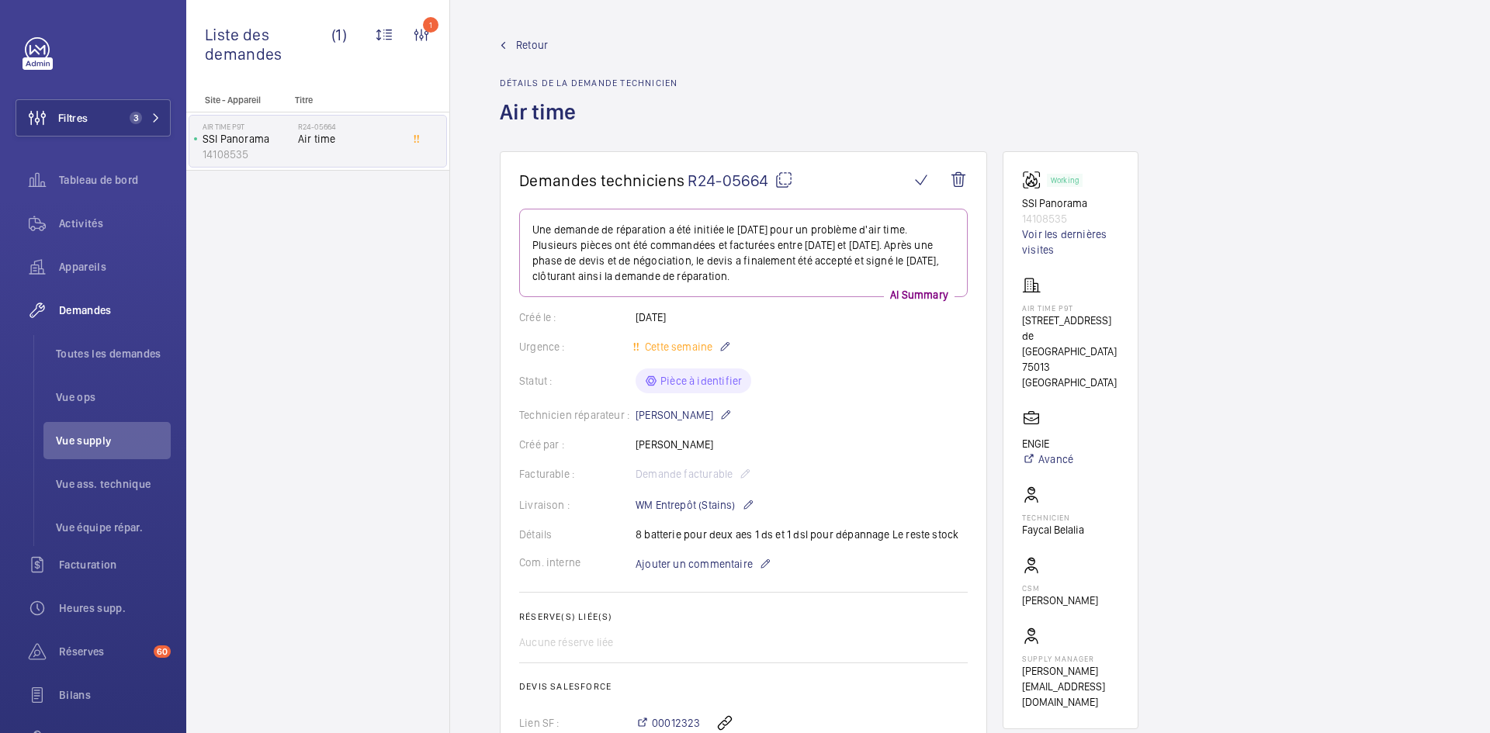
click at [527, 47] on span "Retour" at bounding box center [532, 45] width 32 height 16
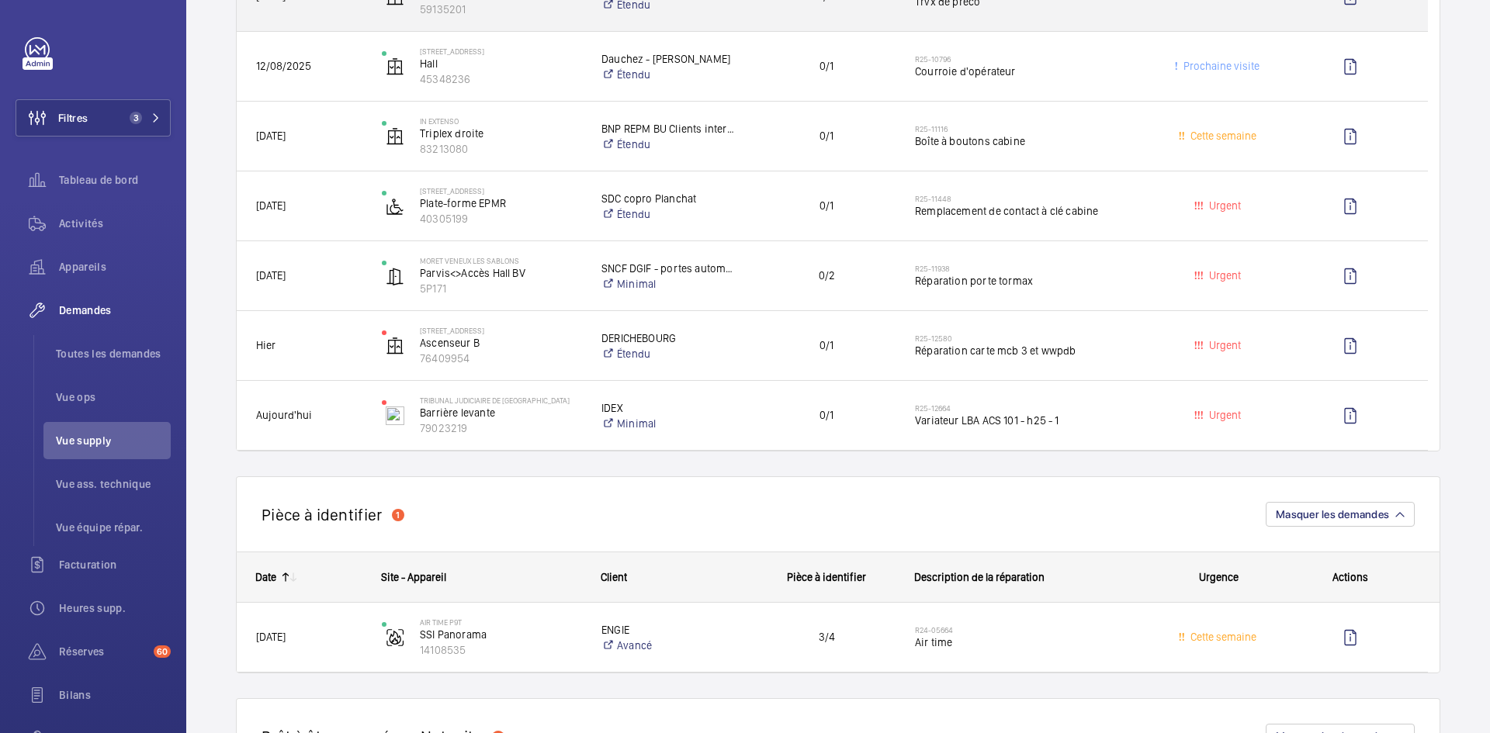
scroll to position [698, 0]
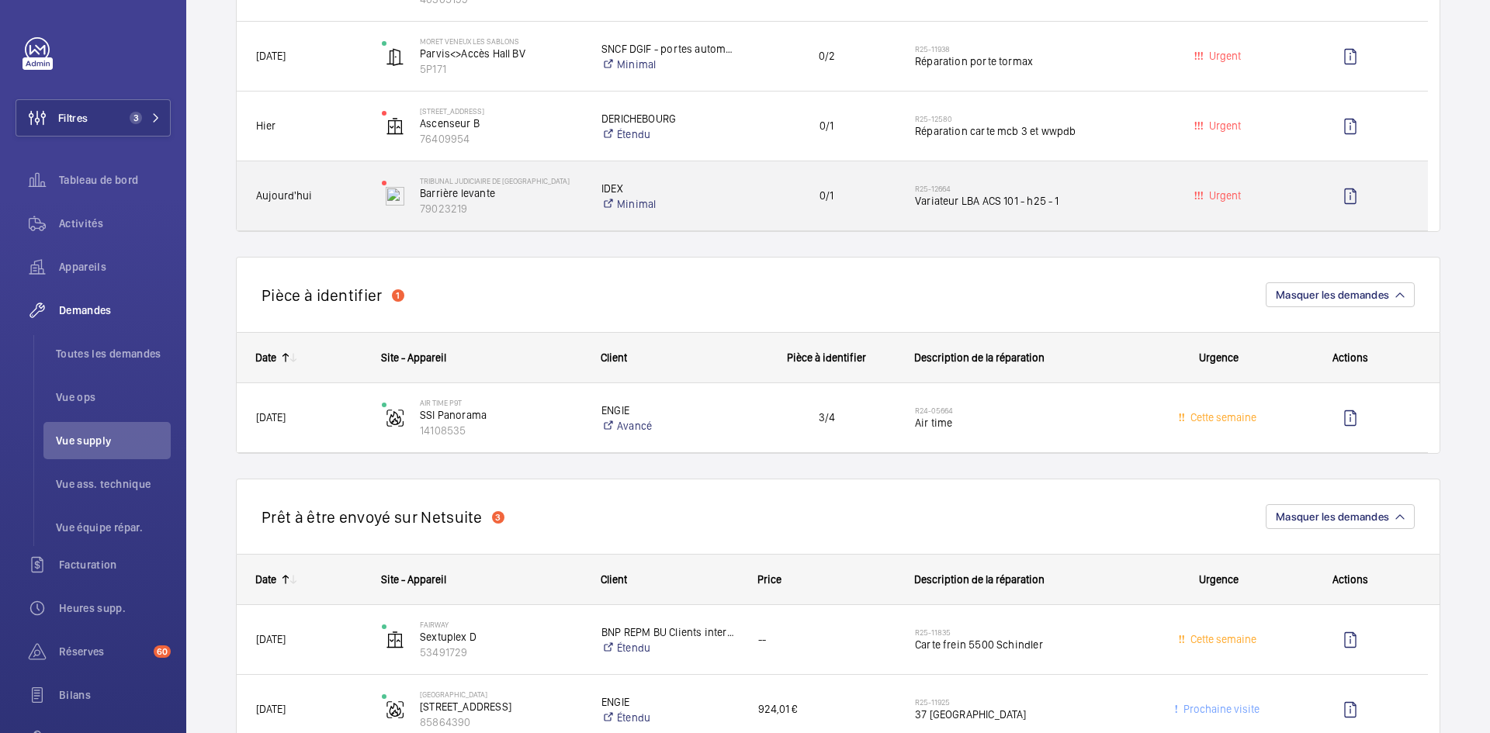
click at [351, 196] on span "Aujourd'hui" at bounding box center [309, 196] width 106 height 18
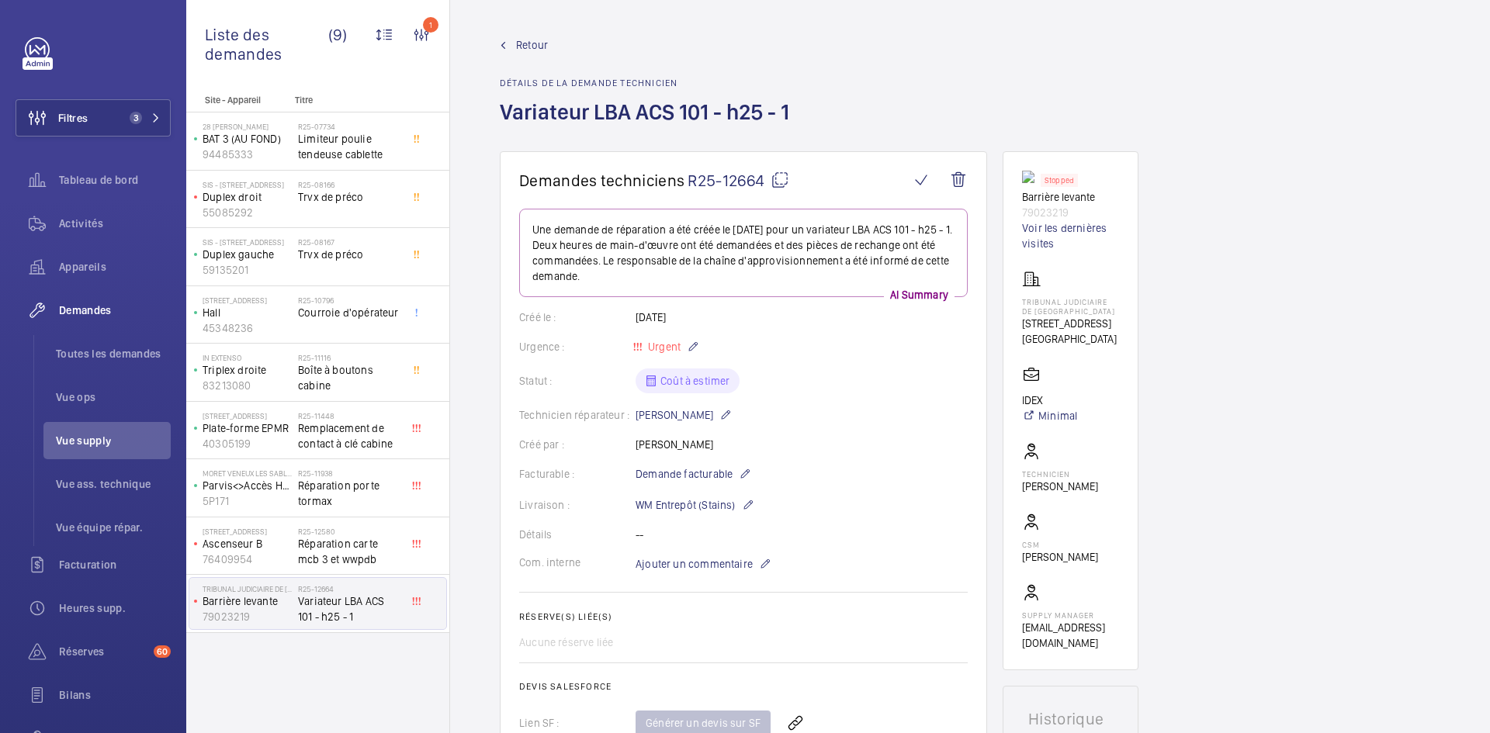
click at [782, 175] on mat-icon at bounding box center [780, 180] width 19 height 19
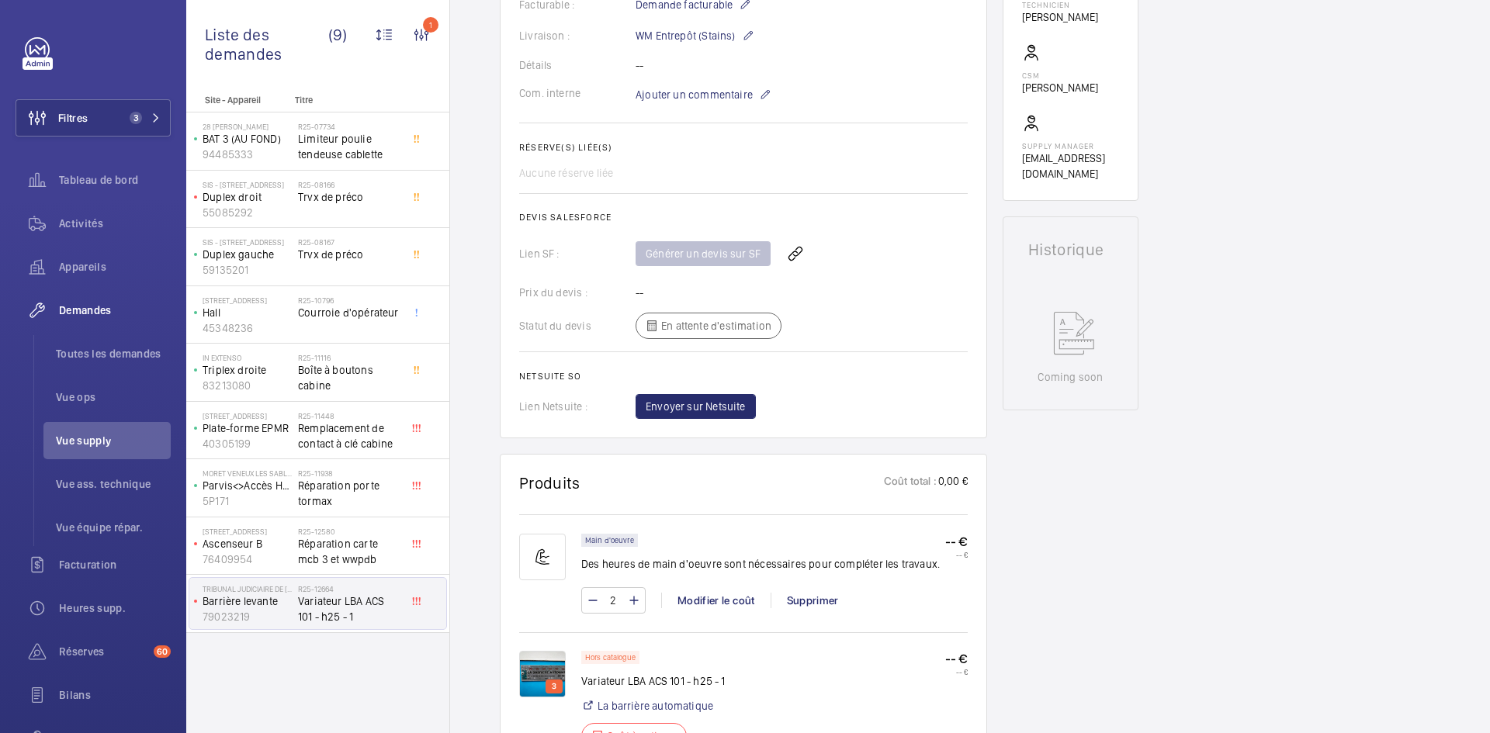
scroll to position [776, 0]
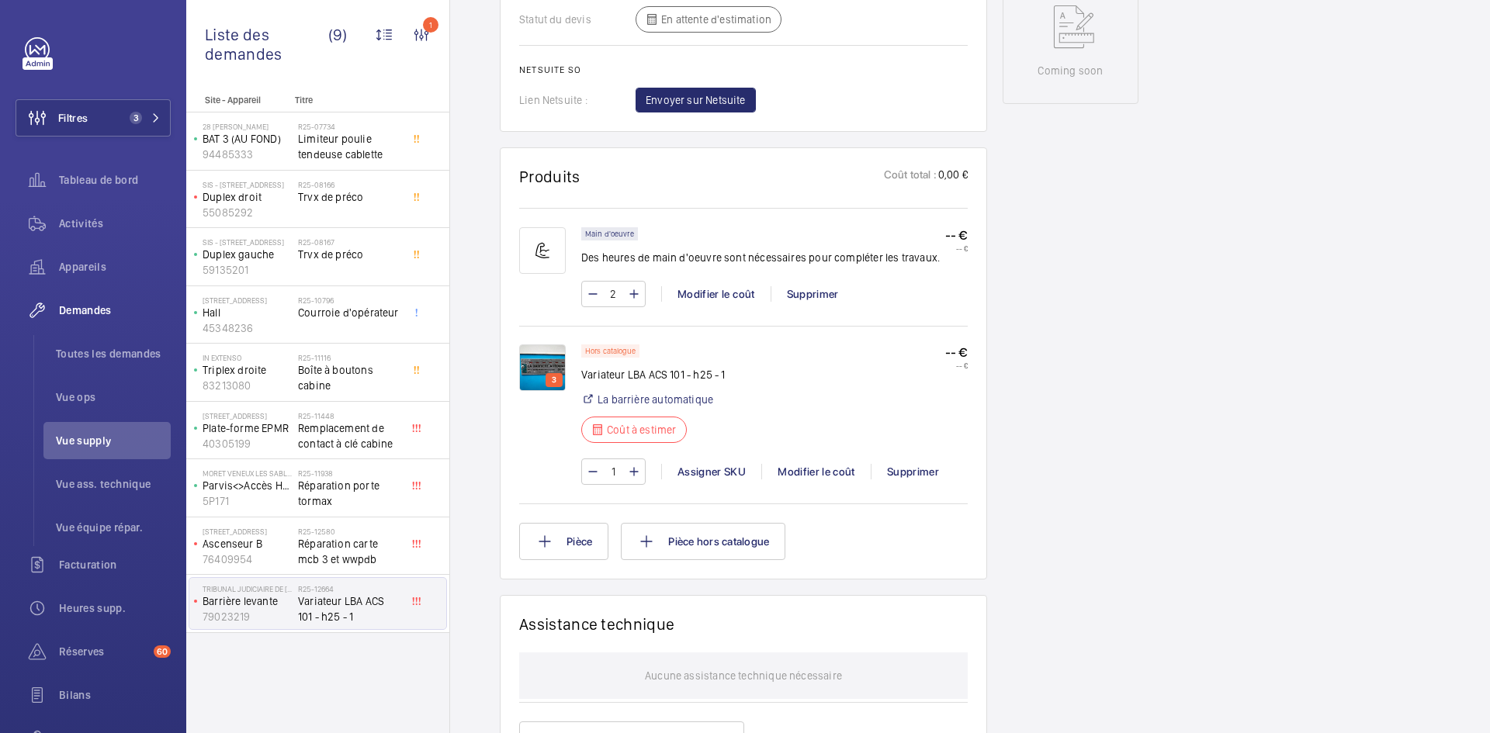
drag, startPoint x: 739, startPoint y: 372, endPoint x: 582, endPoint y: 376, distance: 156.8
click at [582, 376] on div "Hors catalogue Variateur LBA ACS 101 - h25 - 1 La barrière automatique Coût à e…" at bounding box center [774, 399] width 386 height 108
copy p "Variateur LBA ACS 101 - h25 - 1"
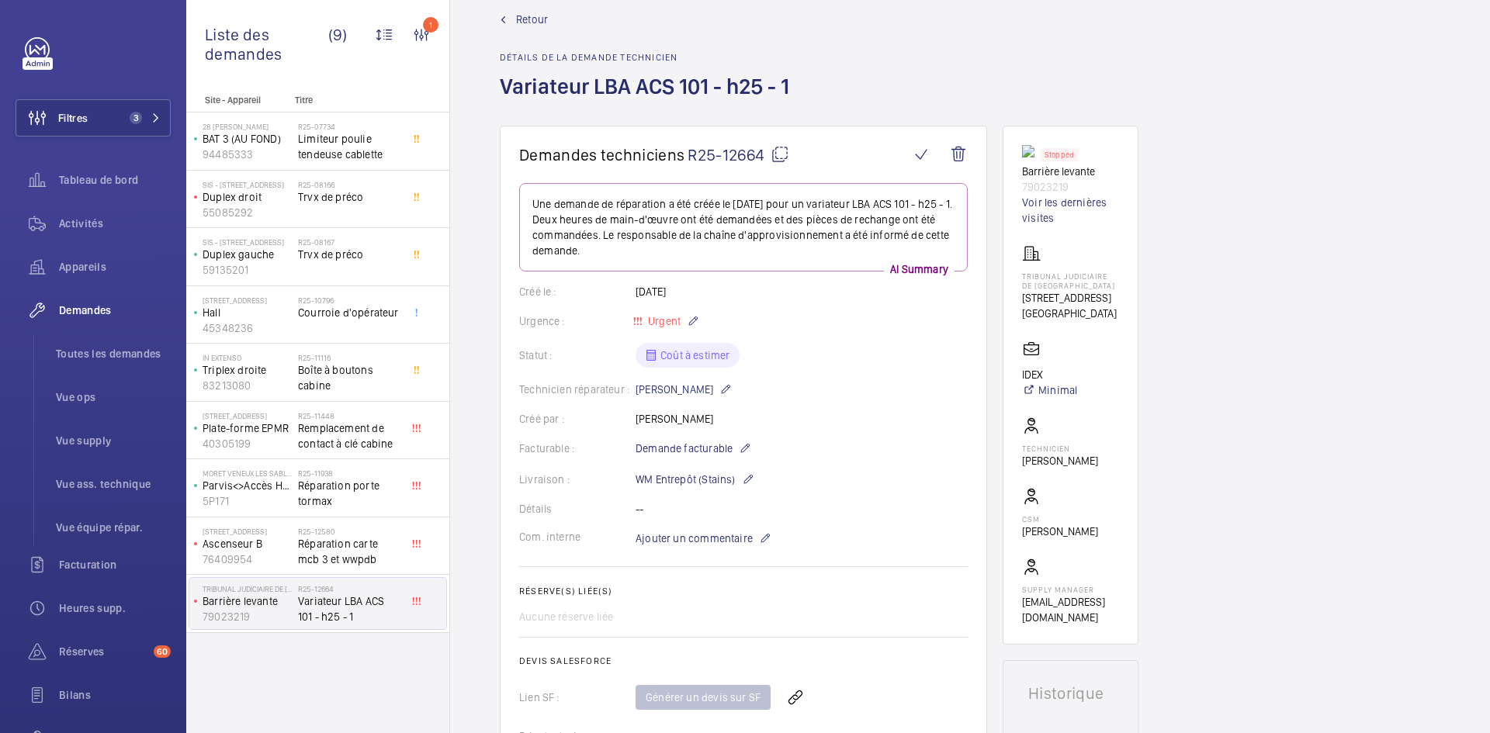
scroll to position [0, 0]
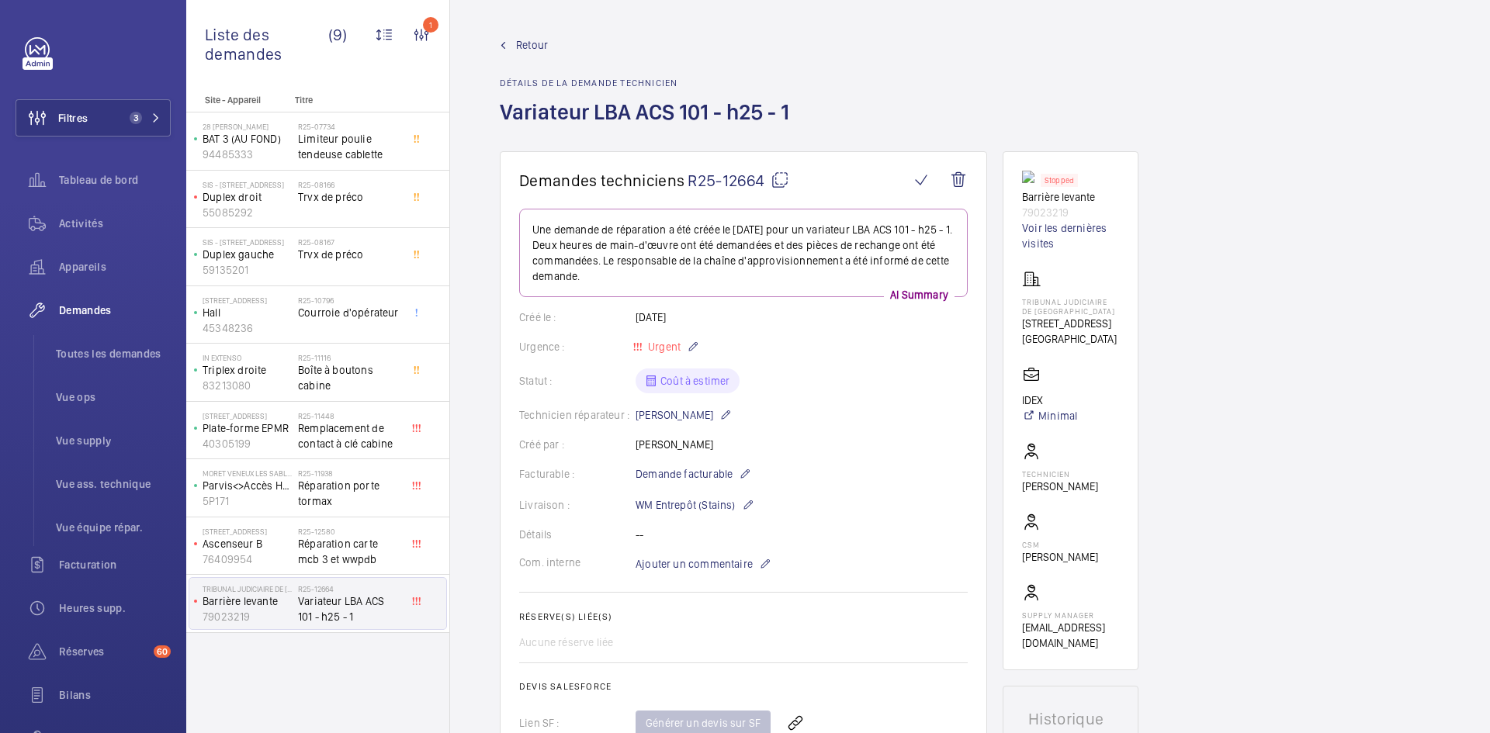
click at [785, 182] on mat-icon at bounding box center [780, 180] width 19 height 19
copy p "Variateur LBA ACS 101 - h25 - 1"
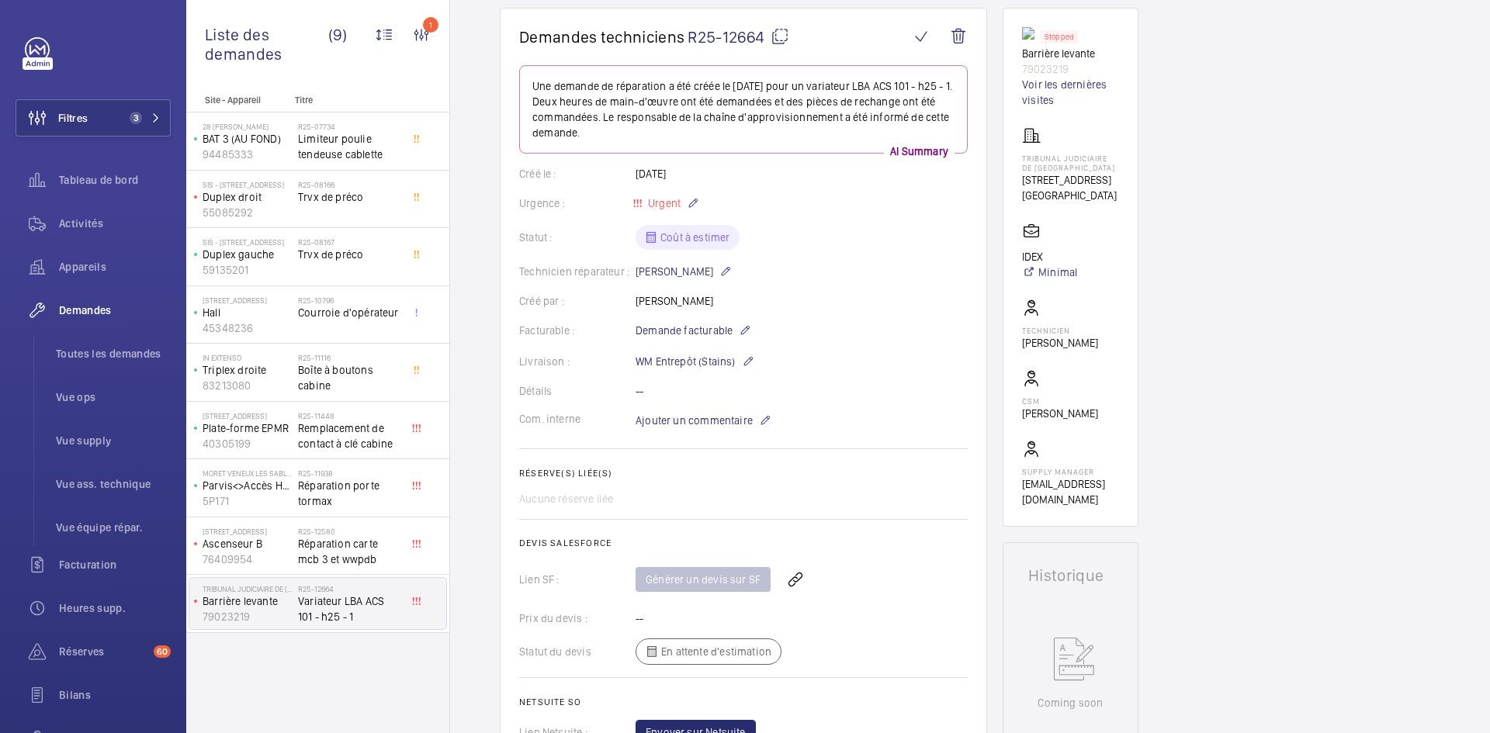
scroll to position [155, 0]
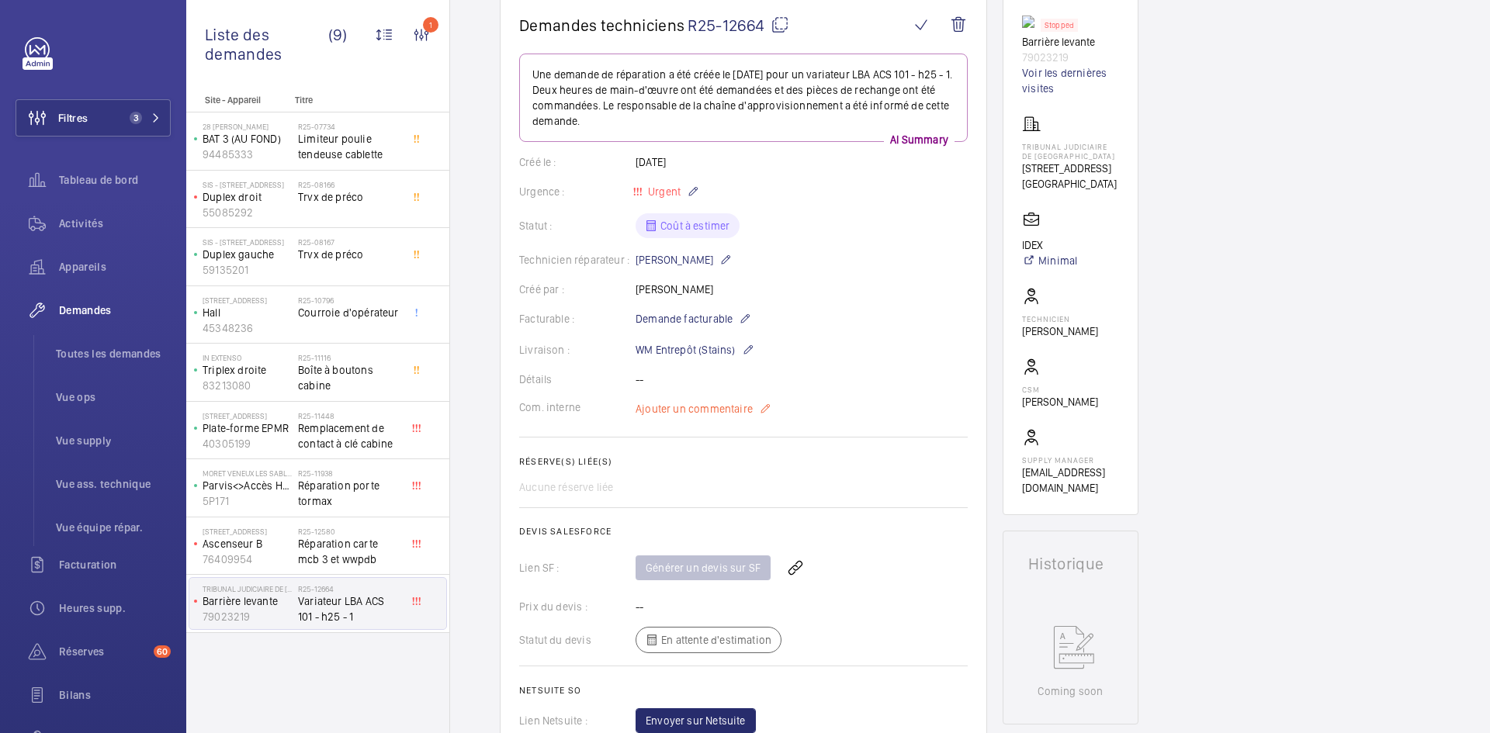
click at [715, 411] on span "Ajouter un commentaire" at bounding box center [694, 409] width 117 height 16
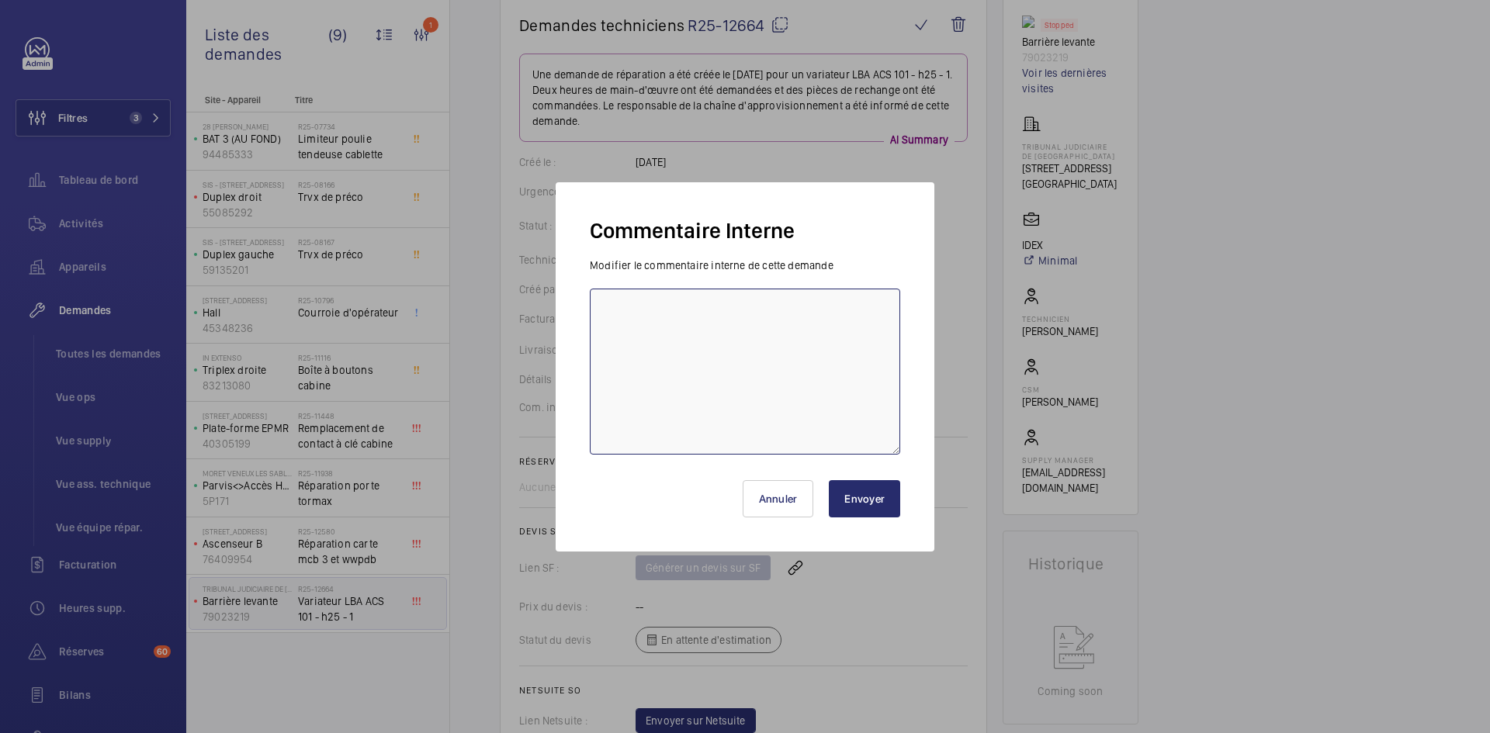
click at [637, 293] on textarea at bounding box center [745, 372] width 310 height 166
type textarea "BY-23/09 demande de devis envoyée au fournisseur LBA attente de retour."
click at [875, 502] on button "Envoyer" at bounding box center [864, 498] width 71 height 37
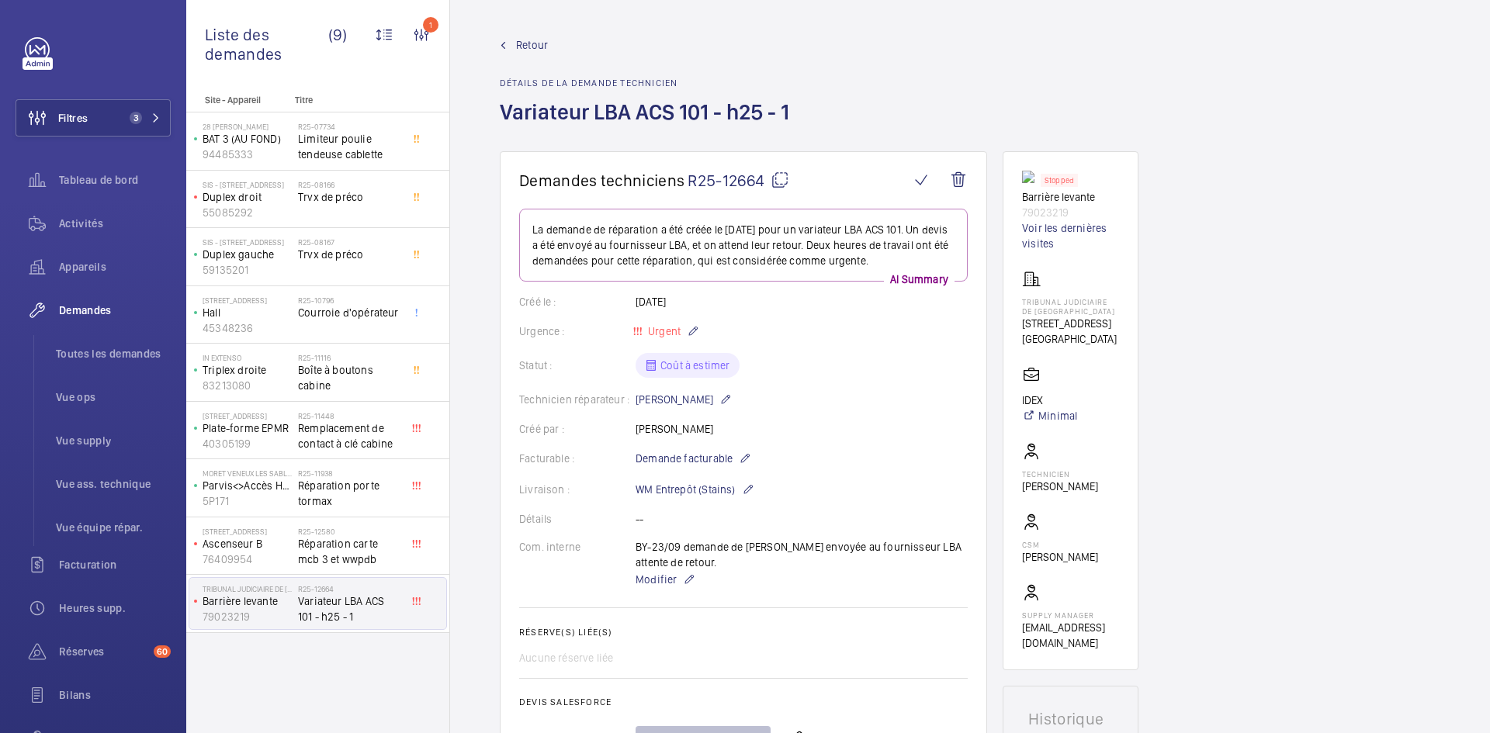
click at [526, 40] on span "Retour" at bounding box center [532, 45] width 32 height 16
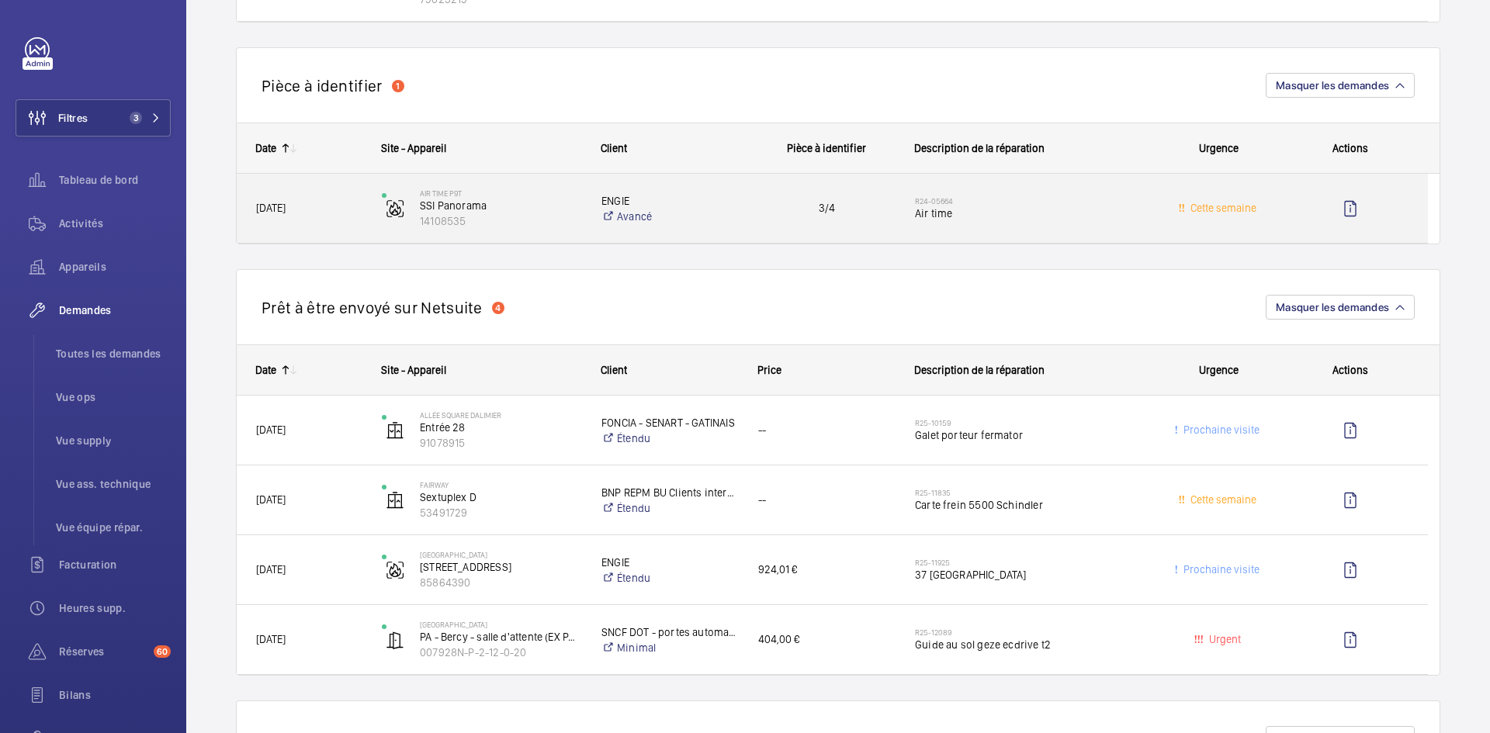
scroll to position [1009, 0]
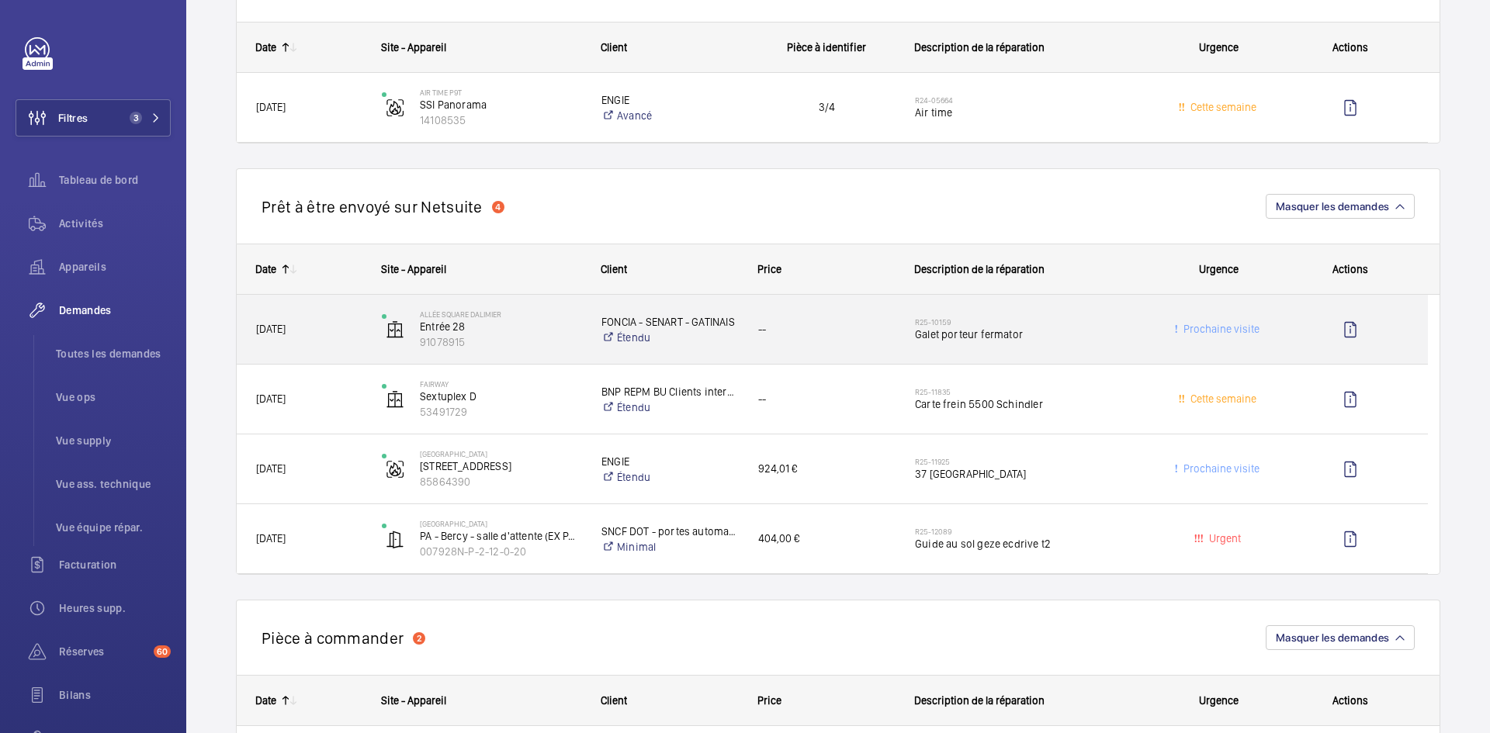
click at [356, 336] on span "28/07/2025" at bounding box center [309, 329] width 106 height 18
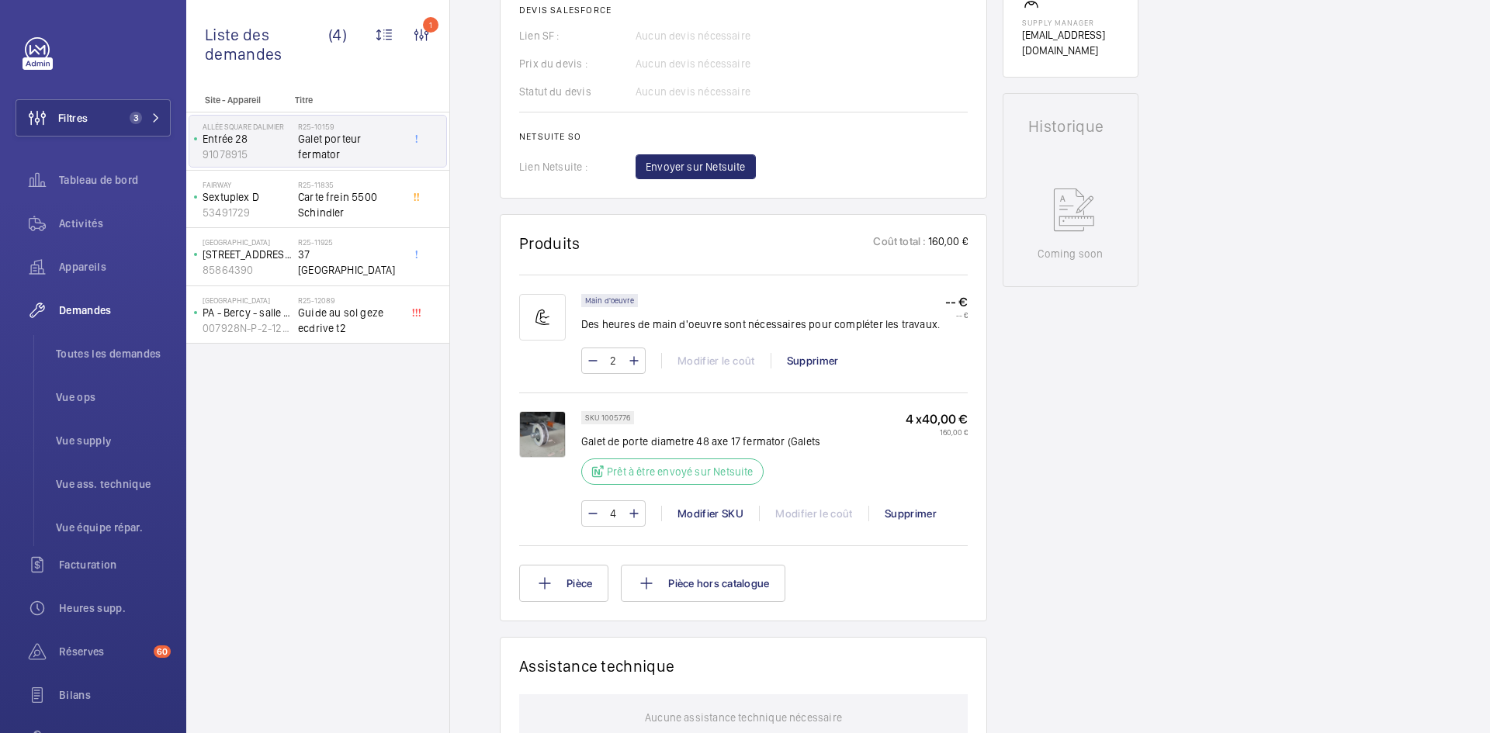
scroll to position [745, 0]
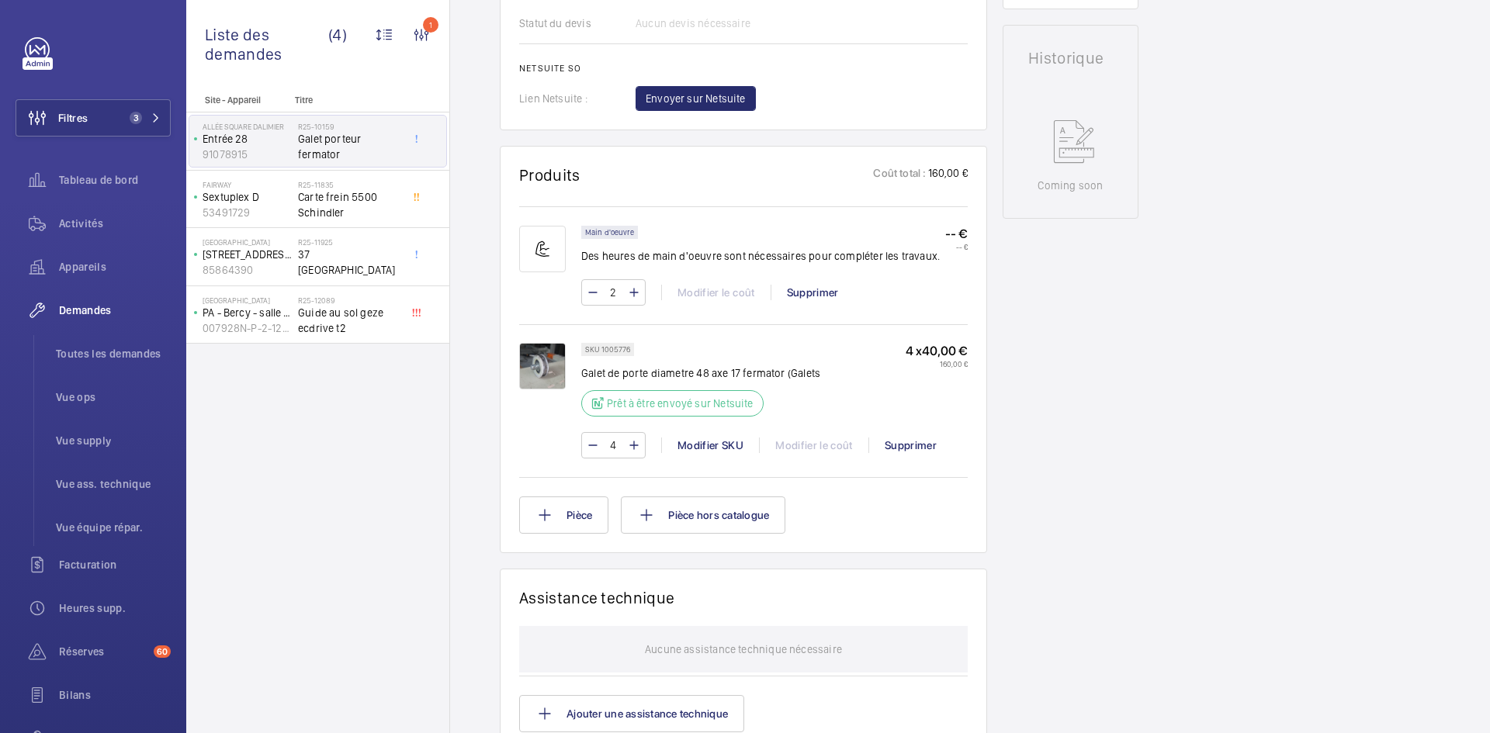
click at [548, 353] on img at bounding box center [542, 366] width 47 height 47
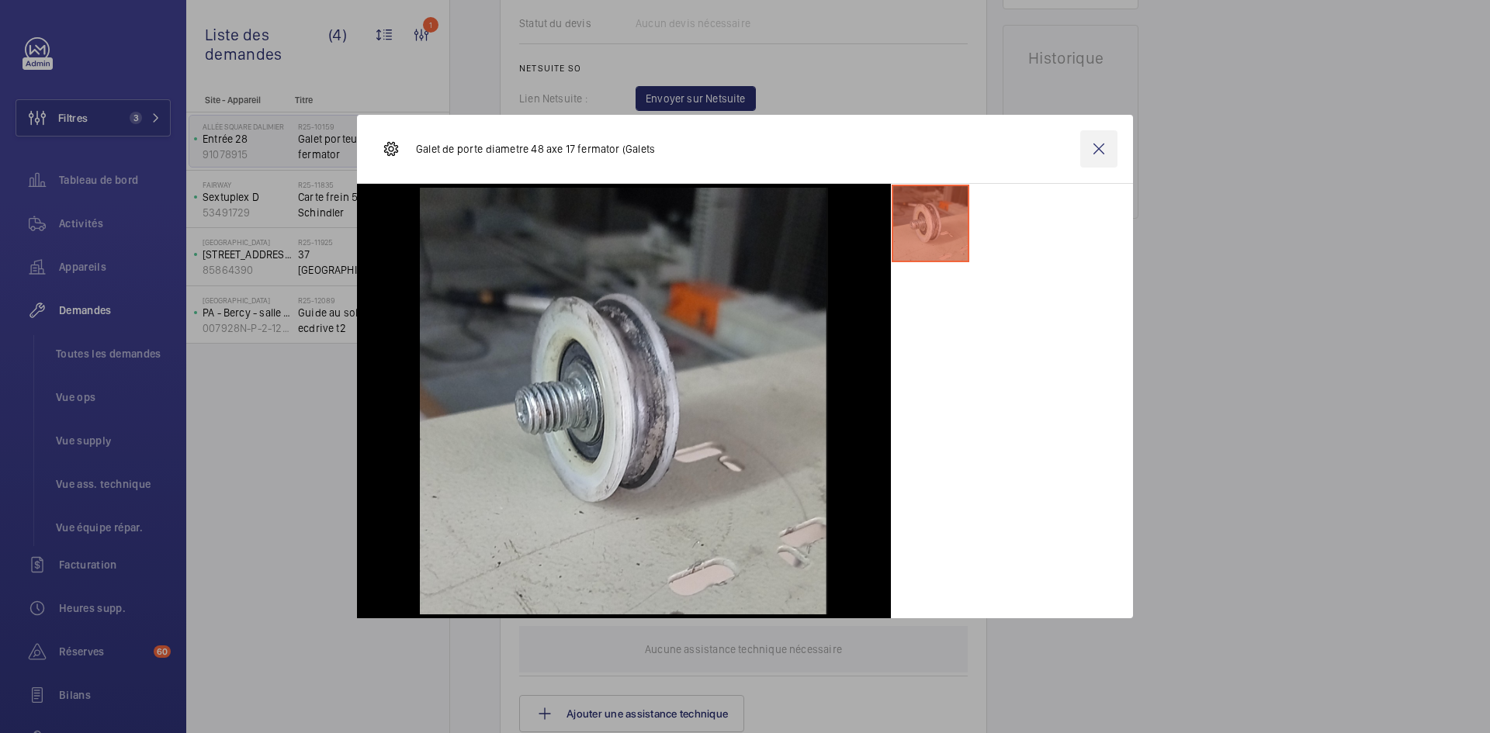
click at [1094, 147] on wm-front-icon-button at bounding box center [1098, 148] width 37 height 37
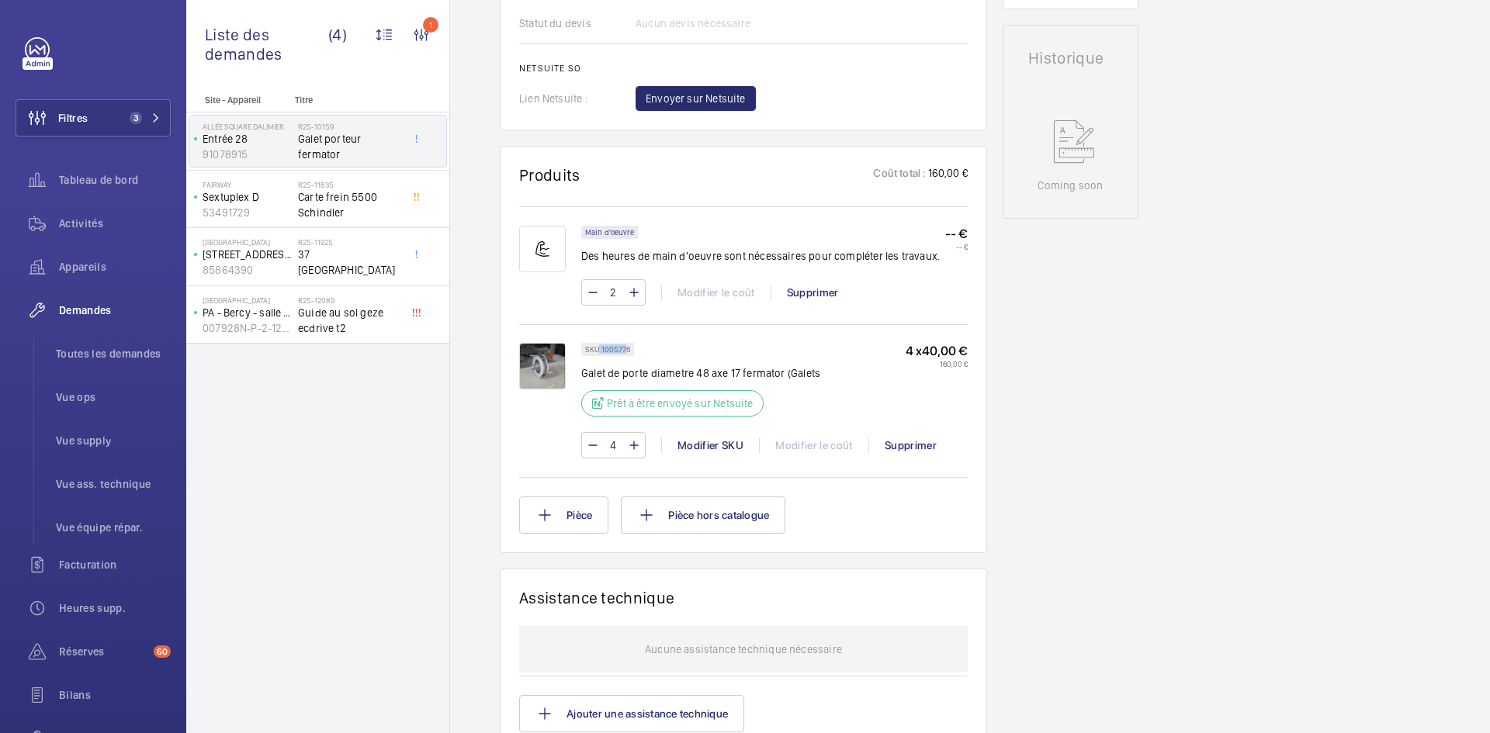
drag, startPoint x: 627, startPoint y: 348, endPoint x: 598, endPoint y: 348, distance: 28.7
click at [598, 348] on p "SKU 1005776" at bounding box center [607, 349] width 45 height 5
drag, startPoint x: 629, startPoint y: 347, endPoint x: 600, endPoint y: 348, distance: 28.8
click at [600, 348] on p "SKU 1005776" at bounding box center [607, 349] width 45 height 5
copy p "1005776"
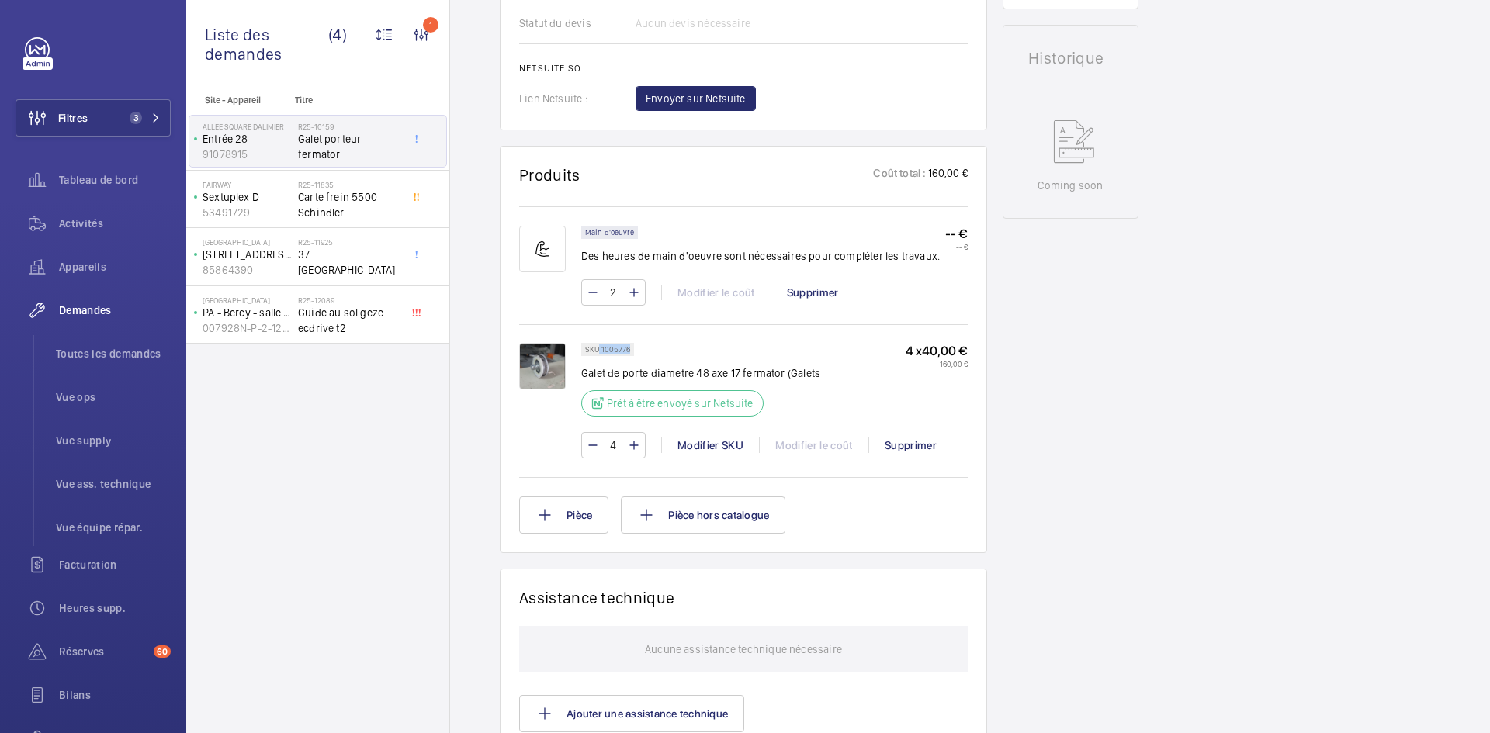
scroll to position [667, 0]
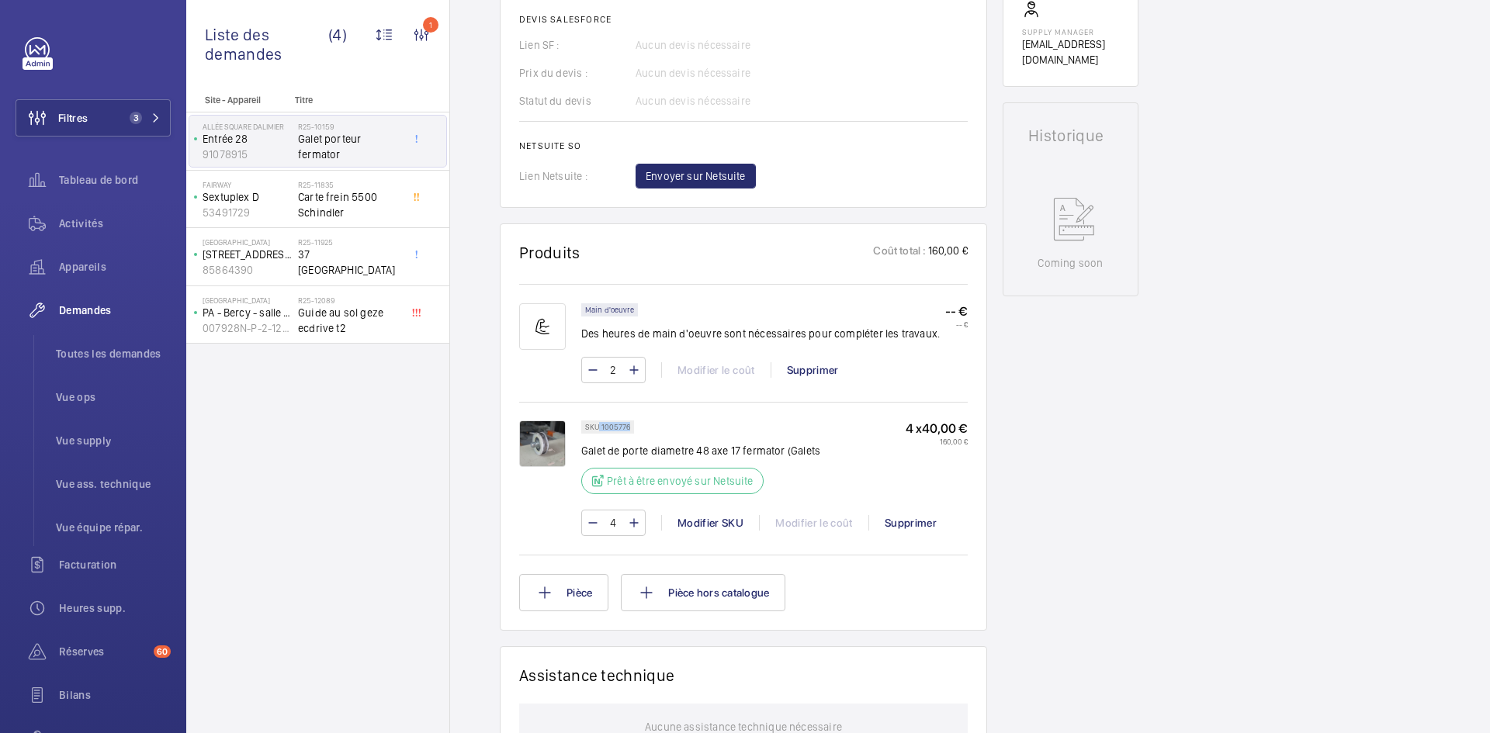
click at [553, 441] on img at bounding box center [542, 444] width 47 height 47
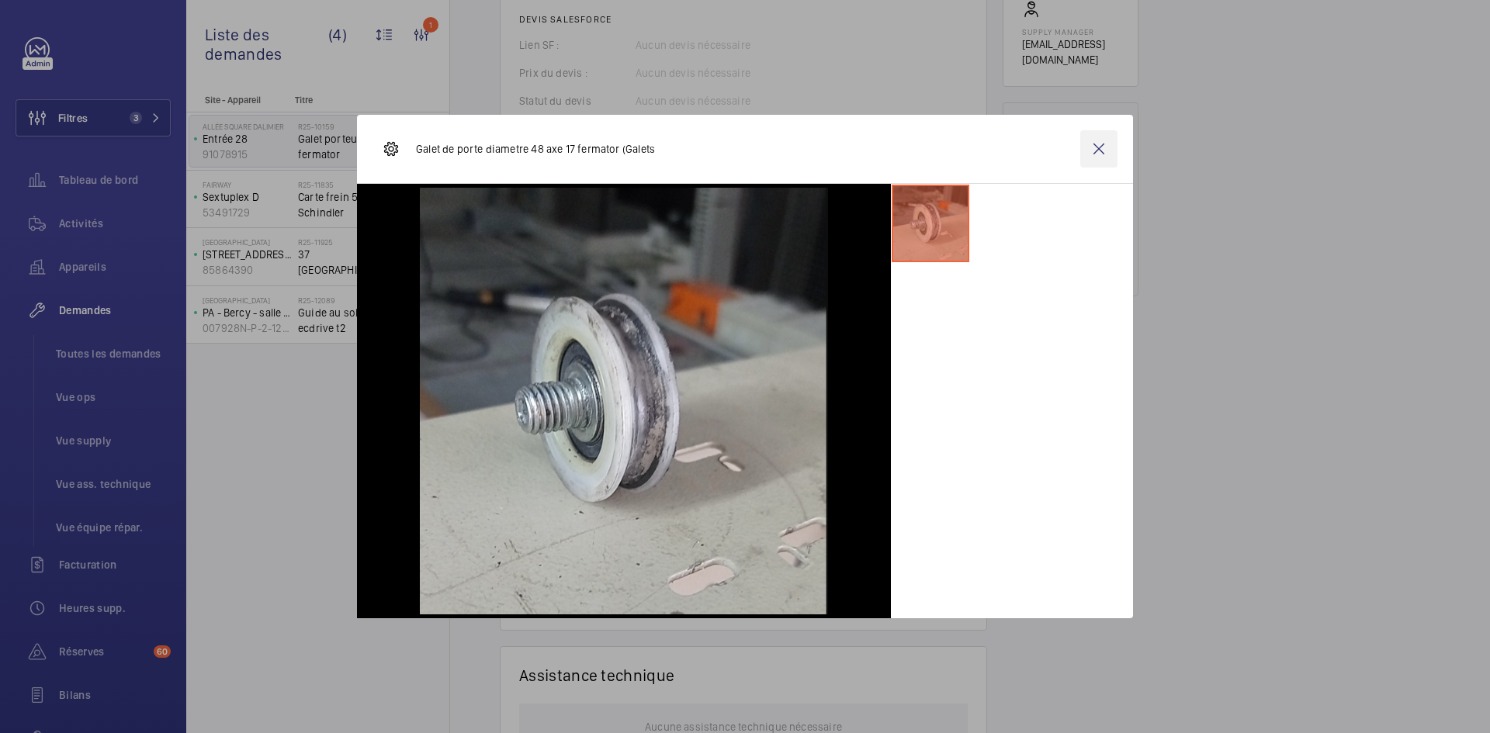
click at [1093, 149] on wm-front-icon-button at bounding box center [1098, 148] width 37 height 37
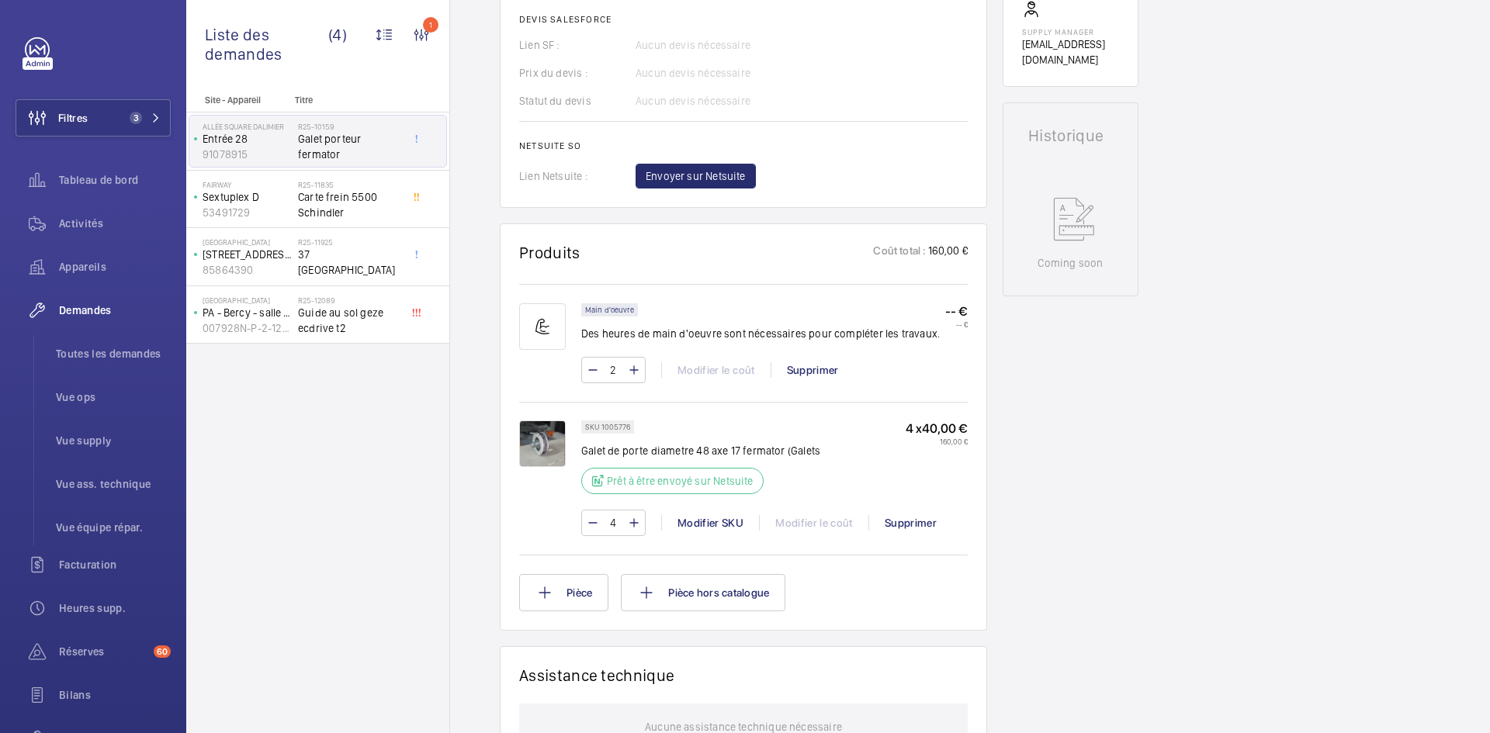
scroll to position [47, 0]
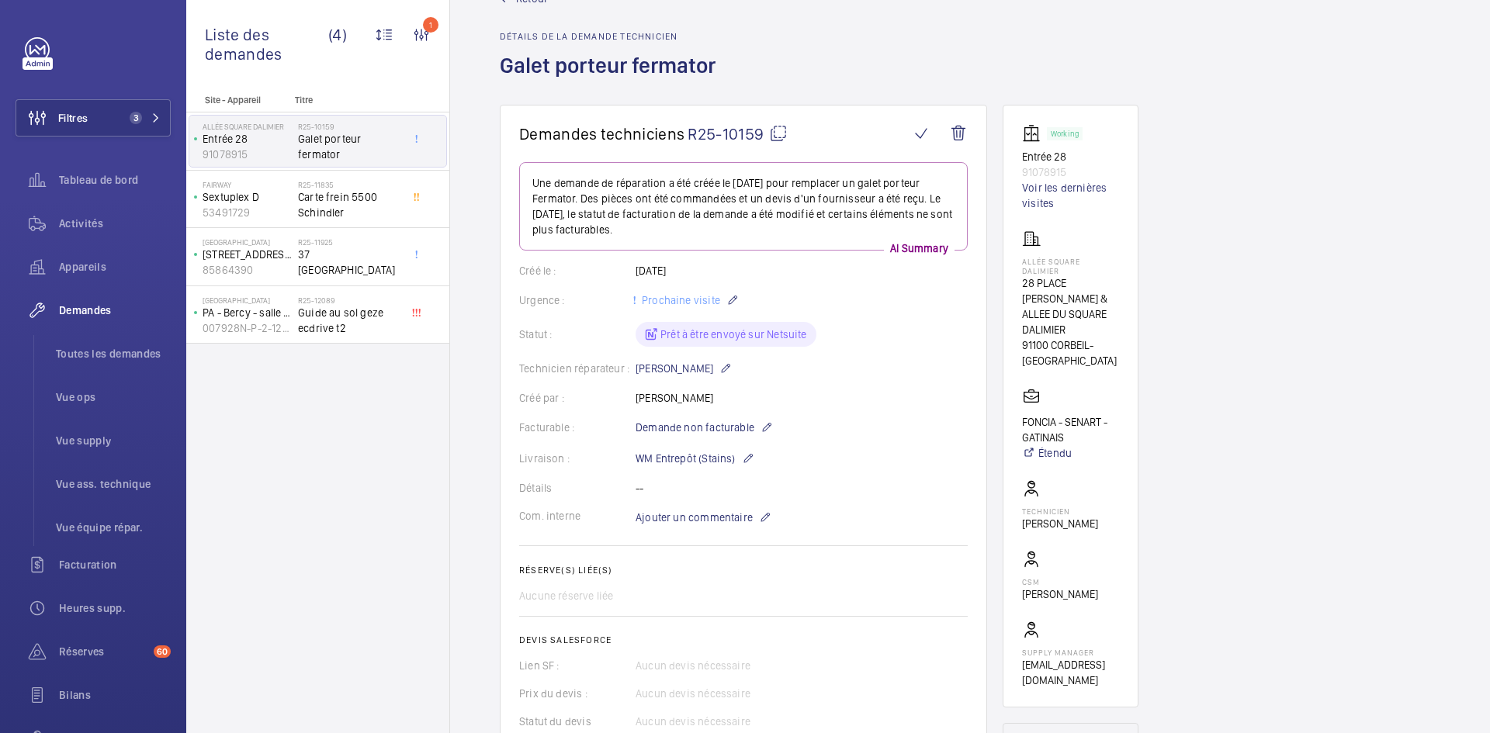
click at [776, 130] on mat-icon at bounding box center [778, 133] width 19 height 19
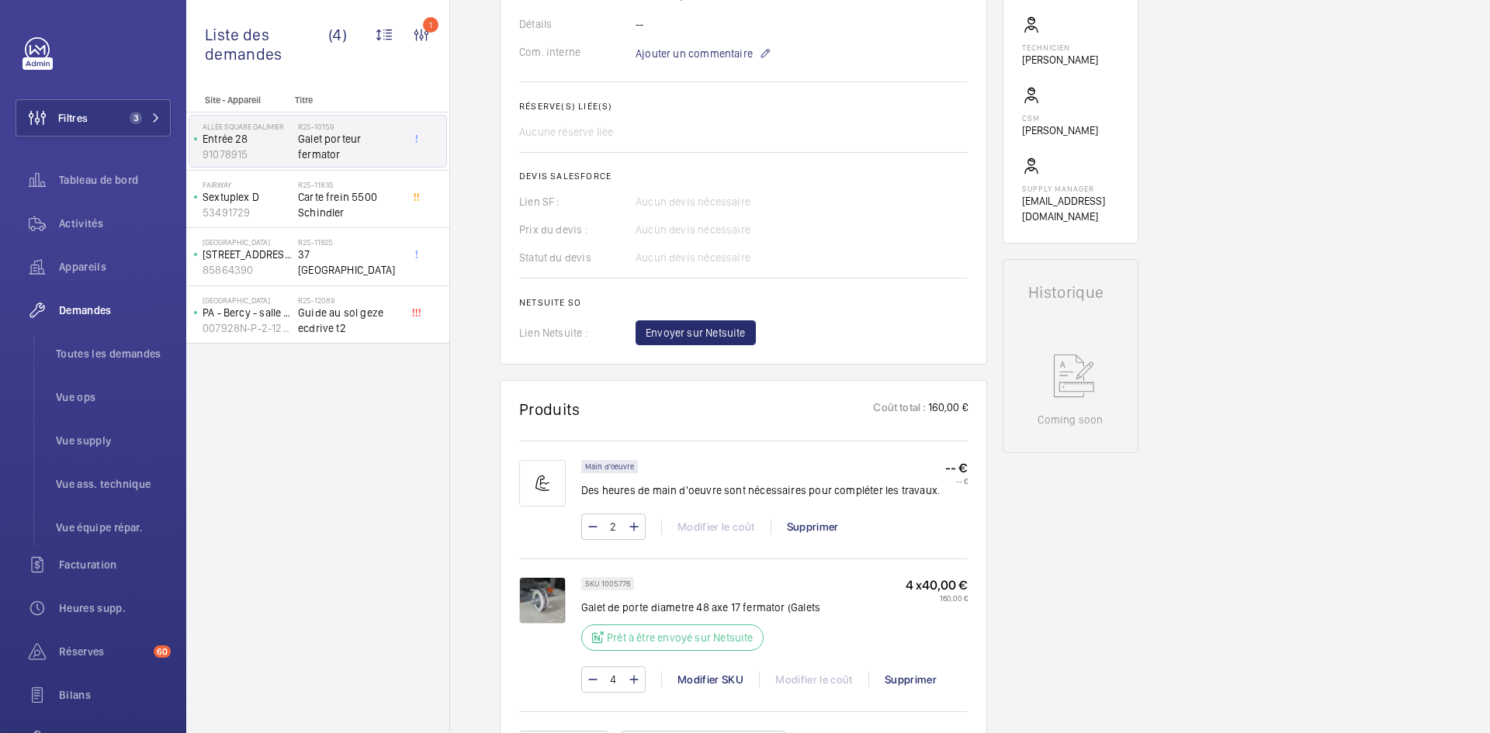
scroll to position [512, 0]
click at [549, 598] on img at bounding box center [542, 599] width 47 height 47
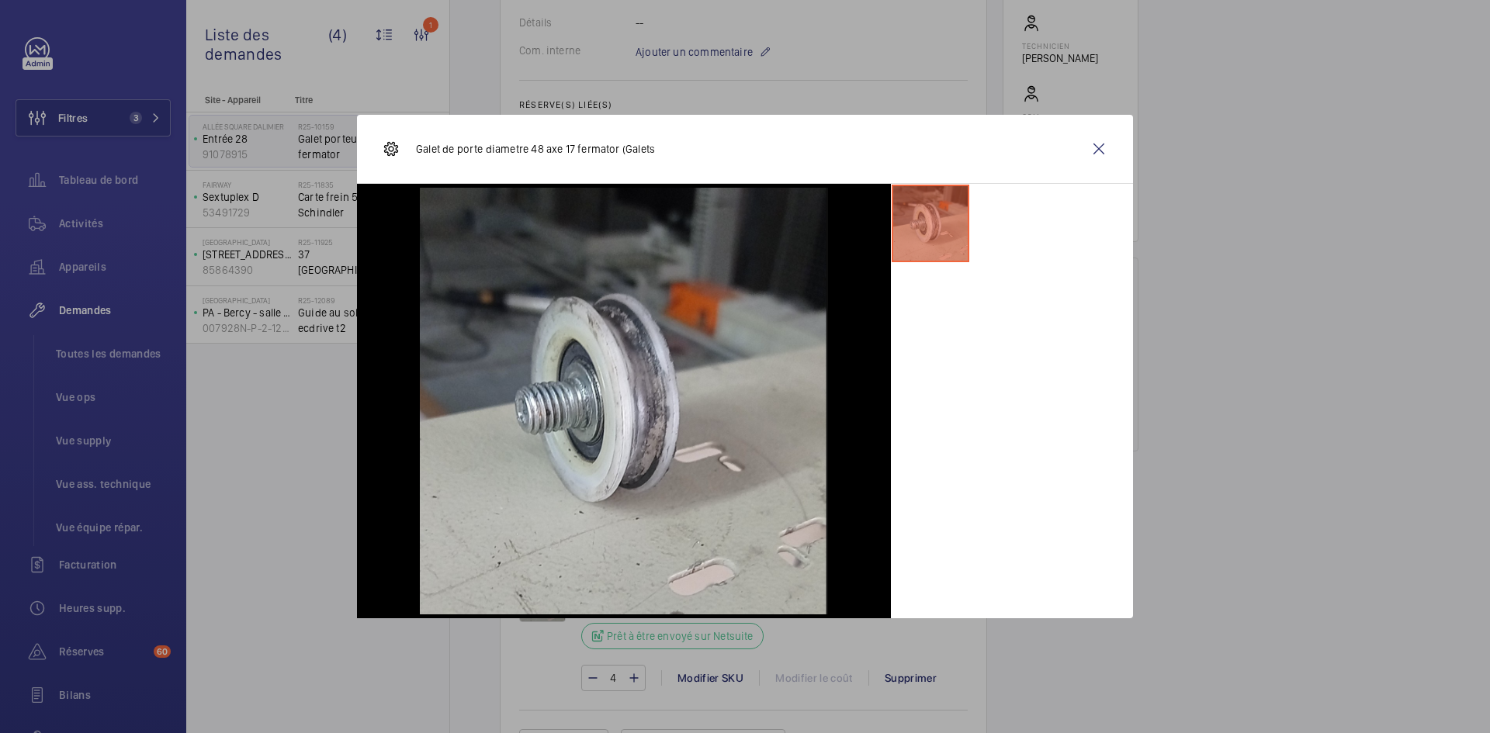
drag, startPoint x: 1105, startPoint y: 147, endPoint x: 643, endPoint y: 448, distance: 551.2
click at [1105, 147] on wm-front-icon-button at bounding box center [1098, 148] width 37 height 37
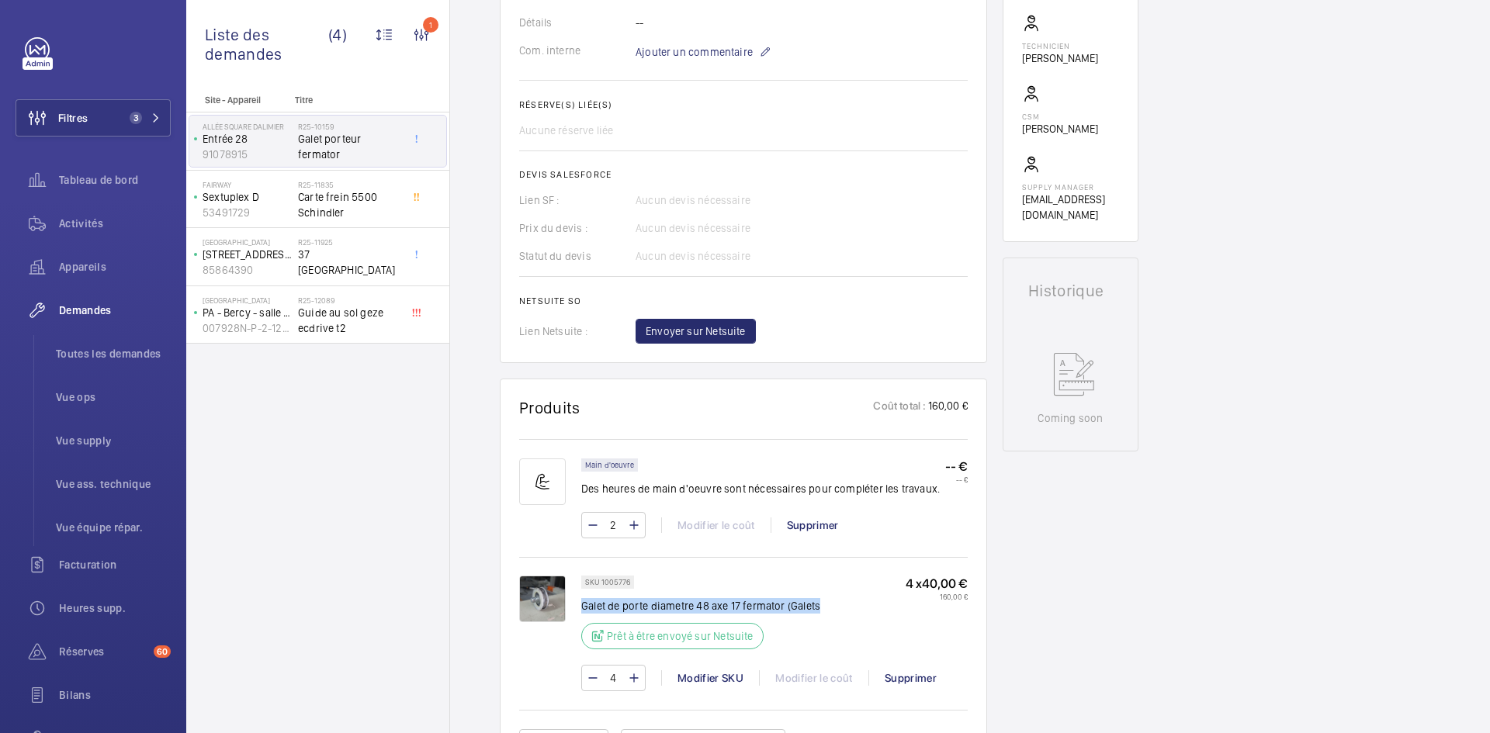
drag, startPoint x: 827, startPoint y: 606, endPoint x: 602, endPoint y: 611, distance: 225.1
click at [583, 608] on div "SKU 1005776 Galet de porte diametre 48 axe 17 fermator (Galets Prêt à être envo…" at bounding box center [774, 617] width 386 height 83
copy p "Galet de porte diametre 48 axe 17 fermator (Galets"
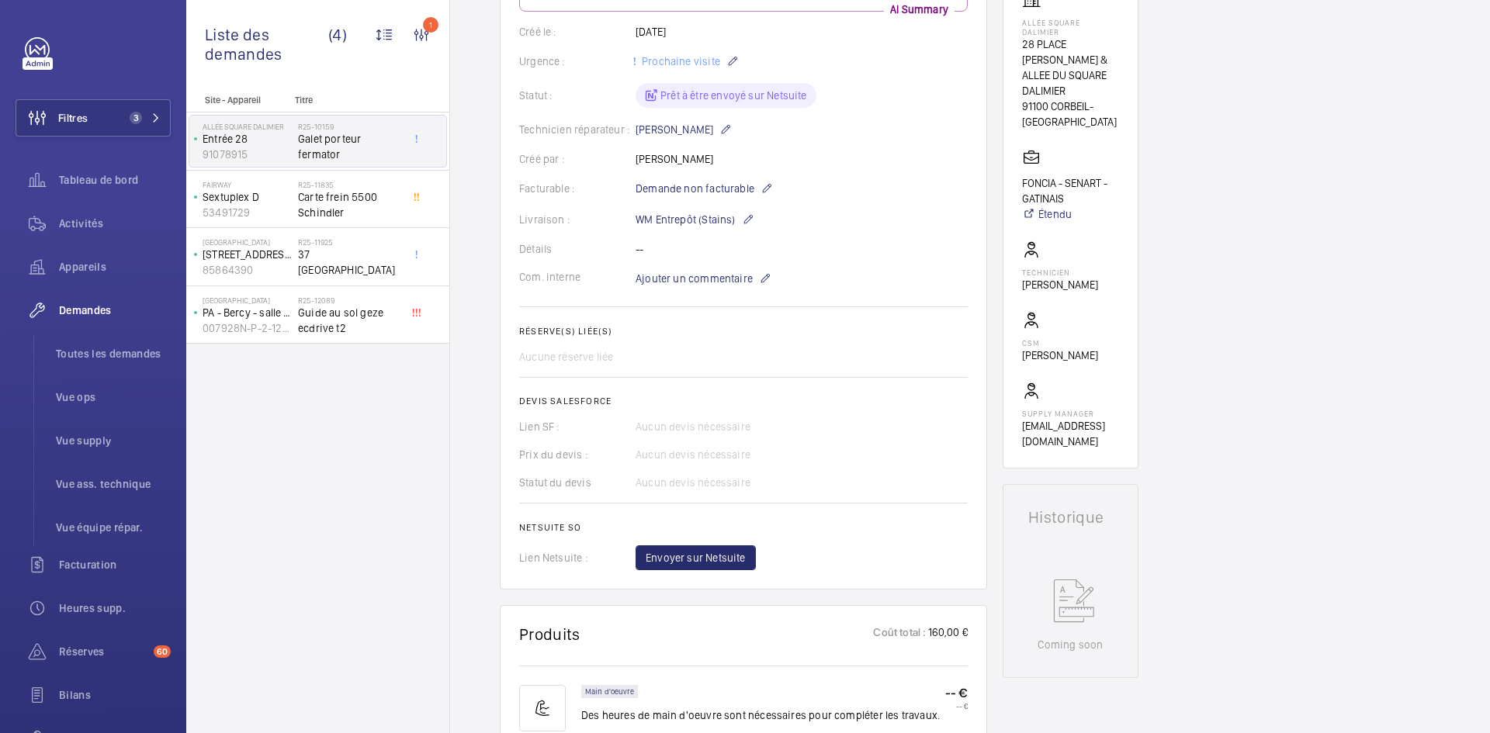
scroll to position [279, 0]
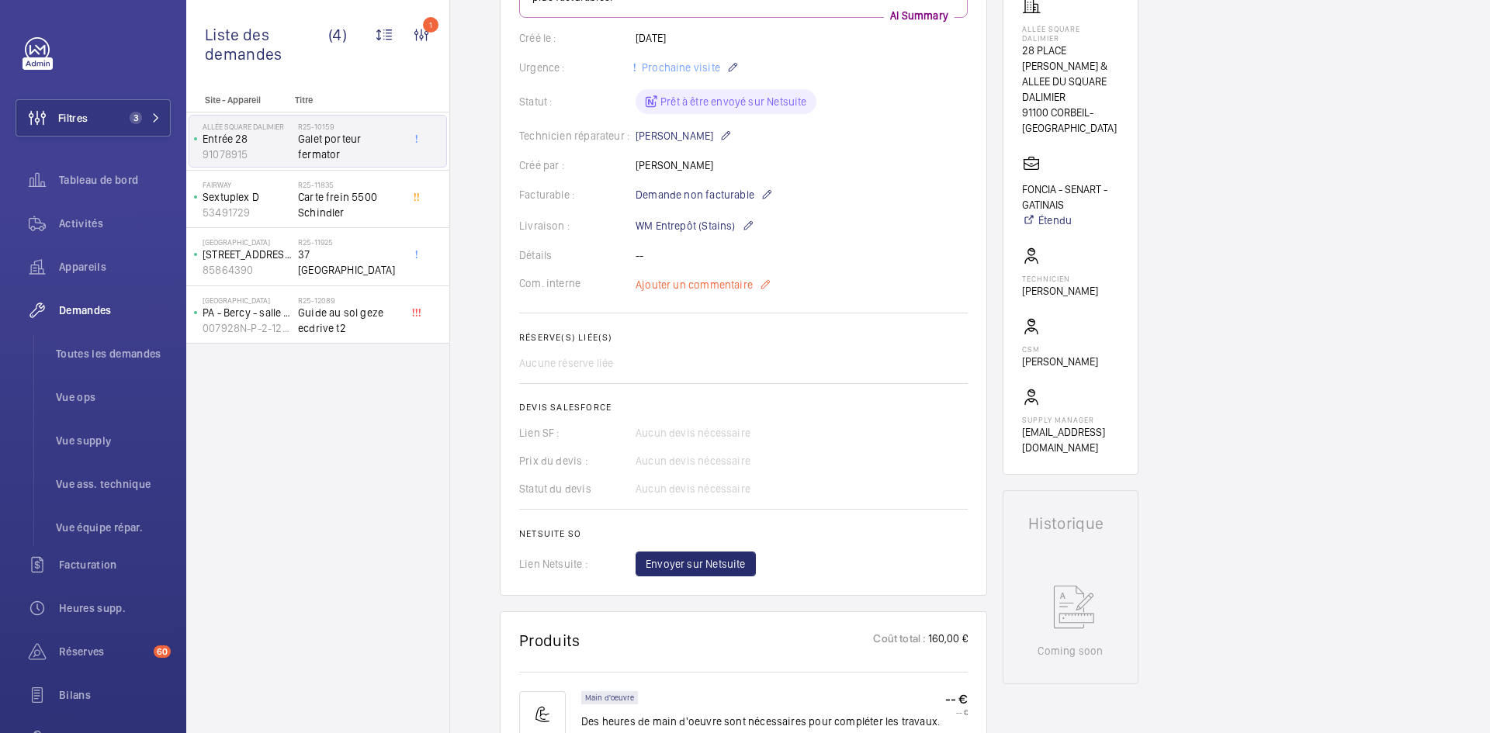
click at [701, 286] on span "Ajouter un commentaire" at bounding box center [694, 285] width 117 height 16
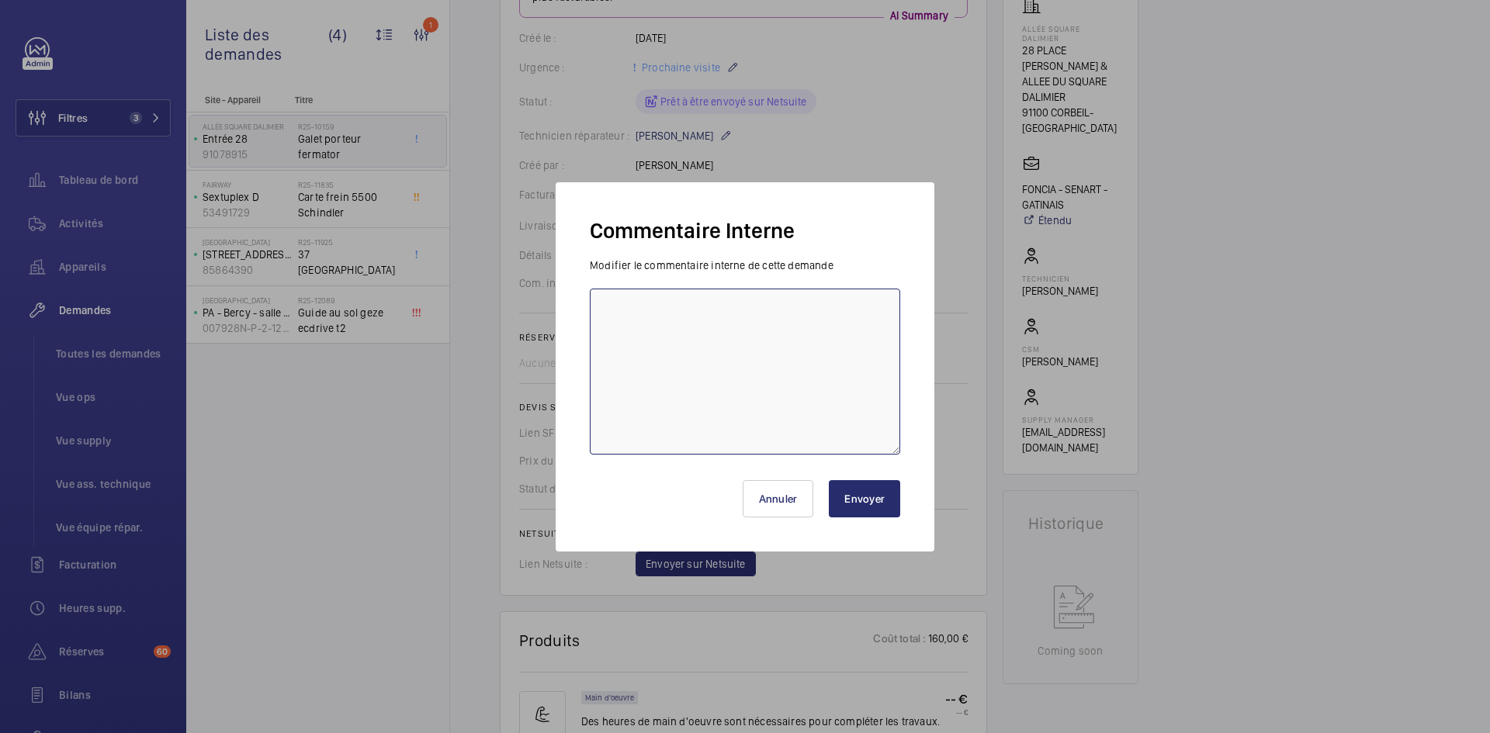
click at [684, 346] on textarea at bounding box center [745, 372] width 310 height 166
type textarea "BY-23/09 demande de devis envoyée au fournisseur Fermator attente de retour."
click at [876, 494] on button "Envoyer" at bounding box center [864, 498] width 71 height 37
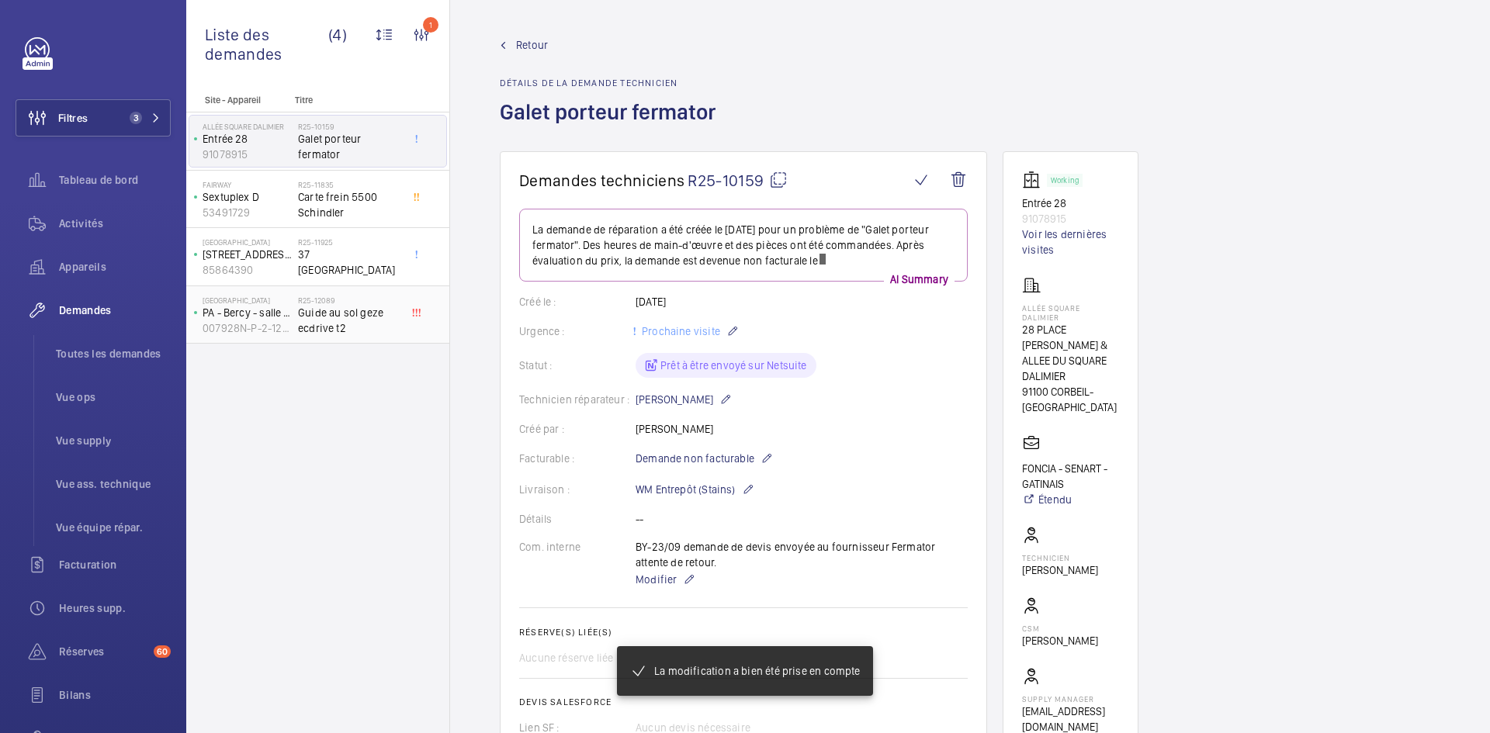
click at [293, 320] on div "Paris Gare de Lyon PA - Bercy - salle d'attente (EX PA20) 007928N-P-2-12-0-20" at bounding box center [243, 314] width 109 height 51
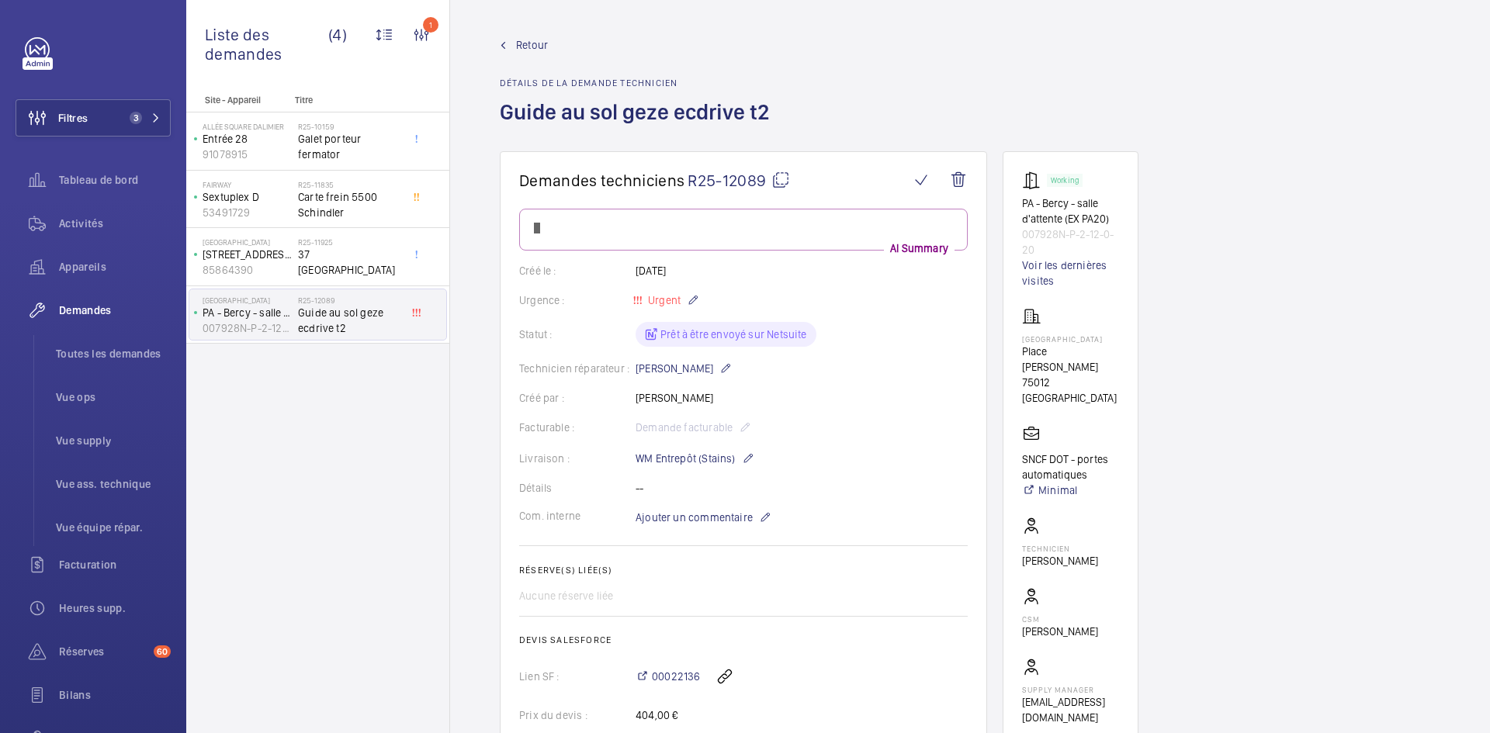
click at [356, 317] on span "Guide au sol geze ecdrive t2" at bounding box center [349, 320] width 102 height 31
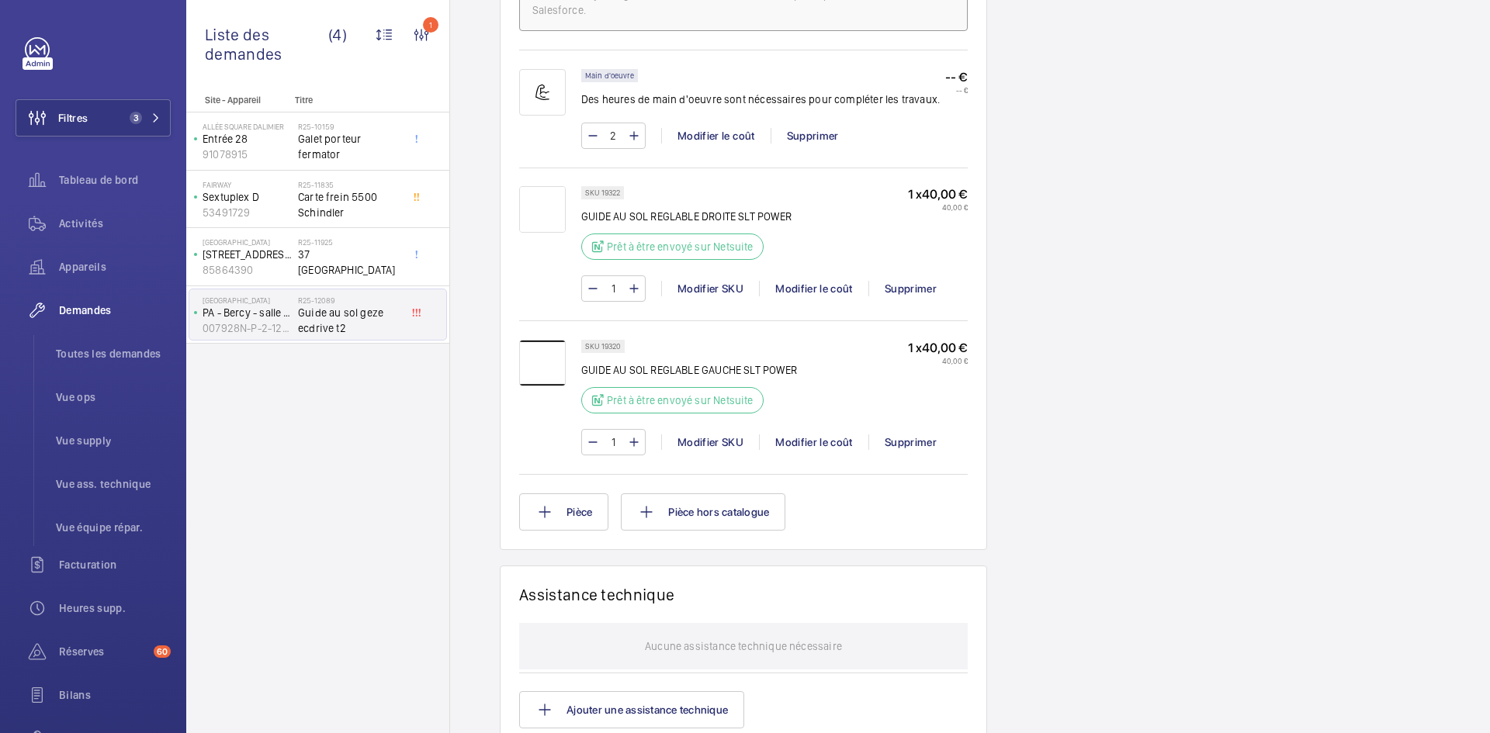
scroll to position [1009, 0]
click at [535, 206] on img at bounding box center [542, 208] width 47 height 47
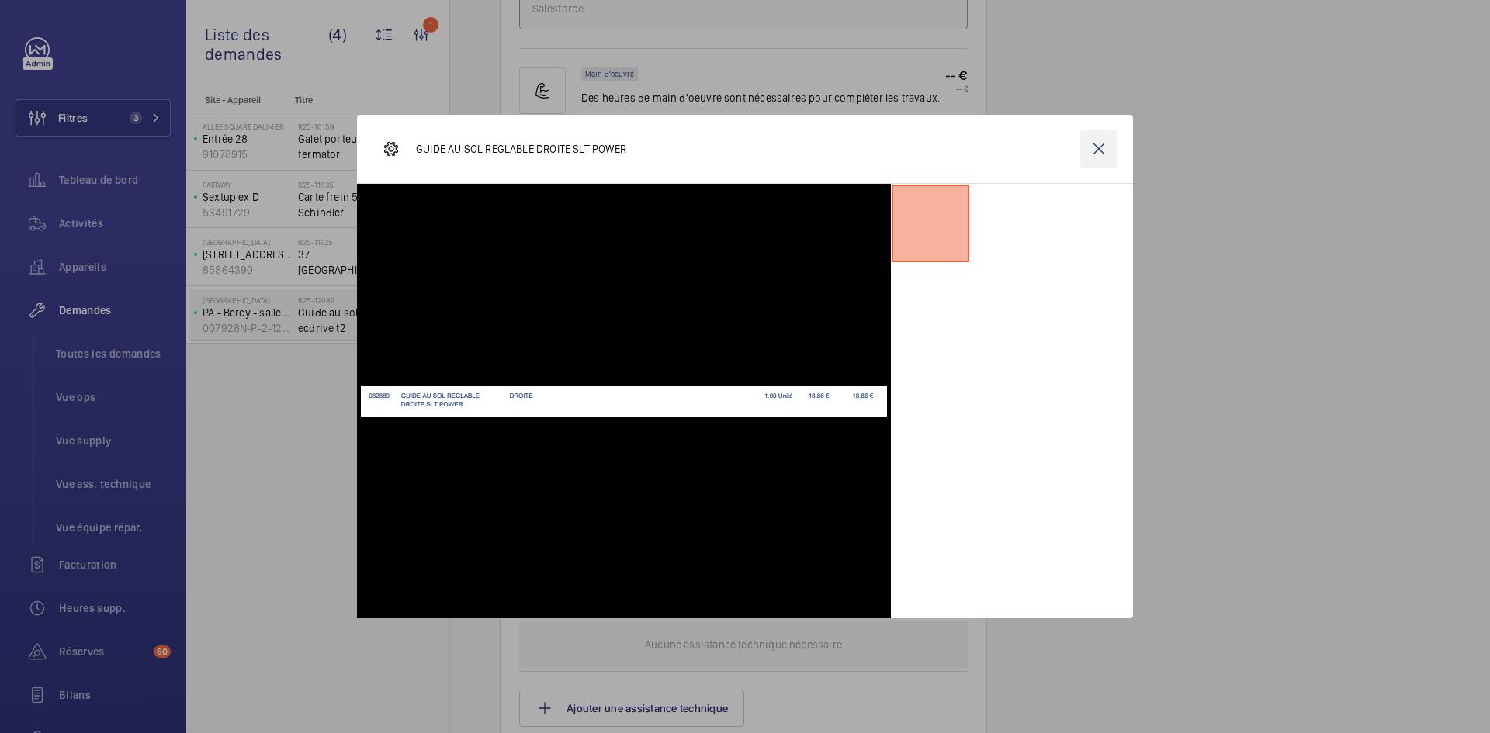
click at [1089, 144] on wm-front-icon-button at bounding box center [1098, 148] width 37 height 37
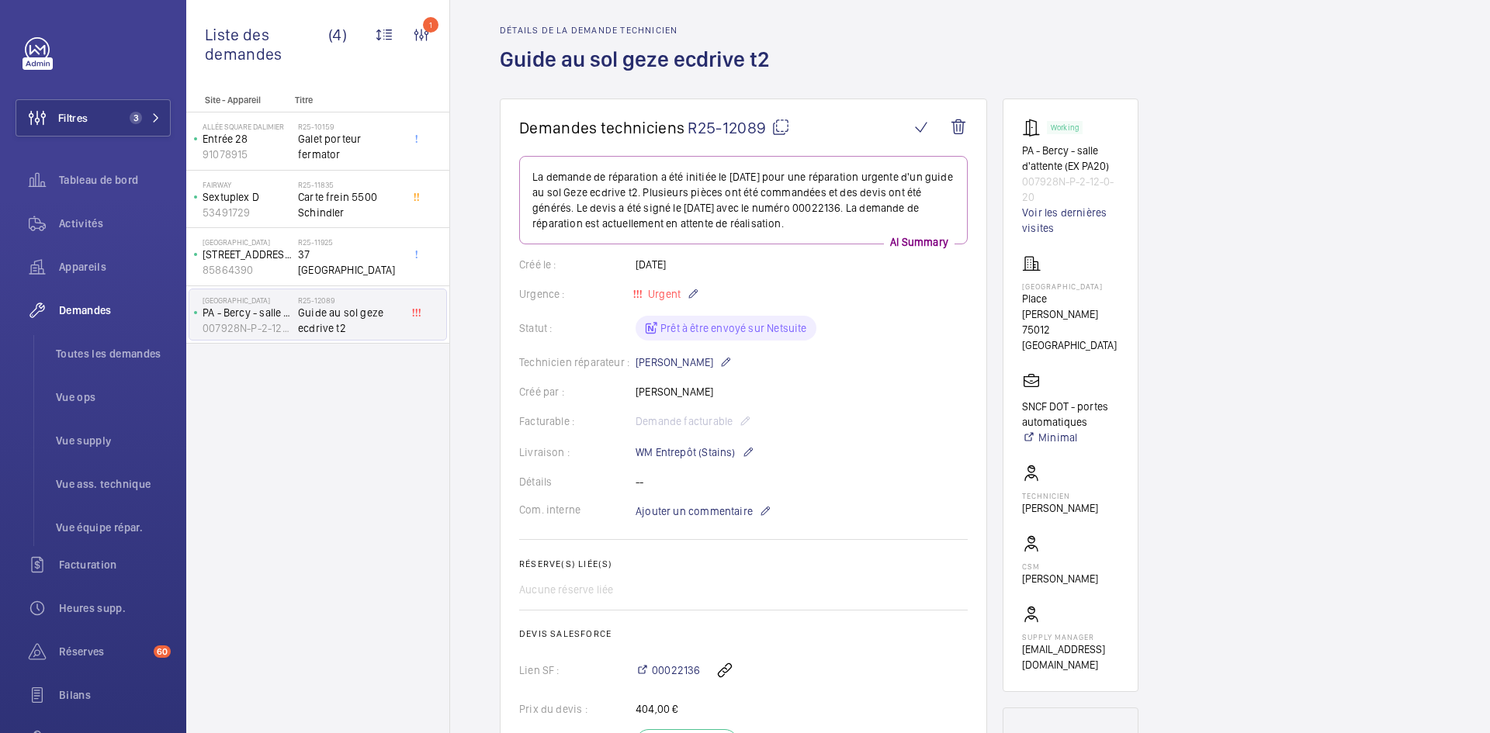
scroll to position [0, 0]
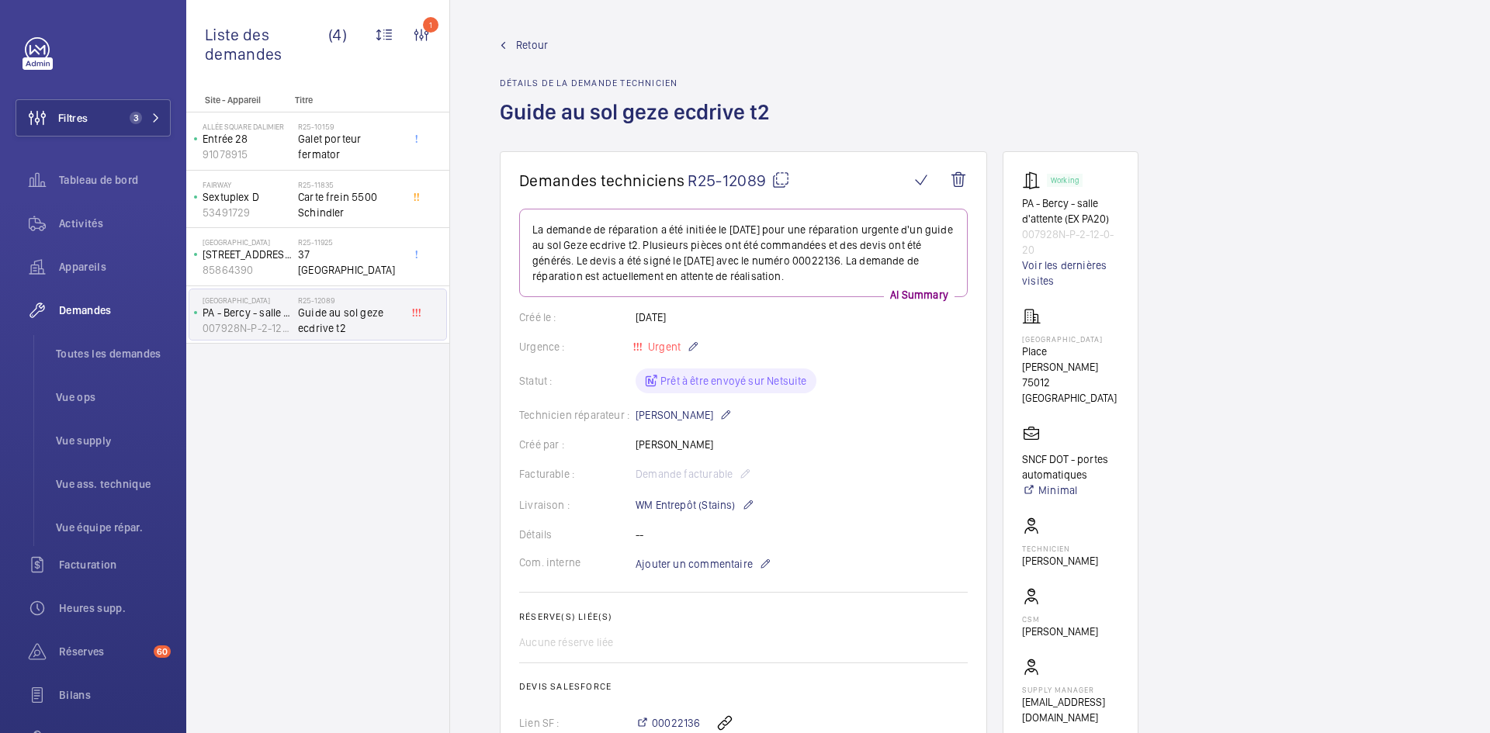
click at [786, 178] on mat-icon at bounding box center [780, 180] width 19 height 19
type textarea "R25-12089"
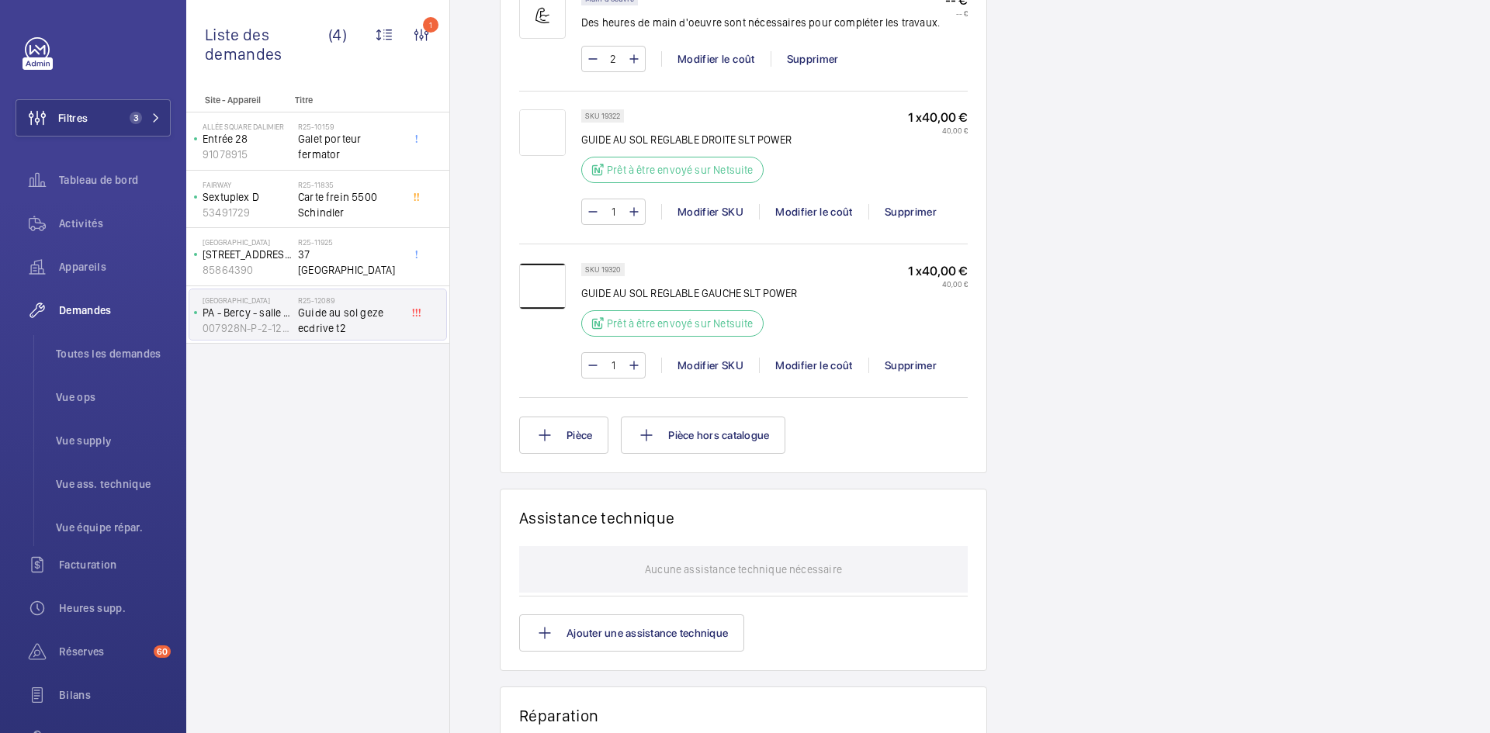
scroll to position [1086, 0]
drag, startPoint x: 794, startPoint y: 136, endPoint x: 584, endPoint y: 138, distance: 210.3
click at [584, 138] on div "SKU 19322 GUIDE AU SOL REGLABLE DROITE SLT POWER Prêt à être envoyé sur Netsuit…" at bounding box center [774, 148] width 386 height 83
copy p "GUIDE AU SOL REGLABLE DROITE SLT POWER"
drag, startPoint x: 805, startPoint y: 289, endPoint x: 585, endPoint y: 290, distance: 219.6
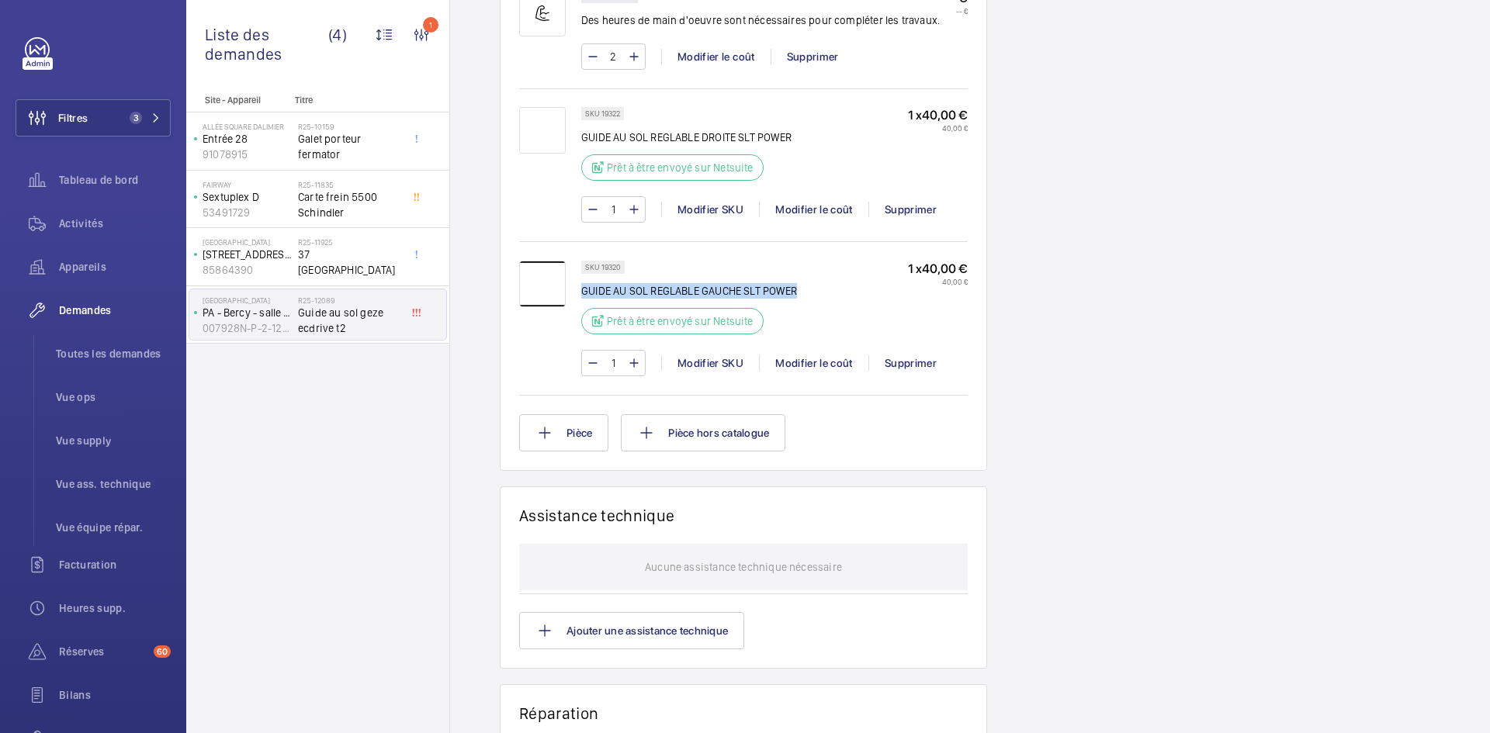
click at [580, 291] on div "SKU 19320 GUIDE AU SOL REGLABLE GAUCHE SLT POWER Prêt à être envoyé sur Netsuit…" at bounding box center [743, 326] width 449 height 131
drag, startPoint x: 590, startPoint y: 289, endPoint x: 694, endPoint y: 262, distance: 107.5
click at [670, 255] on div "SKU 19320 GUIDE AU SOL REGLABLE GAUCHE SLT POWER Prêt à être envoyé sur Netsuit…" at bounding box center [743, 316] width 449 height 151
drag, startPoint x: 799, startPoint y: 286, endPoint x: 581, endPoint y: 291, distance: 217.3
click at [581, 291] on div "SKU 19320 GUIDE AU SOL REGLABLE GAUCHE SLT POWER Prêt à être envoyé sur Netsuit…" at bounding box center [774, 302] width 386 height 83
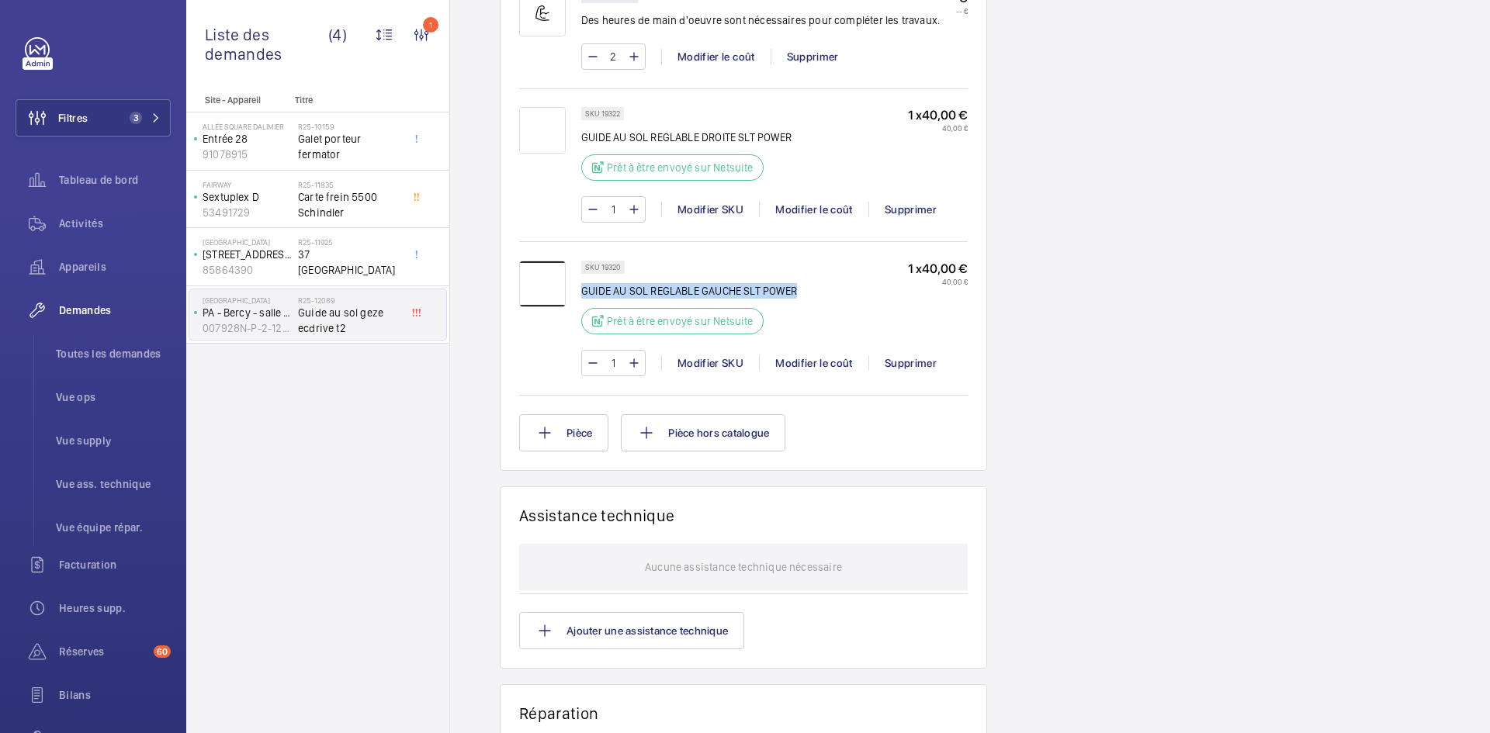
copy p "GUIDE AU SOL REGLABLE GAUCHE SLT POWER"
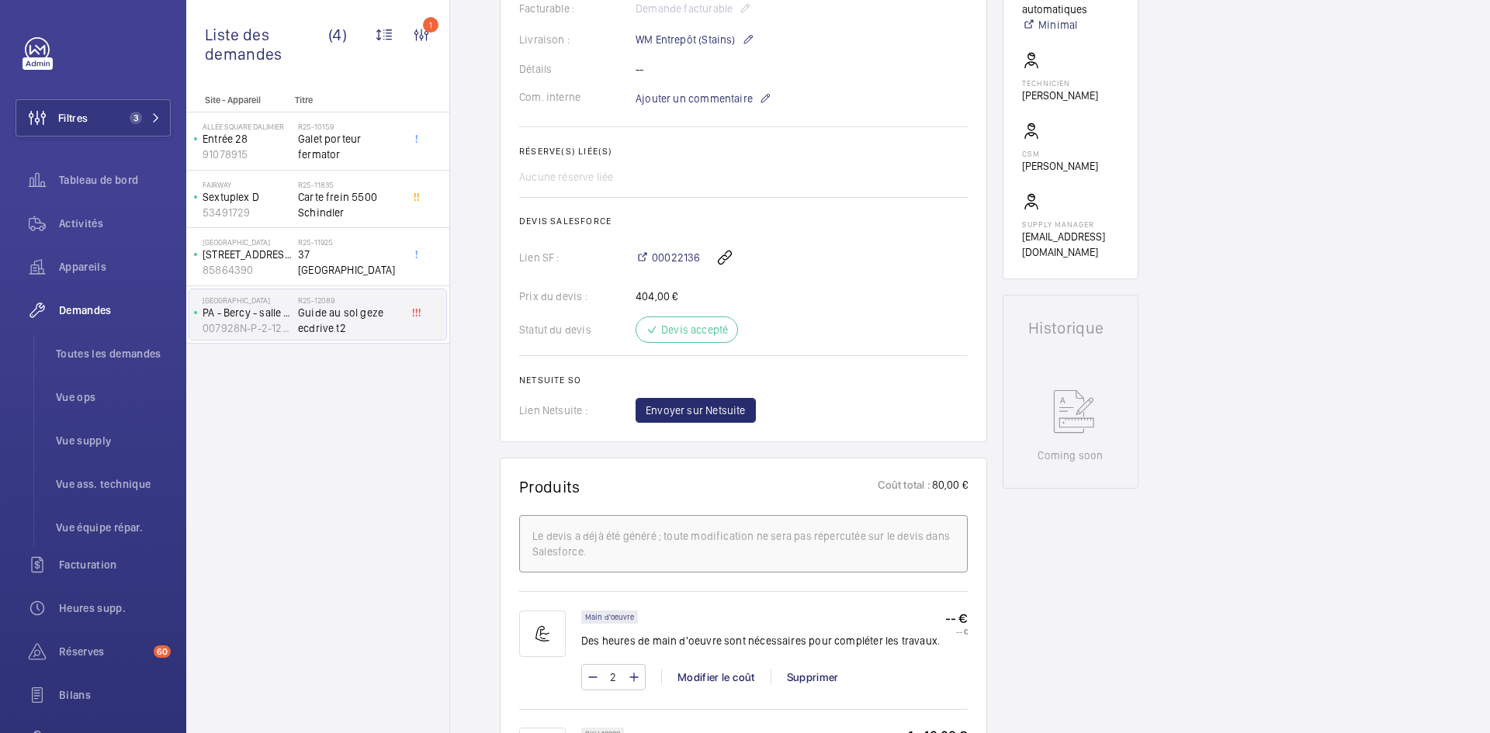
scroll to position [310, 0]
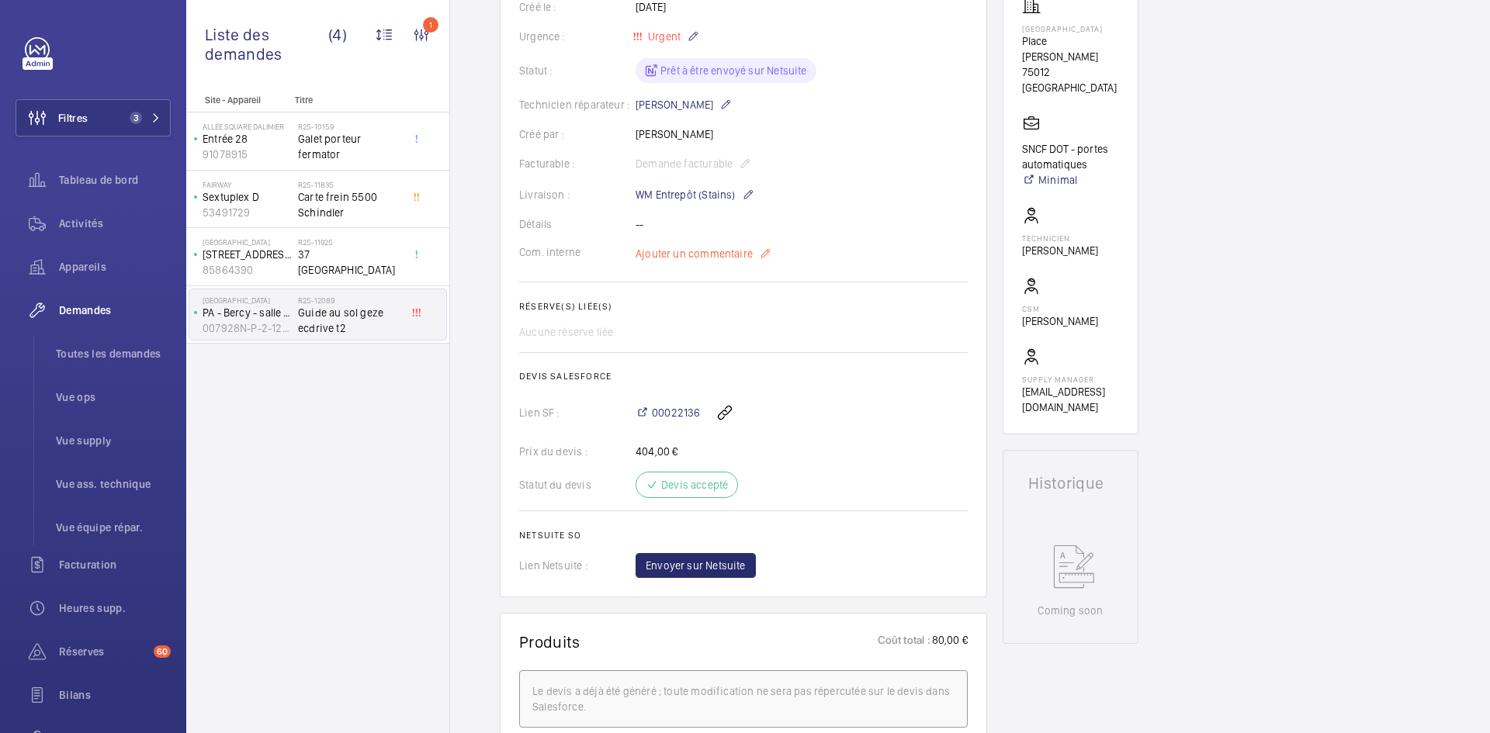
click at [708, 254] on span "Ajouter un commentaire" at bounding box center [694, 254] width 117 height 16
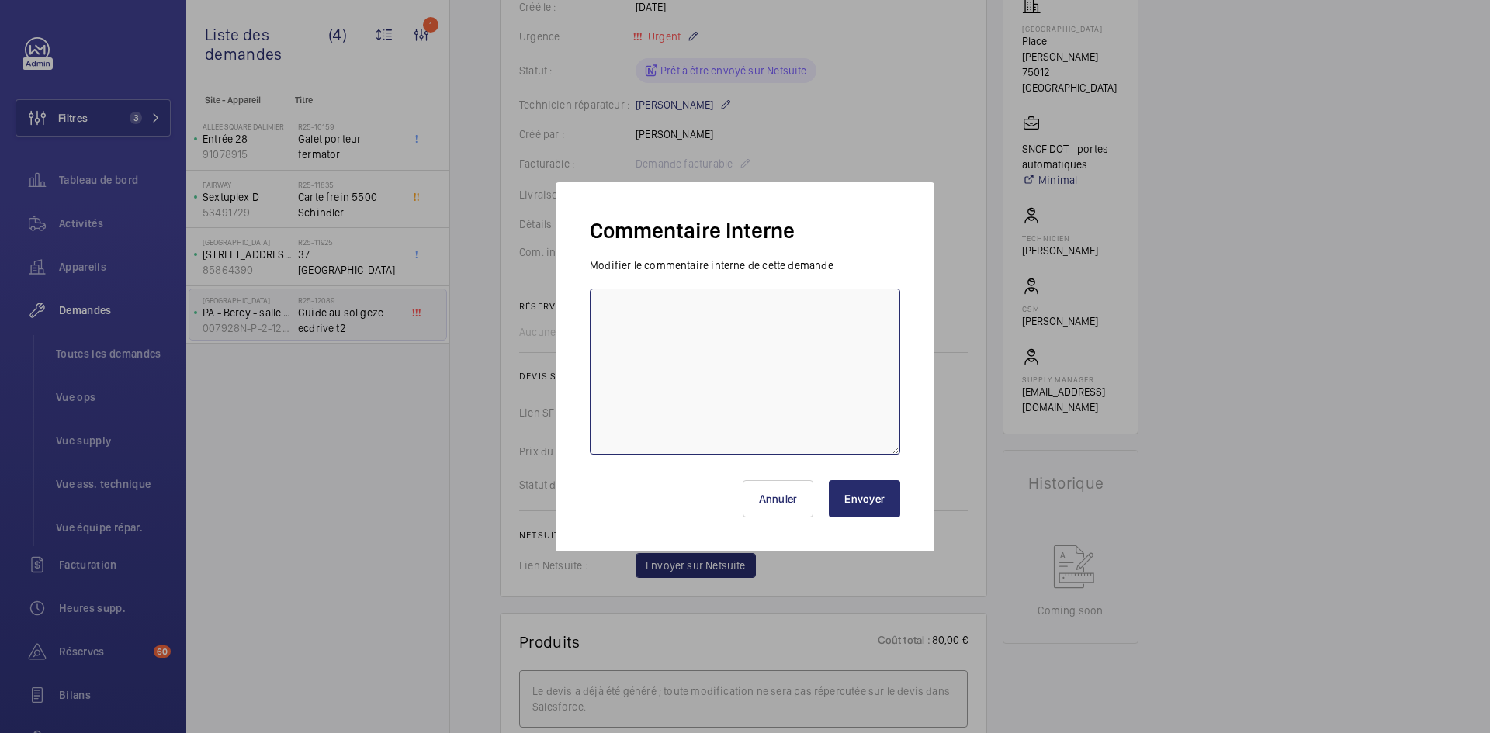
click at [660, 301] on textarea at bounding box center [745, 372] width 310 height 166
type textarea "b"
click at [785, 307] on textarea "BY-23/09 demande de devis envoyé e au fournisseur GEZE attente de retour" at bounding box center [745, 372] width 310 height 166
click at [778, 306] on textarea "BY-23/09 demande de devis envoyé e au fournisseur GEZE attente de retour" at bounding box center [745, 372] width 310 height 166
click at [797, 304] on textarea "BY-23/09 demande de devis envoyée au fournisseur GEZE attente de retour" at bounding box center [745, 372] width 310 height 166
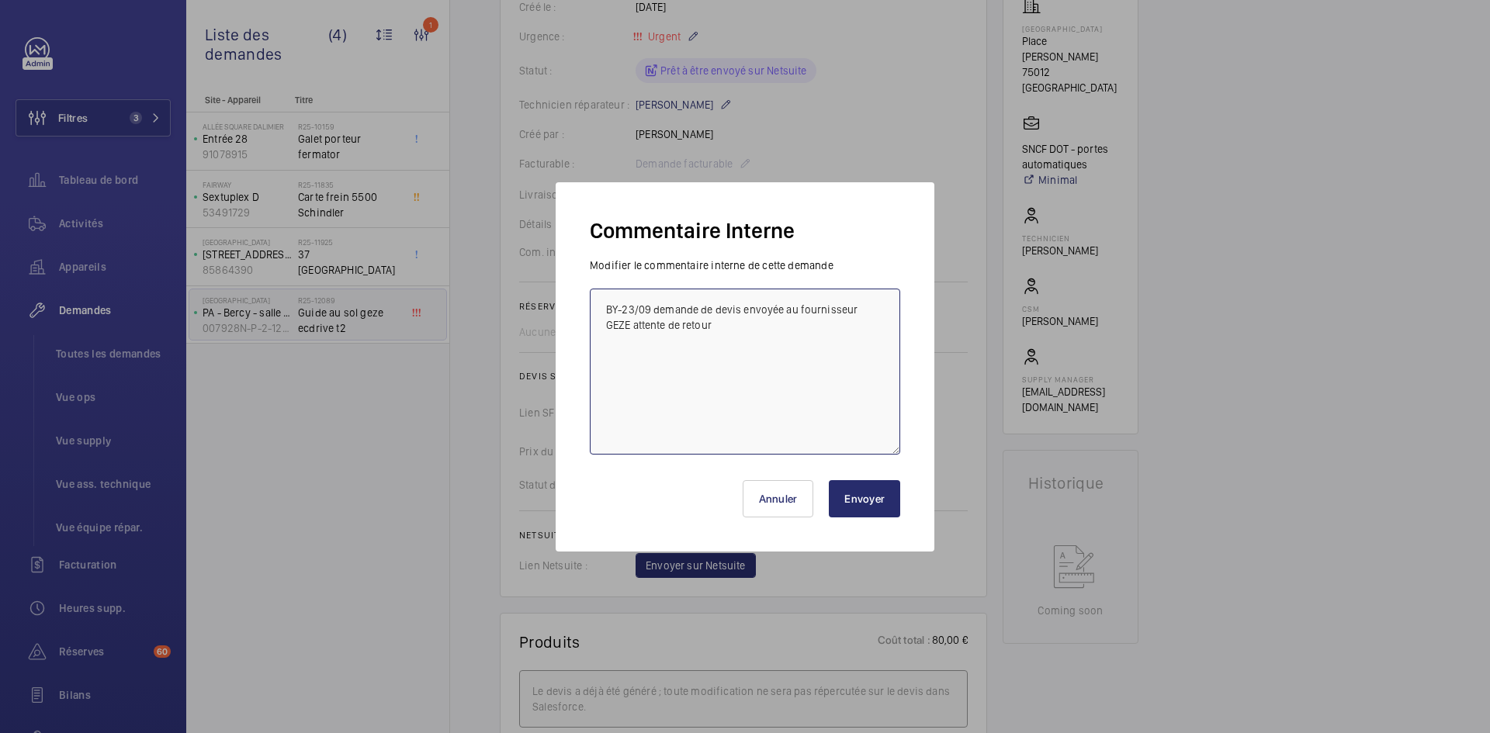
click at [795, 307] on textarea "BY-23/09 demande de devis envoyée au fournisseur GEZE attente de retour" at bounding box center [745, 372] width 310 height 166
click at [708, 330] on textarea "BY-23/09 demande de devis envoyée au fournisseur GEZE attente de retour" at bounding box center [745, 372] width 310 height 166
type textarea "BY-23/09 demande de devis envoyée au fournisseur GEZE attente de retour."
click at [882, 504] on button "Envoyer" at bounding box center [864, 498] width 71 height 37
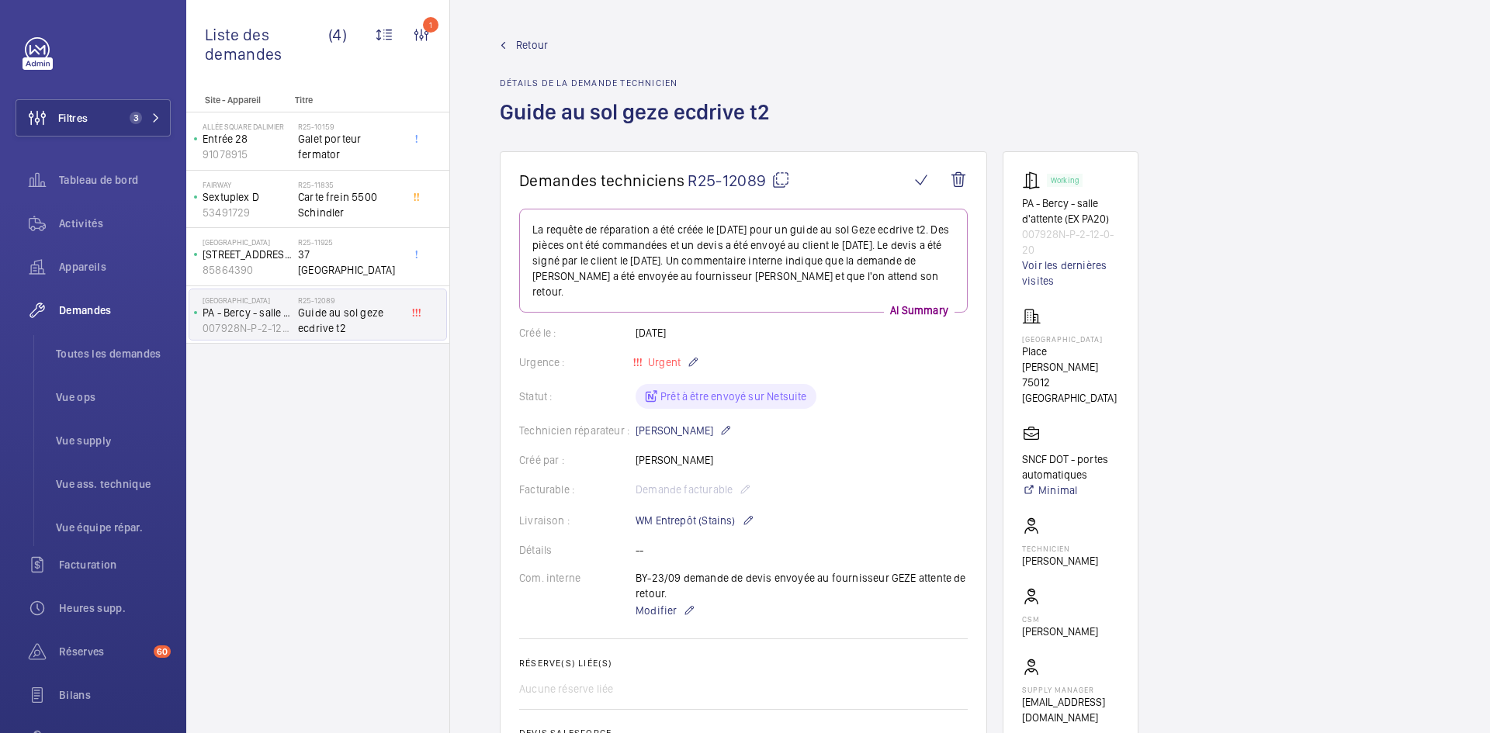
click at [537, 42] on span "Retour" at bounding box center [532, 45] width 32 height 16
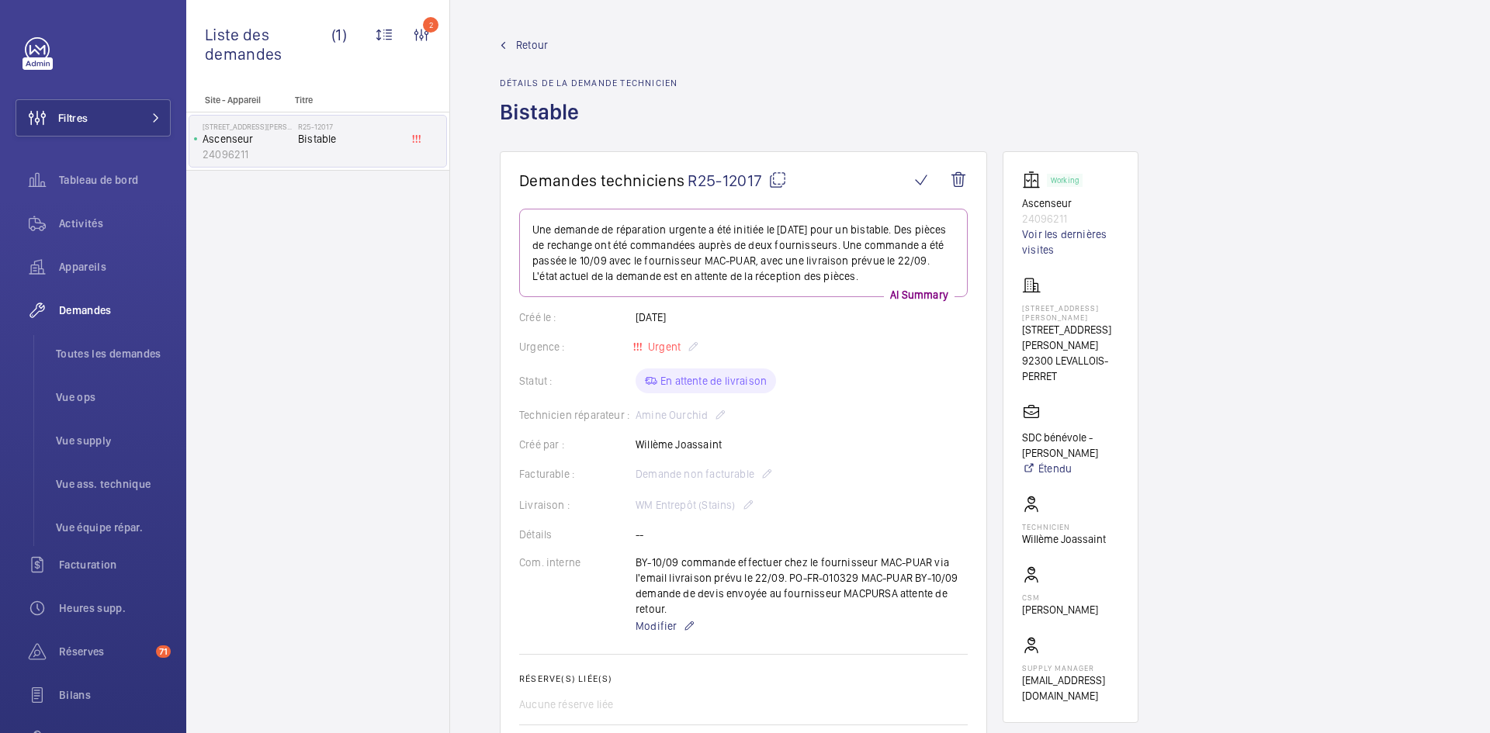
scroll to position [621, 0]
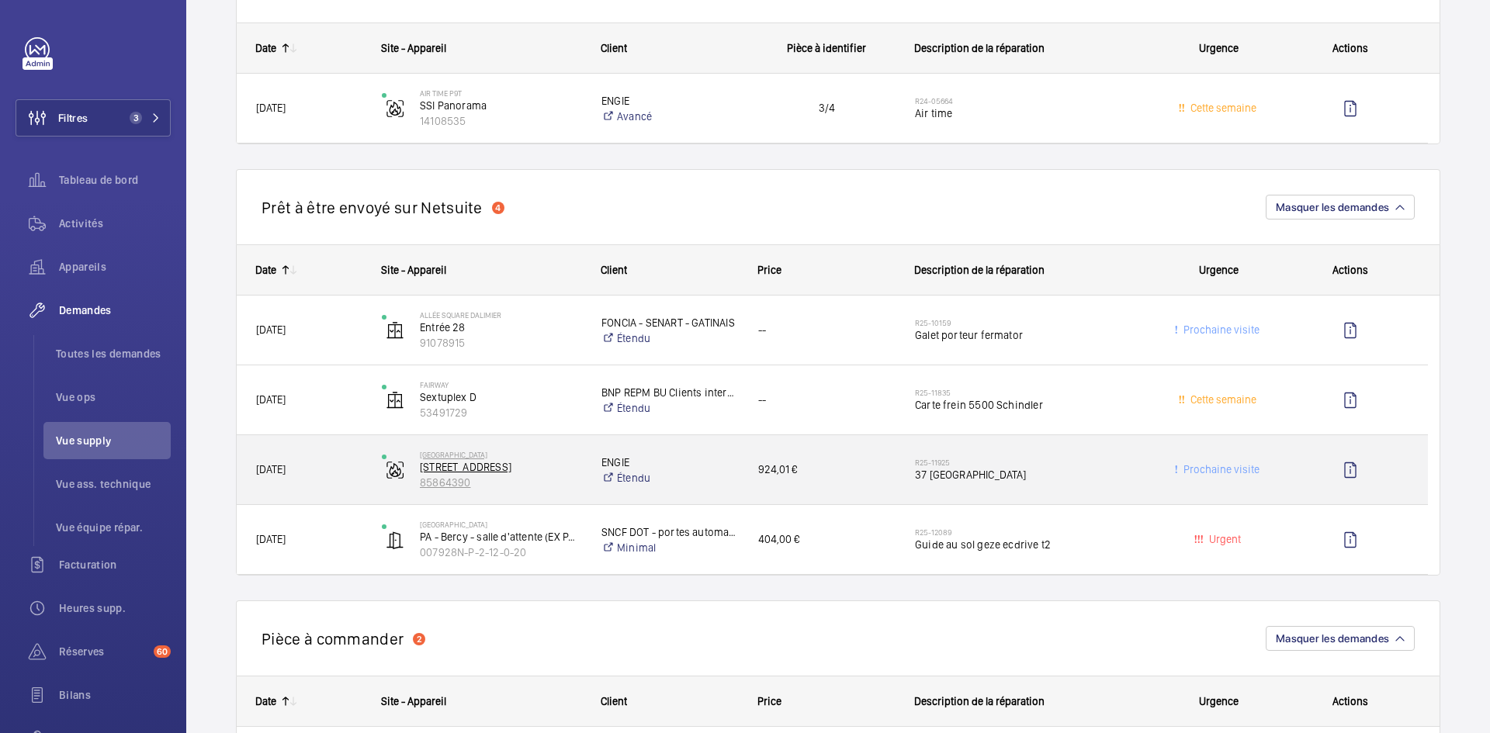
scroll to position [1009, 0]
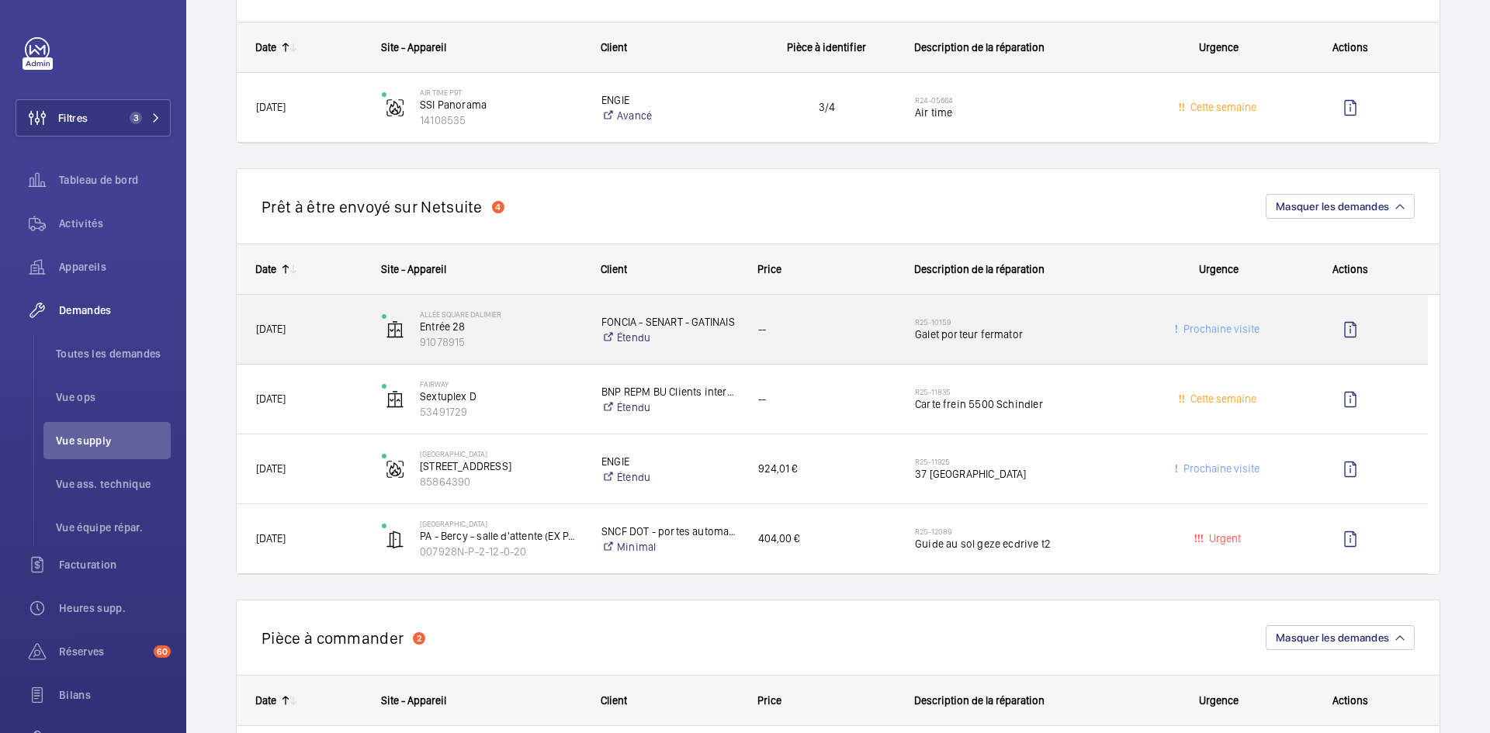
click at [334, 340] on div "28/07/2025" at bounding box center [299, 329] width 124 height 49
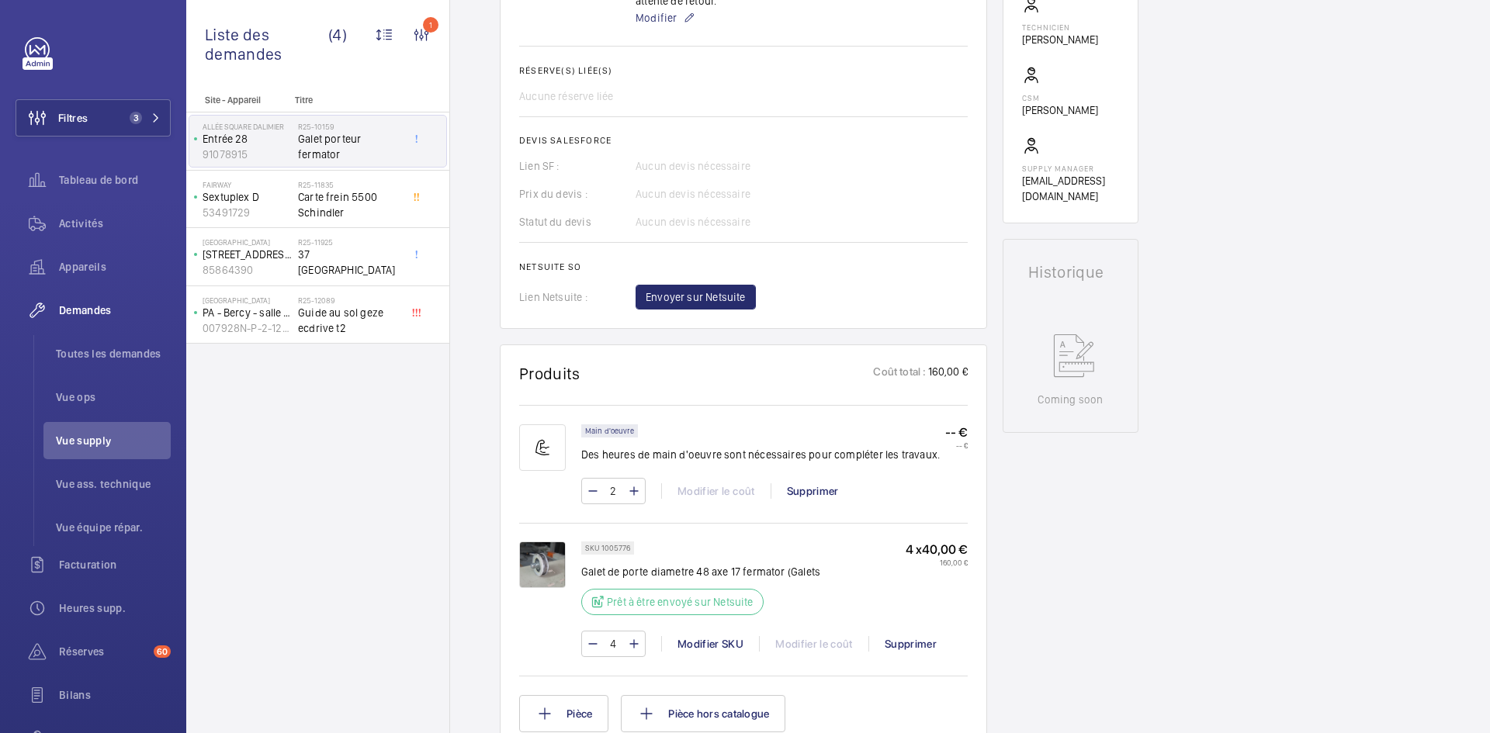
scroll to position [543, 0]
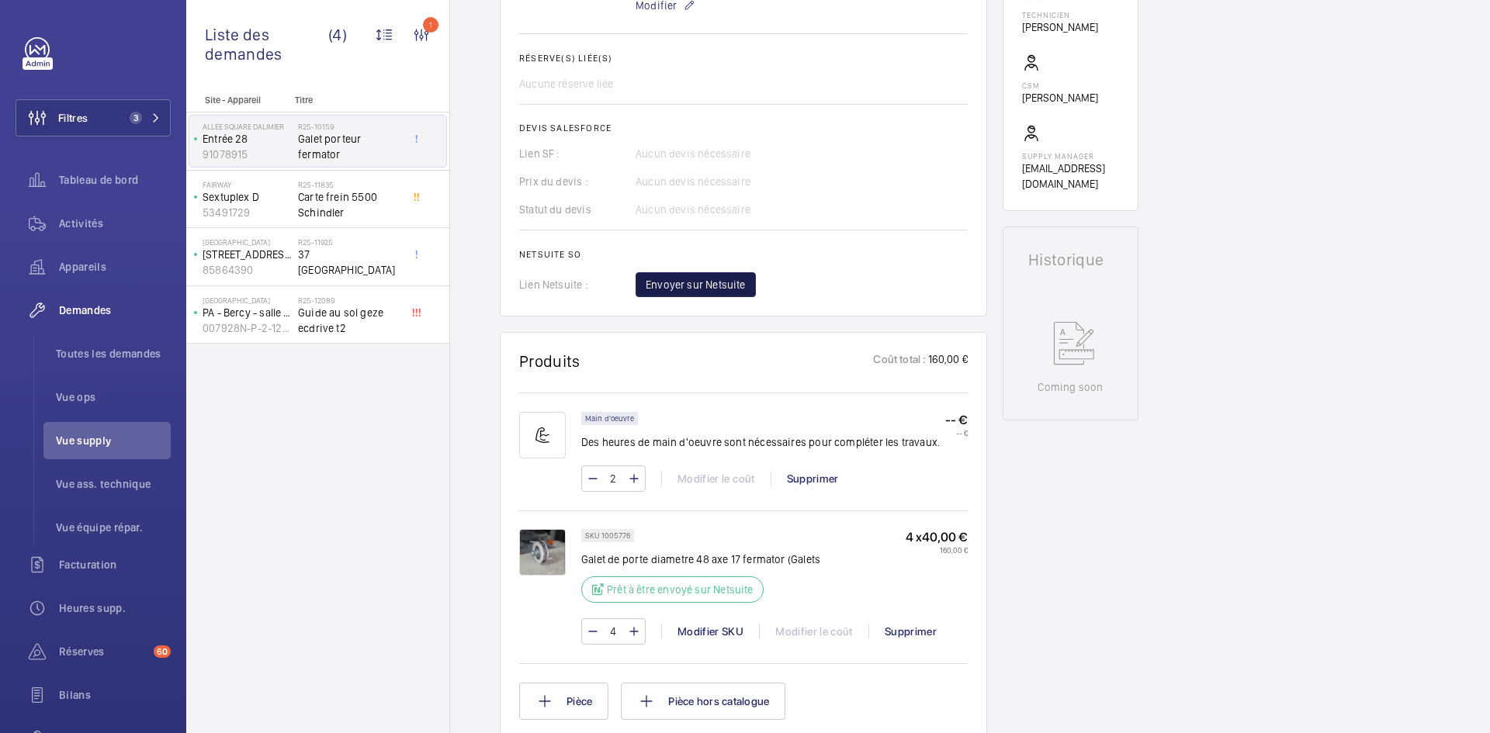
click at [699, 282] on span "Envoyer sur Netsuite" at bounding box center [696, 285] width 100 height 16
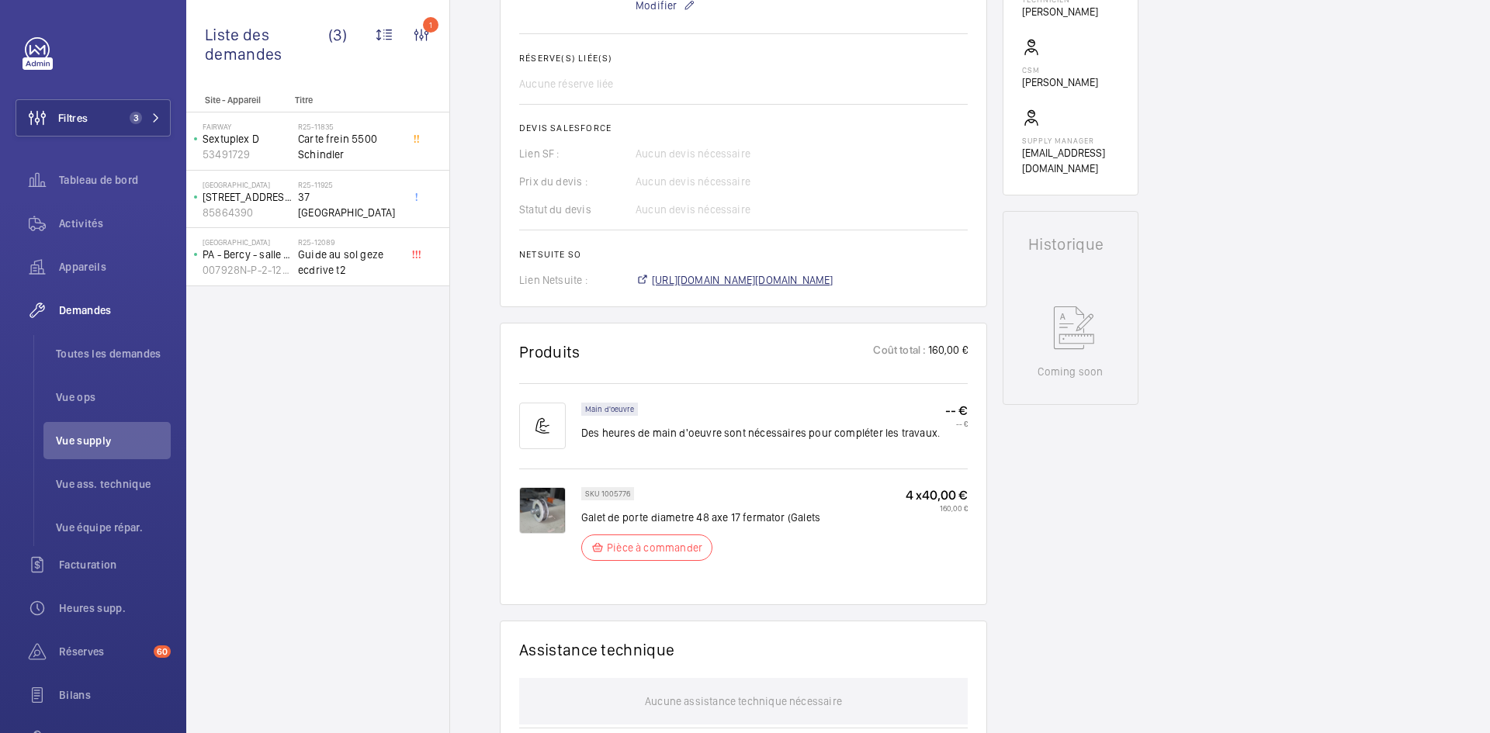
scroll to position [574, 0]
click at [833, 282] on span "https://6461500.app.netsuite.com/app/accounting/transactions/salesord.nl?id=303…" at bounding box center [743, 280] width 182 height 16
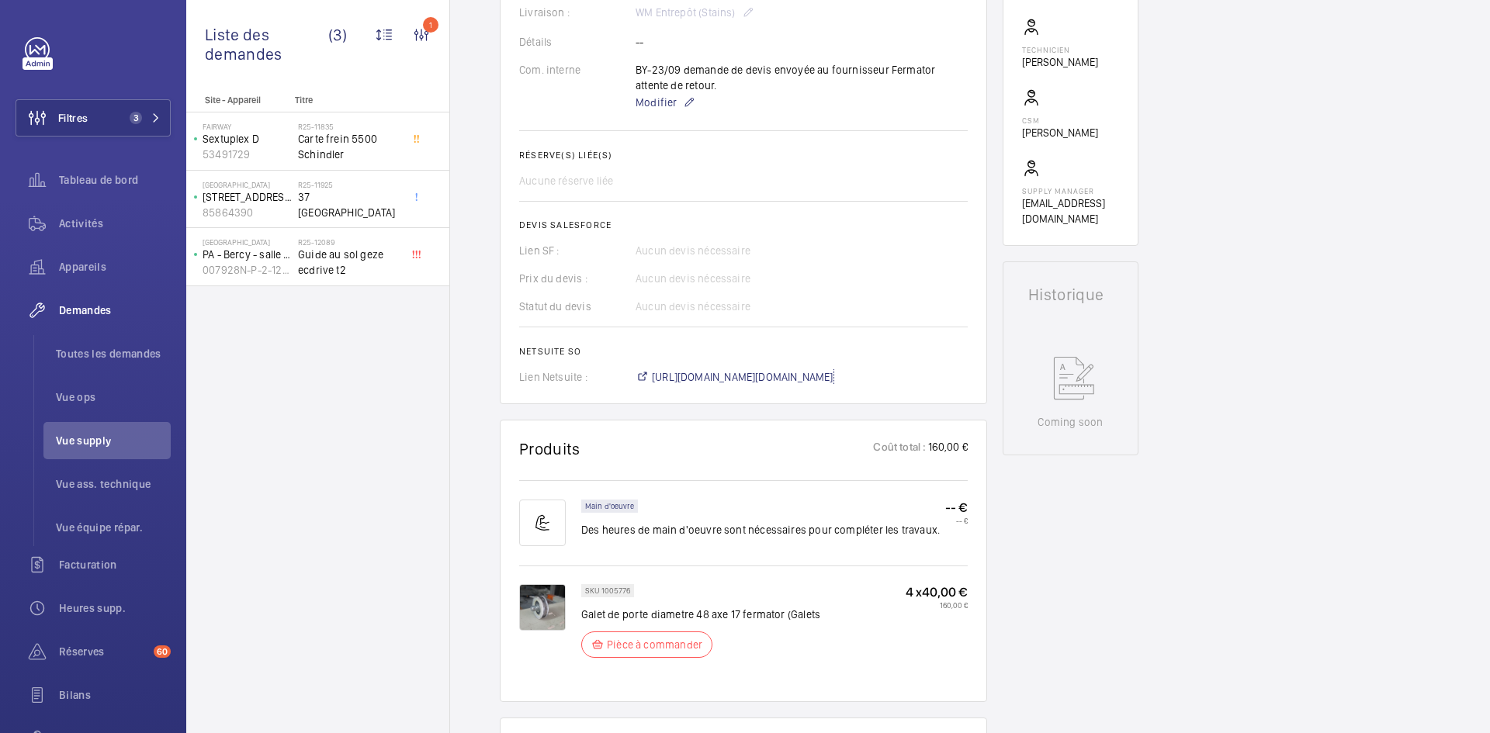
scroll to position [233, 0]
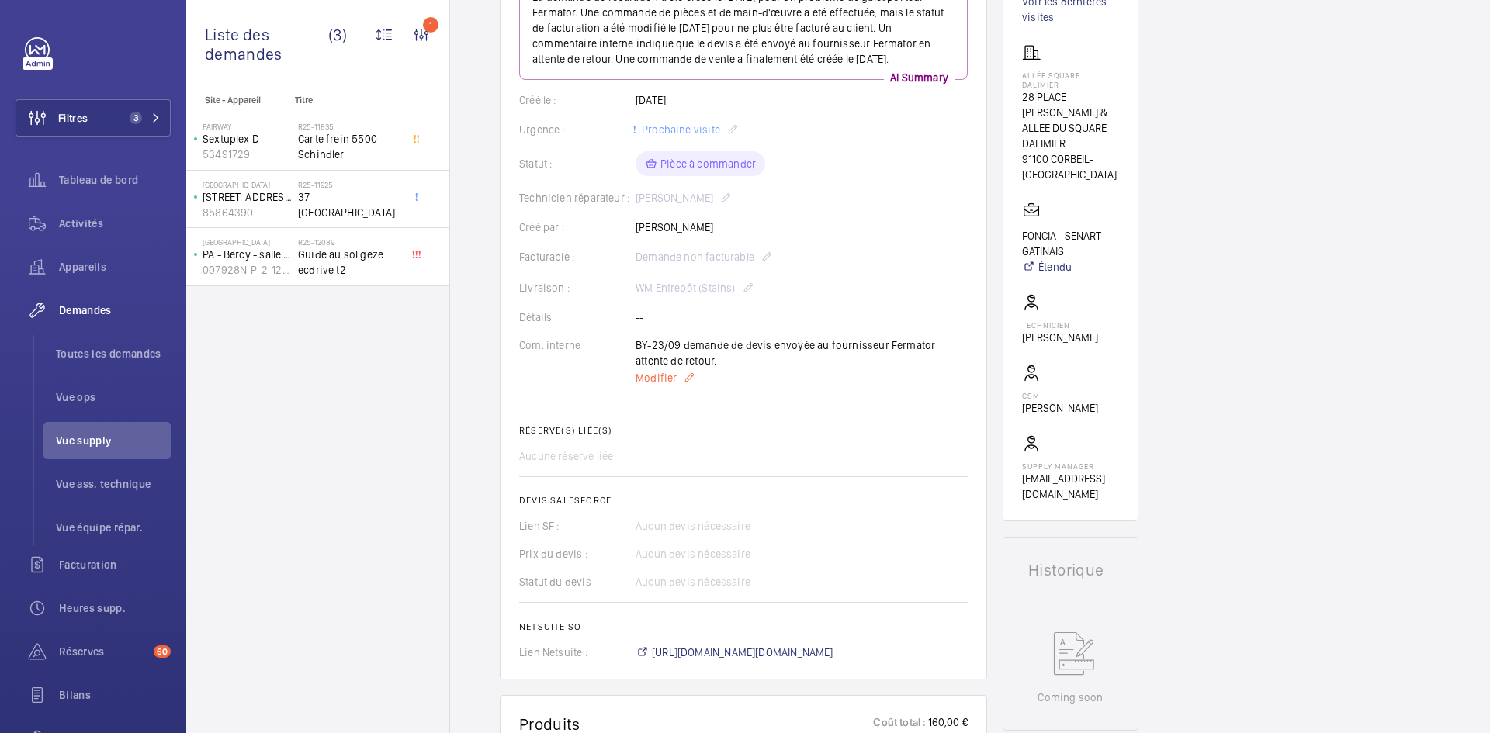
click at [653, 386] on span "Modifier" at bounding box center [656, 378] width 41 height 16
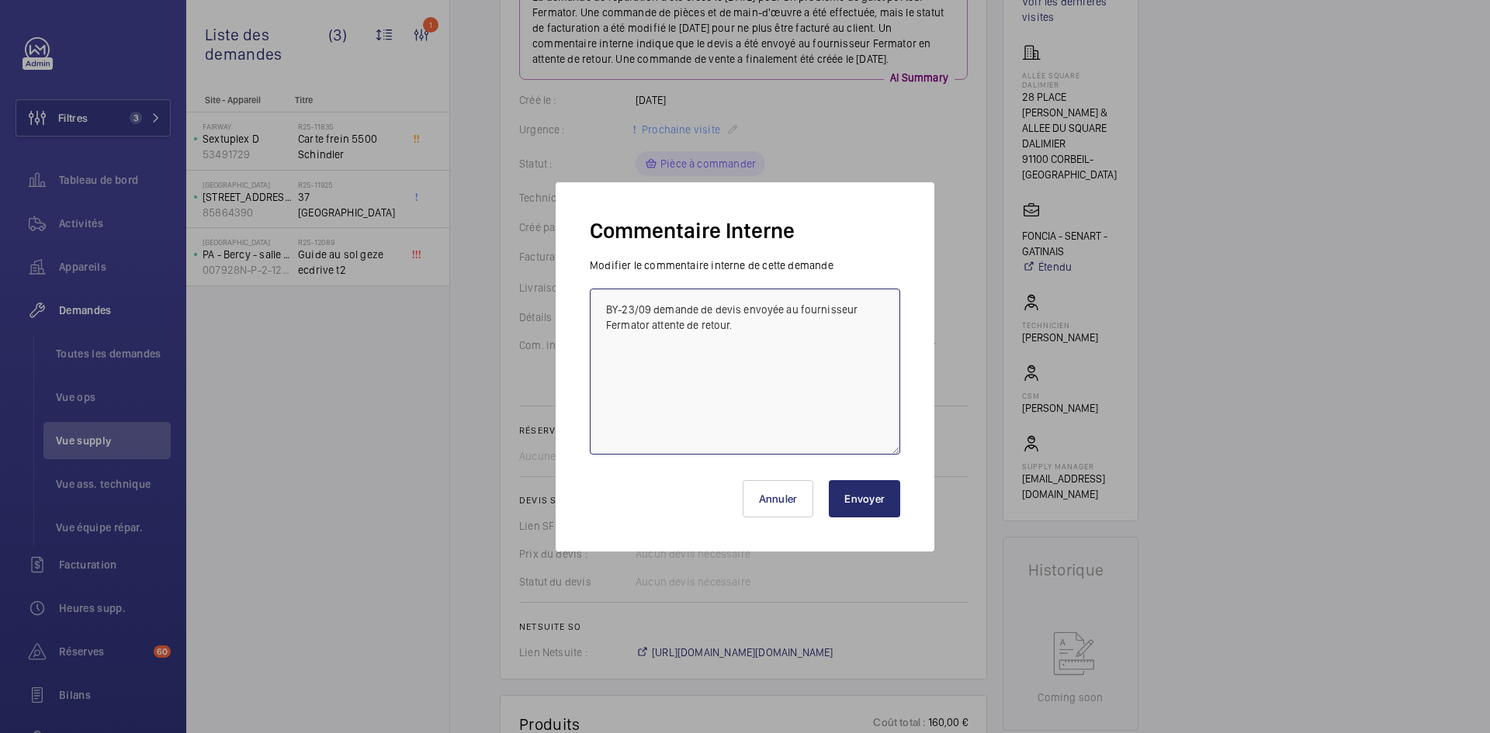
click at [608, 308] on textarea "BY-23/09 demande de devis envoyée au fournisseur Fermator attente de retour." at bounding box center [745, 372] width 310 height 166
paste textarea "BY-23/09 commande effectuer chez le fournisseur Fermator via l'email livraison …"
type textarea "BY-23/09 commande effectuer chez le fournisseur Fermator via l'email livraison …"
click at [892, 495] on button "Envoyer" at bounding box center [864, 498] width 71 height 37
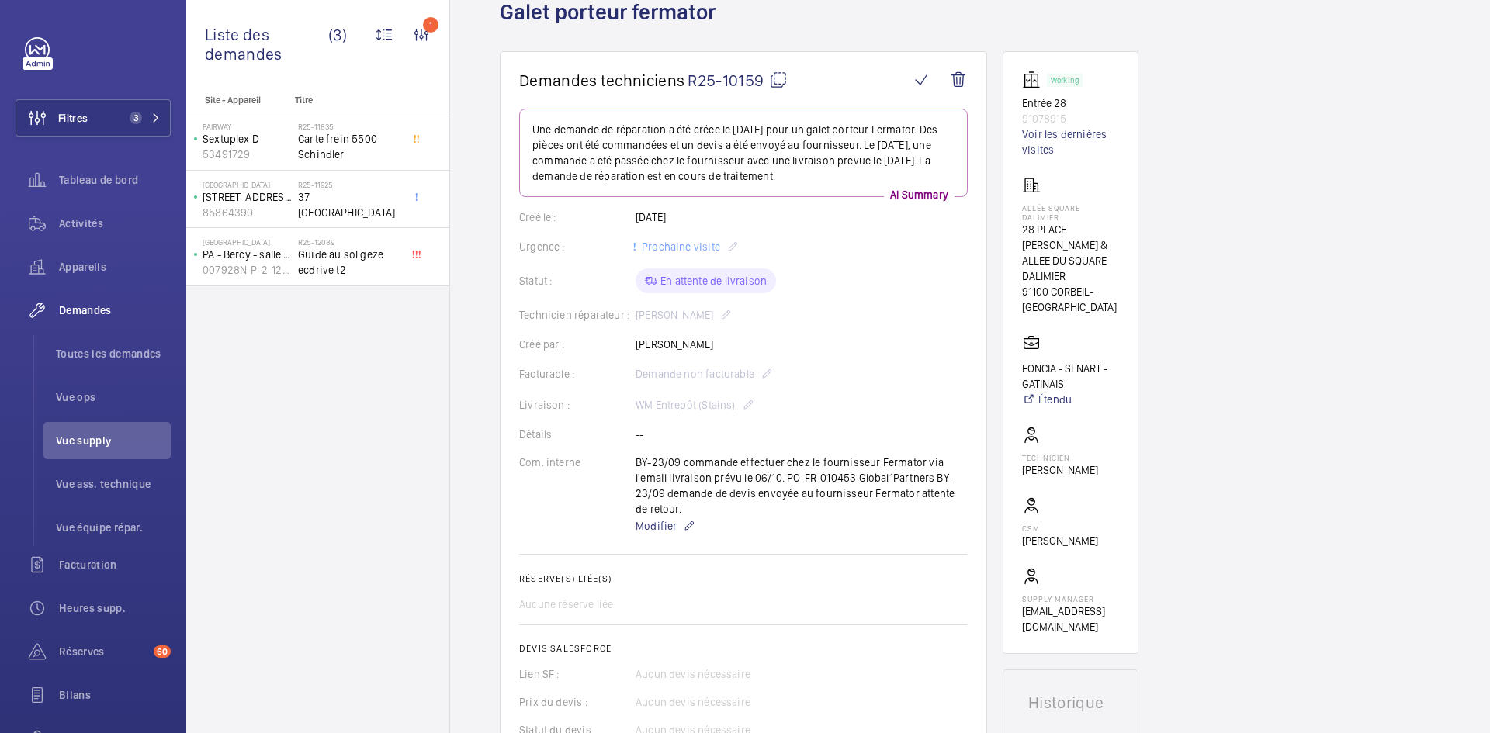
scroll to position [0, 0]
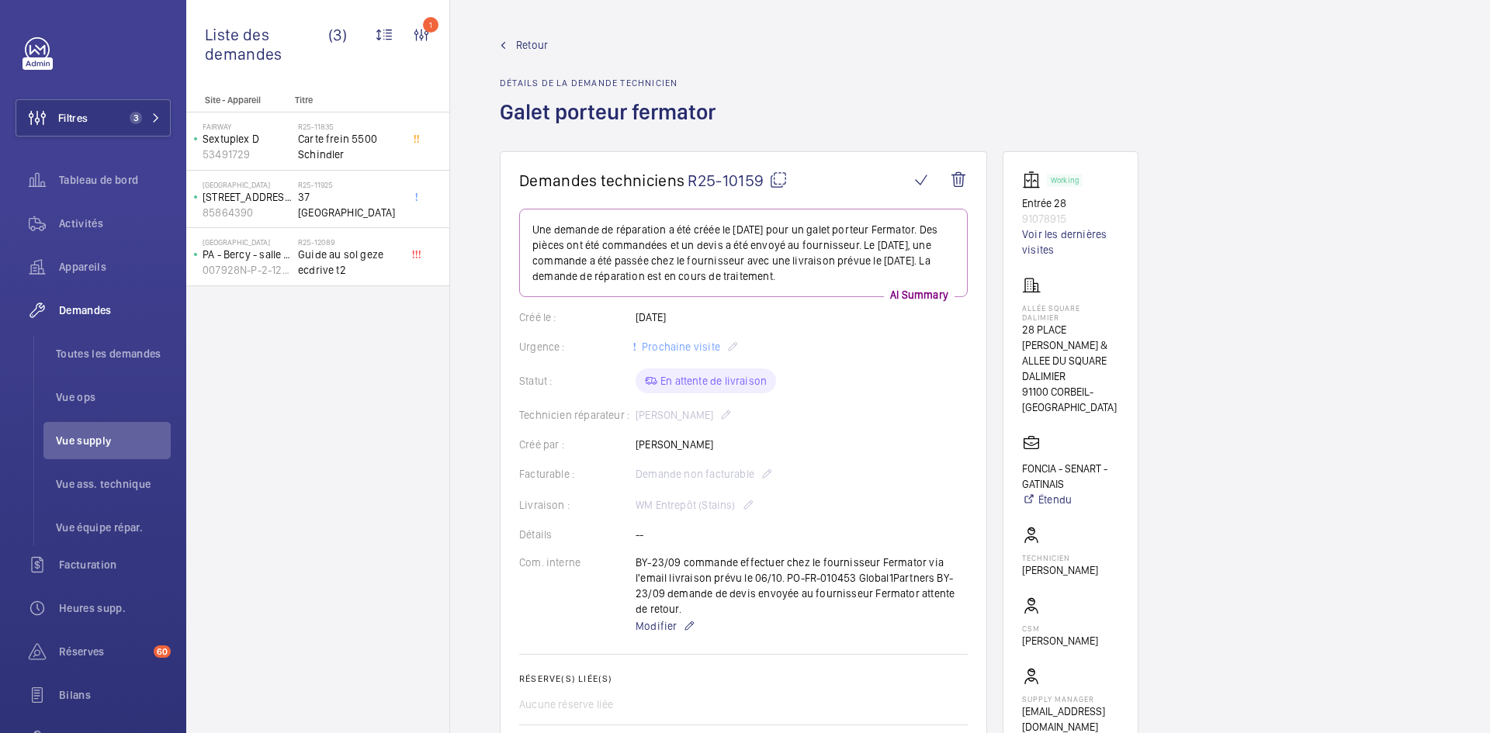
click at [529, 40] on span "Retour" at bounding box center [532, 45] width 32 height 16
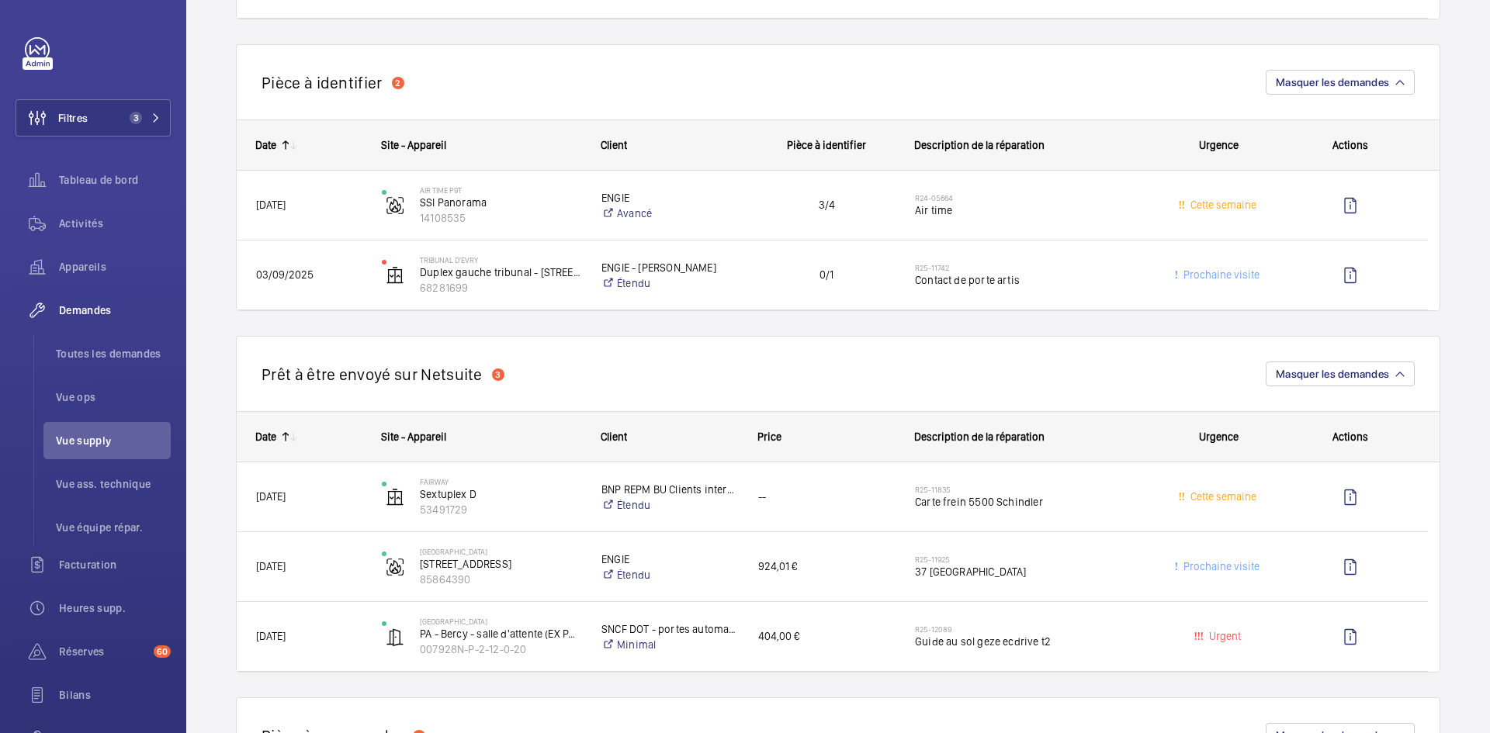
scroll to position [931, 0]
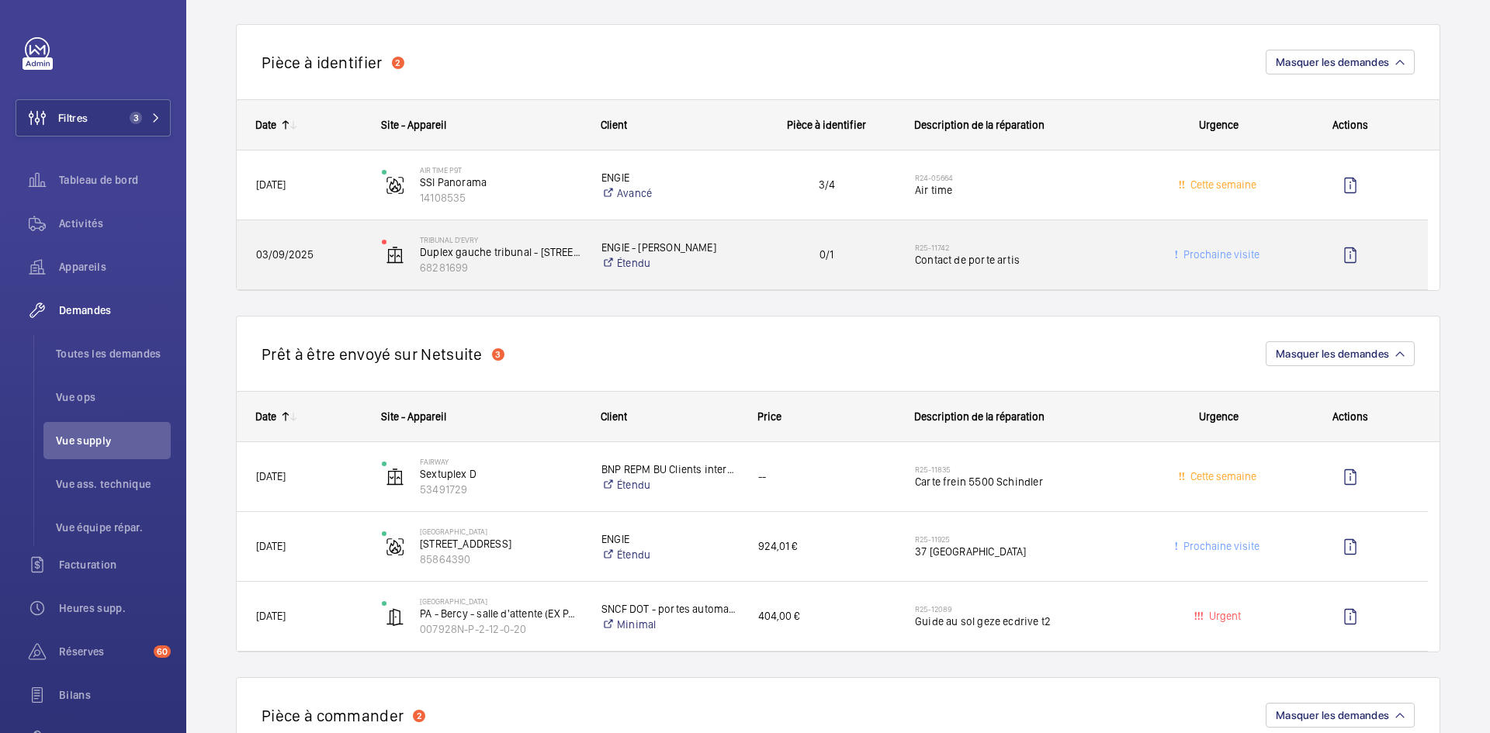
click at [314, 246] on span "03/09/2025" at bounding box center [309, 255] width 106 height 18
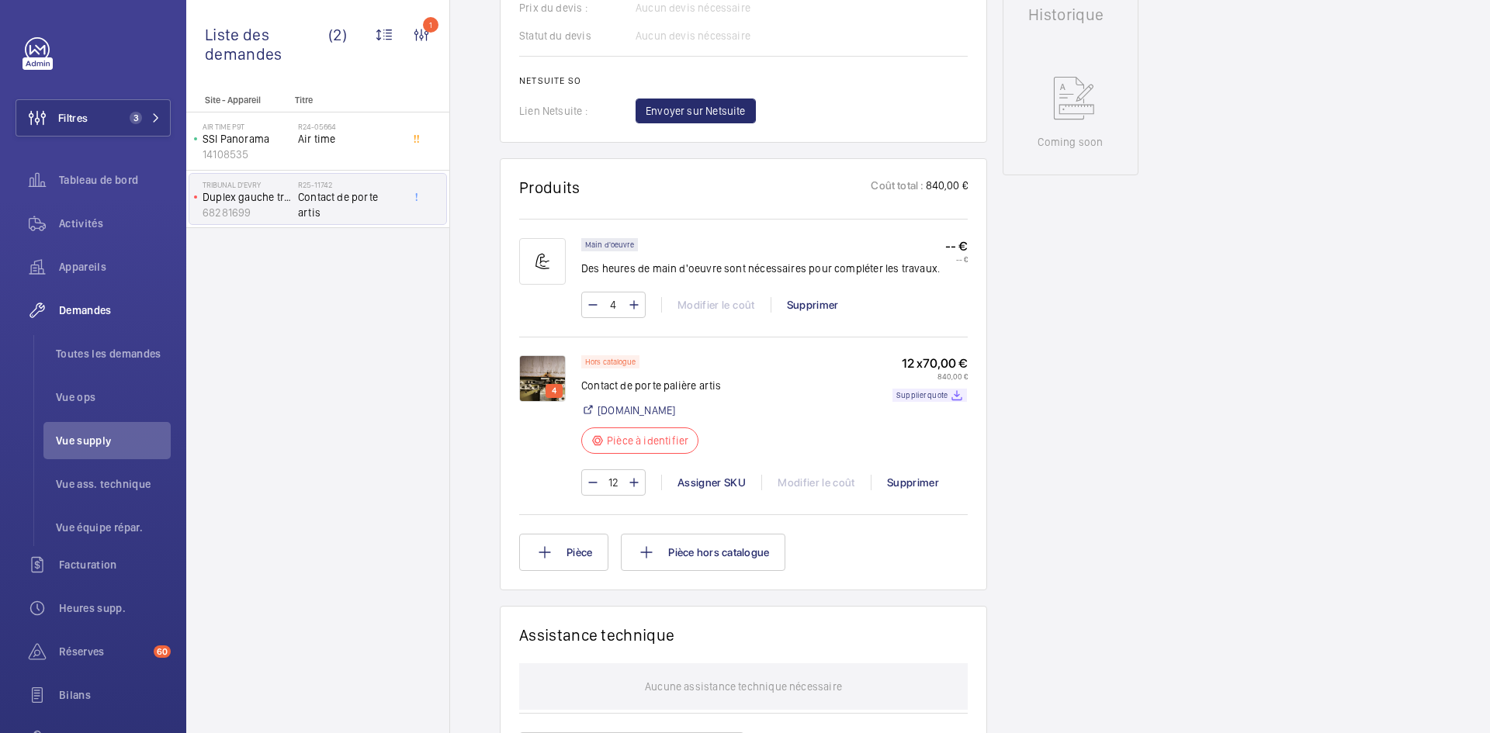
scroll to position [854, 0]
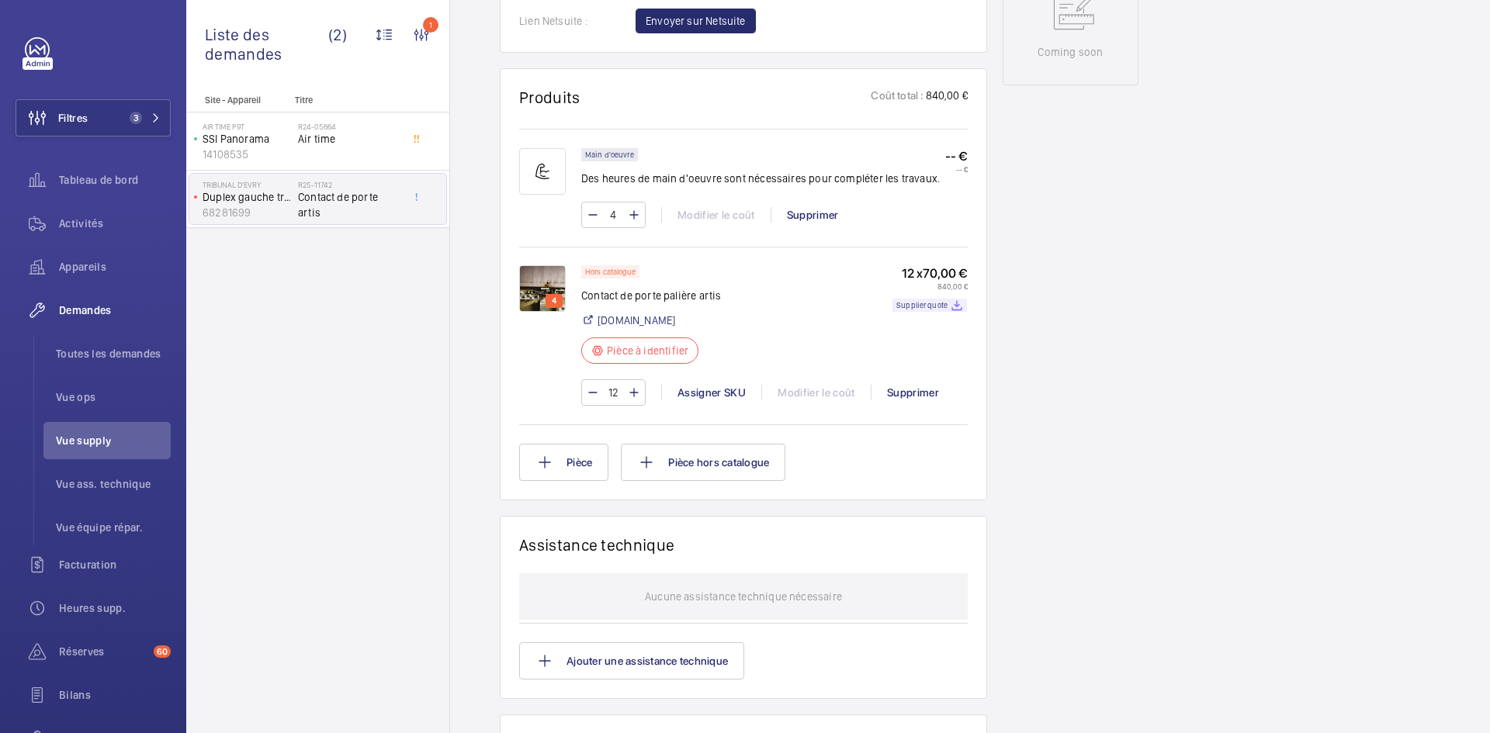
click at [546, 312] on img at bounding box center [542, 288] width 47 height 47
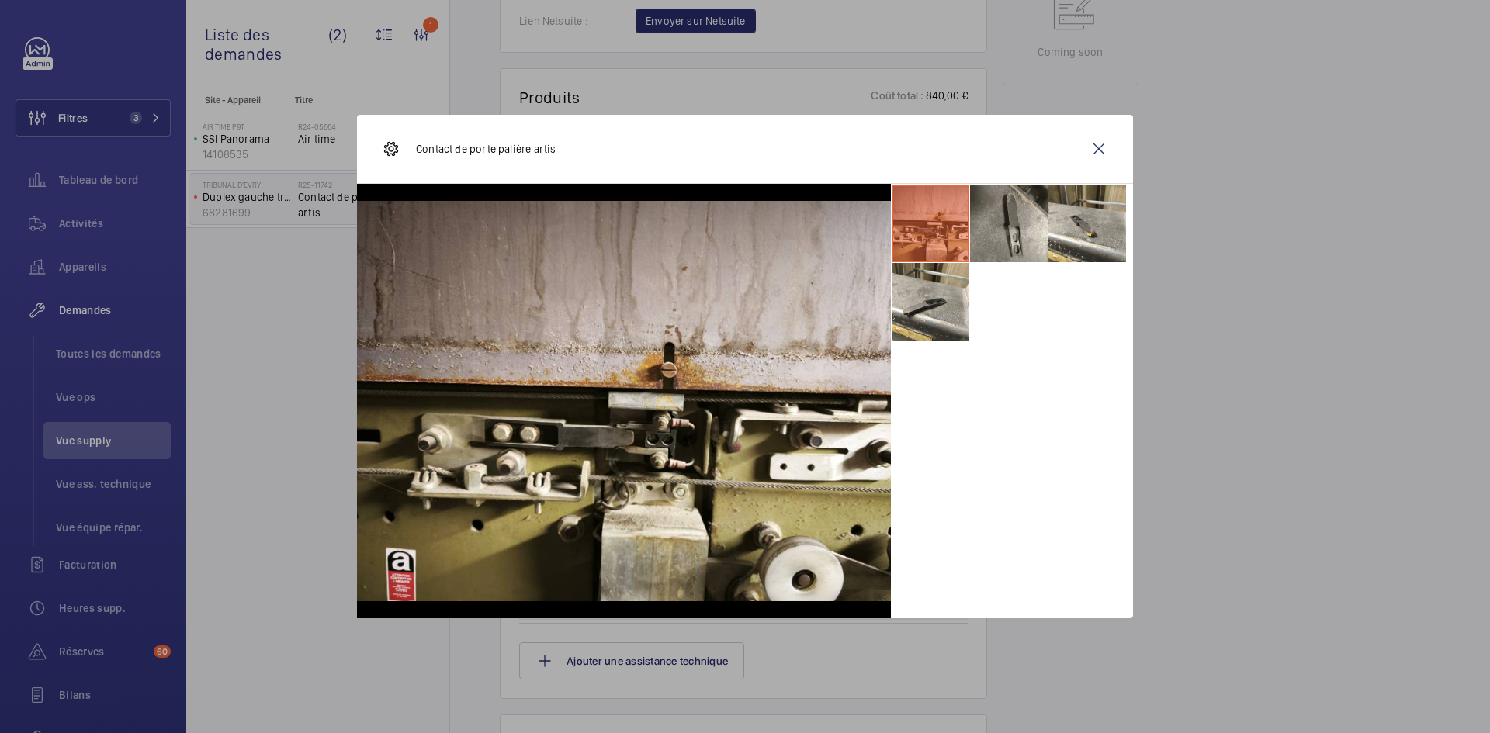
click at [1013, 230] on li at bounding box center [1009, 224] width 78 height 78
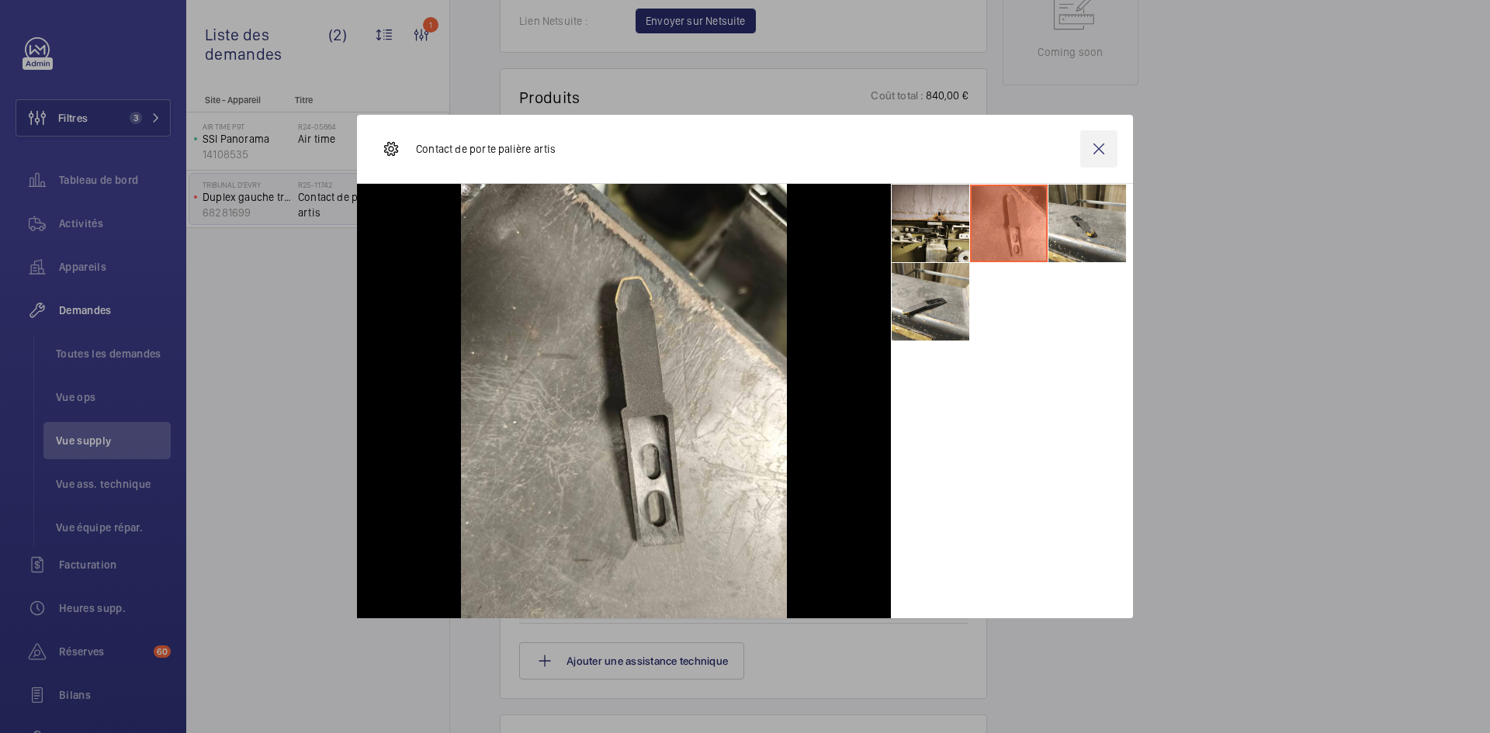
click at [1105, 141] on wm-front-icon-button at bounding box center [1098, 148] width 37 height 37
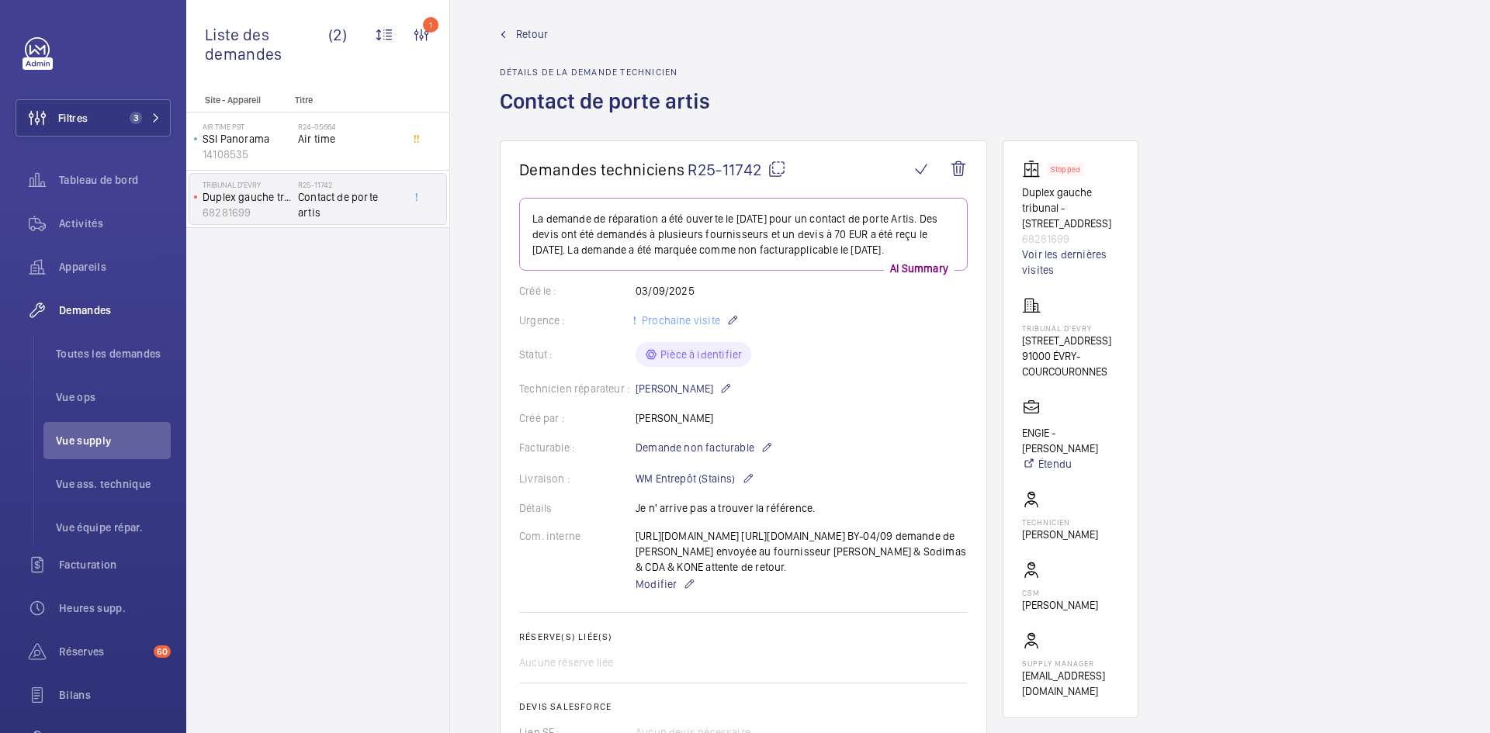
scroll to position [0, 0]
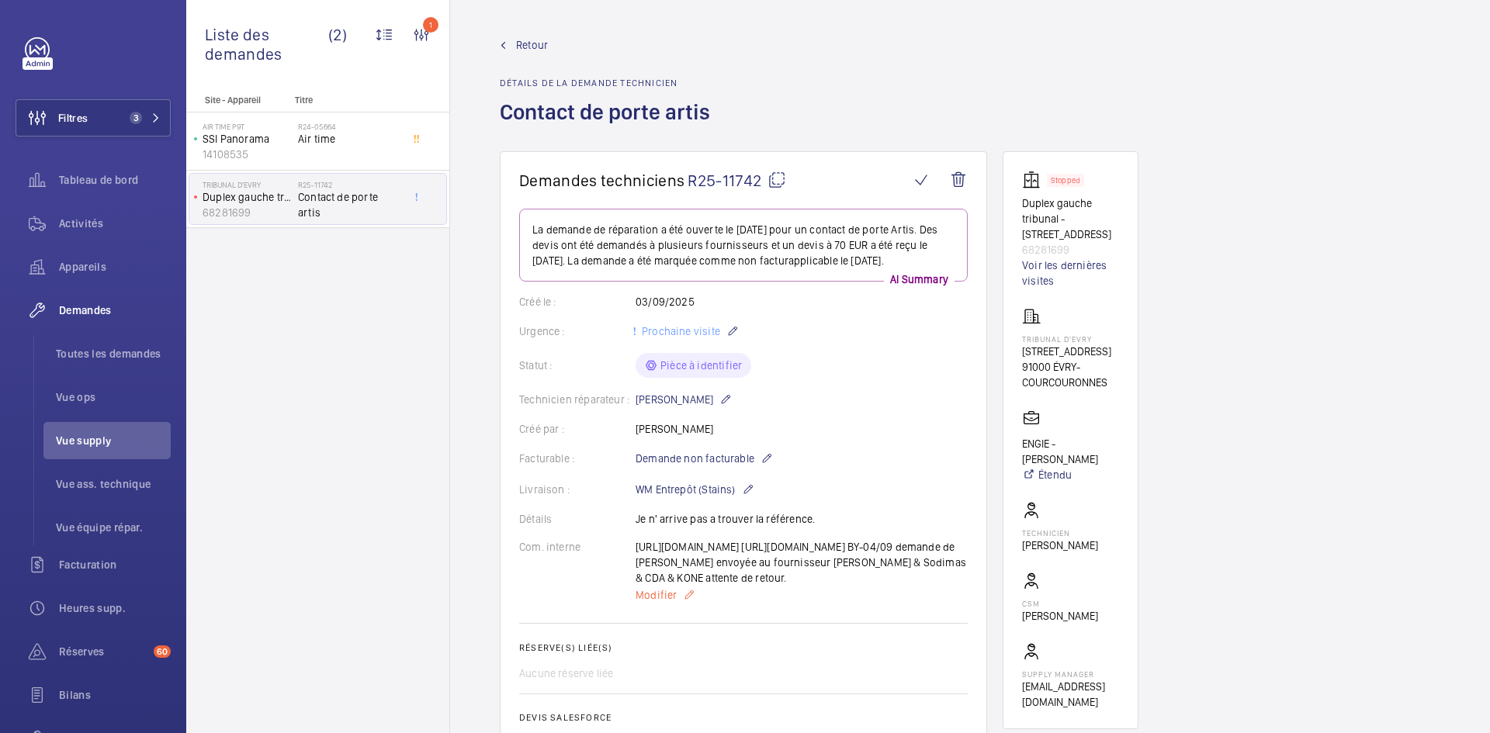
click at [651, 603] on span "Modifier" at bounding box center [656, 595] width 41 height 16
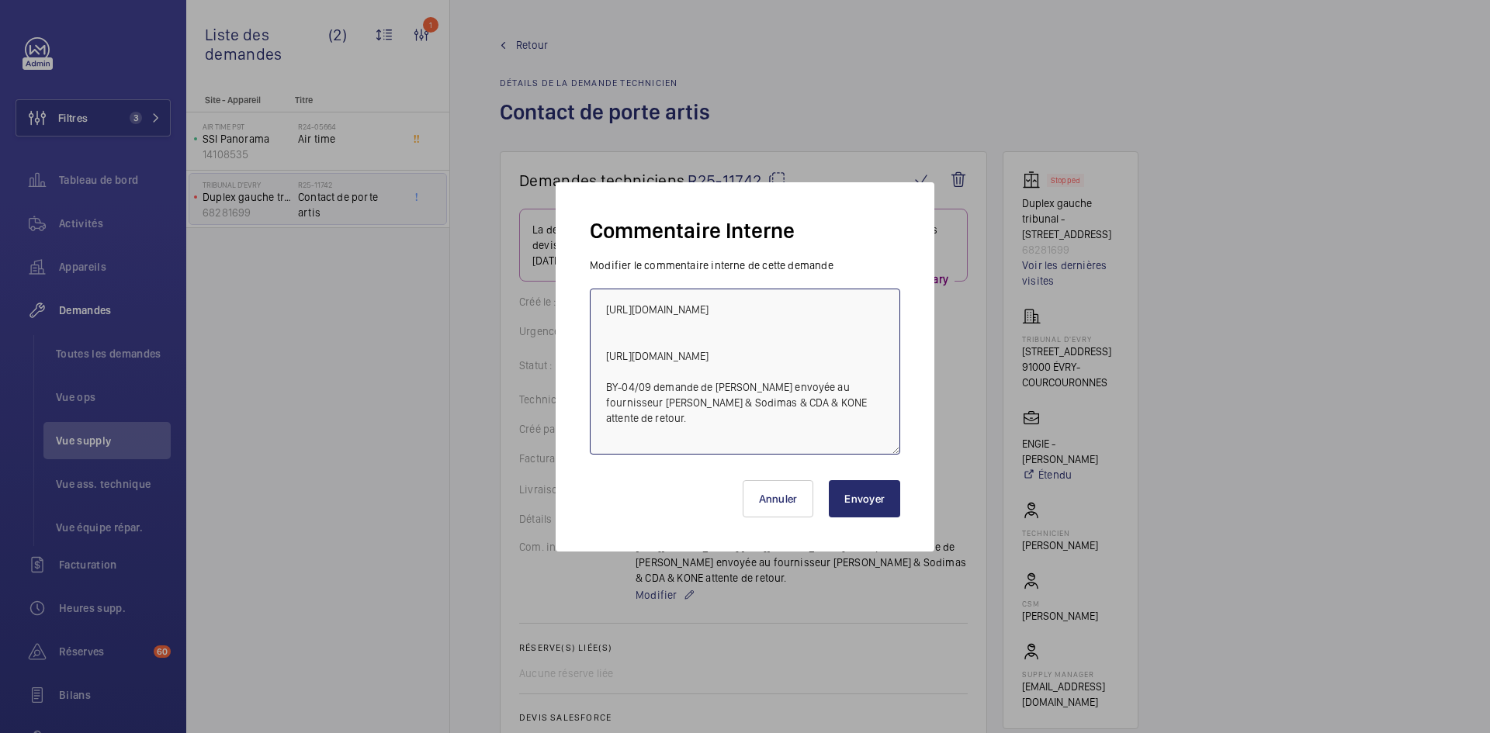
drag, startPoint x: 884, startPoint y: 307, endPoint x: 599, endPoint y: 307, distance: 284.8
click at [599, 307] on textarea "[URL][DOMAIN_NAME] [URL][DOMAIN_NAME] BY-04/09 demande de [PERSON_NAME] envoyée…" at bounding box center [745, 372] width 310 height 166
click at [847, 500] on button "Envoyer" at bounding box center [864, 498] width 71 height 37
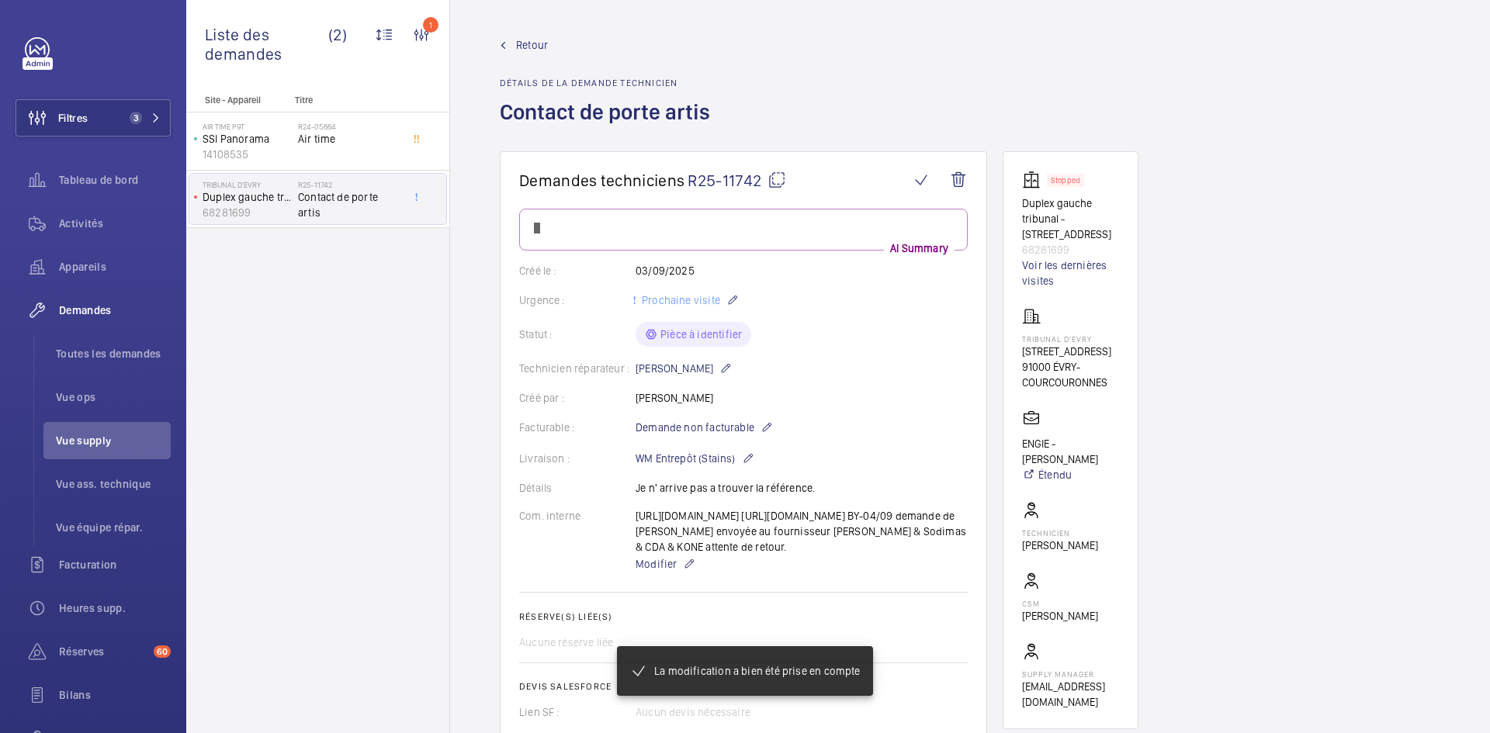
click at [778, 175] on mat-icon at bounding box center [776, 180] width 19 height 19
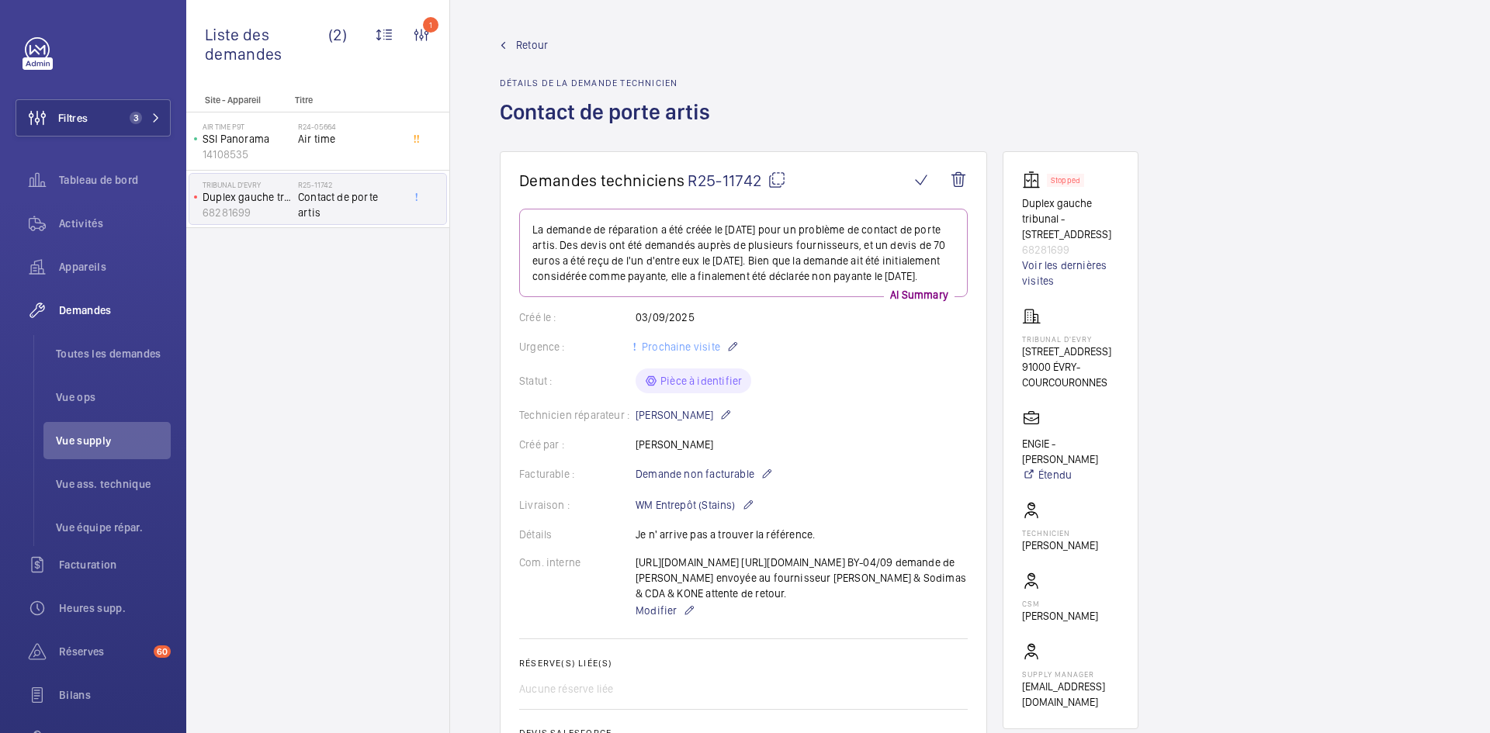
click at [776, 175] on mat-icon at bounding box center [776, 180] width 19 height 19
click at [781, 178] on mat-icon at bounding box center [776, 180] width 19 height 19
drag, startPoint x: 1114, startPoint y: 389, endPoint x: 1014, endPoint y: 338, distance: 111.4
click at [1014, 338] on wm-front-card "Stopped Duplex gauche tribunal - [STREET_ADDRESS] 68281699 Voir les dernières v…" at bounding box center [1071, 440] width 136 height 578
copy div "Tribunal d'Evry [STREET_ADDRESS]"
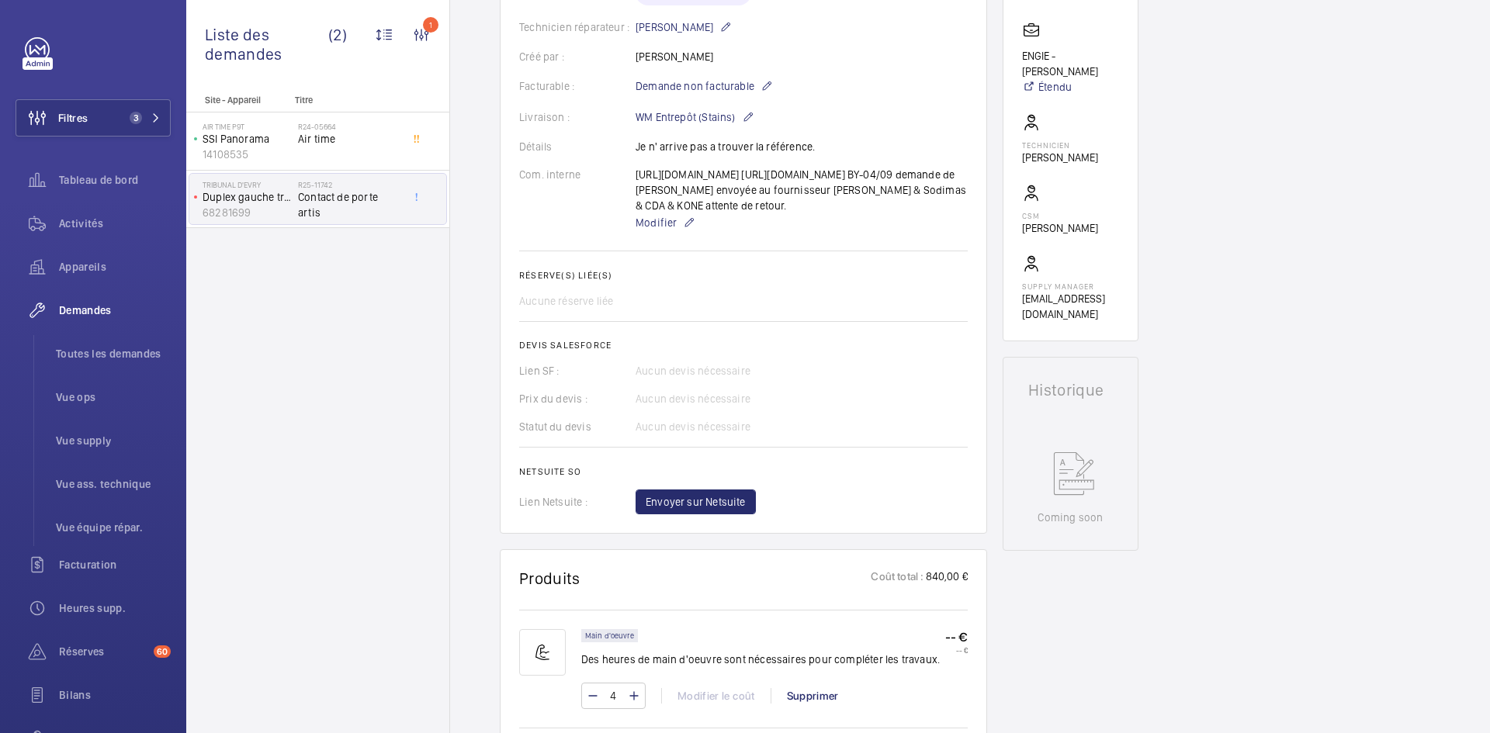
scroll to position [698, 0]
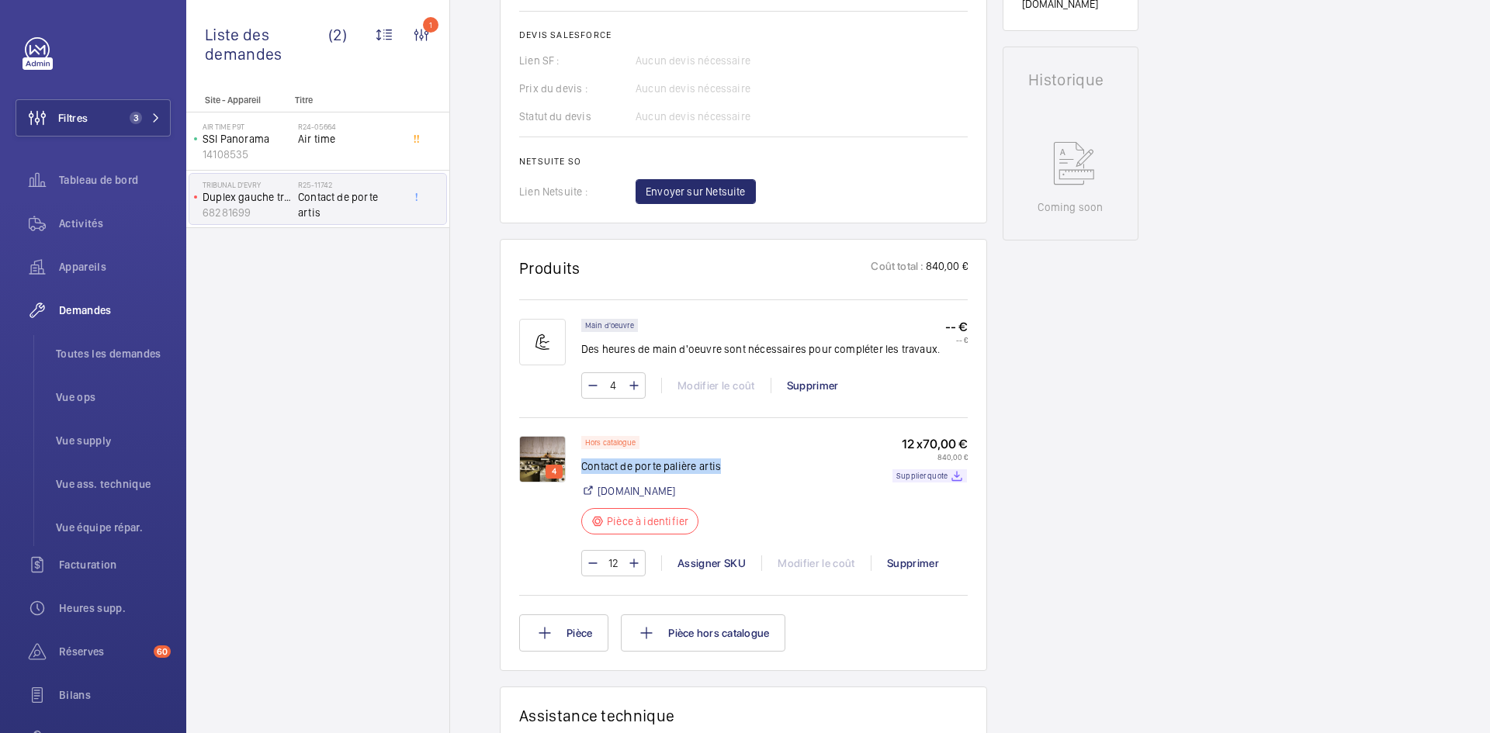
drag, startPoint x: 728, startPoint y: 513, endPoint x: 583, endPoint y: 514, distance: 145.1
click at [583, 514] on div "Hors catalogue Contact de porte palière artis [DOMAIN_NAME] Pièce à identifier …" at bounding box center [774, 490] width 386 height 108
copy p "Contact de porte palière artis"
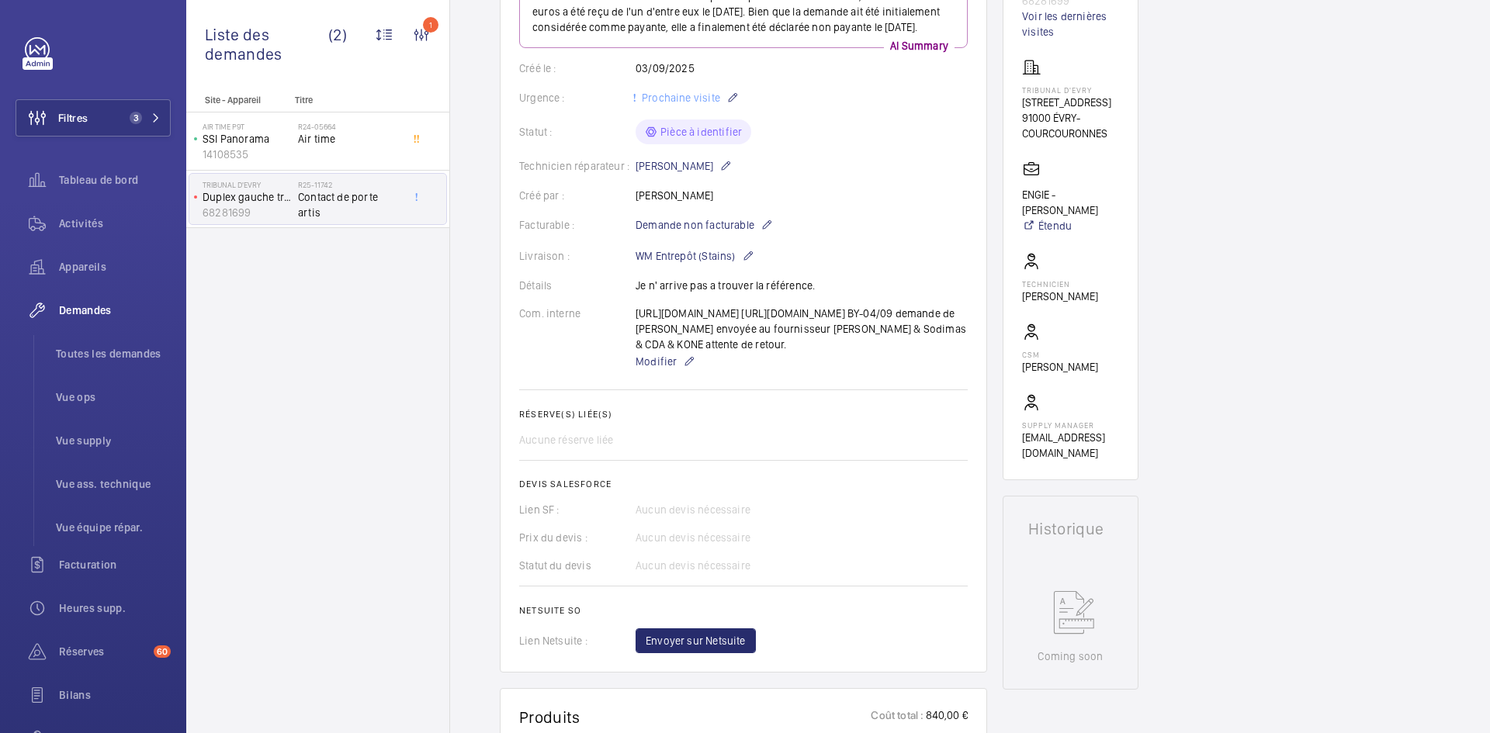
scroll to position [233, 0]
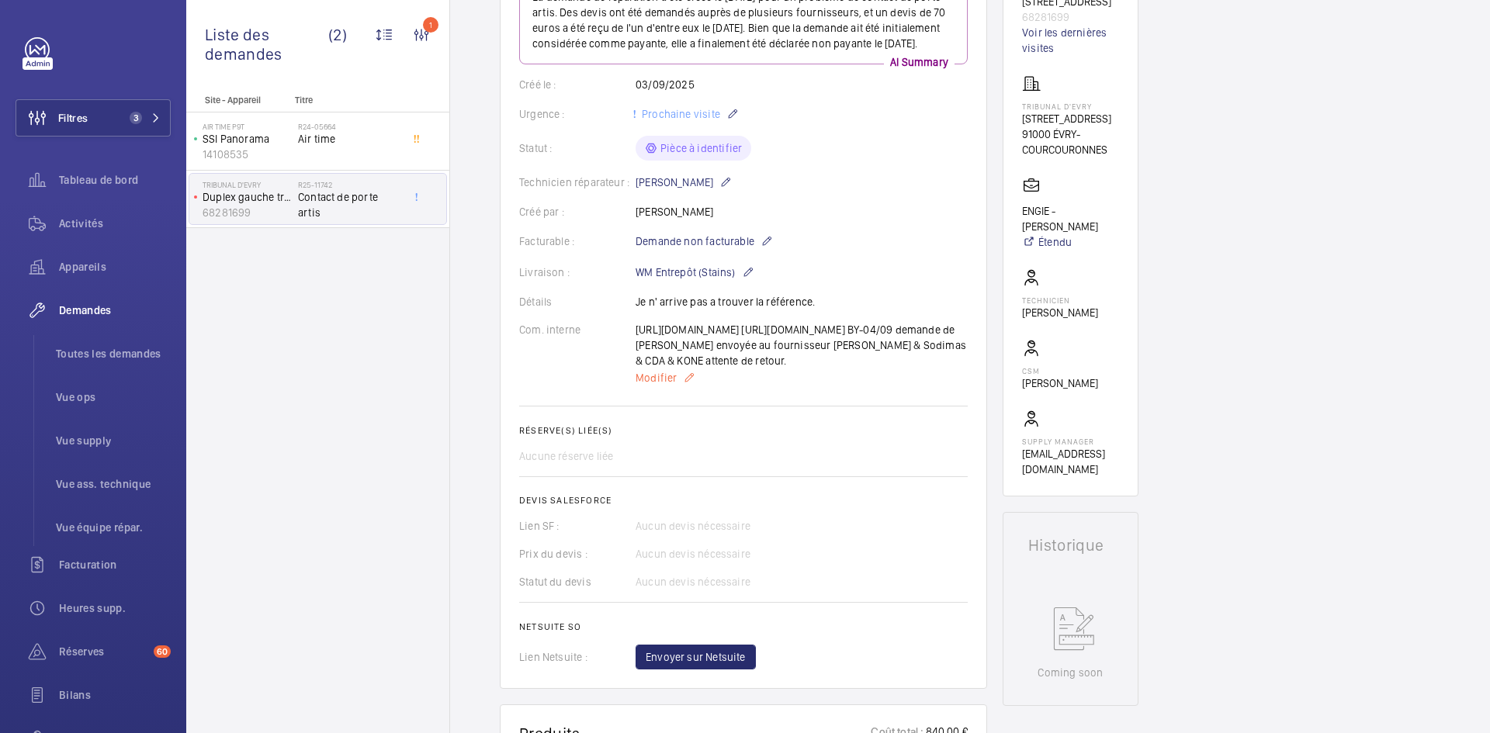
click at [666, 386] on span "Modifier" at bounding box center [656, 378] width 41 height 16
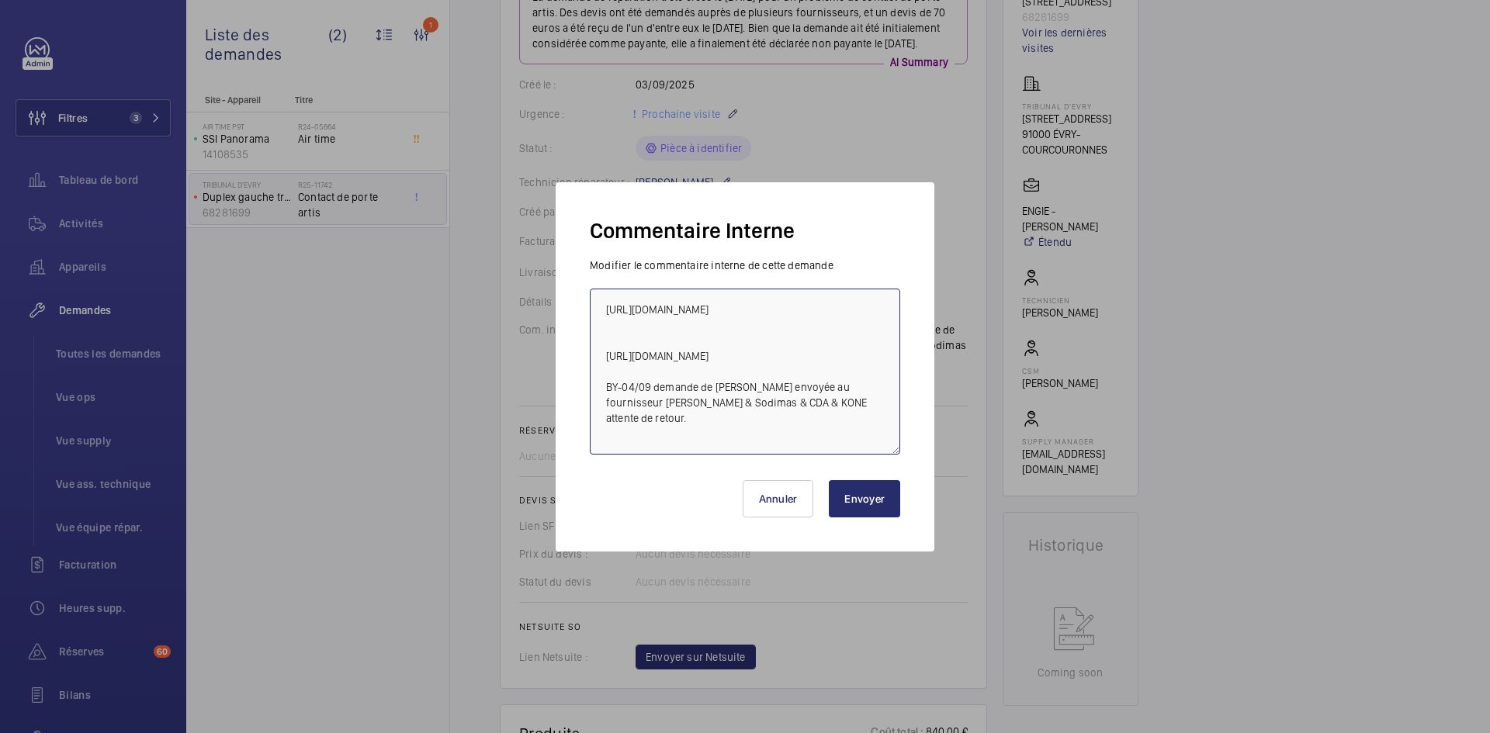
drag, startPoint x: 785, startPoint y: 389, endPoint x: 600, endPoint y: 362, distance: 186.7
click at [600, 362] on textarea "[URL][DOMAIN_NAME] [URL][DOMAIN_NAME] BY-04/09 demande de [PERSON_NAME] envoyée…" at bounding box center [745, 372] width 310 height 166
click at [872, 501] on button "Envoyer" at bounding box center [864, 498] width 71 height 37
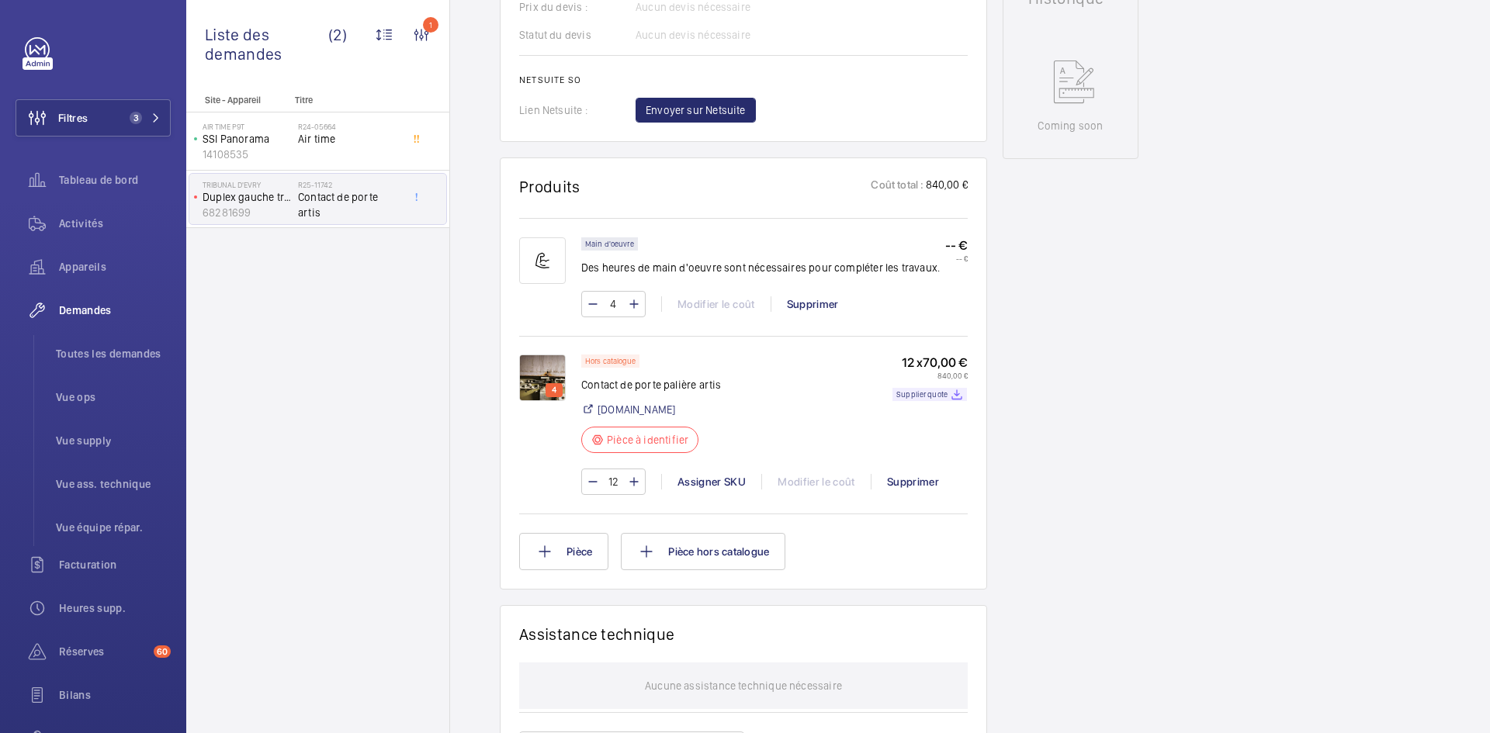
scroll to position [916, 0]
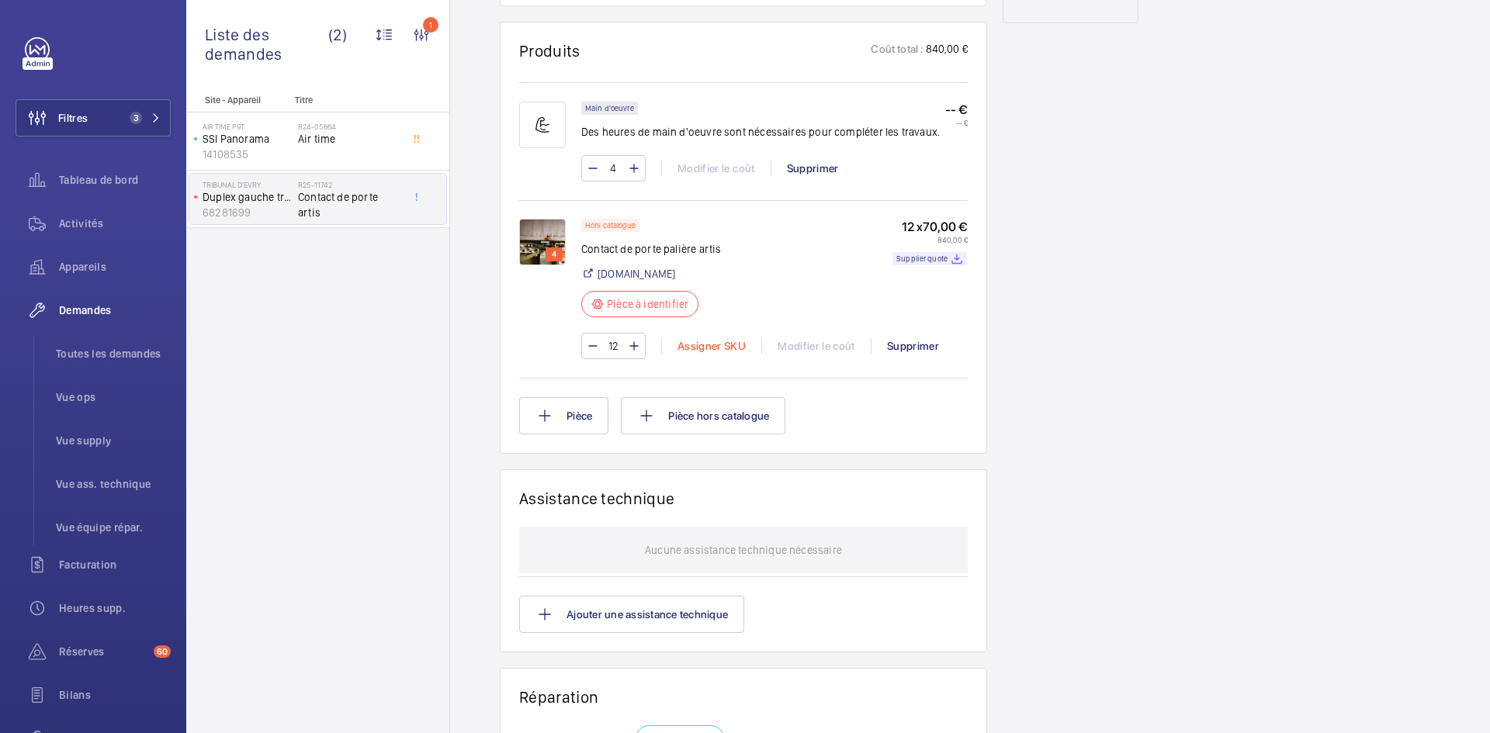
click at [706, 354] on div "Assigner SKU" at bounding box center [711, 346] width 100 height 16
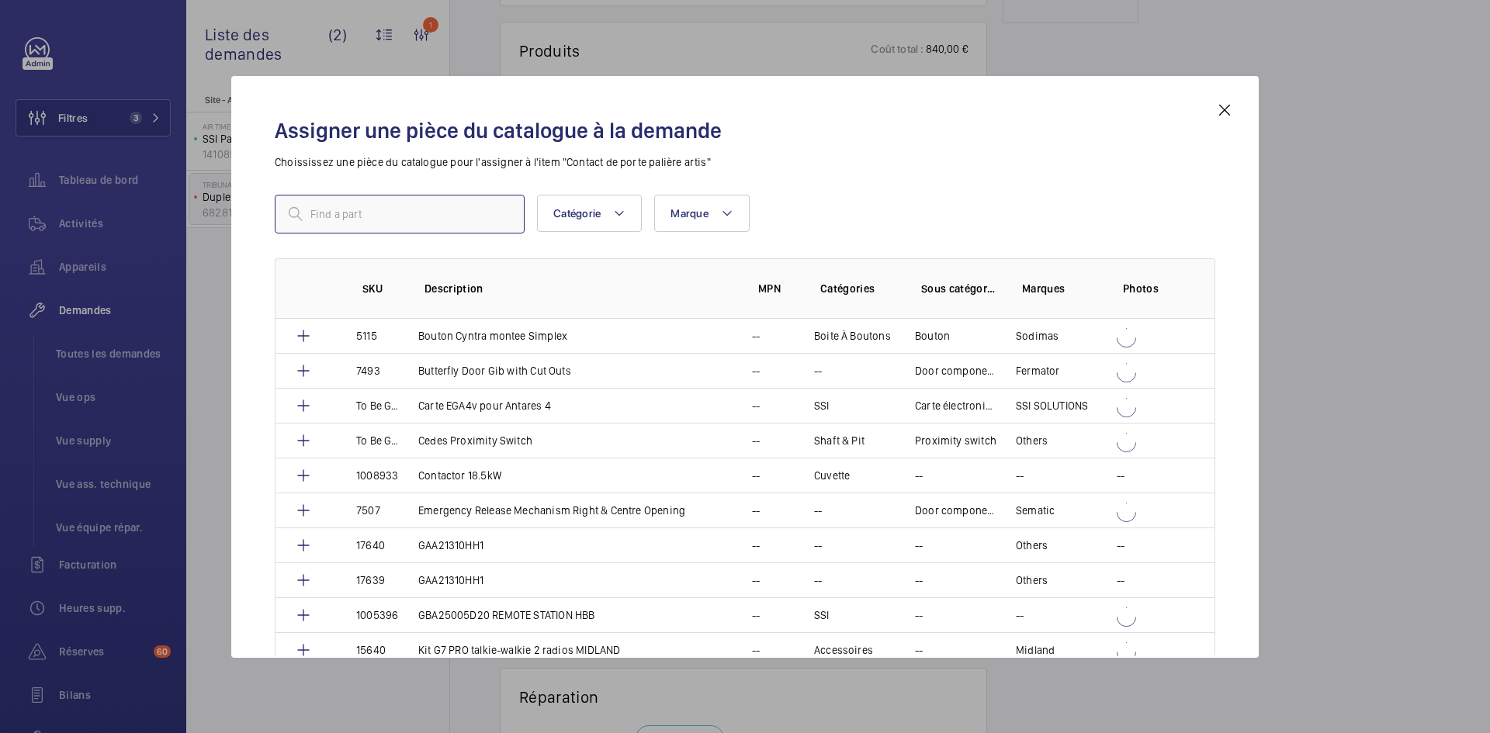
click at [424, 221] on input "text" at bounding box center [400, 214] width 250 height 39
paste input "1010333"
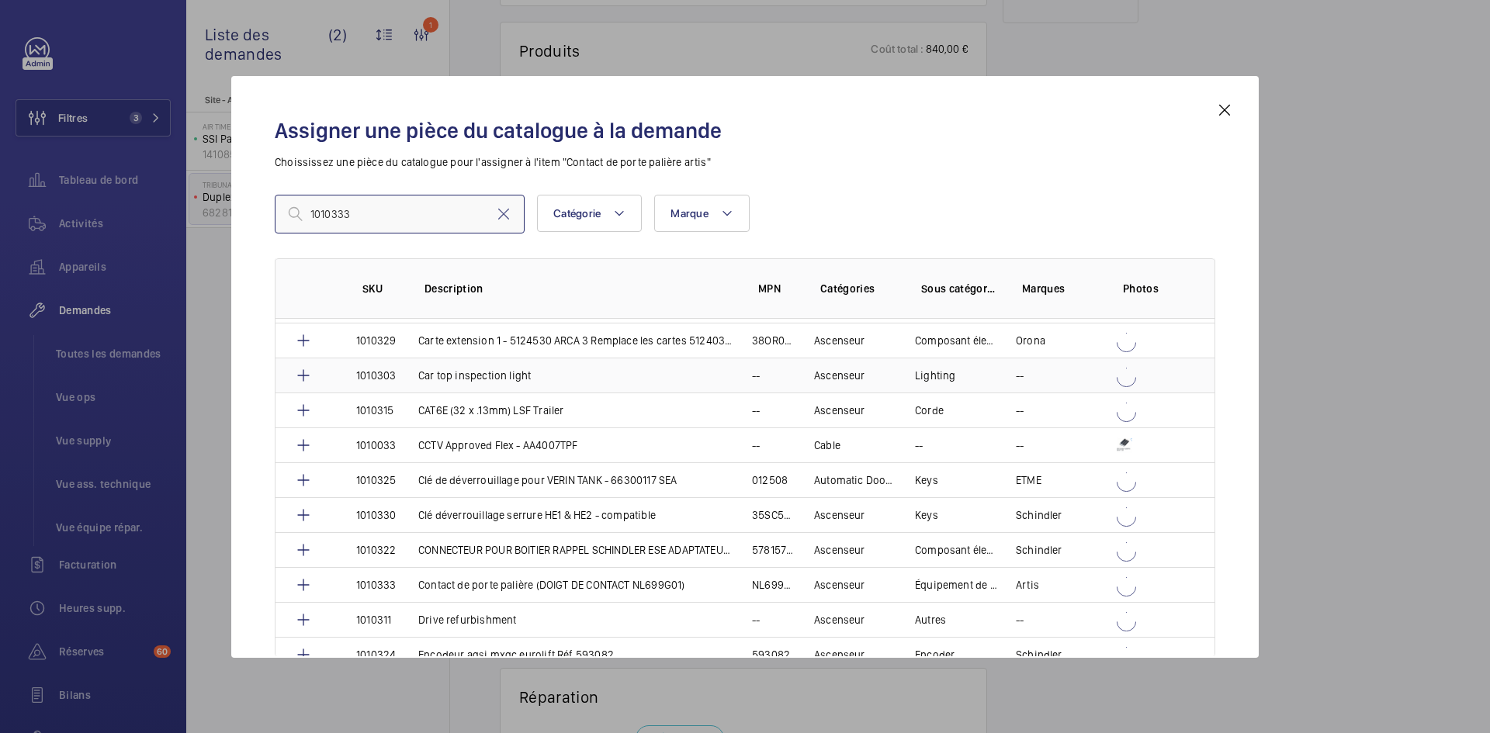
scroll to position [155, 0]
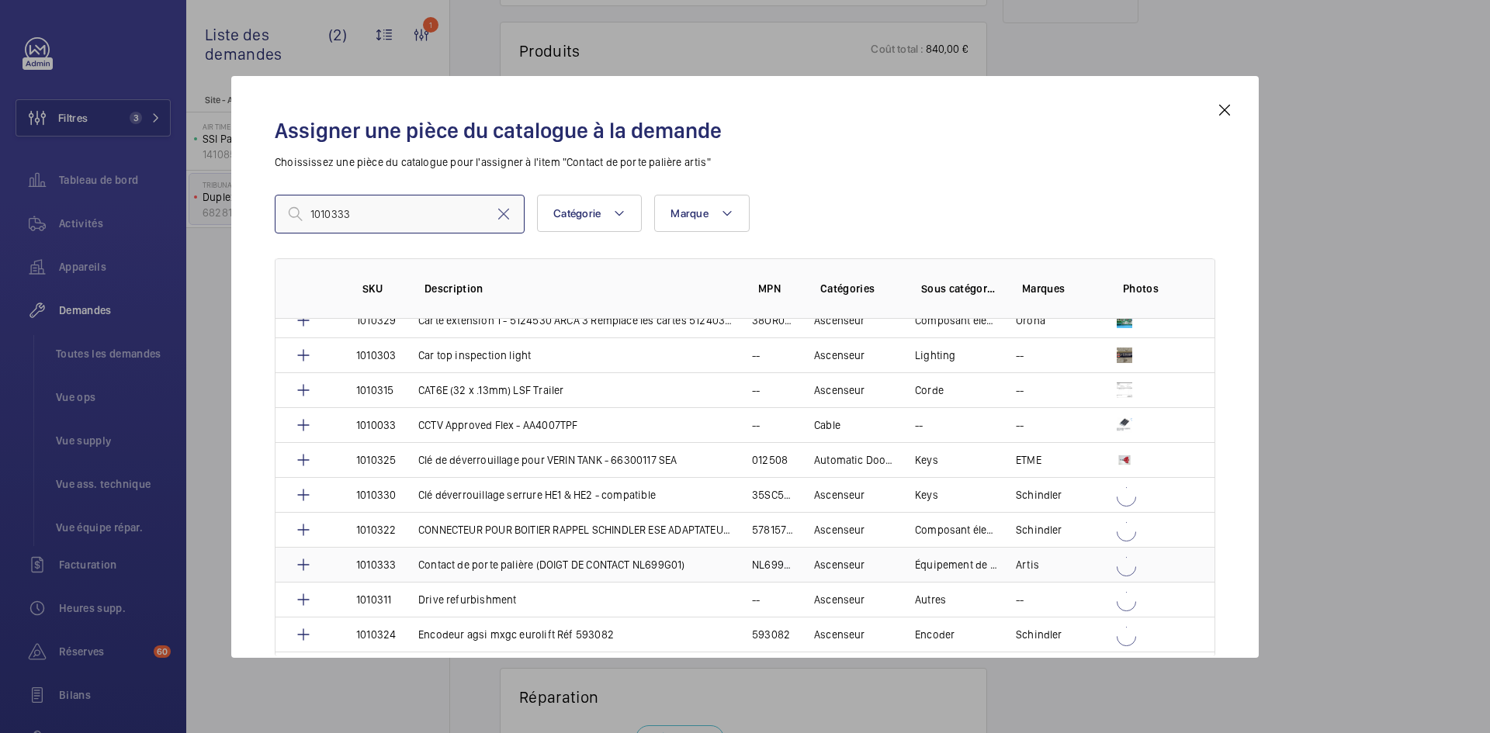
type input "1010333"
click at [414, 566] on td "Contact de porte palière (DOIGT DE CONTACT NL699G01)" at bounding box center [567, 564] width 334 height 35
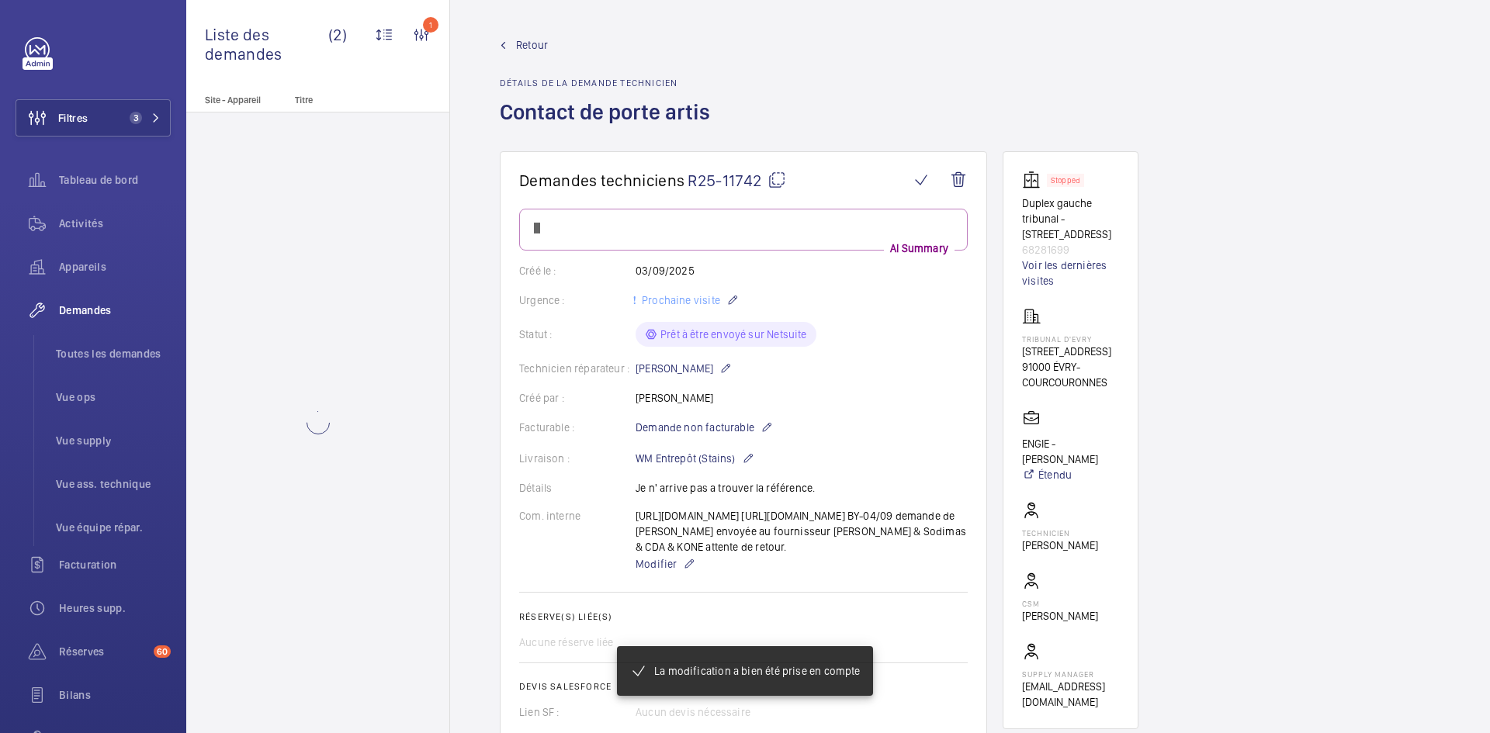
scroll to position [916, 0]
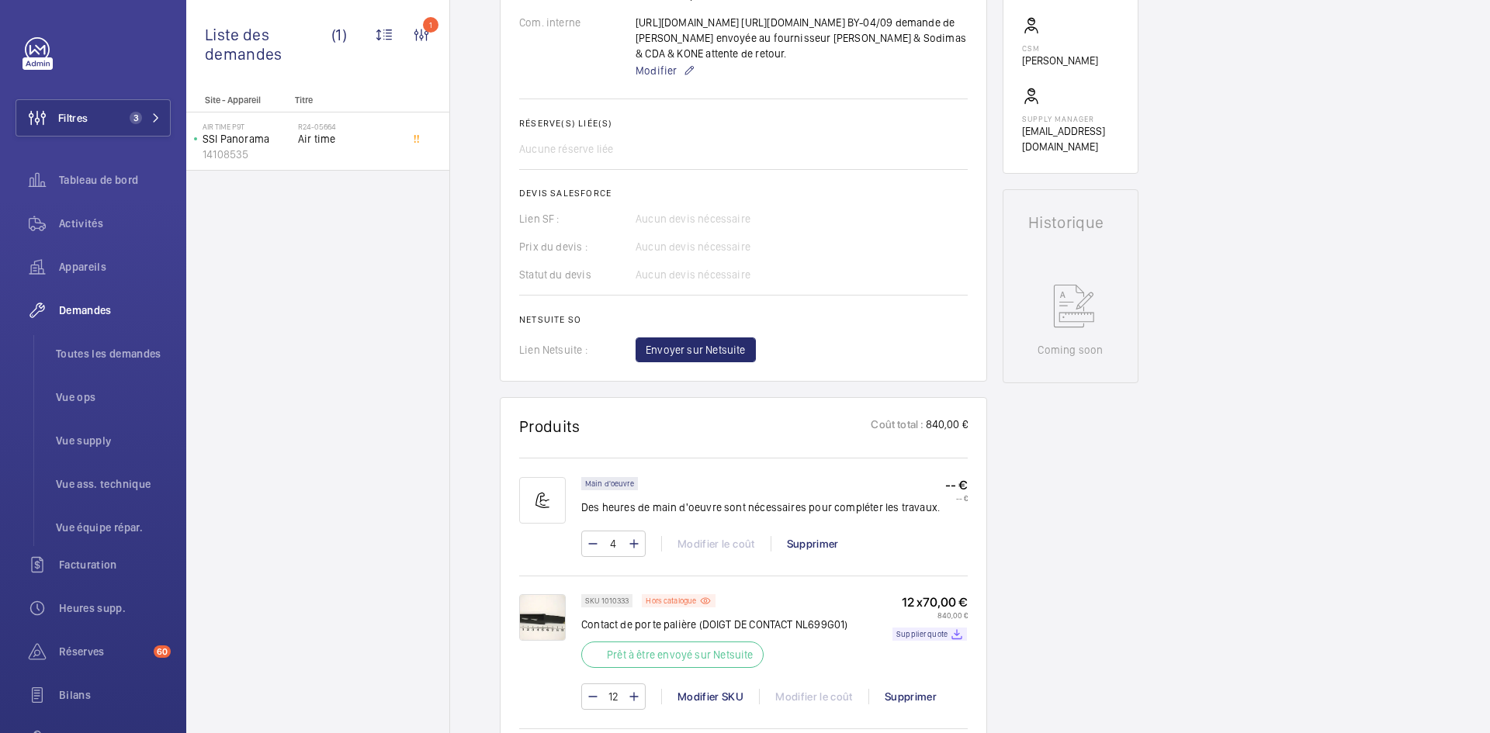
scroll to position [823, 0]
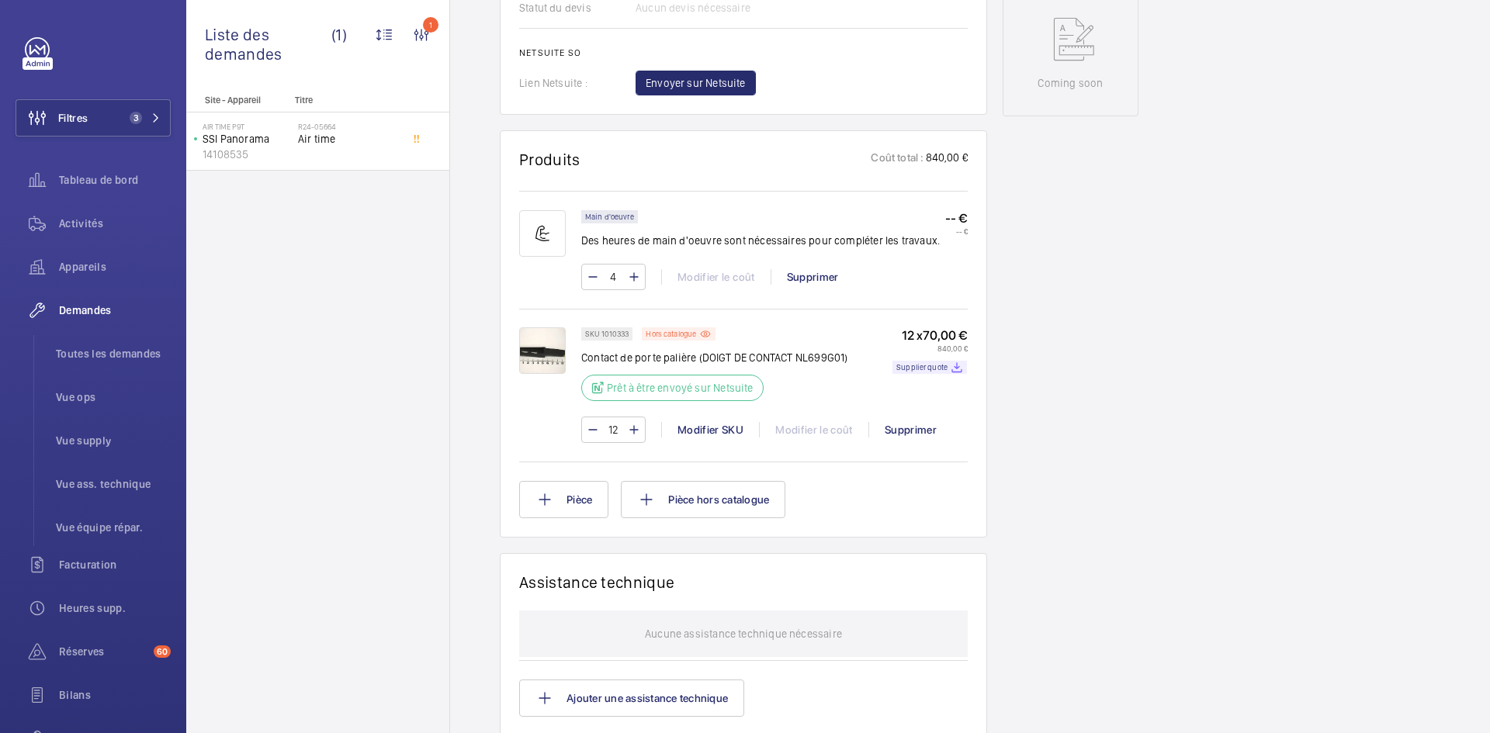
click at [531, 374] on img at bounding box center [542, 350] width 47 height 47
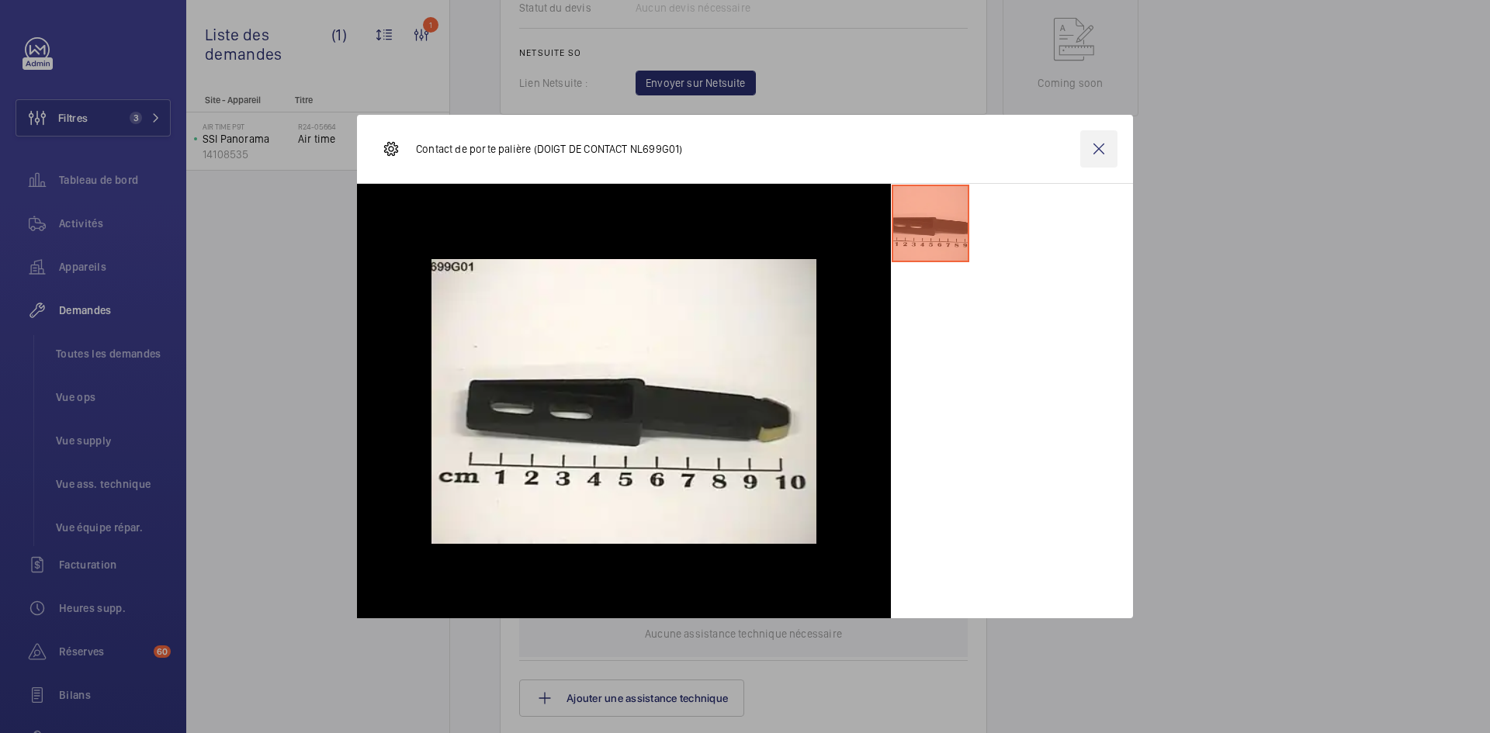
click at [1101, 147] on wm-front-icon-button at bounding box center [1098, 148] width 37 height 37
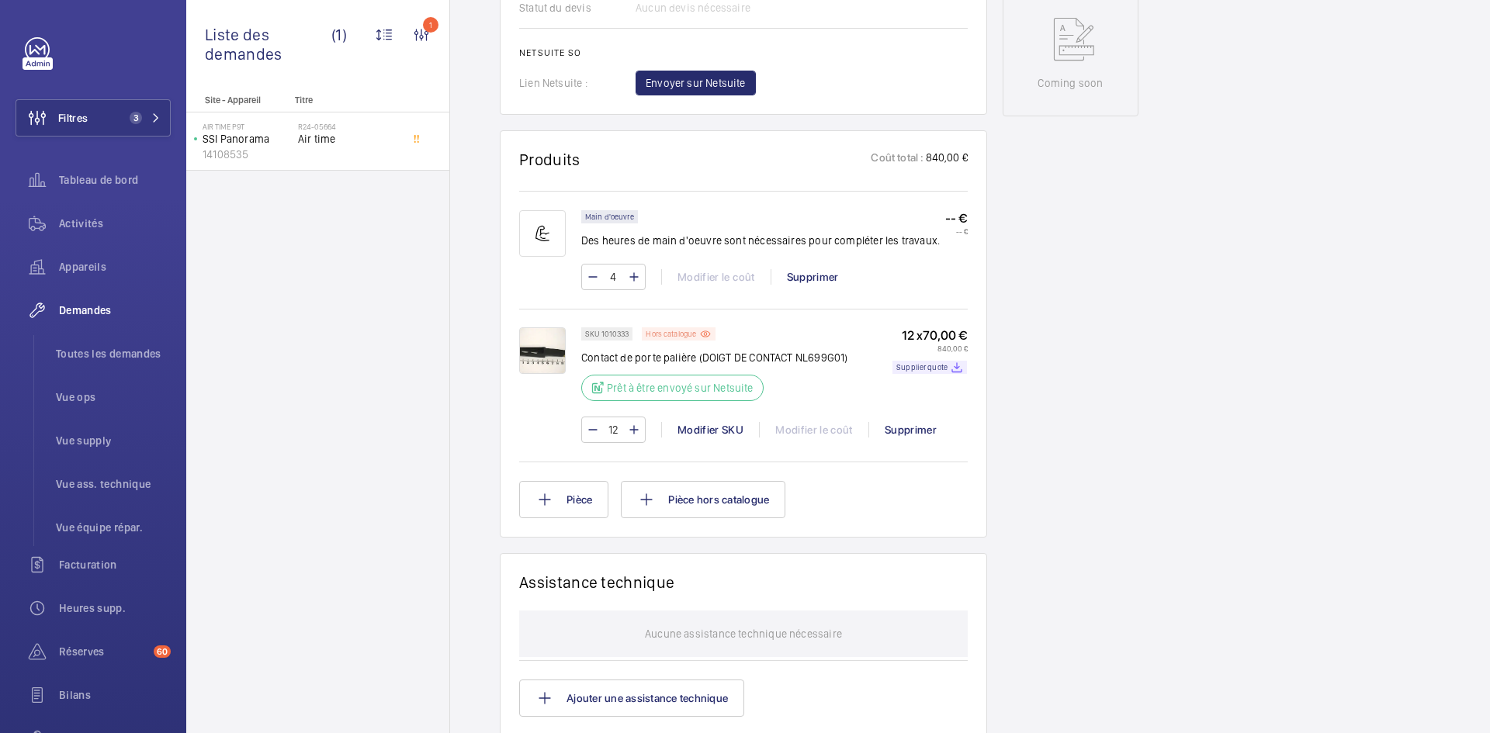
click at [672, 337] on p "Hors catalogue" at bounding box center [671, 333] width 50 height 5
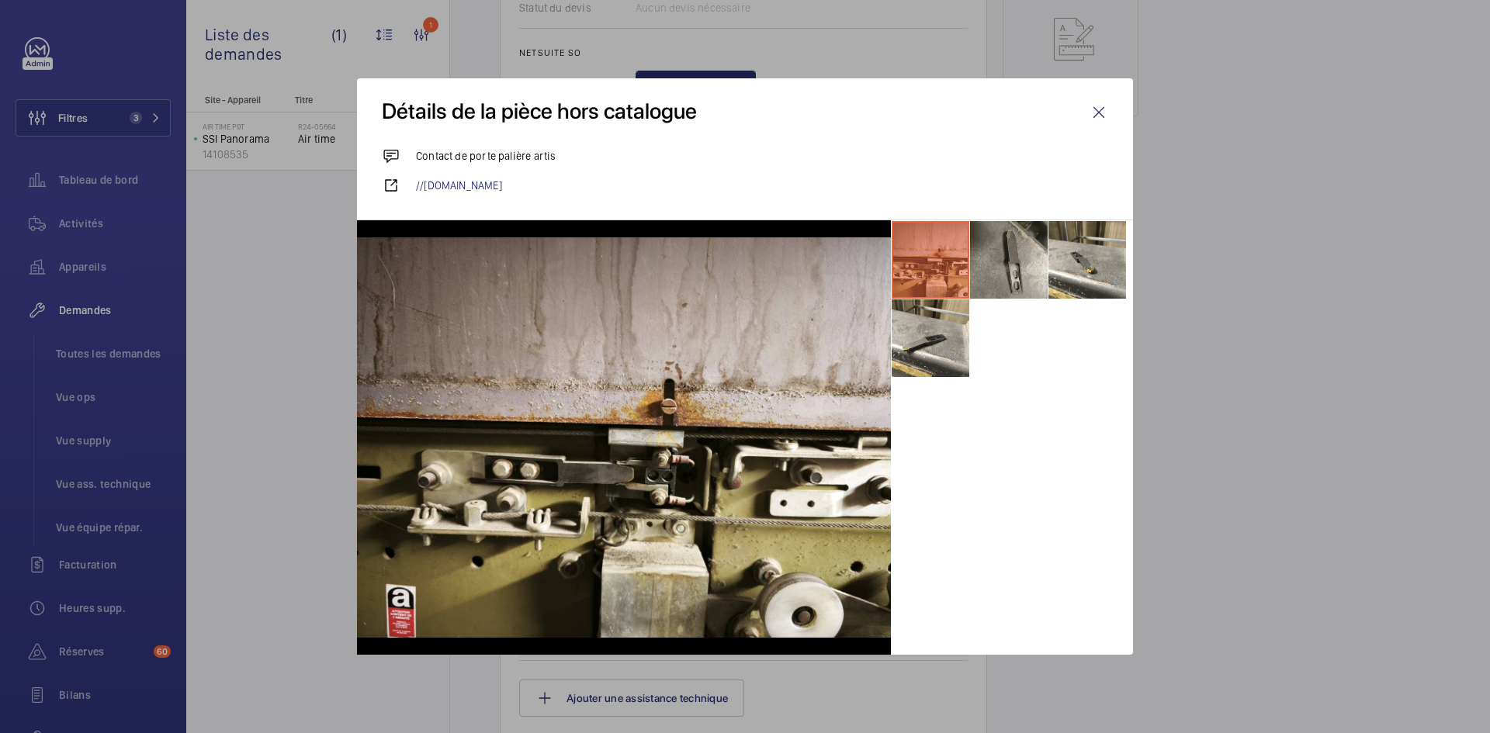
click at [1033, 254] on li at bounding box center [1009, 260] width 78 height 78
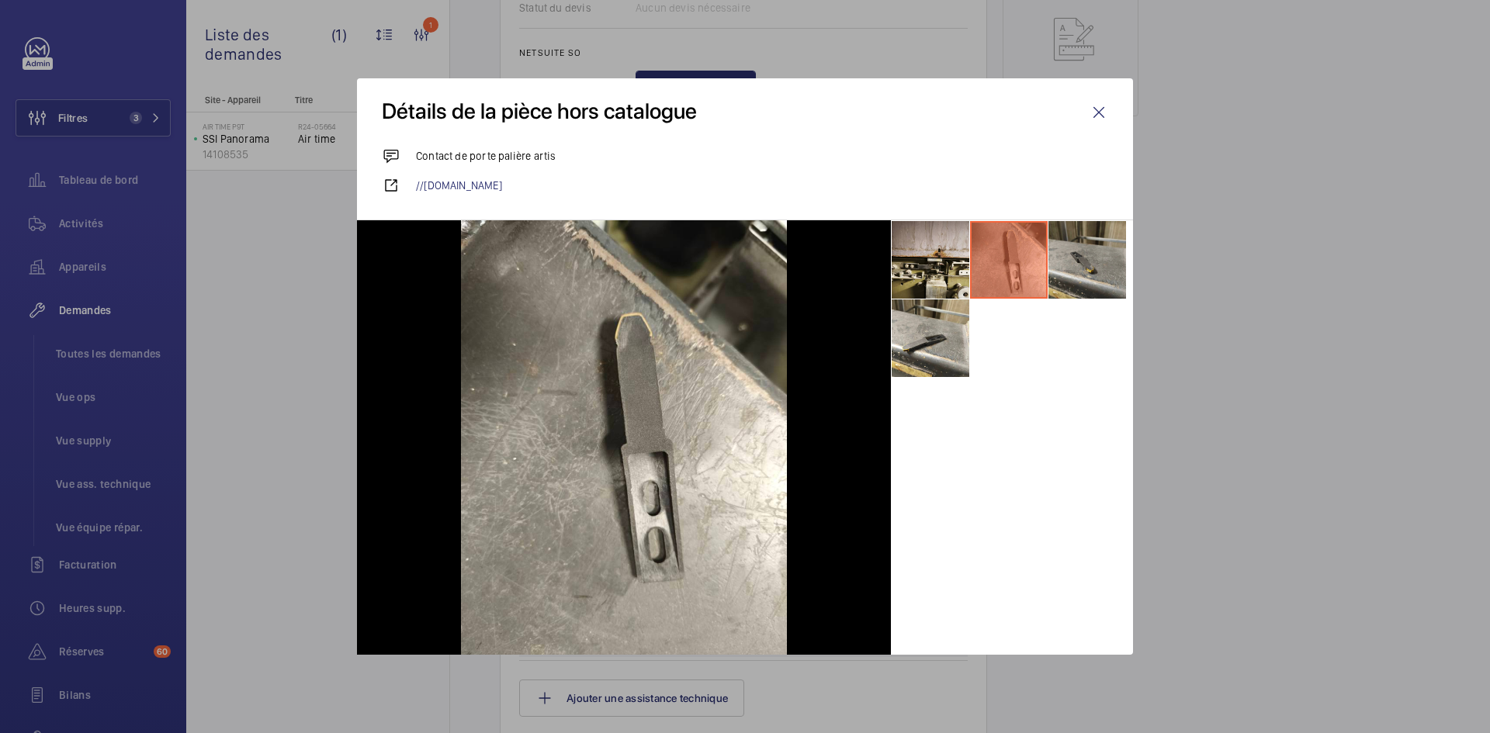
click at [1076, 251] on li at bounding box center [1087, 260] width 78 height 78
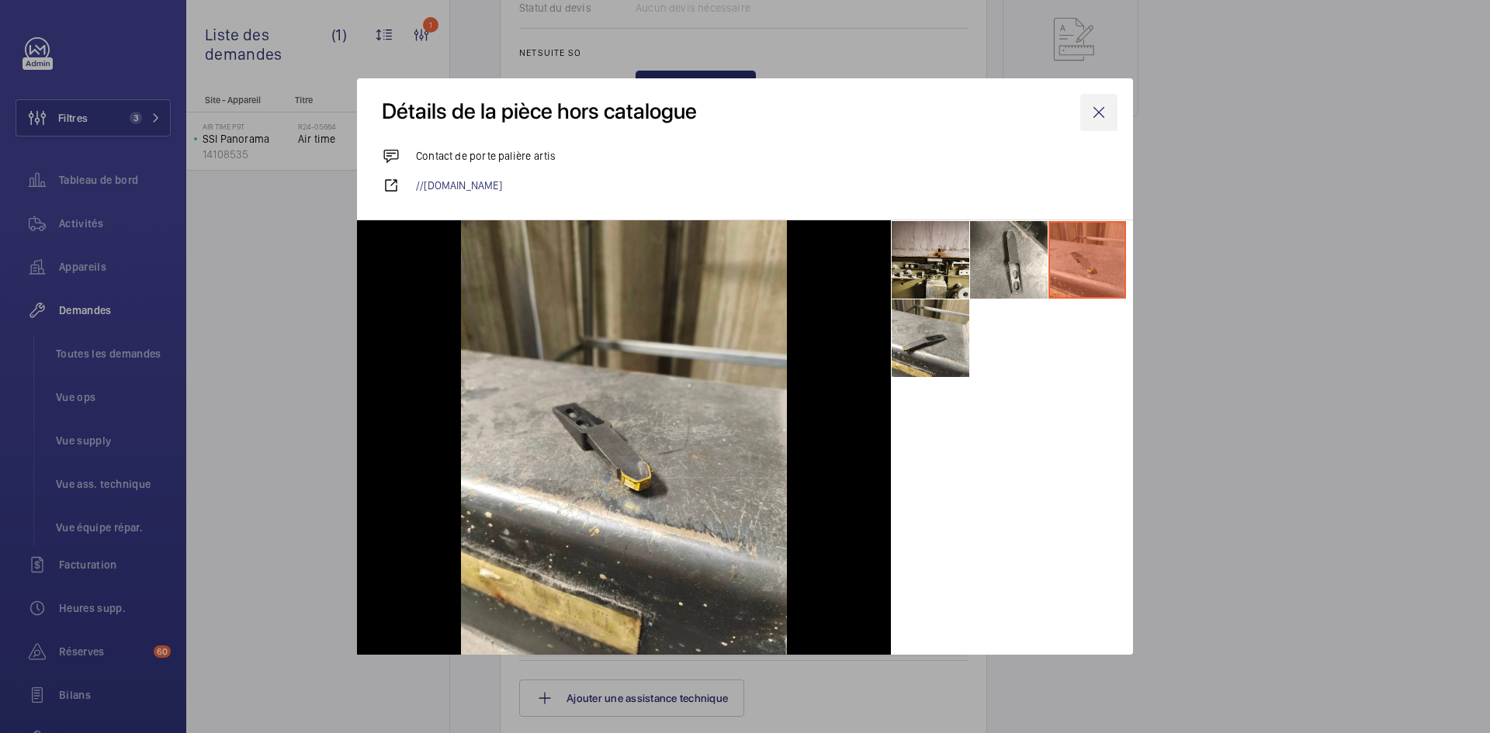
click at [1100, 109] on wm-front-icon-button at bounding box center [1098, 112] width 37 height 37
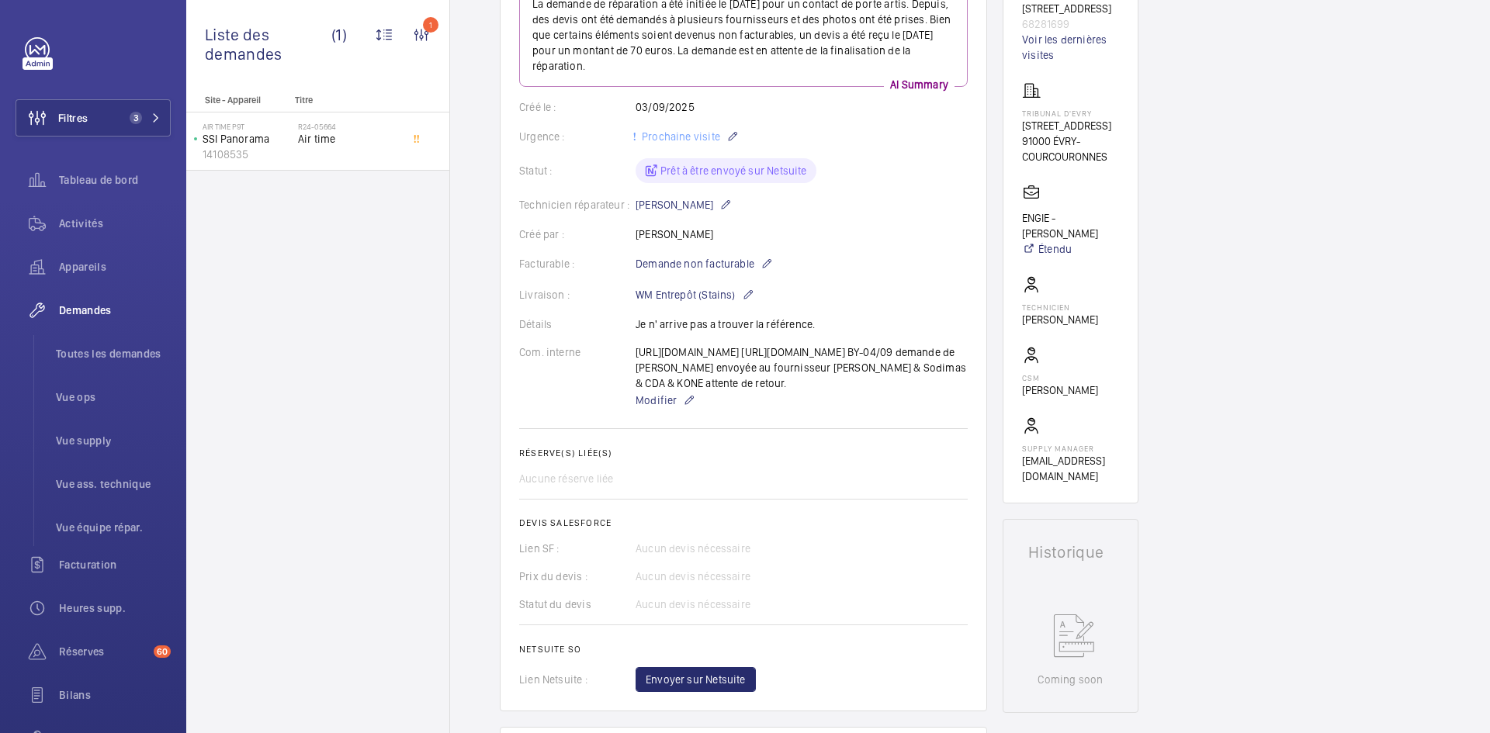
scroll to position [124, 0]
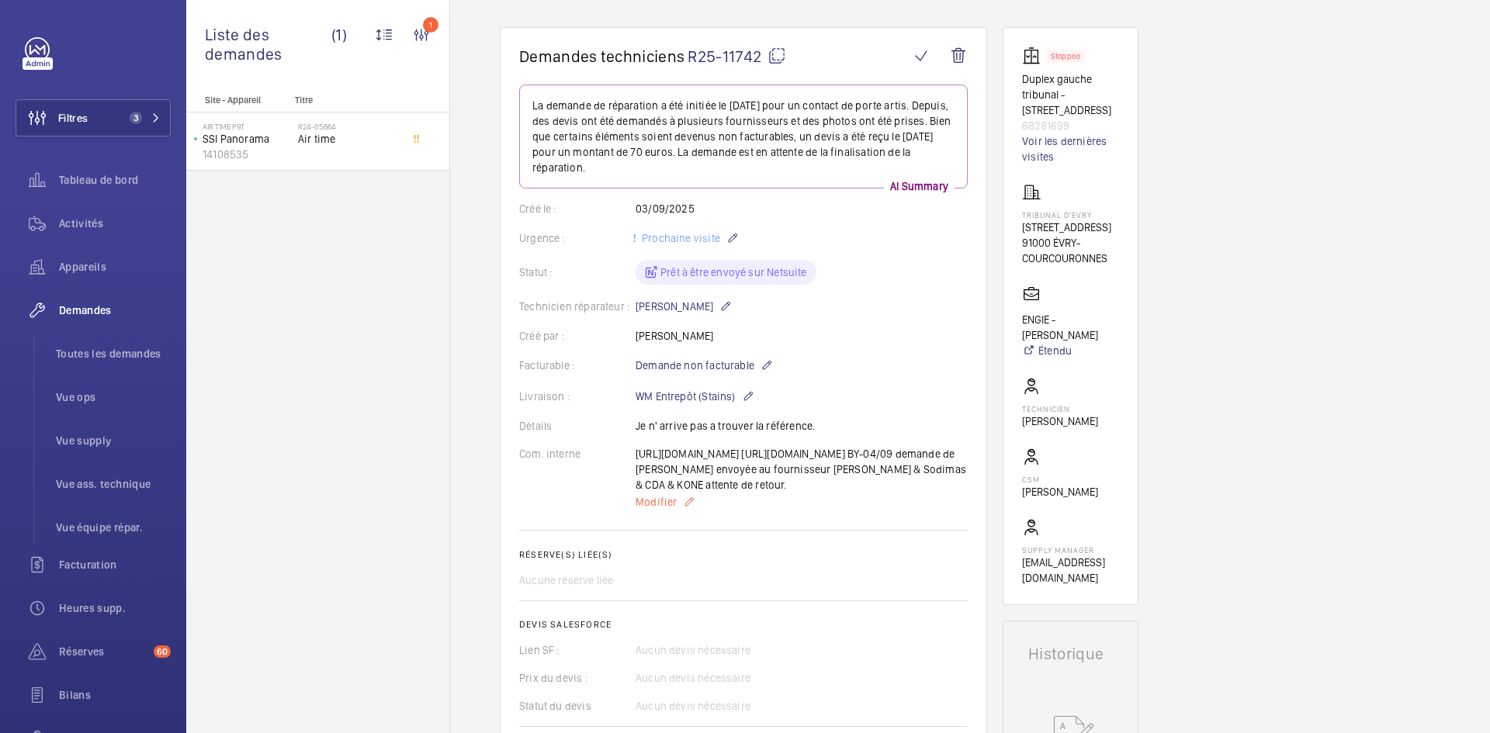
click at [651, 510] on span "Modifier" at bounding box center [656, 502] width 41 height 16
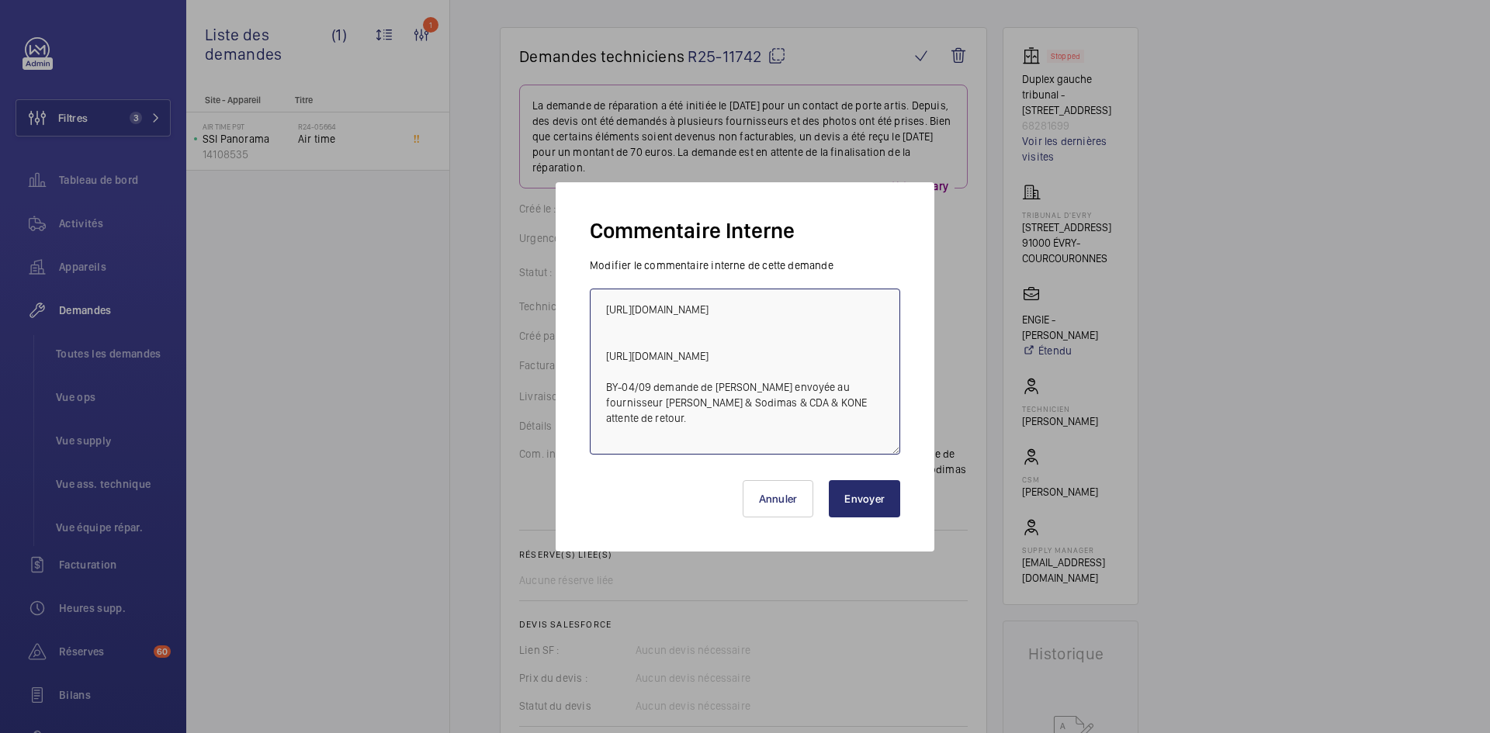
click at [615, 331] on textarea "[URL][DOMAIN_NAME] [URL][DOMAIN_NAME] BY-04/09 demande de [PERSON_NAME] envoyée…" at bounding box center [745, 372] width 310 height 166
click at [601, 303] on textarea "[URL][DOMAIN_NAME] [URL][DOMAIN_NAME] BY-04/09 demande de [PERSON_NAME] envoyée…" at bounding box center [745, 372] width 310 height 166
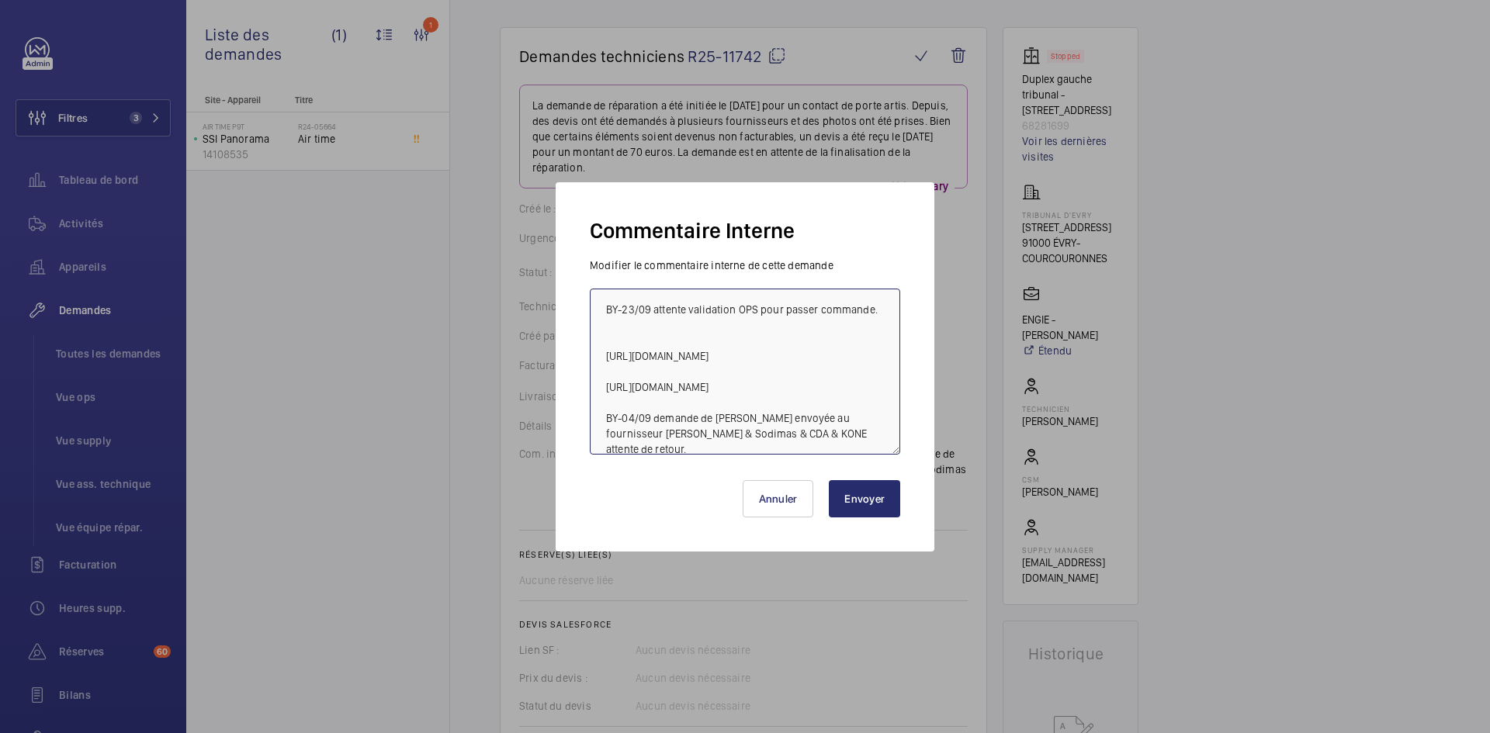
type textarea "BY-23/09 attente validation OPS pour passer commande. [URL][DOMAIN_NAME] [URL][…"
click at [878, 495] on button "Envoyer" at bounding box center [864, 498] width 71 height 37
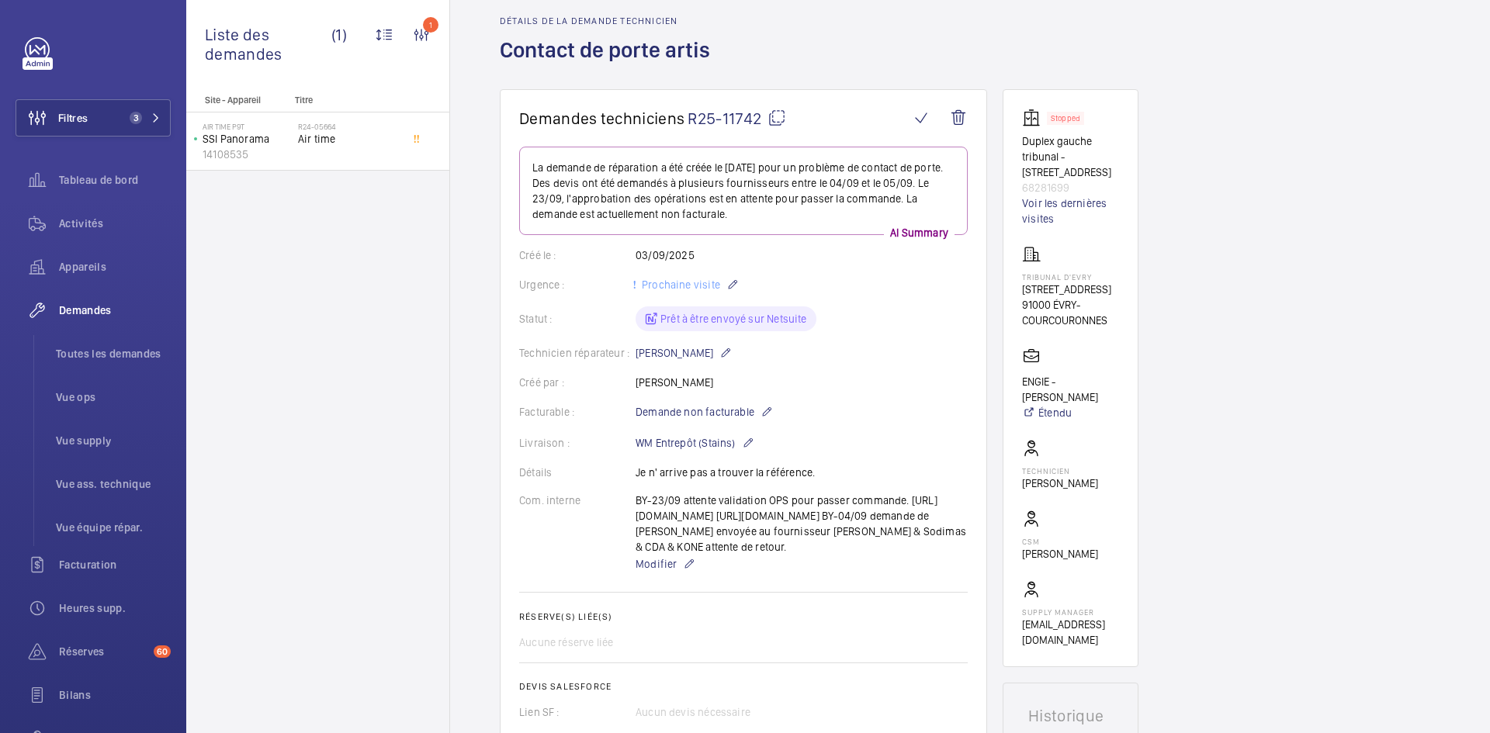
scroll to position [0, 0]
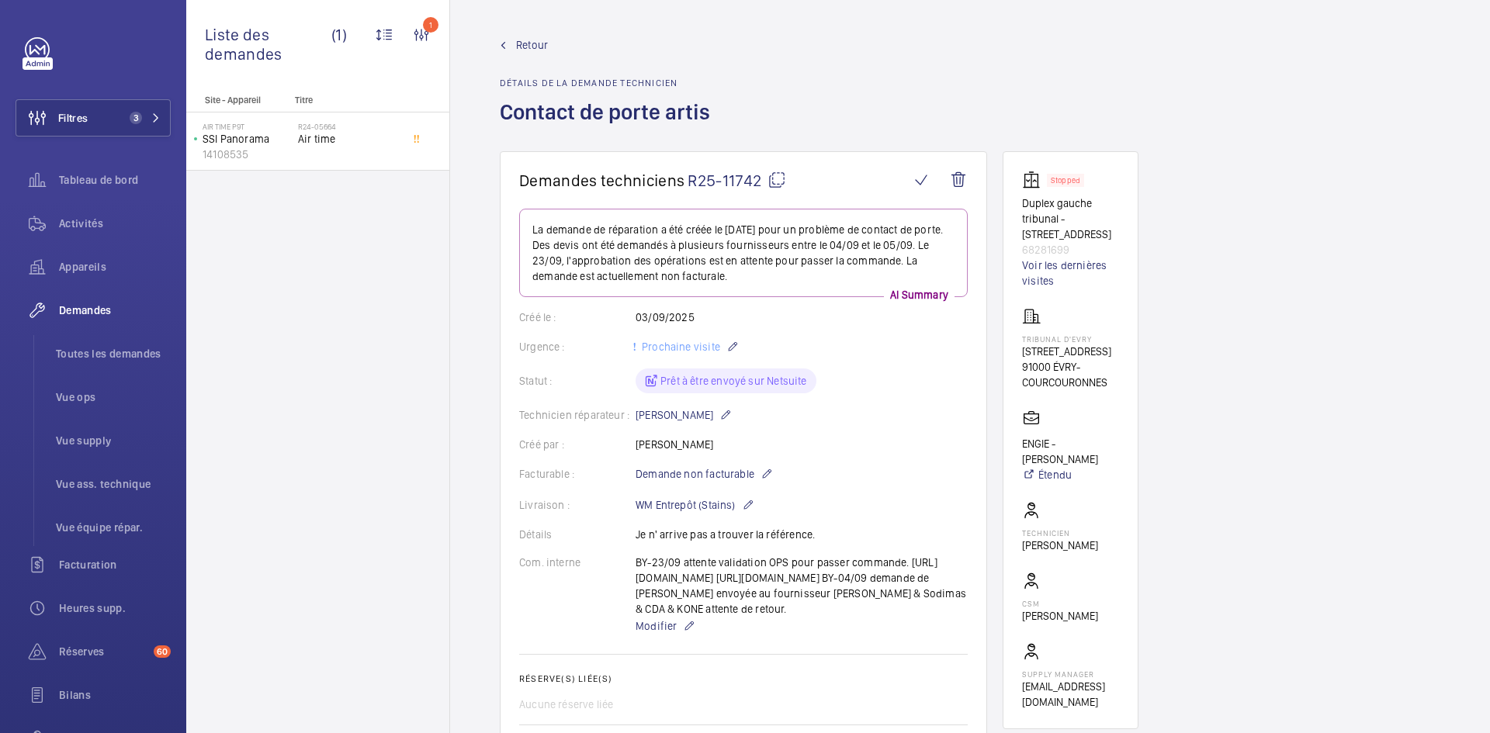
click at [530, 41] on span "Retour" at bounding box center [532, 45] width 32 height 16
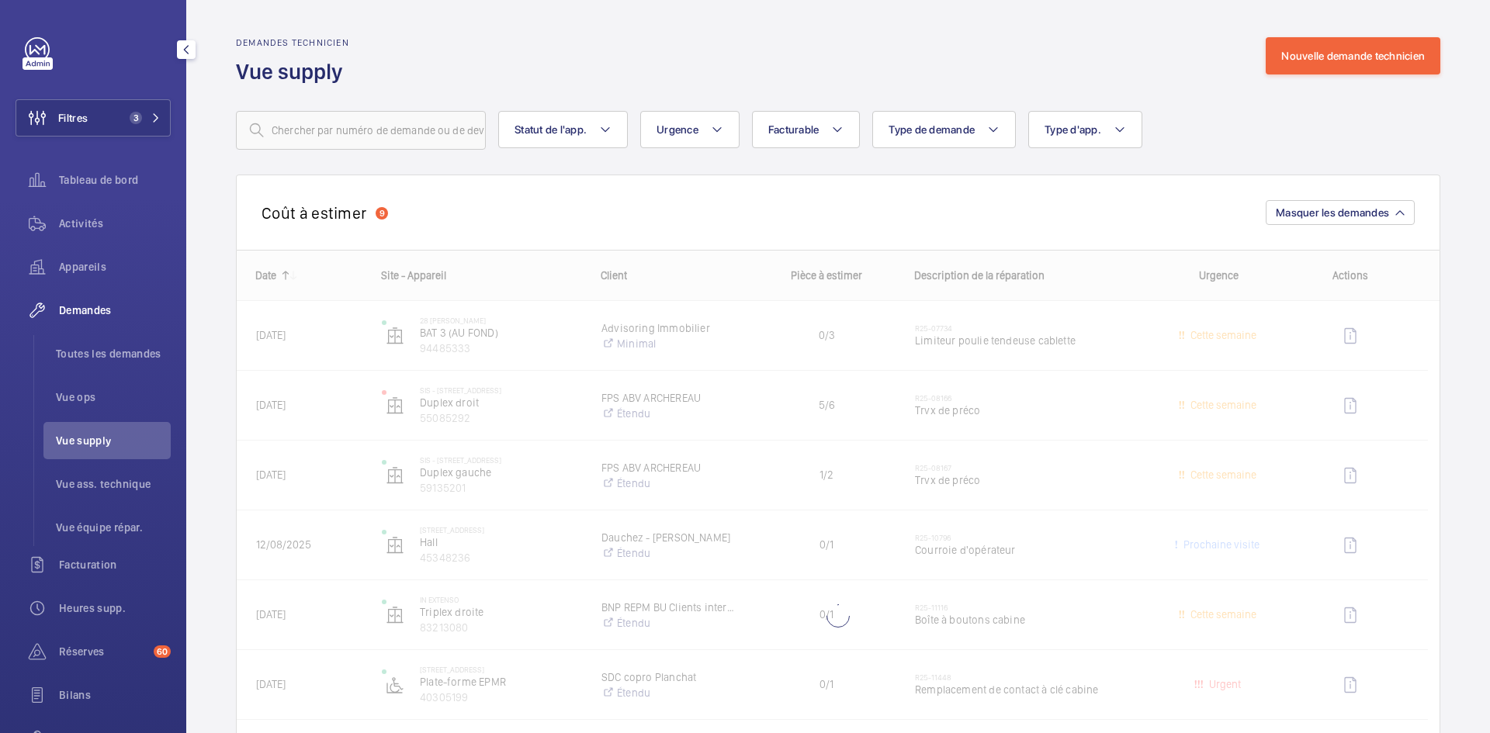
click at [111, 431] on li "Vue supply" at bounding box center [106, 440] width 127 height 37
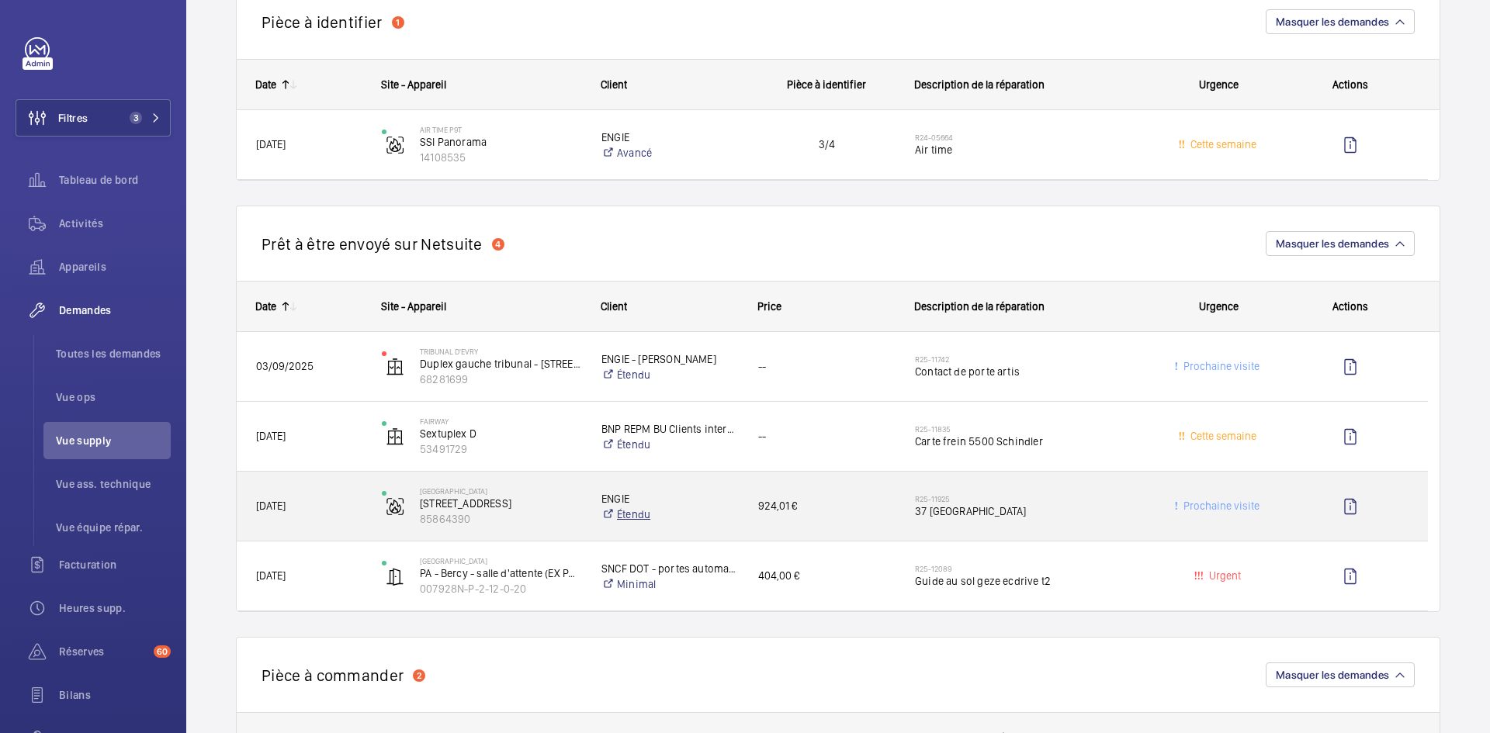
scroll to position [1009, 0]
